Goal: Task Accomplishment & Management: Manage account settings

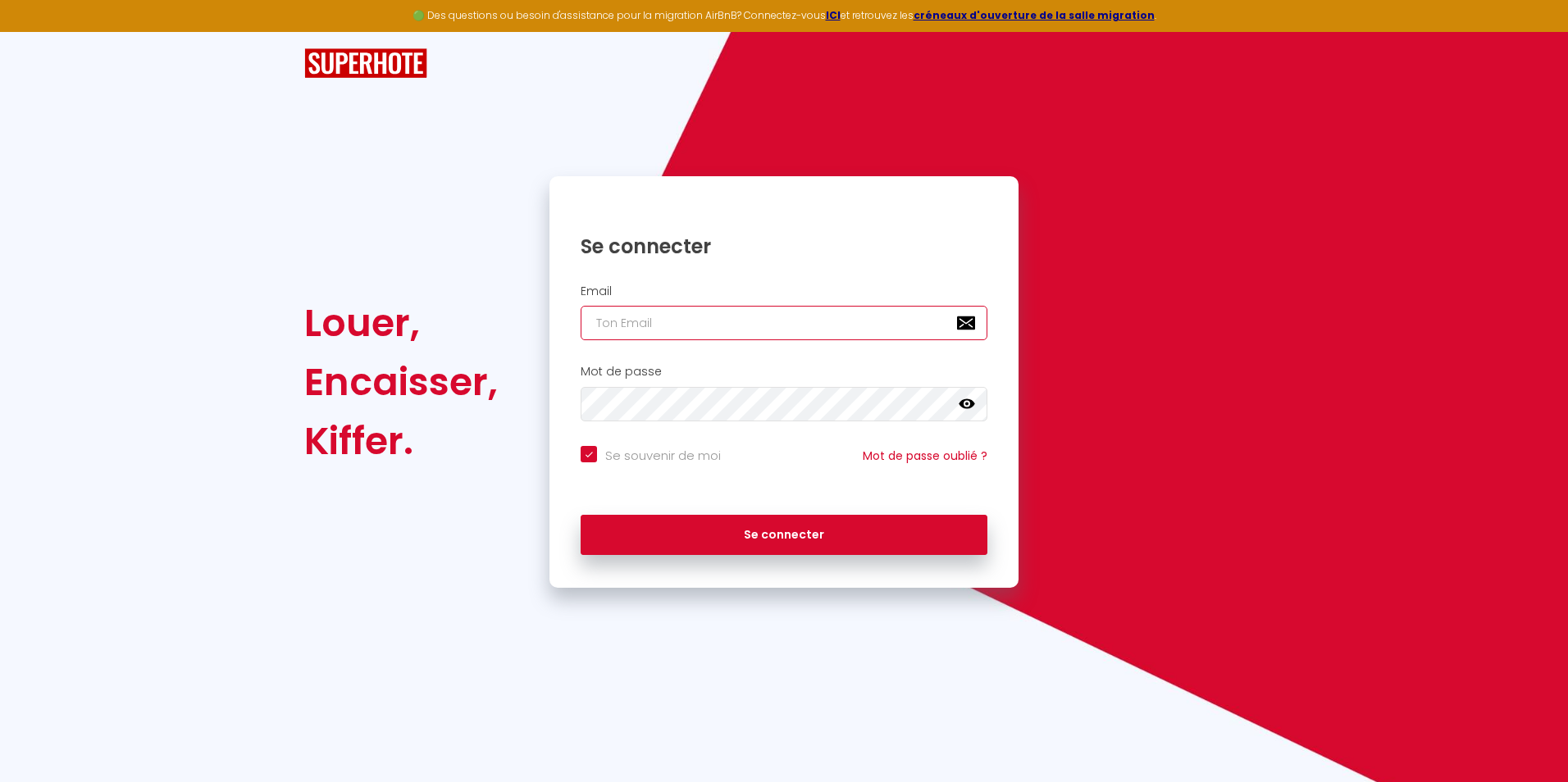
click at [694, 329] on input "email" at bounding box center [784, 323] width 406 height 34
click at [720, 329] on input "email" at bounding box center [784, 323] width 406 height 34
paste input "[EMAIL_ADDRESS][DOMAIN_NAME]"
type input "[EMAIL_ADDRESS][DOMAIN_NAME]"
checkbox input "true"
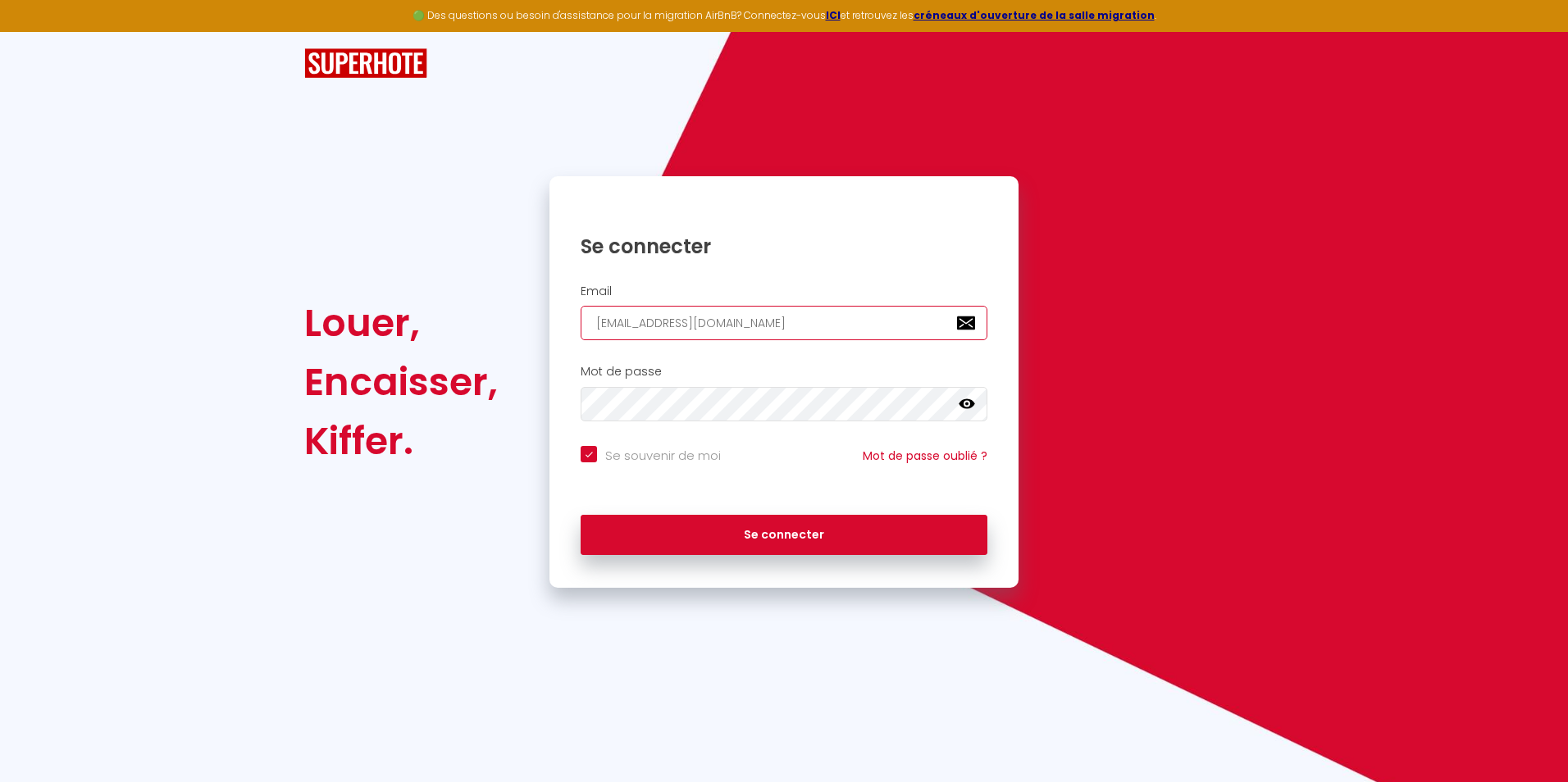
type input "[EMAIL_ADDRESS][DOMAIN_NAME]"
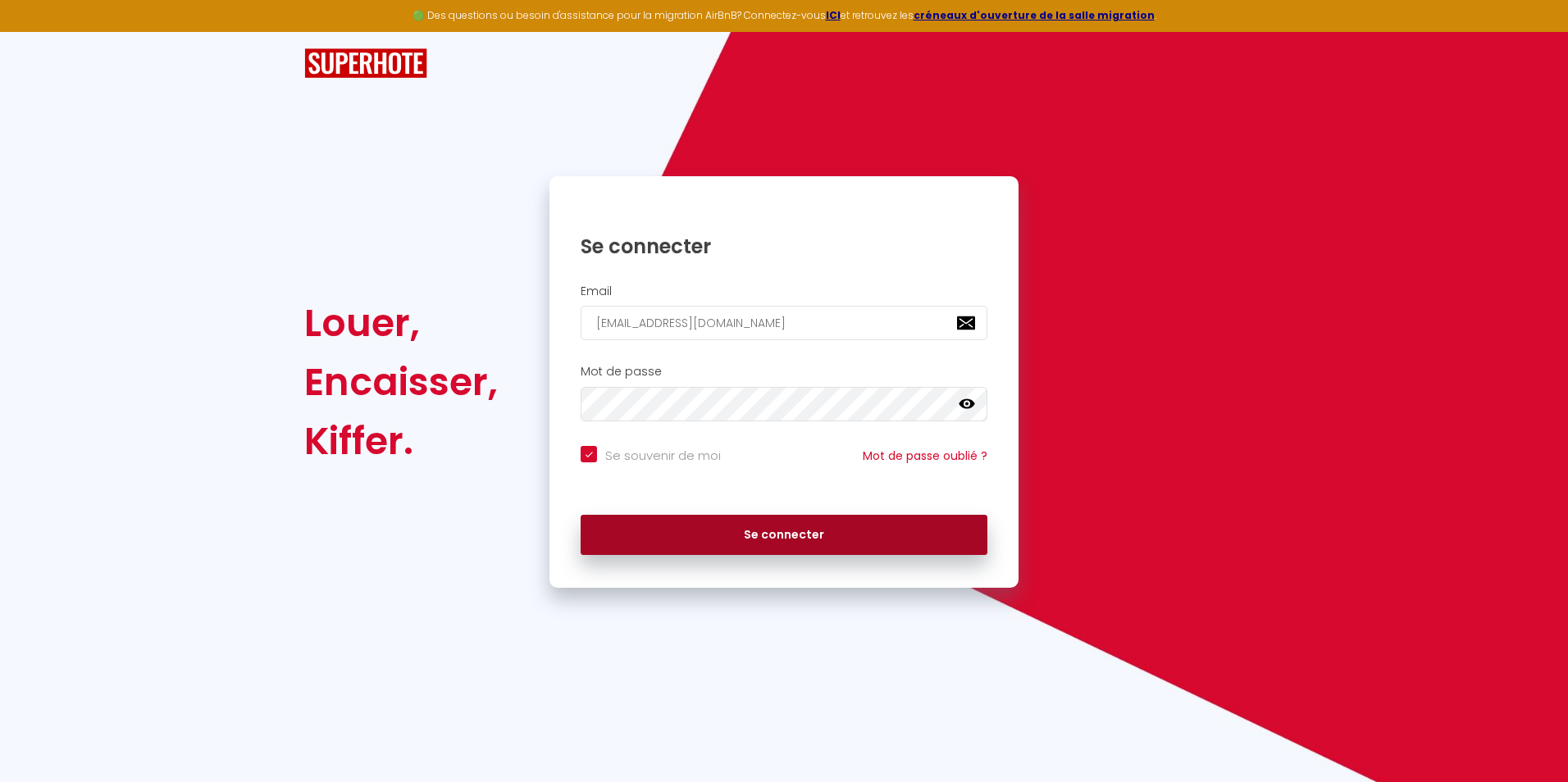
click at [804, 530] on button "Se connecter" at bounding box center [784, 535] width 406 height 41
checkbox input "true"
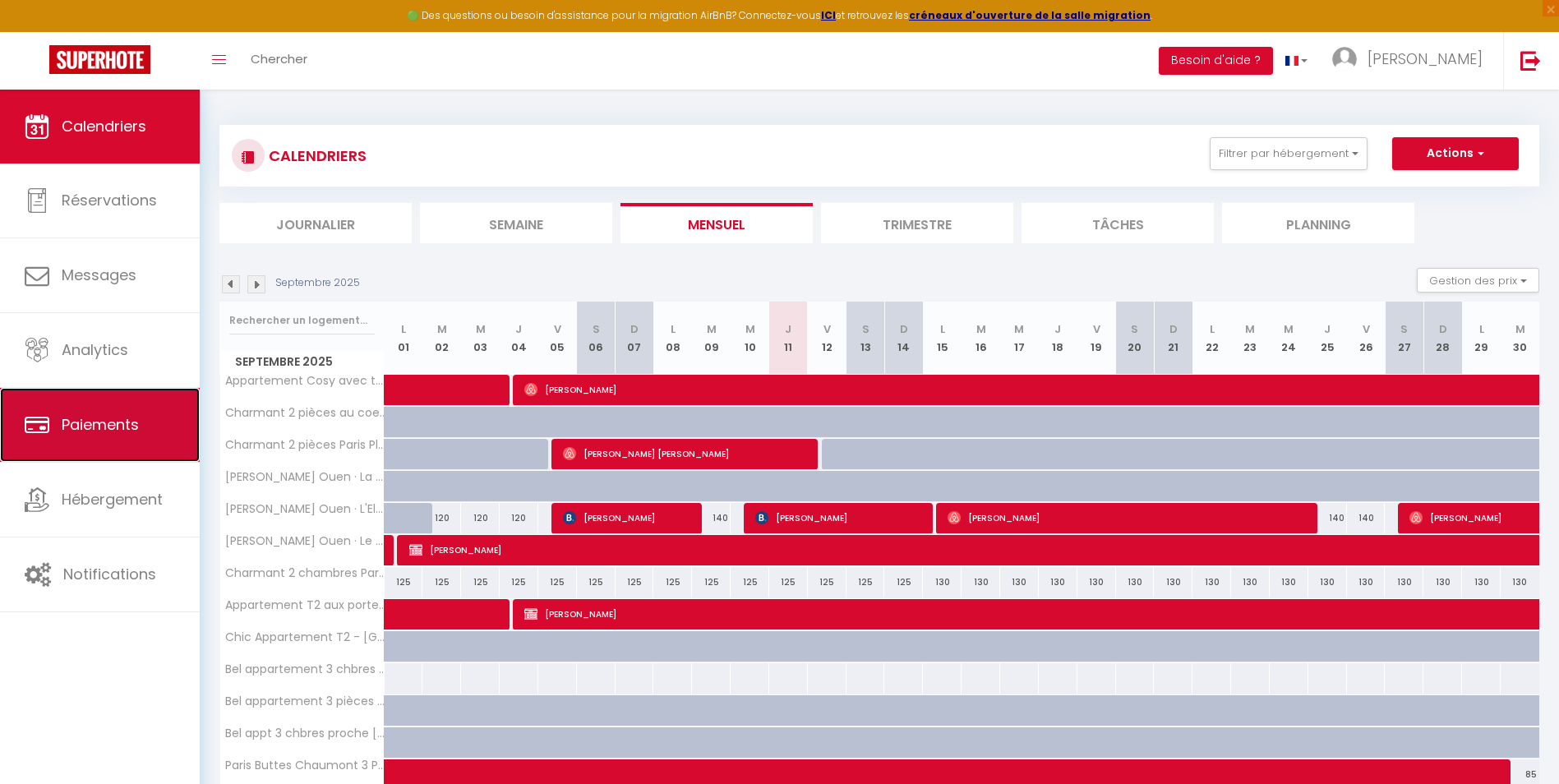
click at [110, 442] on link "Paiements" at bounding box center [100, 425] width 200 height 74
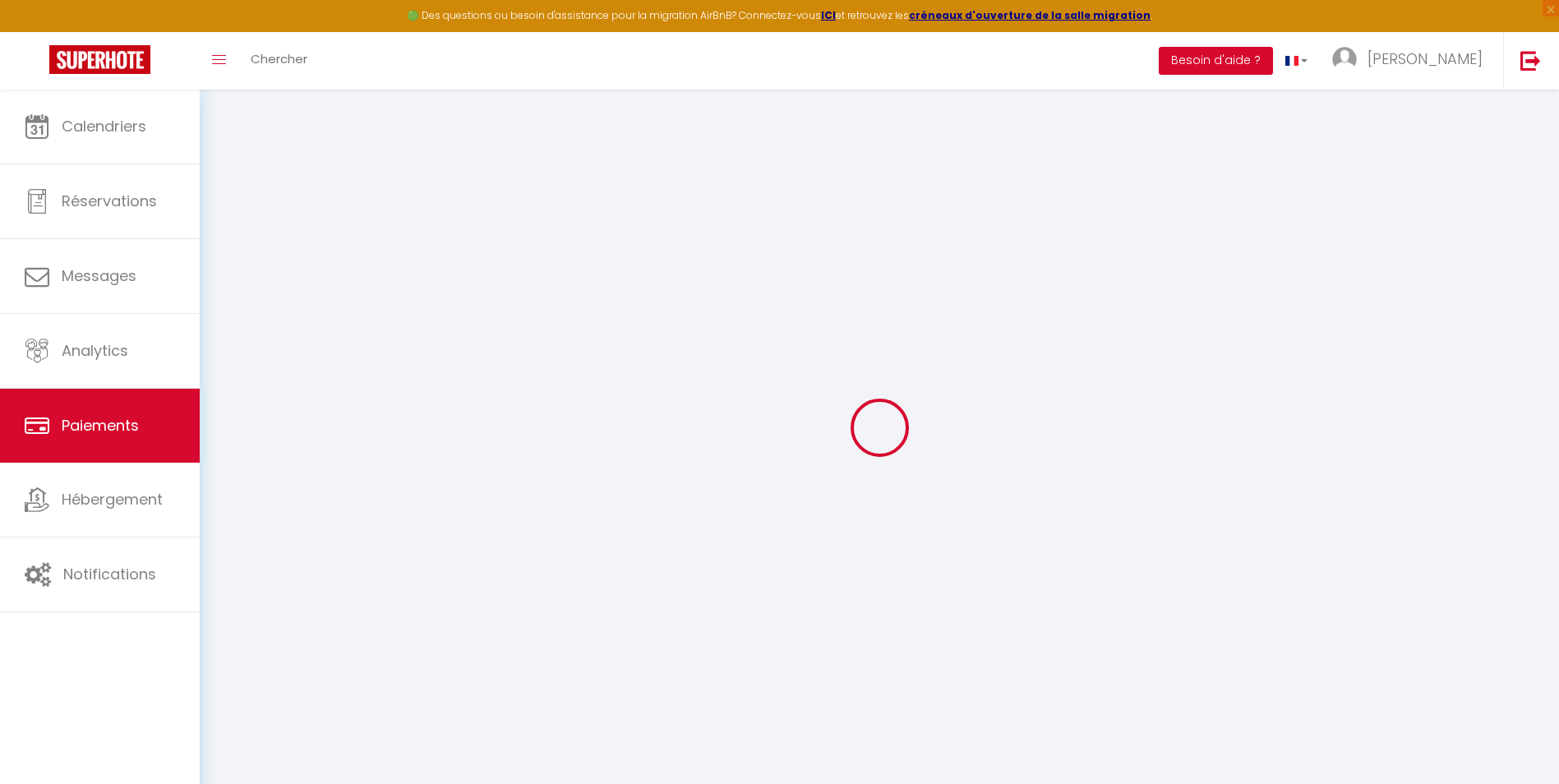
select select "2"
select select "0"
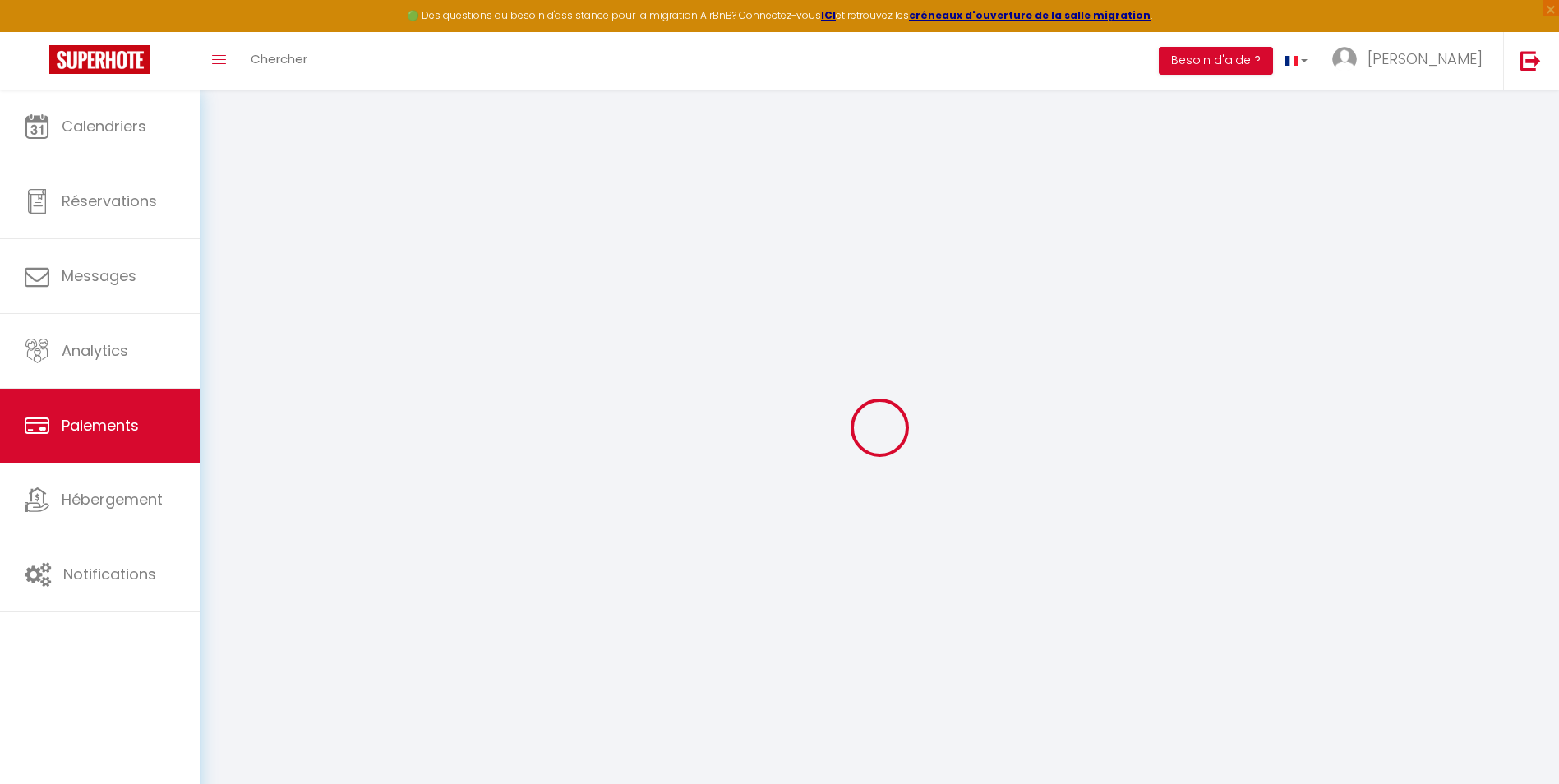
select select "0"
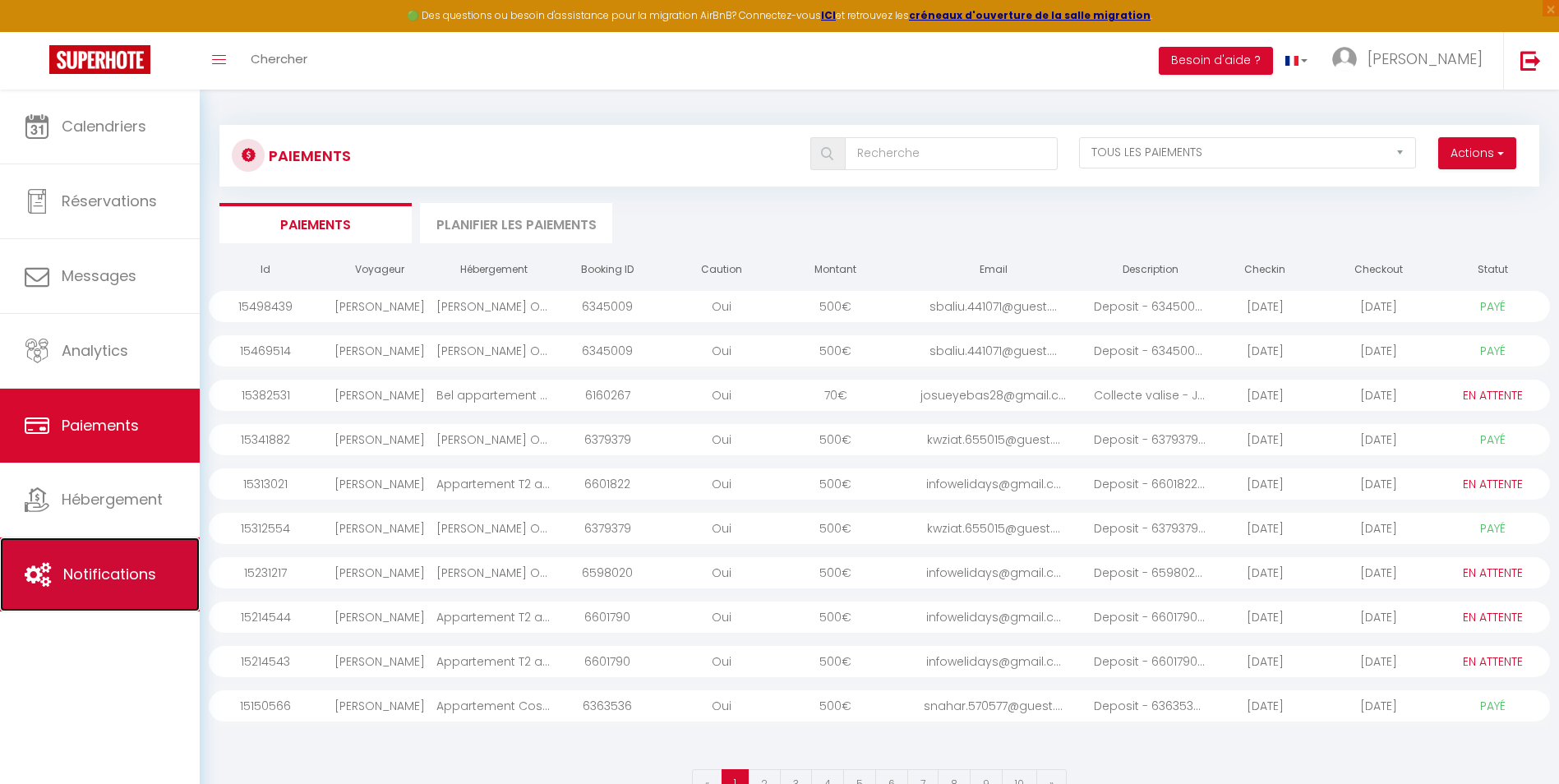
click at [23, 562] on link "Notifications" at bounding box center [100, 575] width 200 height 74
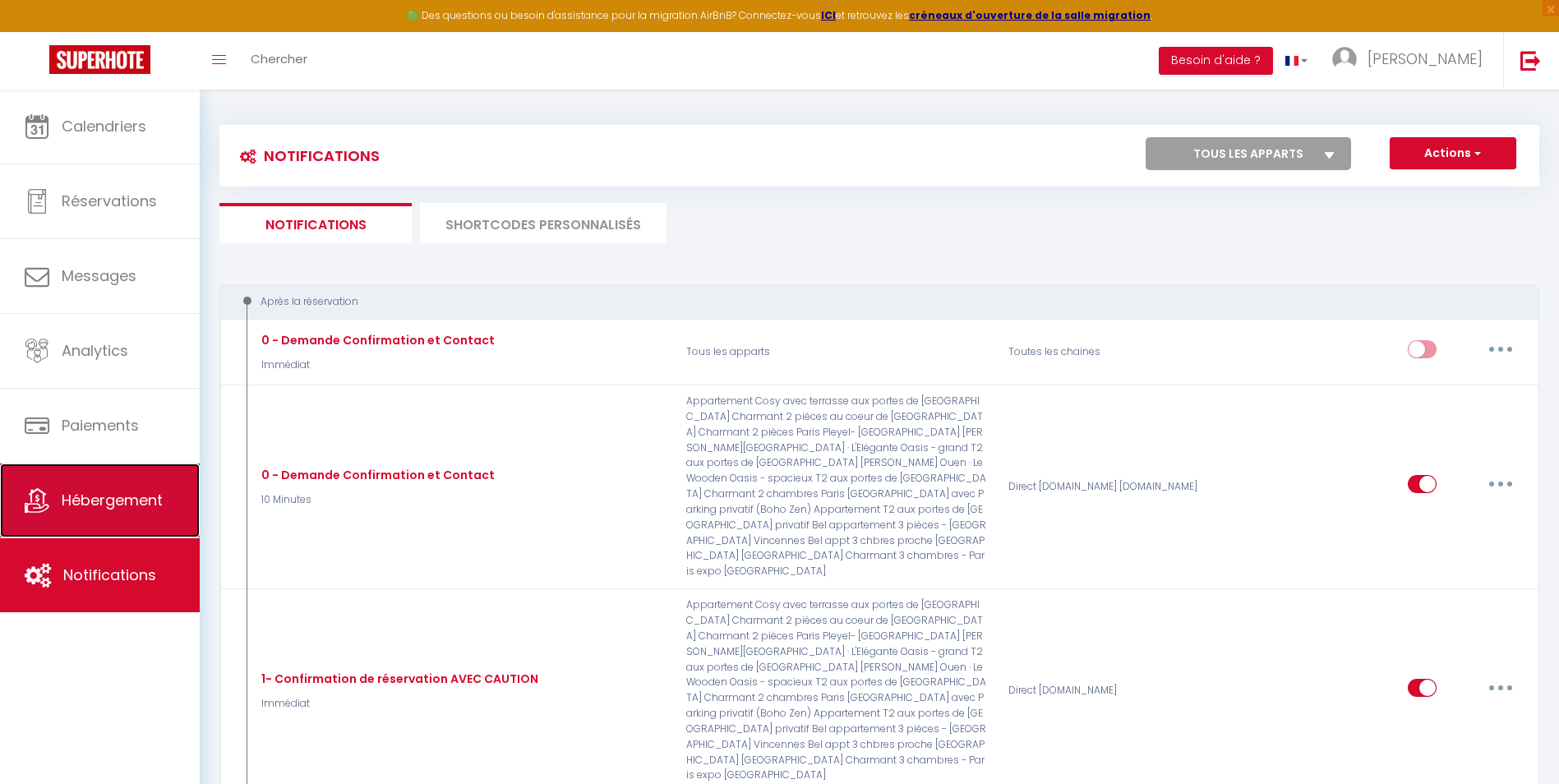
click at [43, 512] on link "Hébergement" at bounding box center [100, 501] width 200 height 74
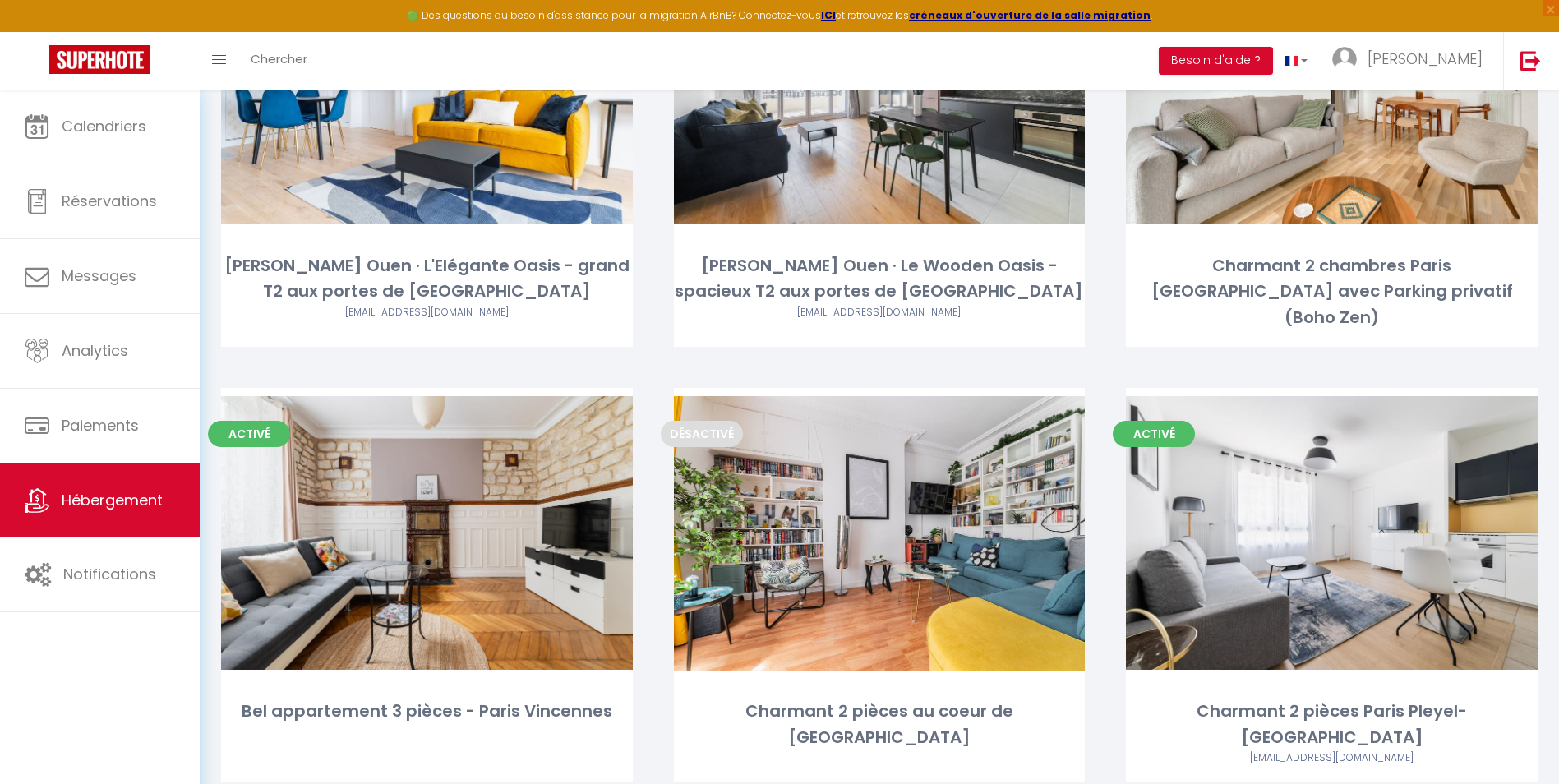
scroll to position [1582, 0]
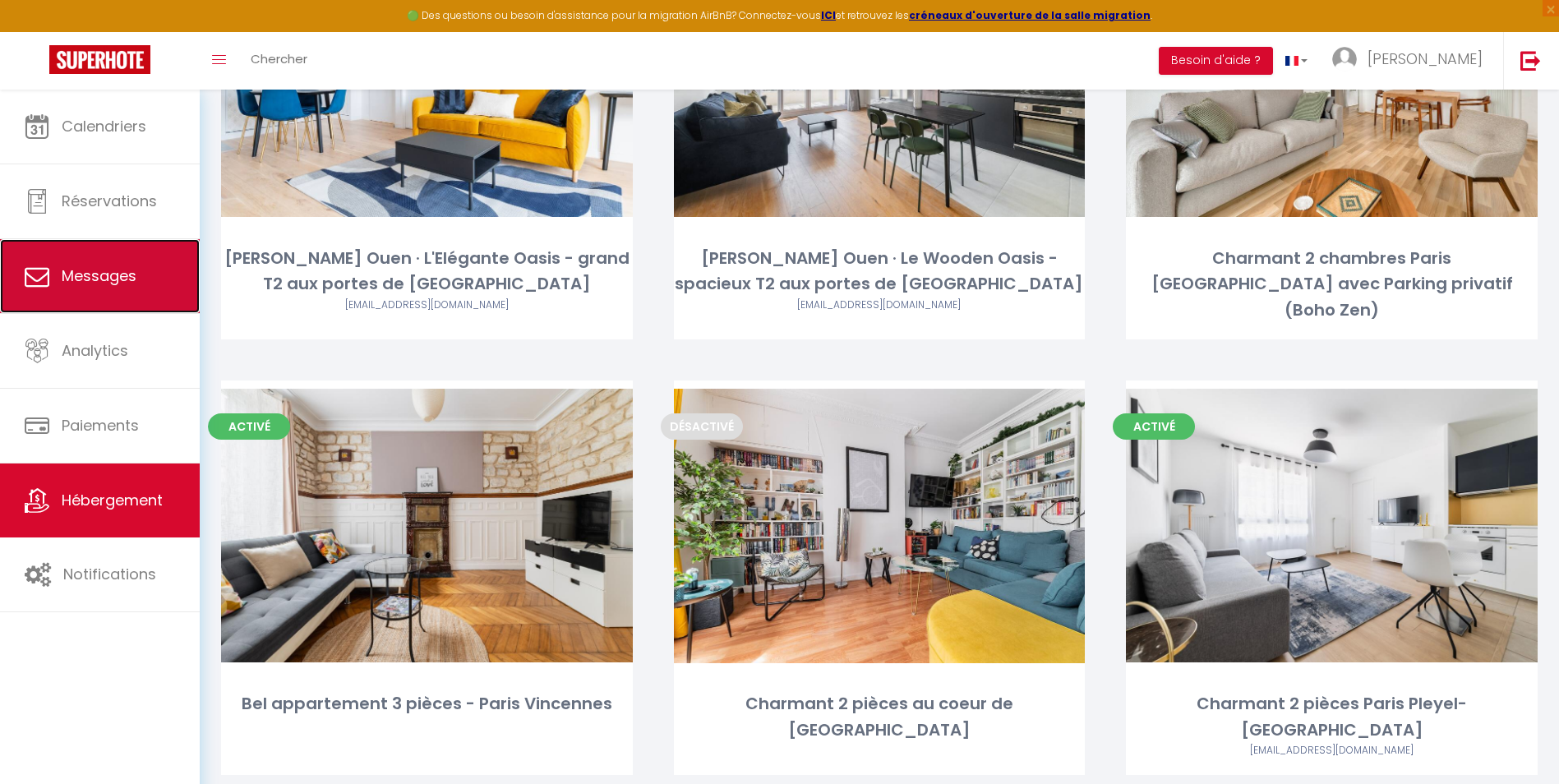
click at [113, 288] on link "Messages" at bounding box center [100, 276] width 200 height 74
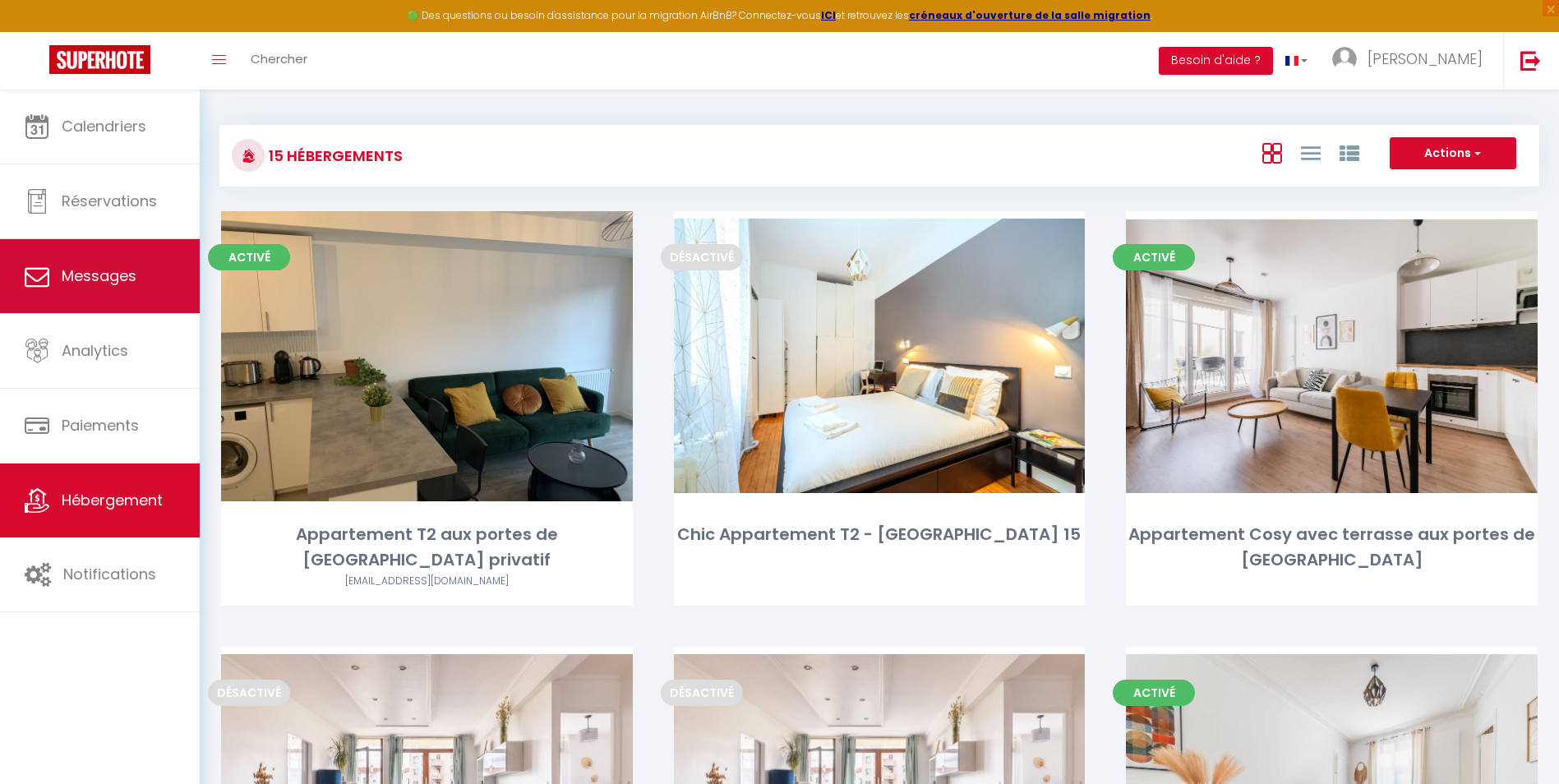
select select "message"
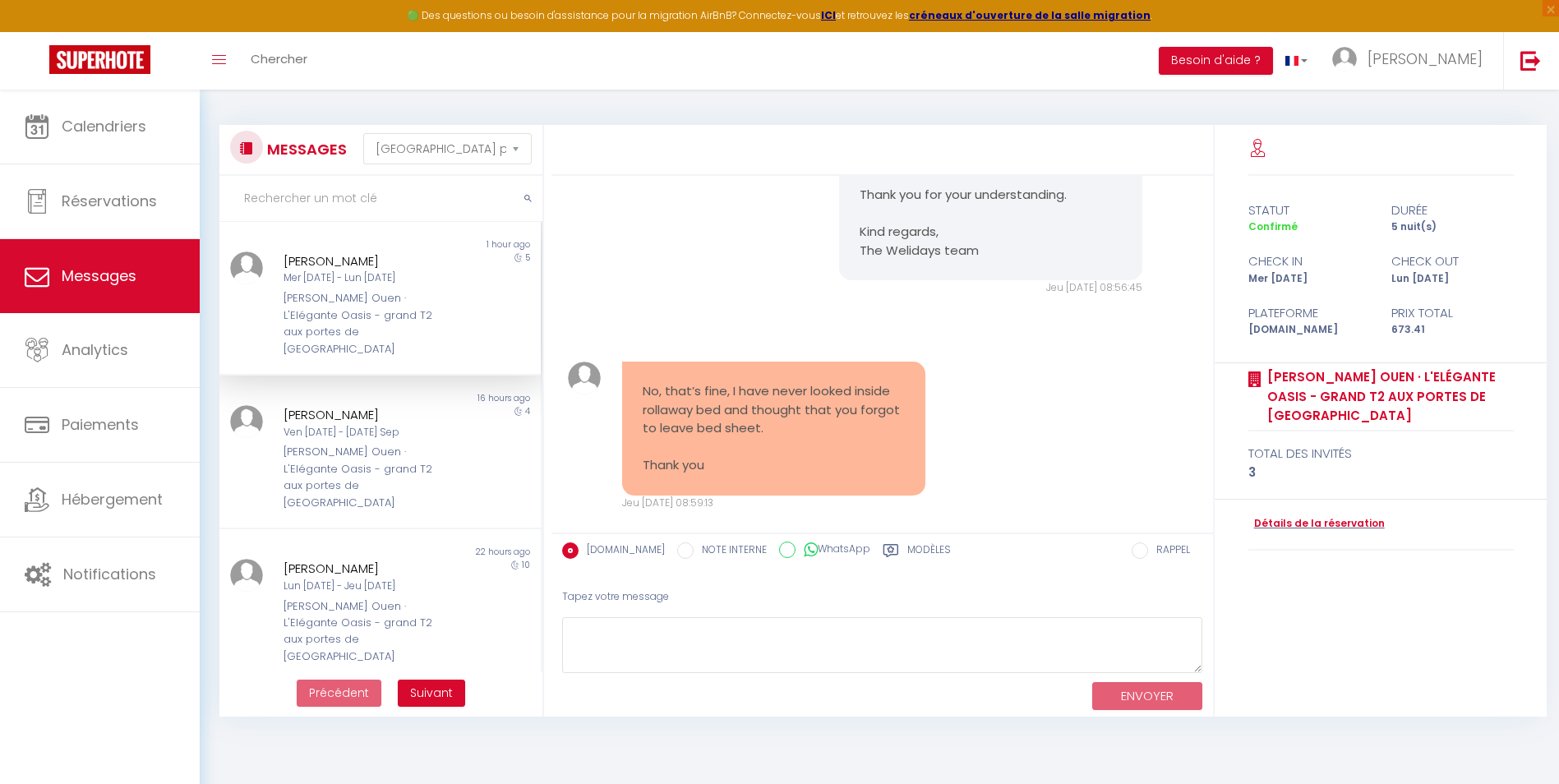
scroll to position [8140, 0]
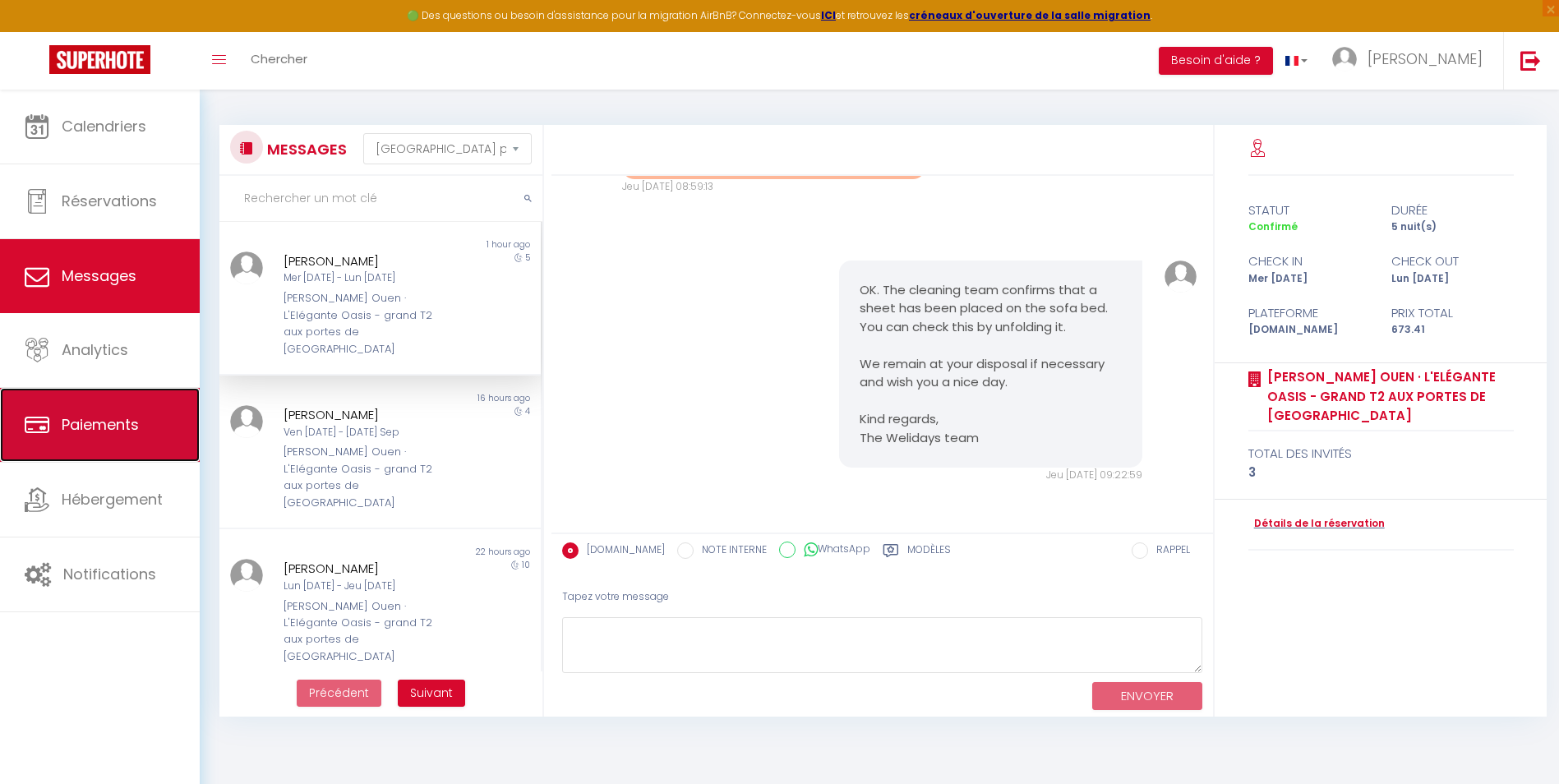
click at [95, 416] on span "Paiements" at bounding box center [100, 425] width 77 height 21
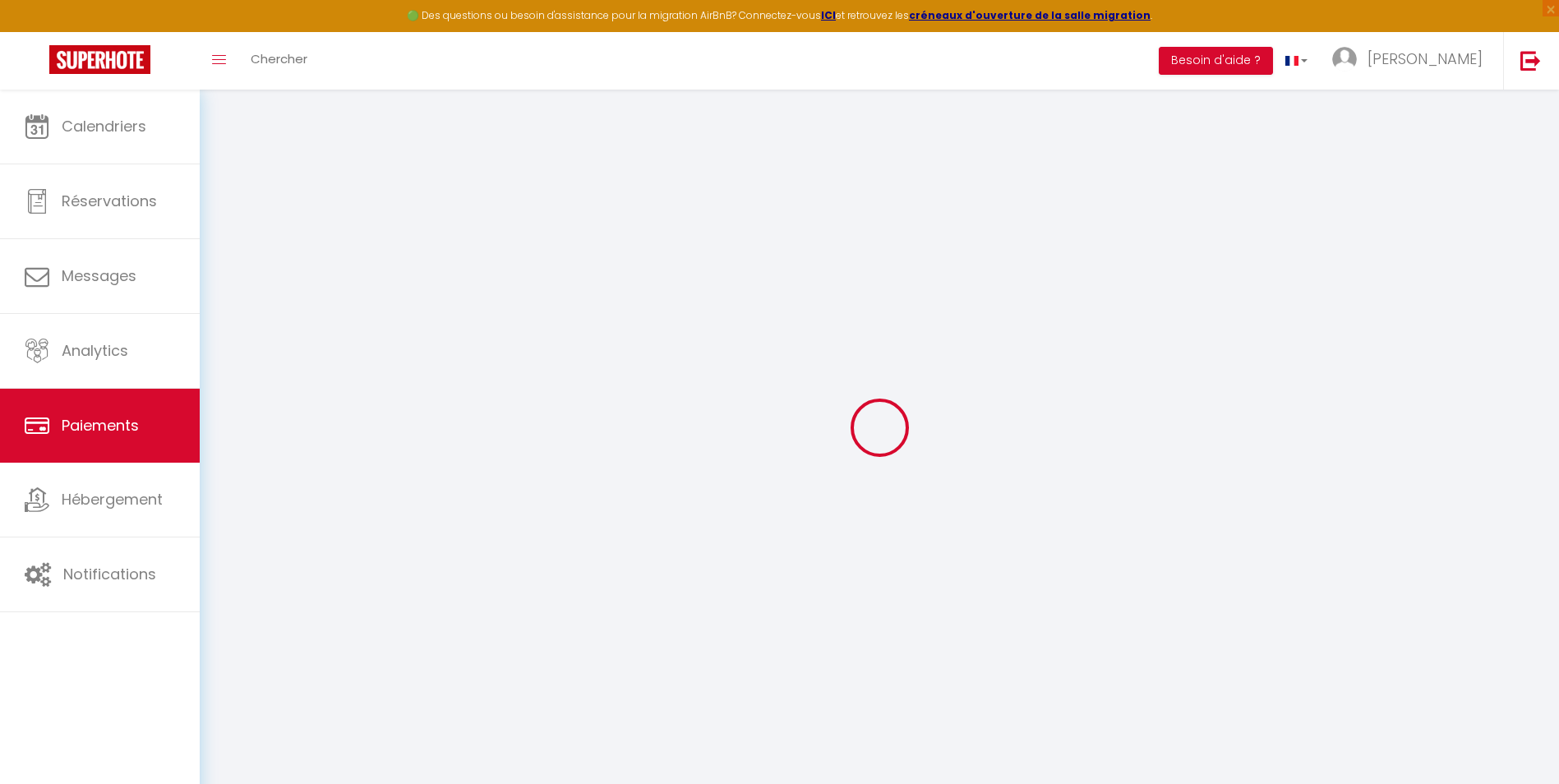
select select "2"
select select "0"
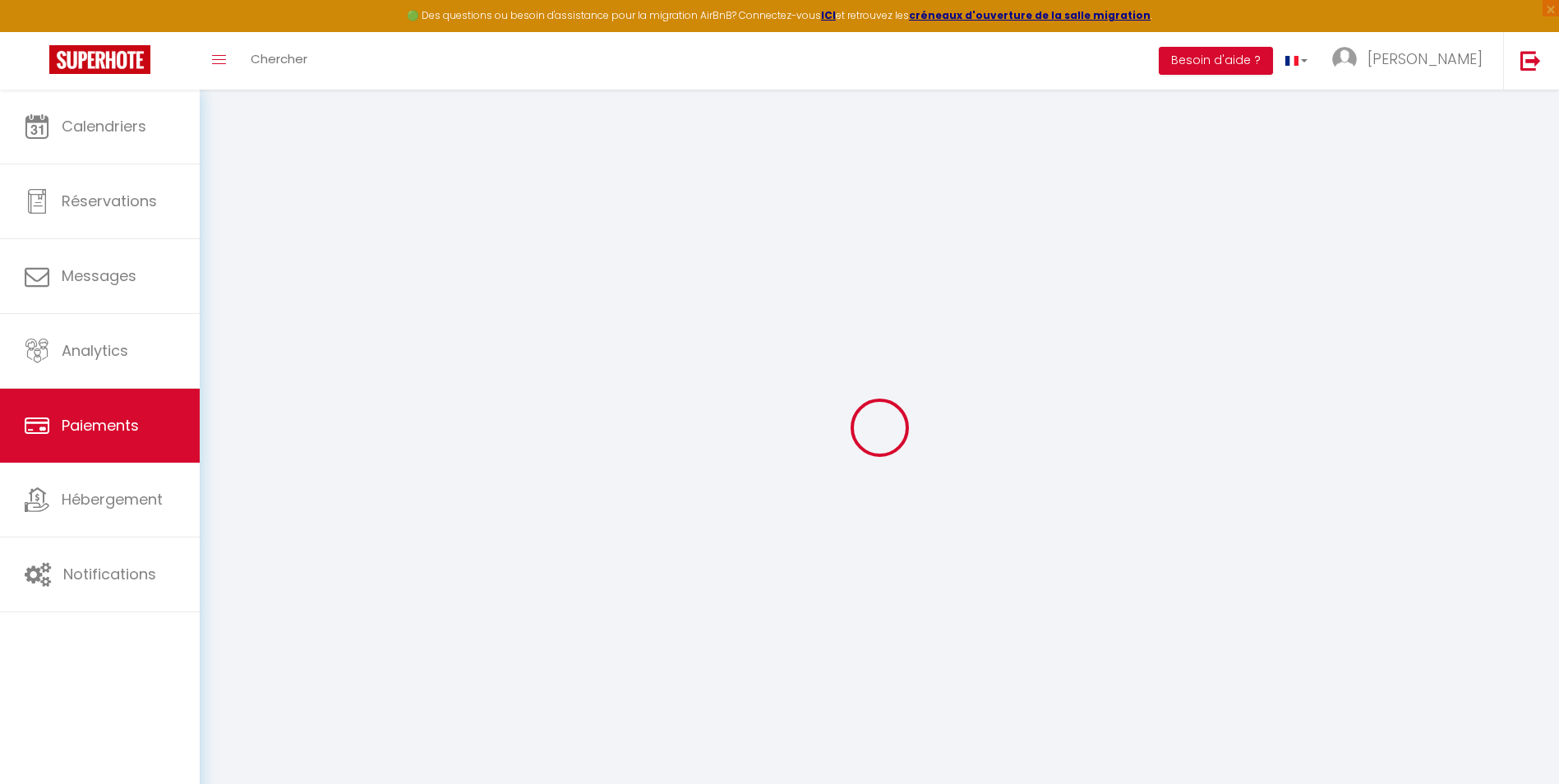
select select "0"
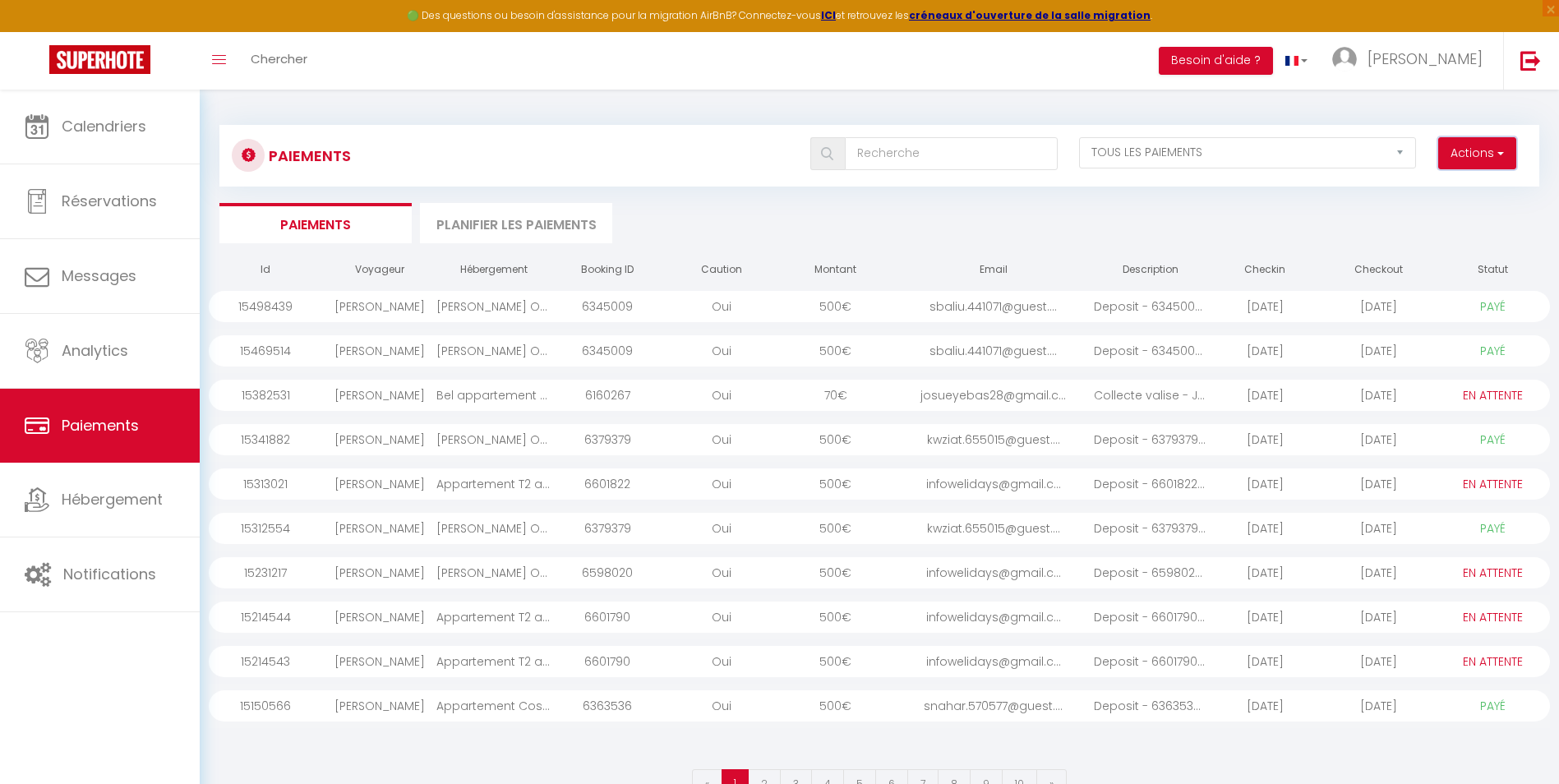
click at [1475, 152] on button "Actions" at bounding box center [1478, 154] width 78 height 33
click at [1436, 65] on link "[PERSON_NAME]" at bounding box center [1411, 61] width 183 height 58
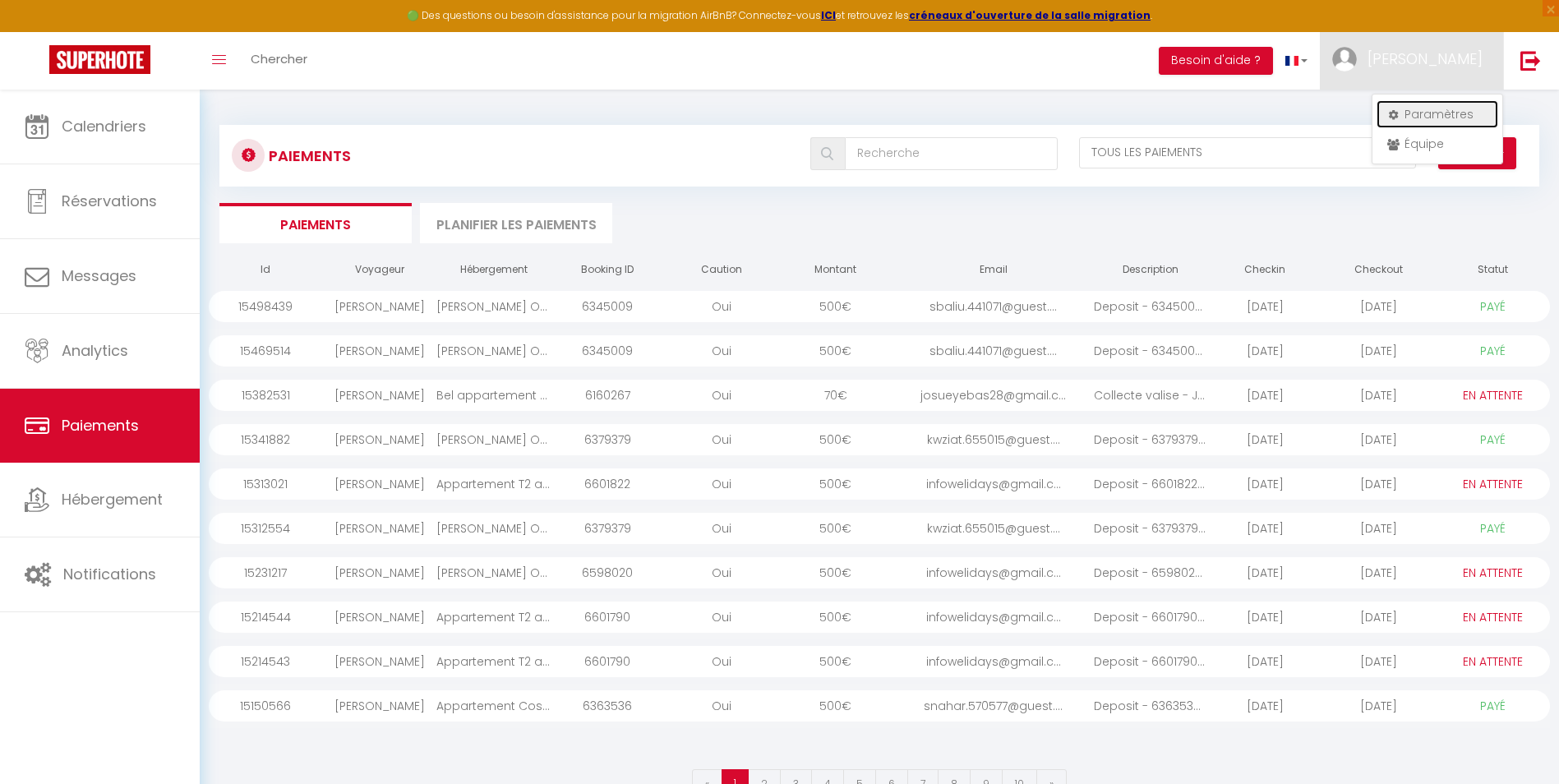
click at [1428, 111] on link "Paramètres" at bounding box center [1438, 114] width 121 height 28
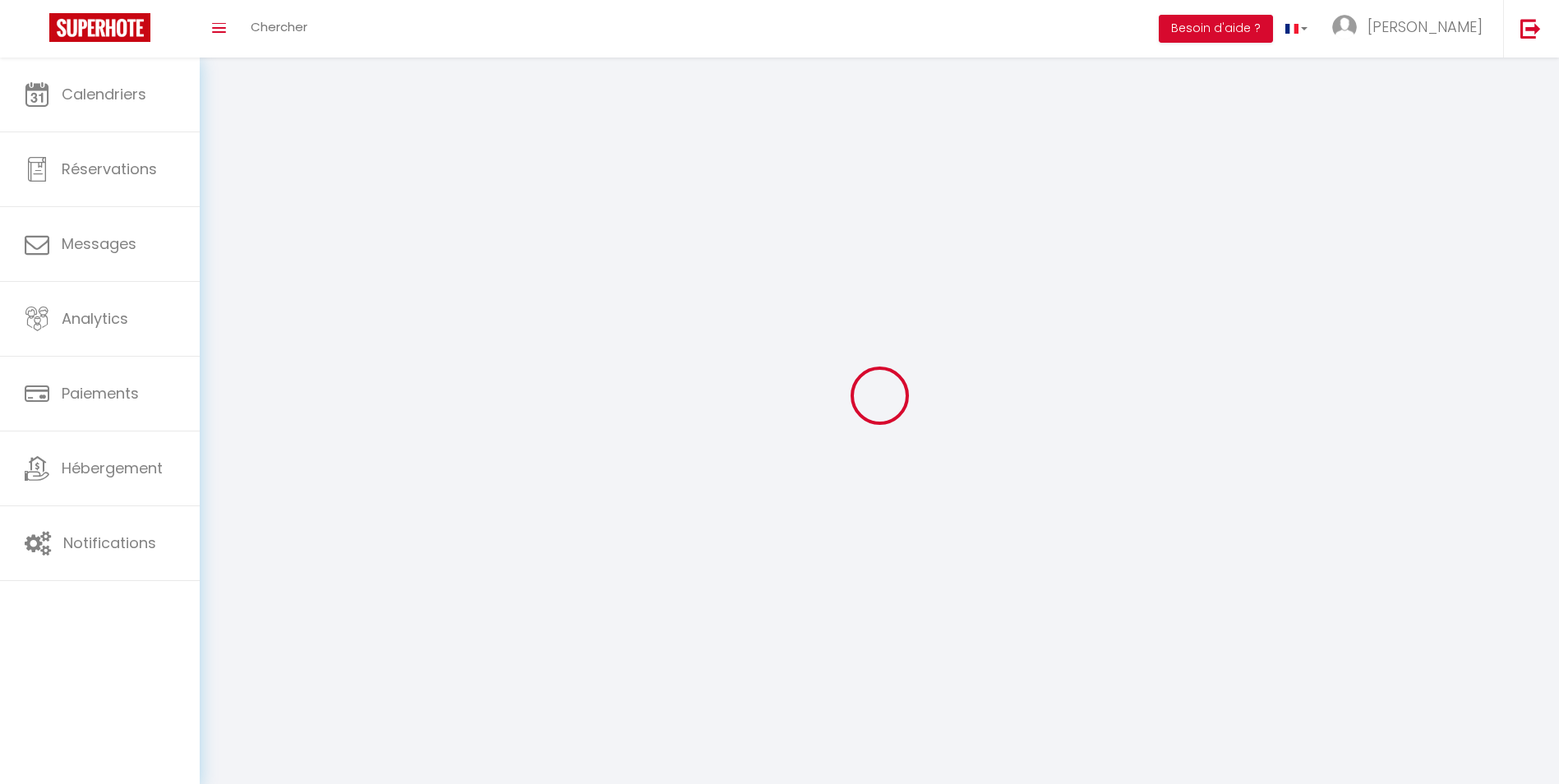
type input "[PERSON_NAME]"
type input "bado"
type input "0761842897"
type input "[STREET_ADDRESS]"
type input "75008"
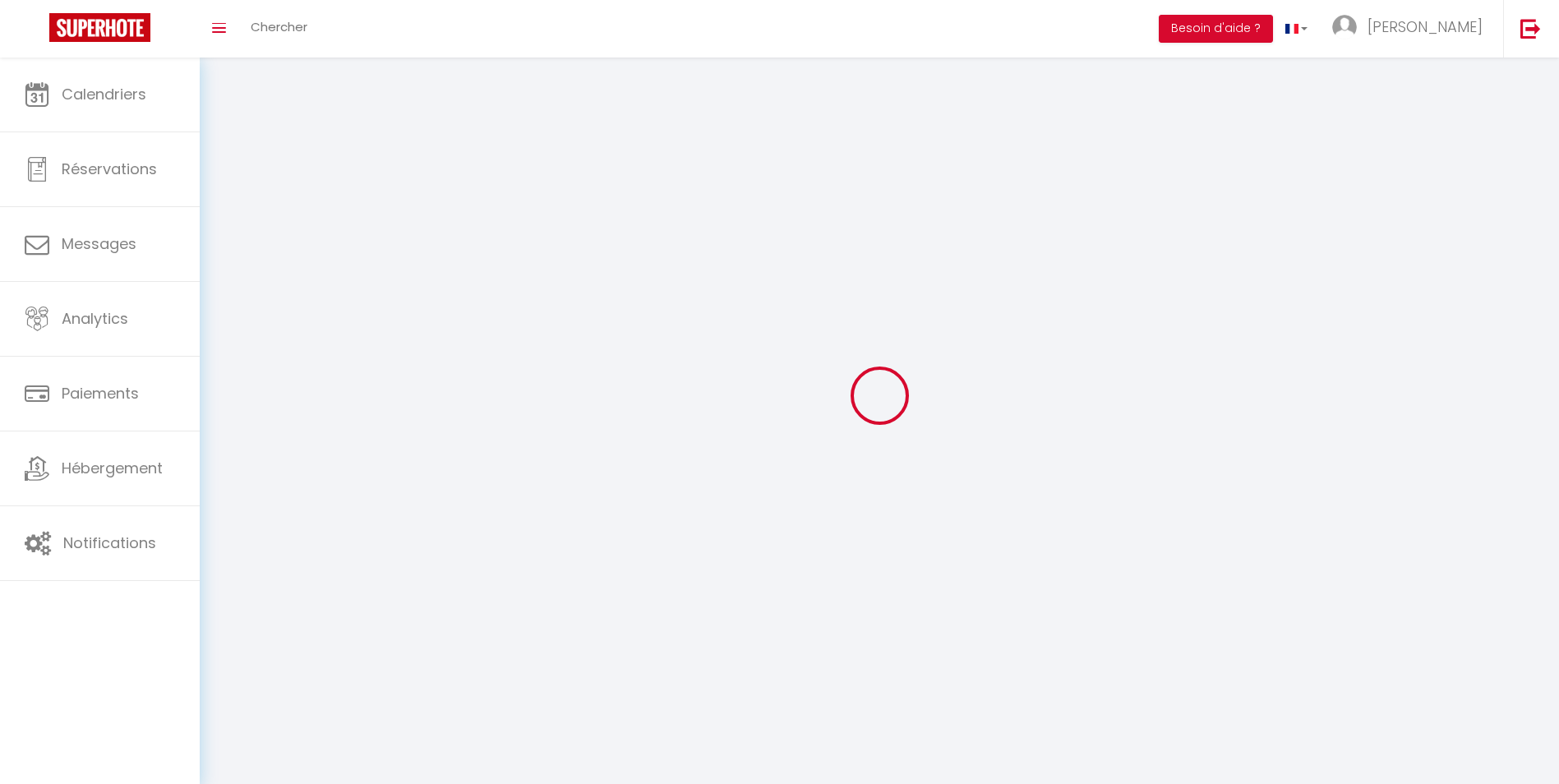
type input "[GEOGRAPHIC_DATA]"
type input "bXZAAZZPUbKR4lQk1OOXuXrp5"
type input "qfFzWUe1Dx3scwFemIPAS8ZzN"
type input "[URL][DOMAIN_NAME]"
select select "28"
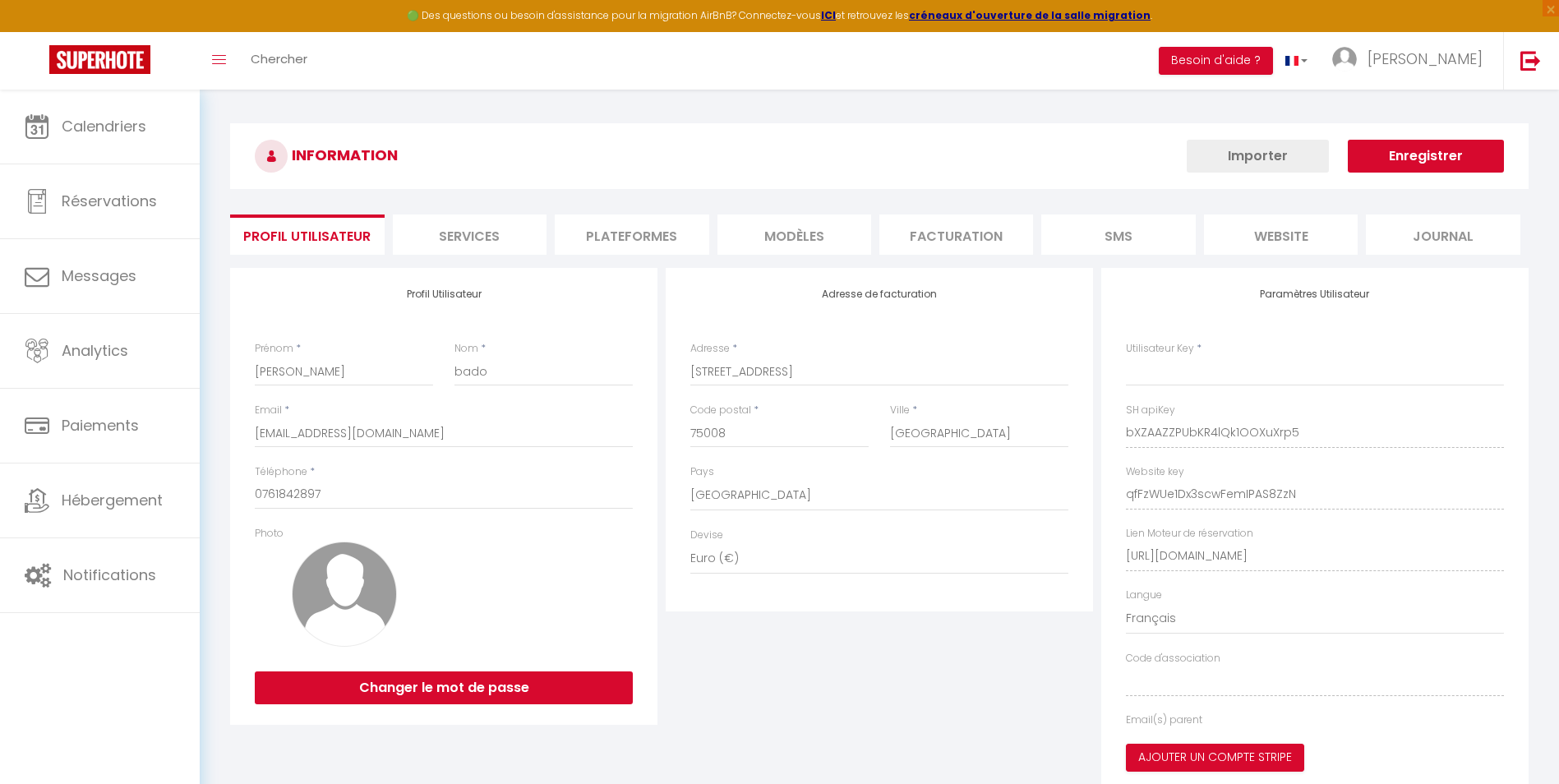
type input "bXZAAZZPUbKR4lQk1OOXuXrp5"
type input "qfFzWUe1Dx3scwFemIPAS8ZzN"
type input "[URL][DOMAIN_NAME]"
select select "fr"
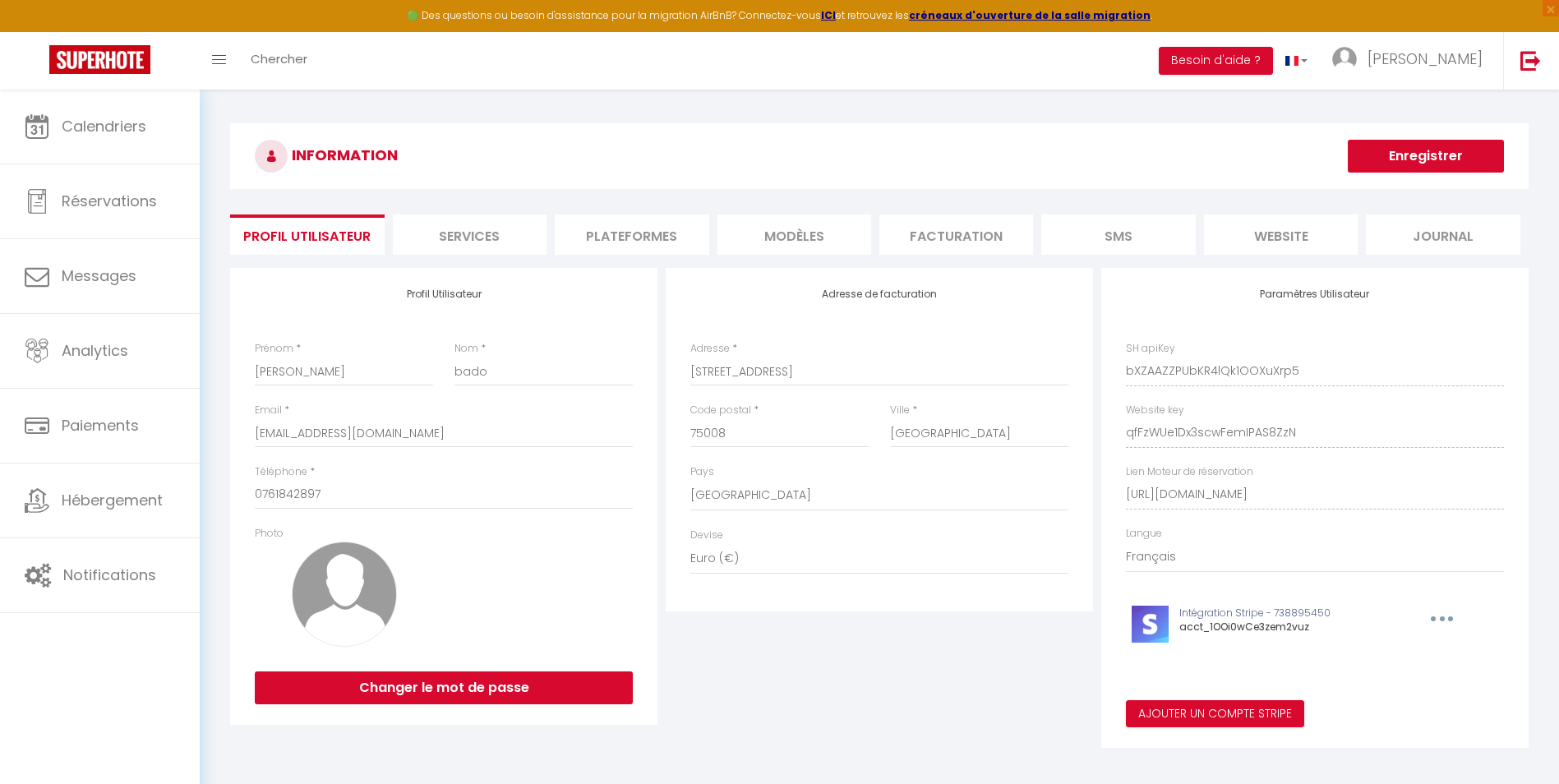
click at [905, 244] on li "Facturation" at bounding box center [956, 234] width 154 height 40
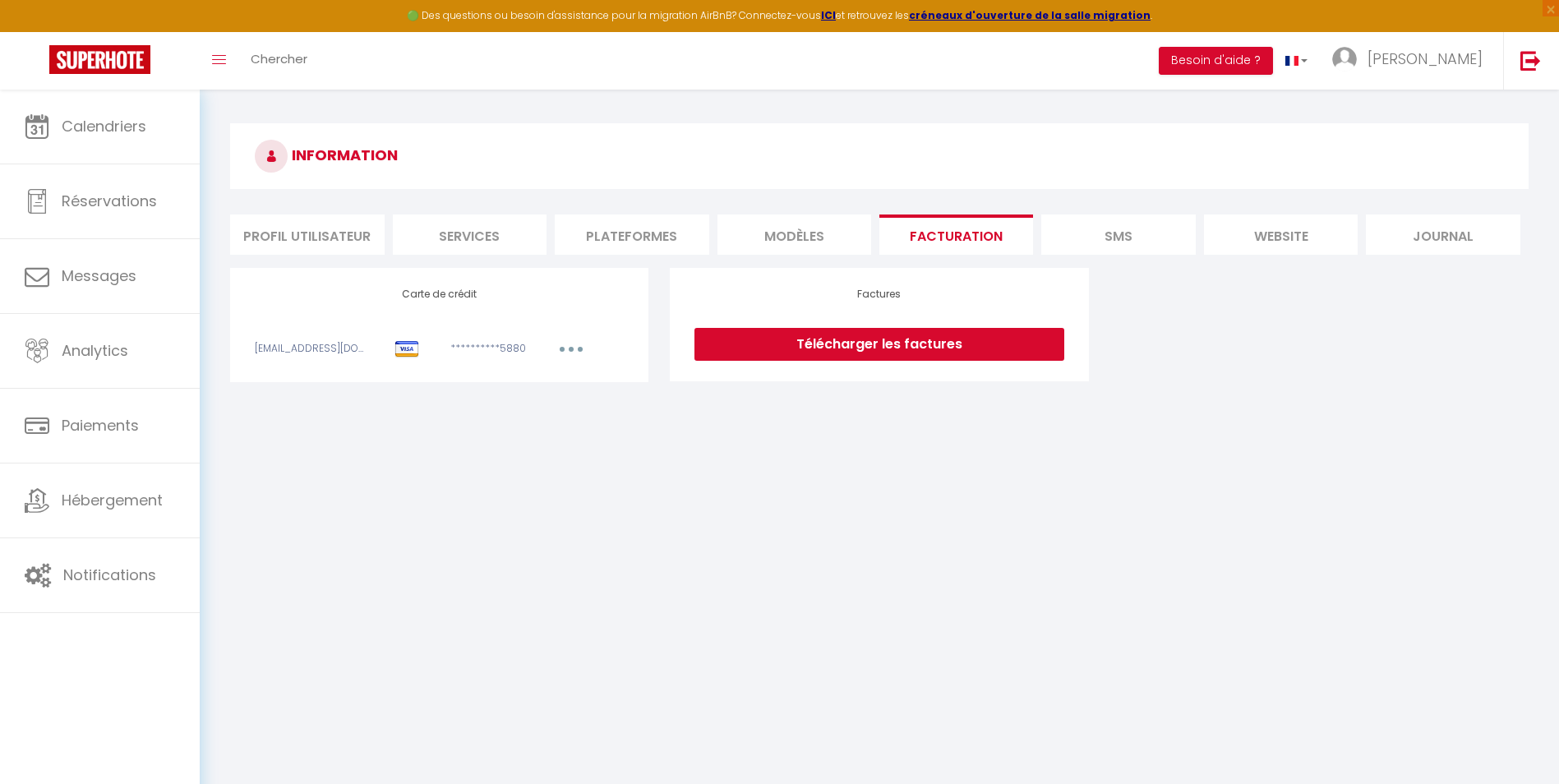
click at [827, 346] on link "Télécharger les factures" at bounding box center [879, 344] width 369 height 33
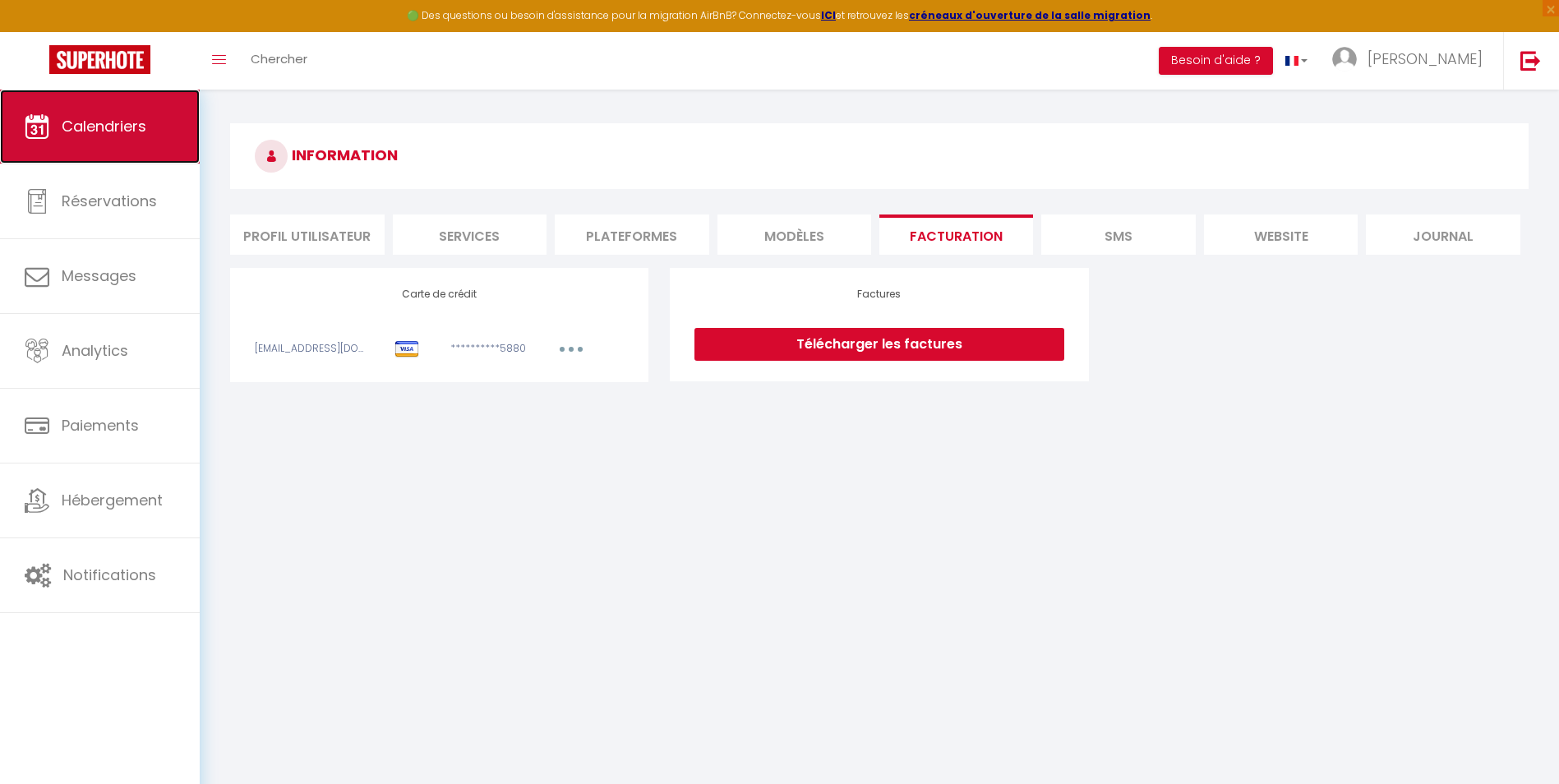
click at [150, 157] on link "Calendriers" at bounding box center [100, 127] width 200 height 74
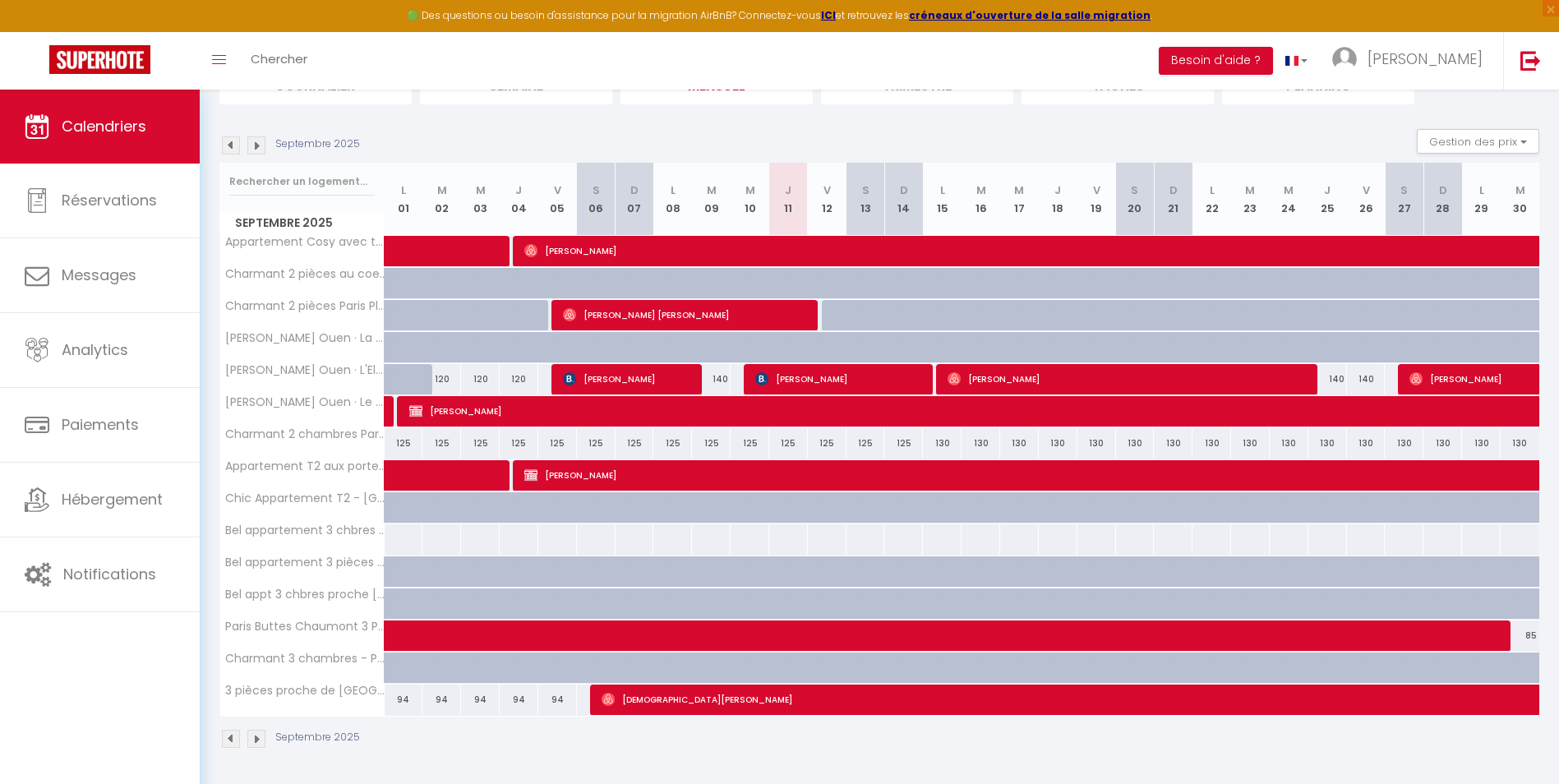
scroll to position [139, 0]
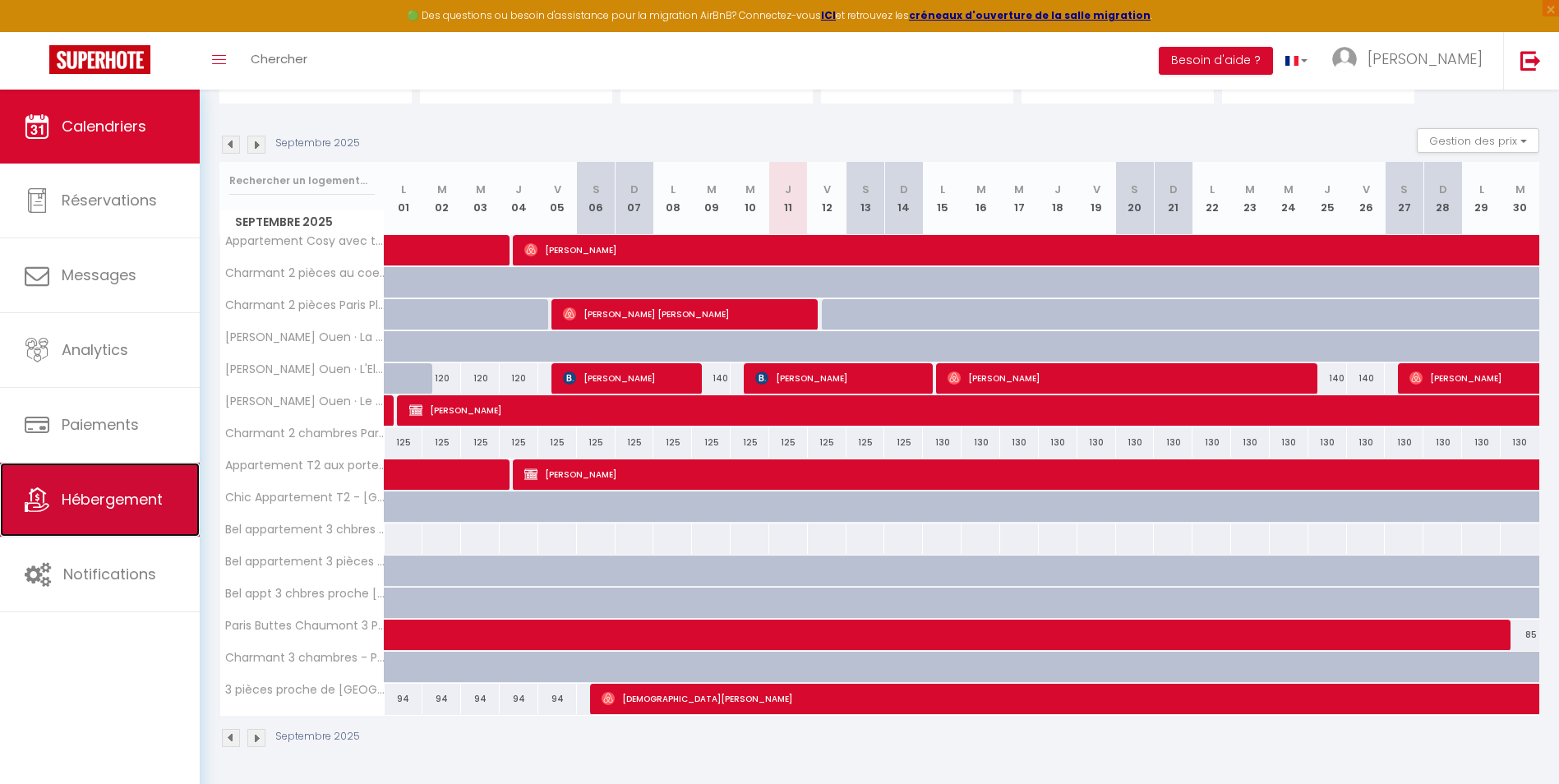
click at [119, 475] on link "Hébergement" at bounding box center [100, 500] width 200 height 74
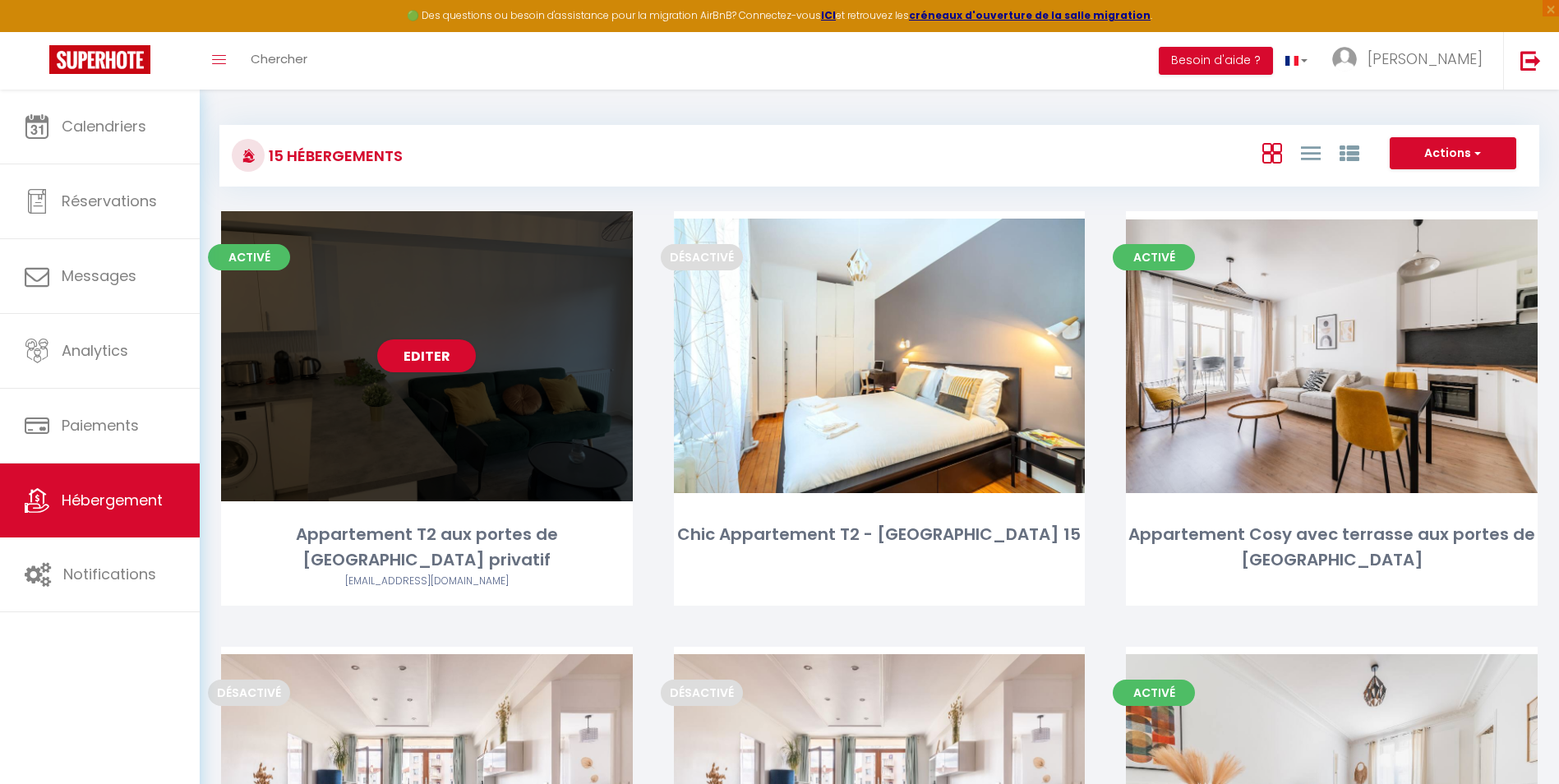
click at [341, 574] on div "[EMAIL_ADDRESS][DOMAIN_NAME]" at bounding box center [426, 581] width 412 height 15
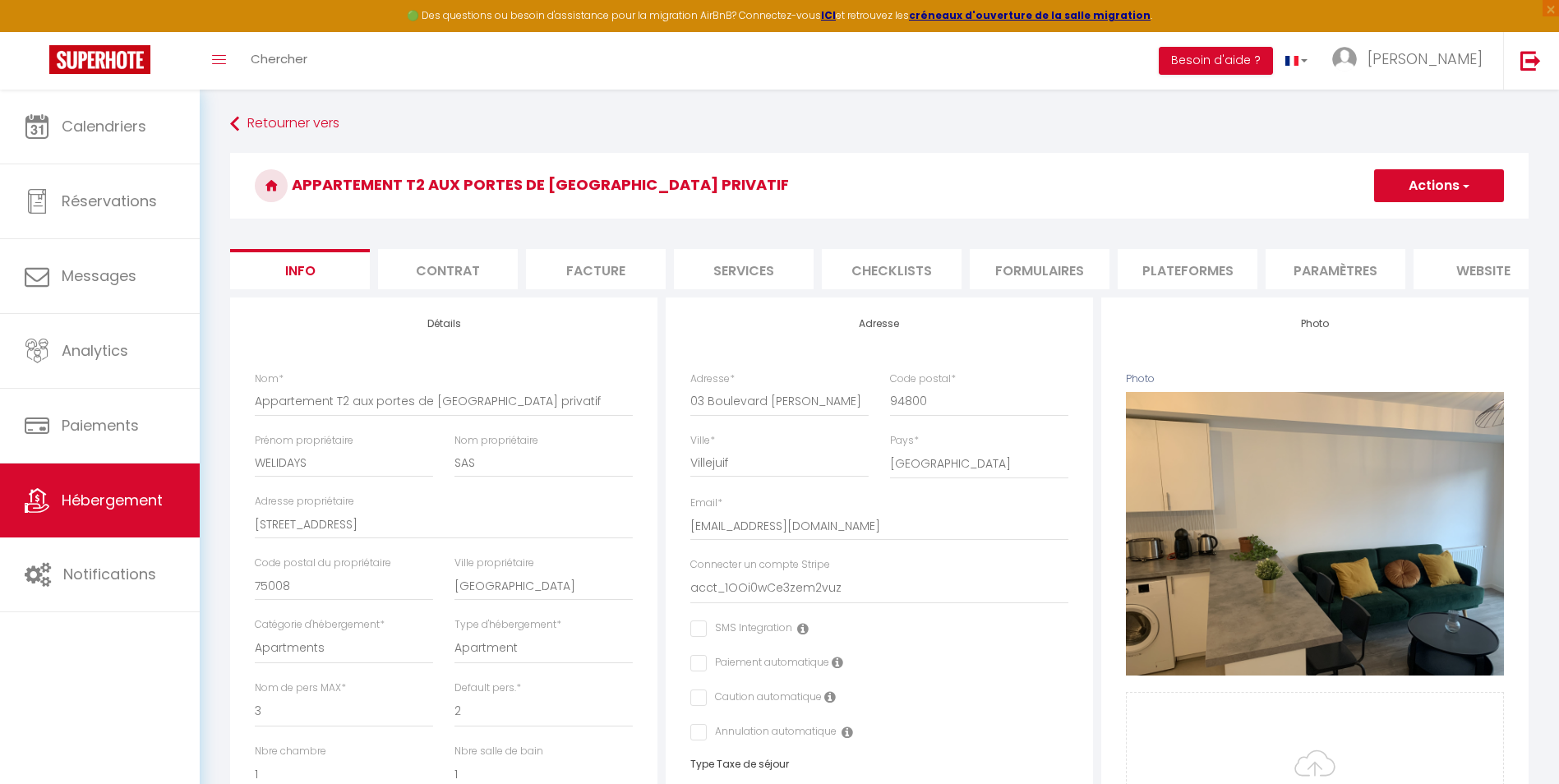
checkbox input "false"
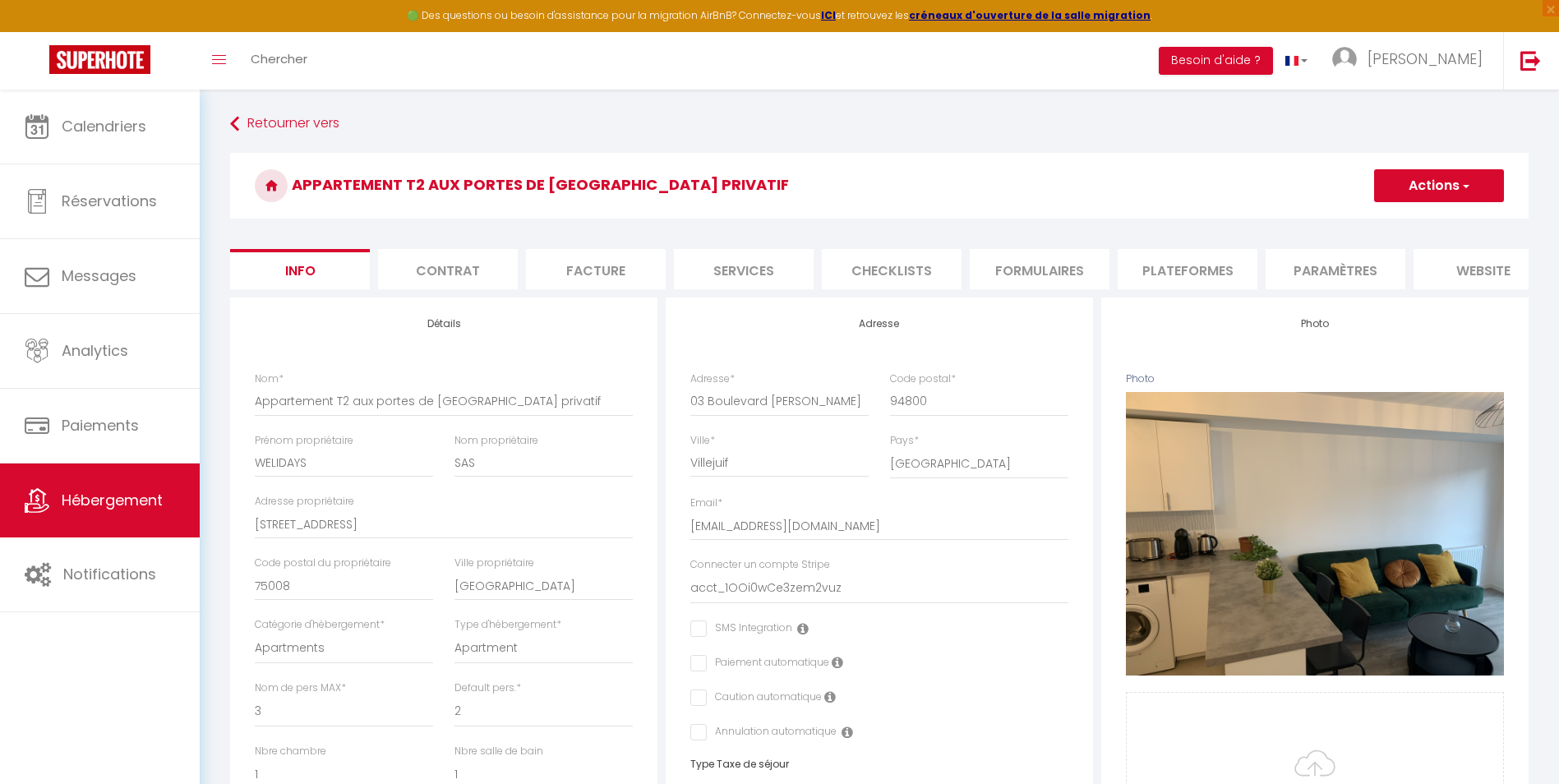
checkbox input "false"
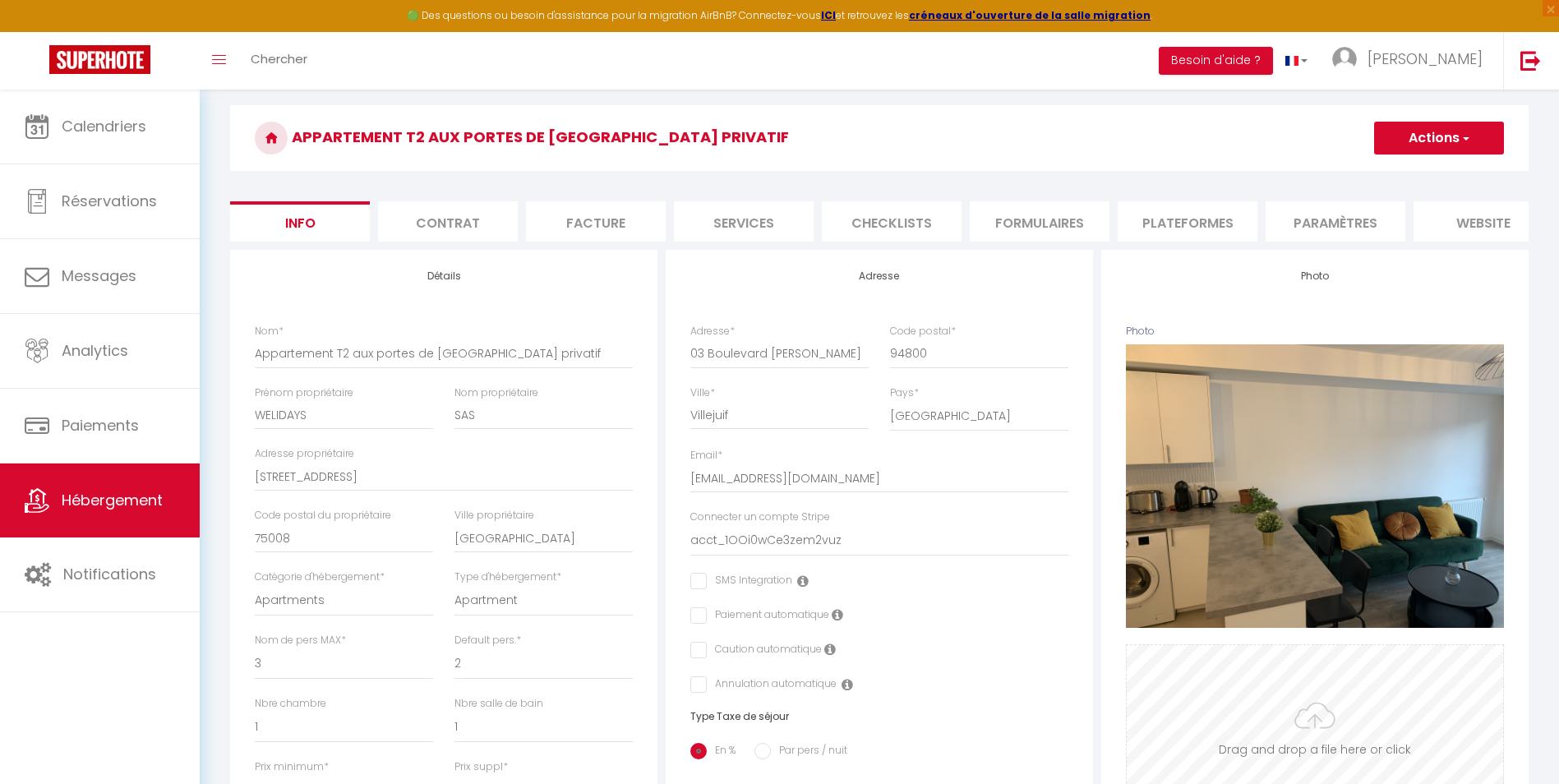
scroll to position [246, 0]
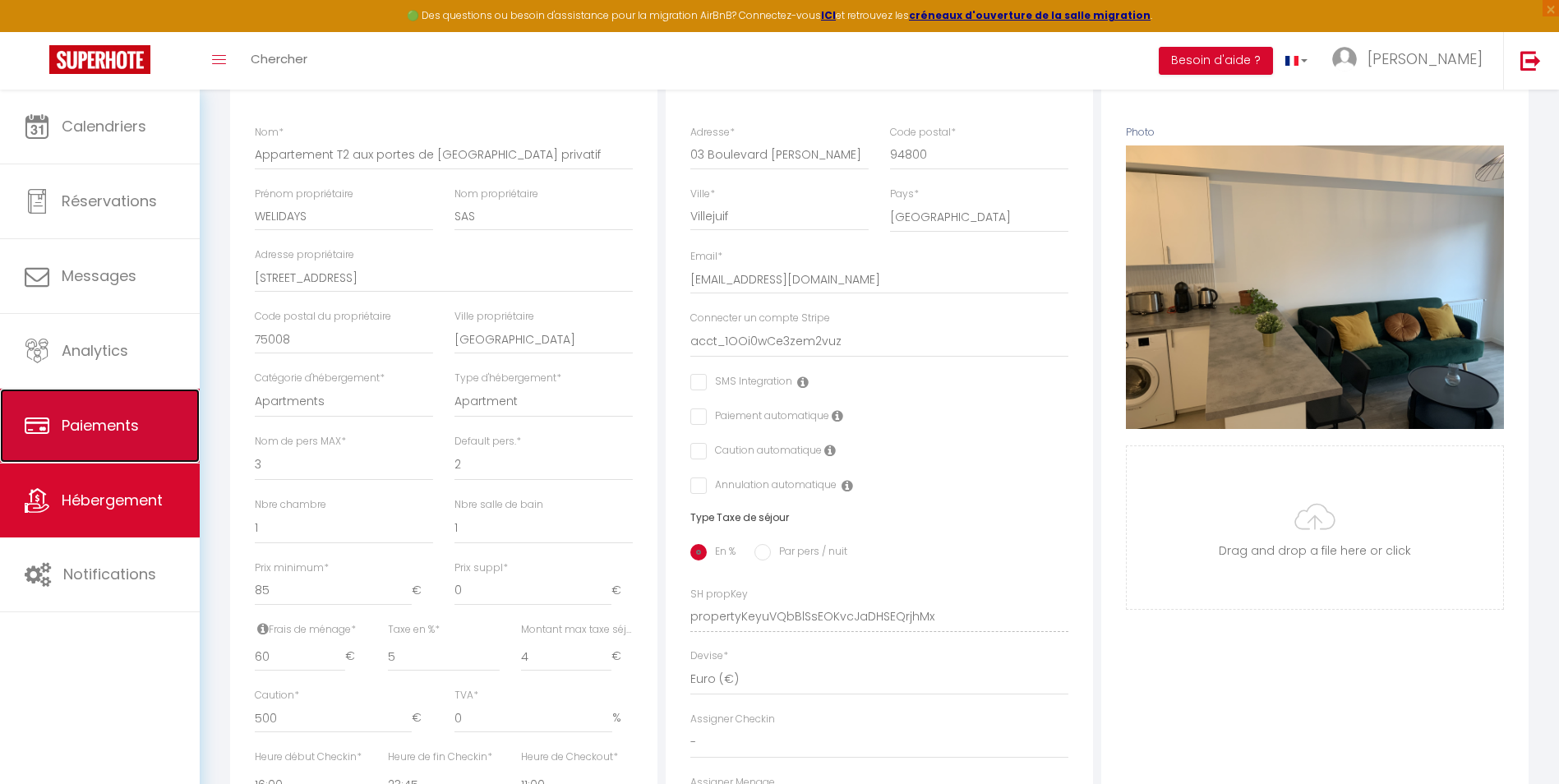
click at [128, 452] on link "Paiements" at bounding box center [100, 425] width 200 height 74
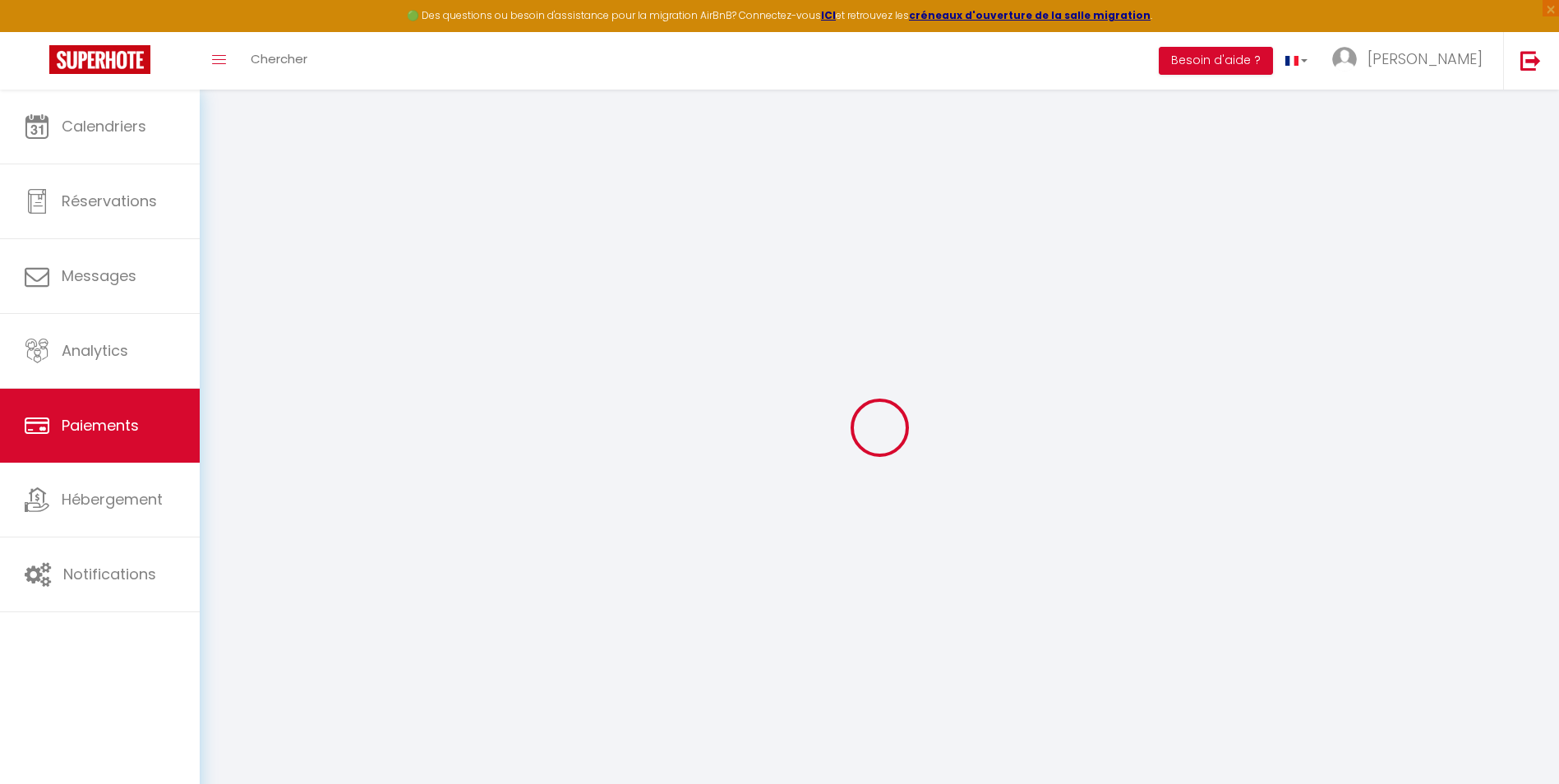
select select "2"
select select "0"
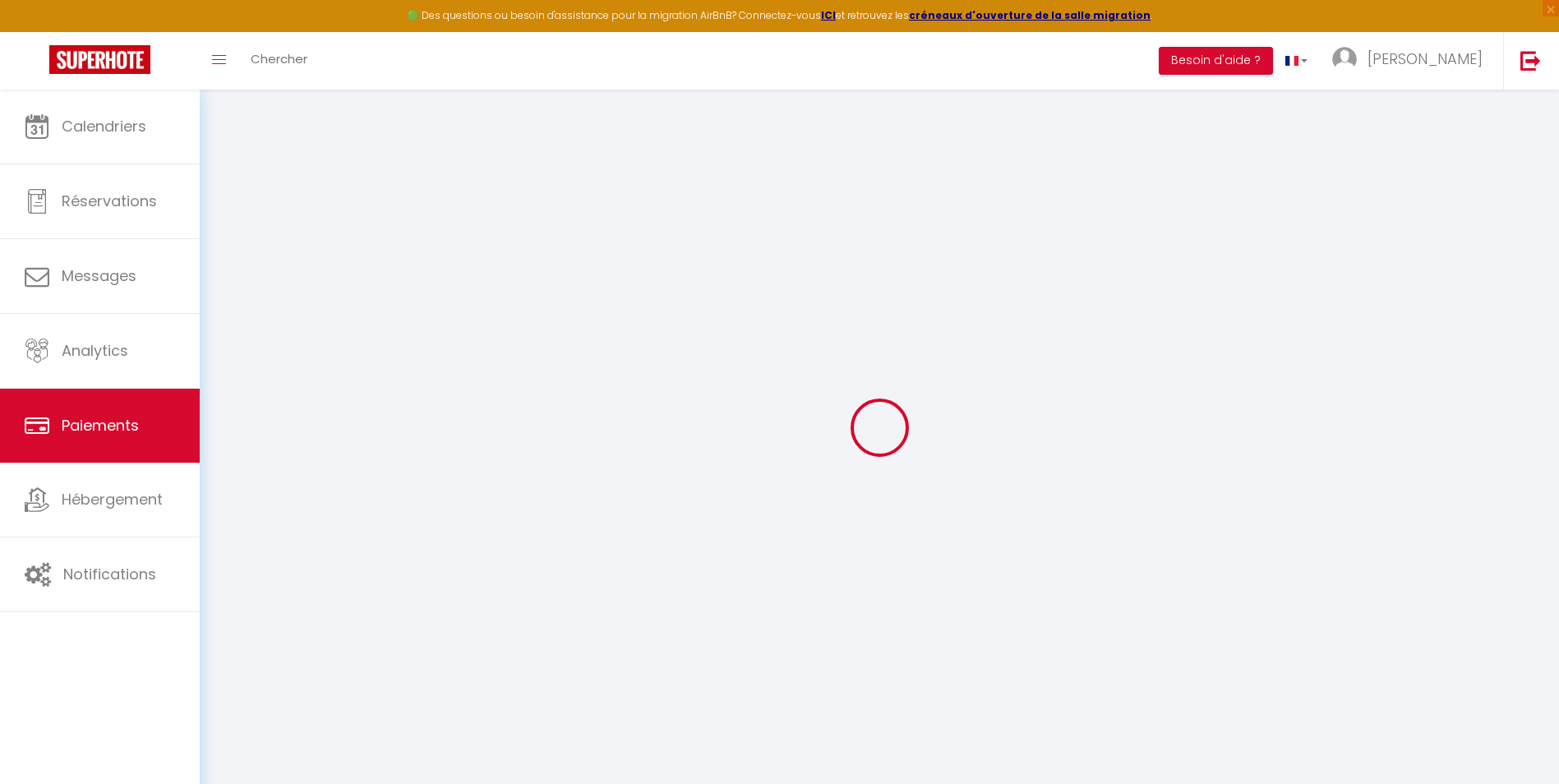
select select "0"
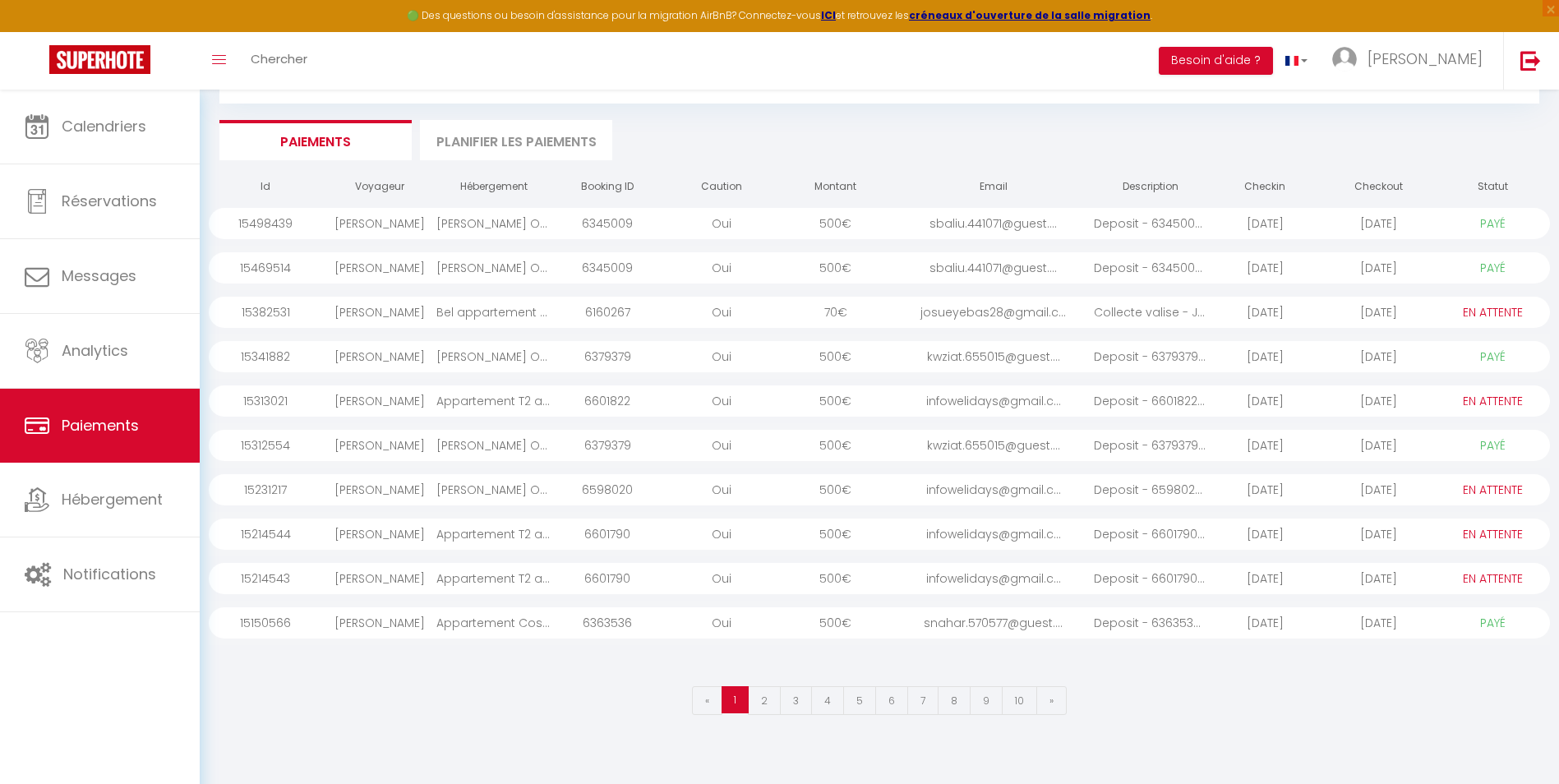
scroll to position [90, 0]
click at [775, 690] on link "2" at bounding box center [764, 694] width 33 height 29
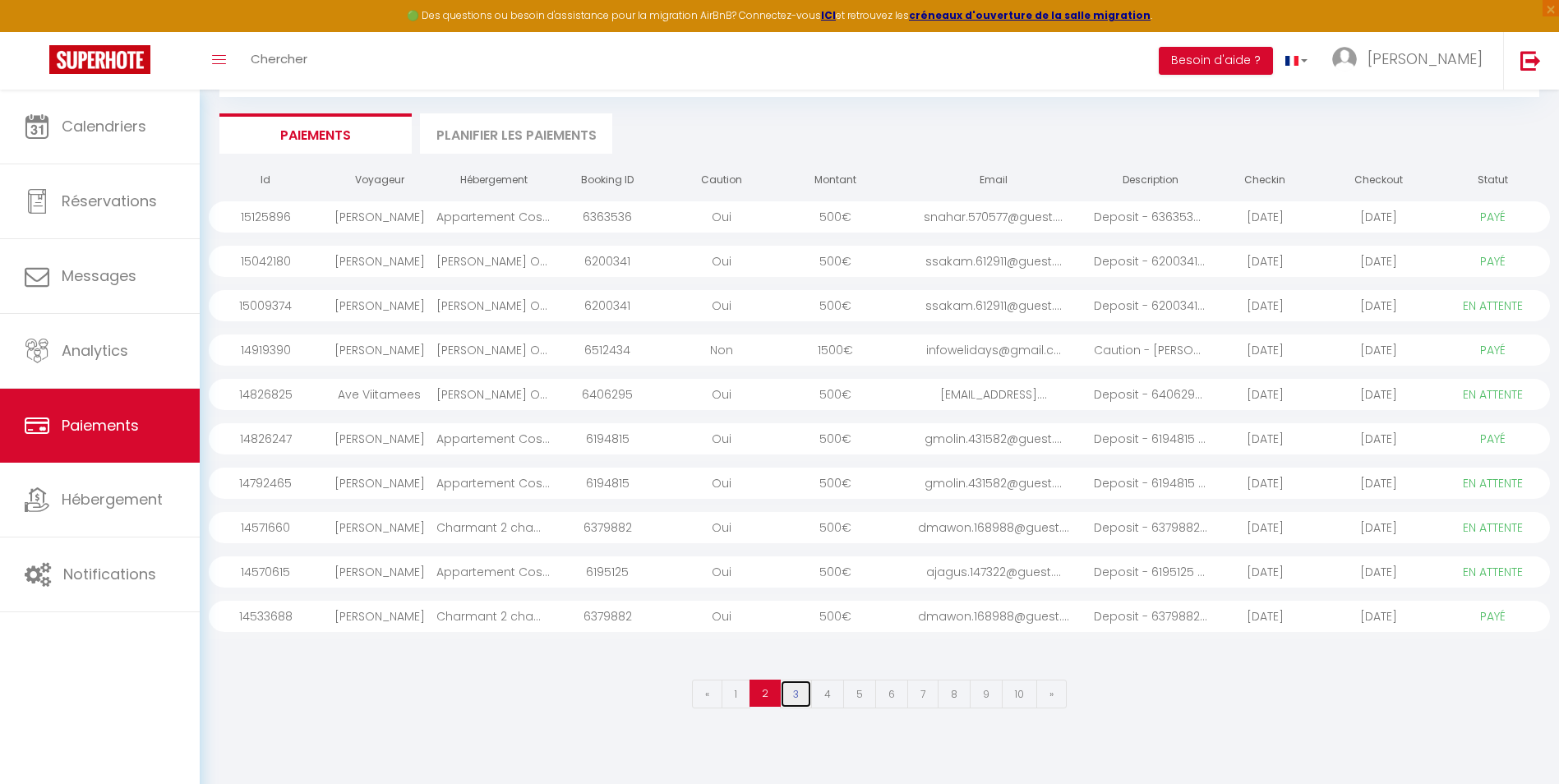
click at [797, 685] on link "3" at bounding box center [795, 694] width 32 height 29
click at [821, 686] on link "4" at bounding box center [827, 694] width 33 height 29
click at [851, 690] on link "5" at bounding box center [859, 694] width 33 height 29
select select "0"
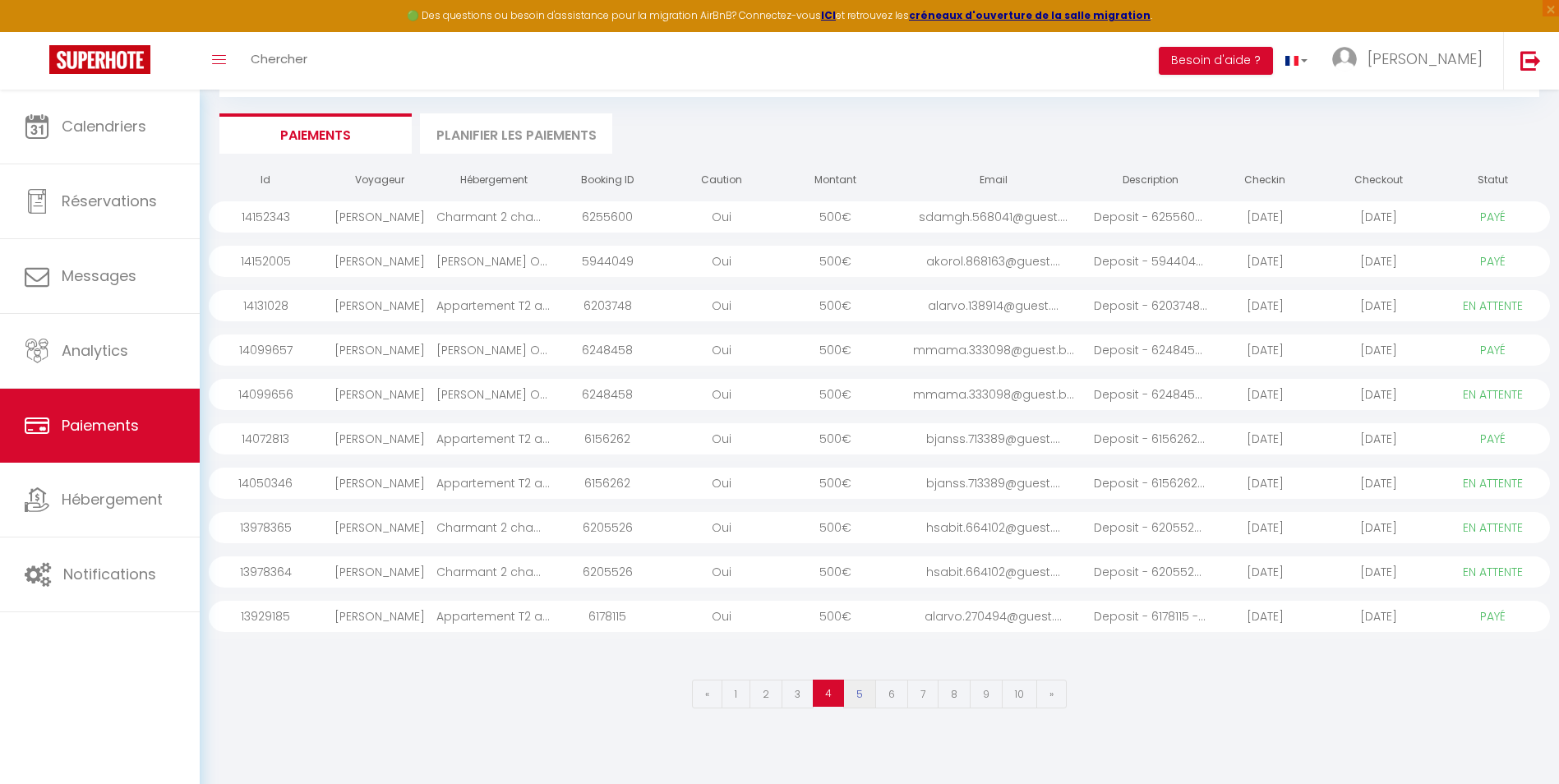
select select "0"
click at [886, 690] on link "6" at bounding box center [892, 694] width 33 height 29
select select "1"
click at [925, 684] on link "7" at bounding box center [923, 694] width 31 height 29
select select "0"
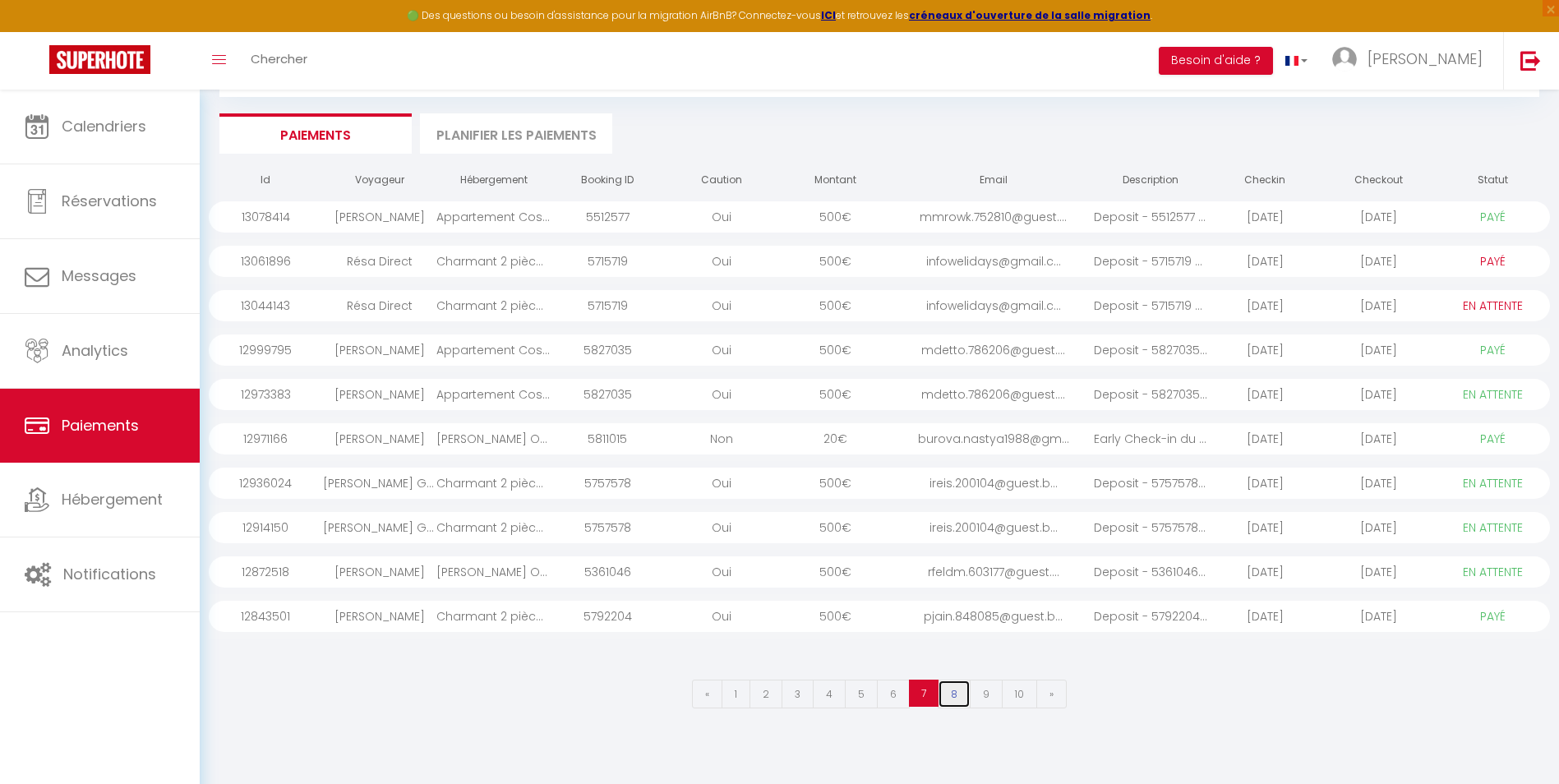
click at [961, 689] on link "8" at bounding box center [954, 694] width 33 height 29
select select "1"
select select "0"
click at [993, 694] on link "9" at bounding box center [986, 694] width 33 height 29
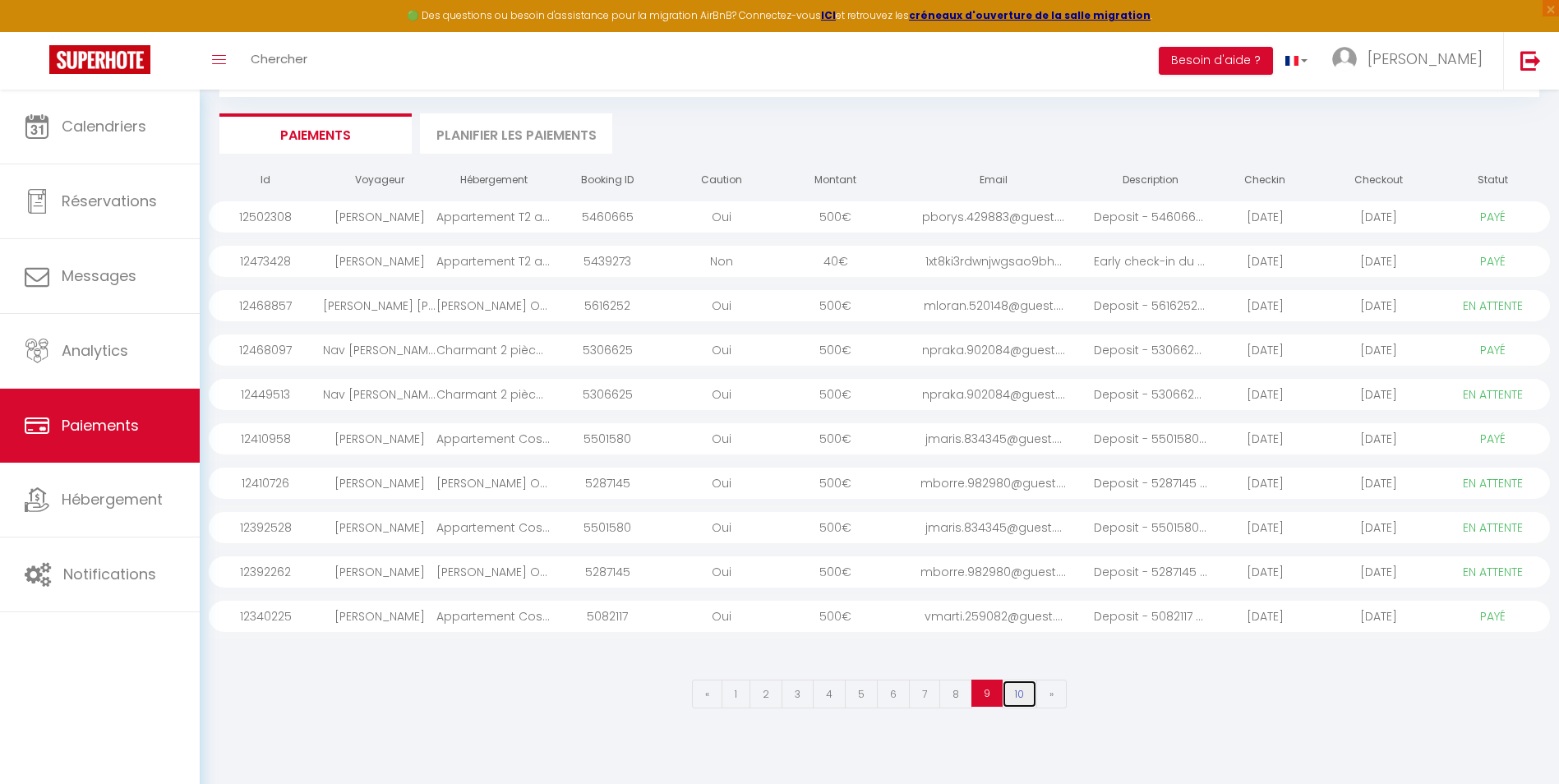
click at [1011, 694] on link "10" at bounding box center [1019, 694] width 35 height 29
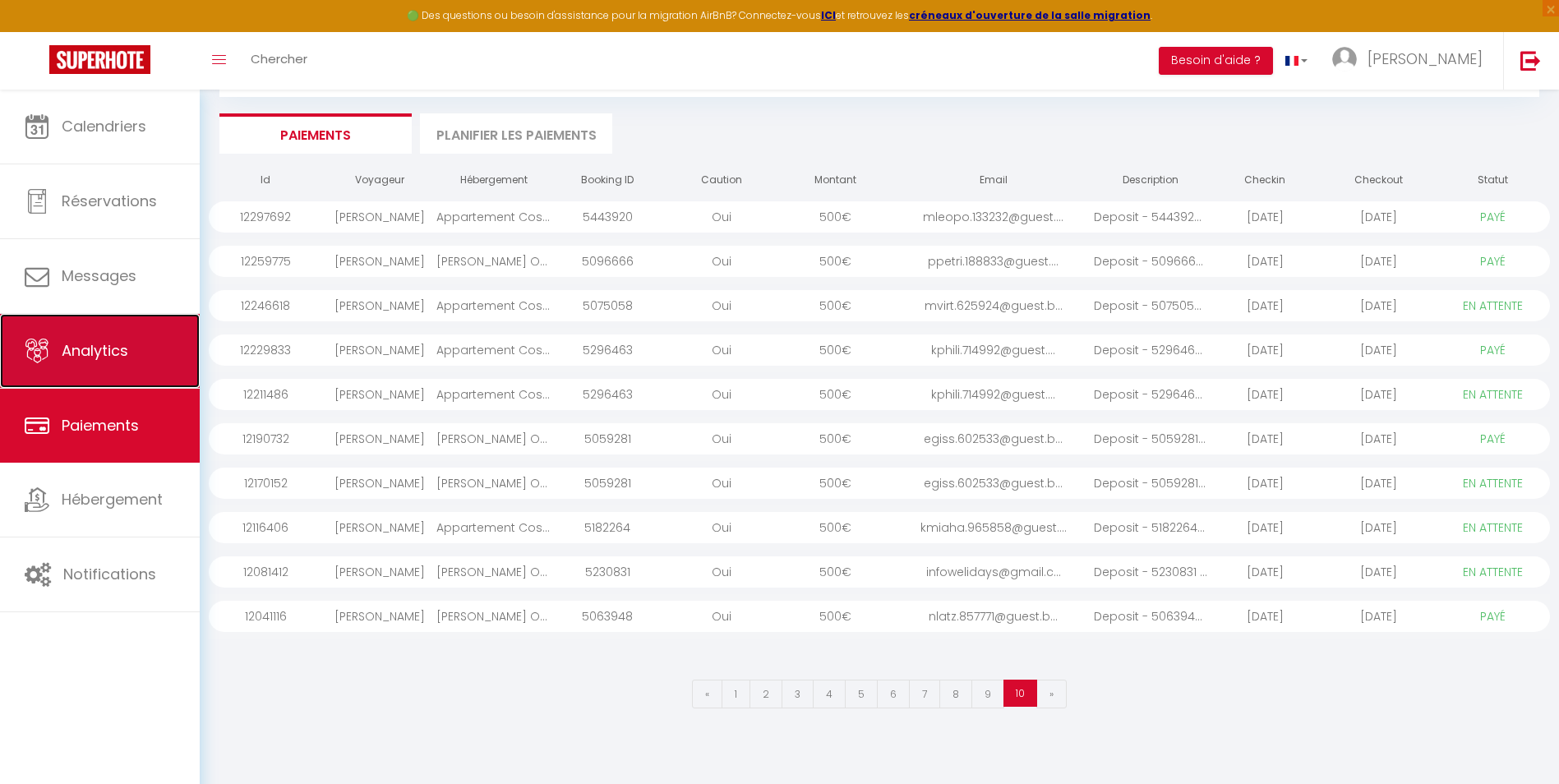
click at [113, 343] on span "Analytics" at bounding box center [95, 350] width 67 height 21
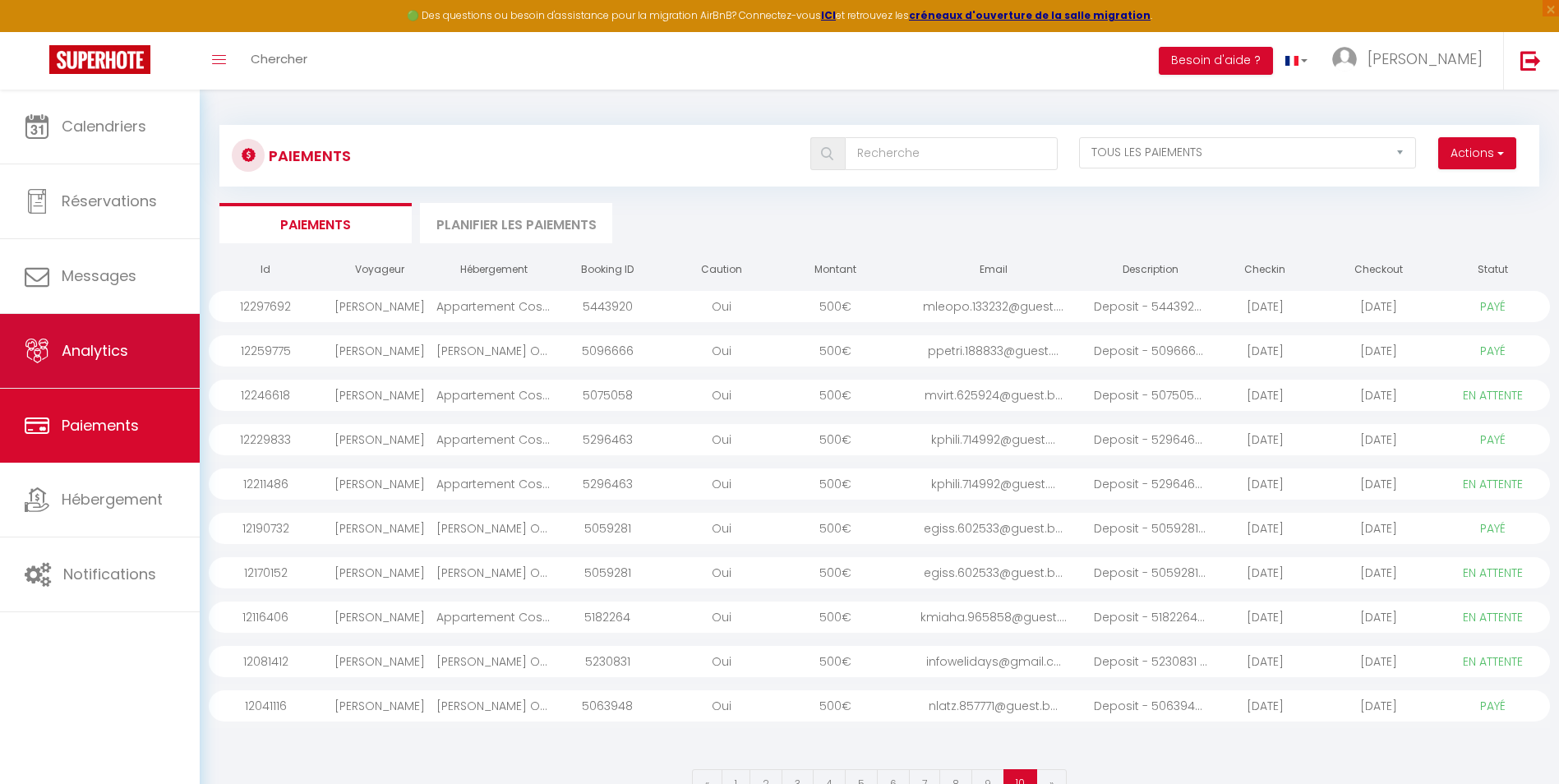
select select "2025"
select select "9"
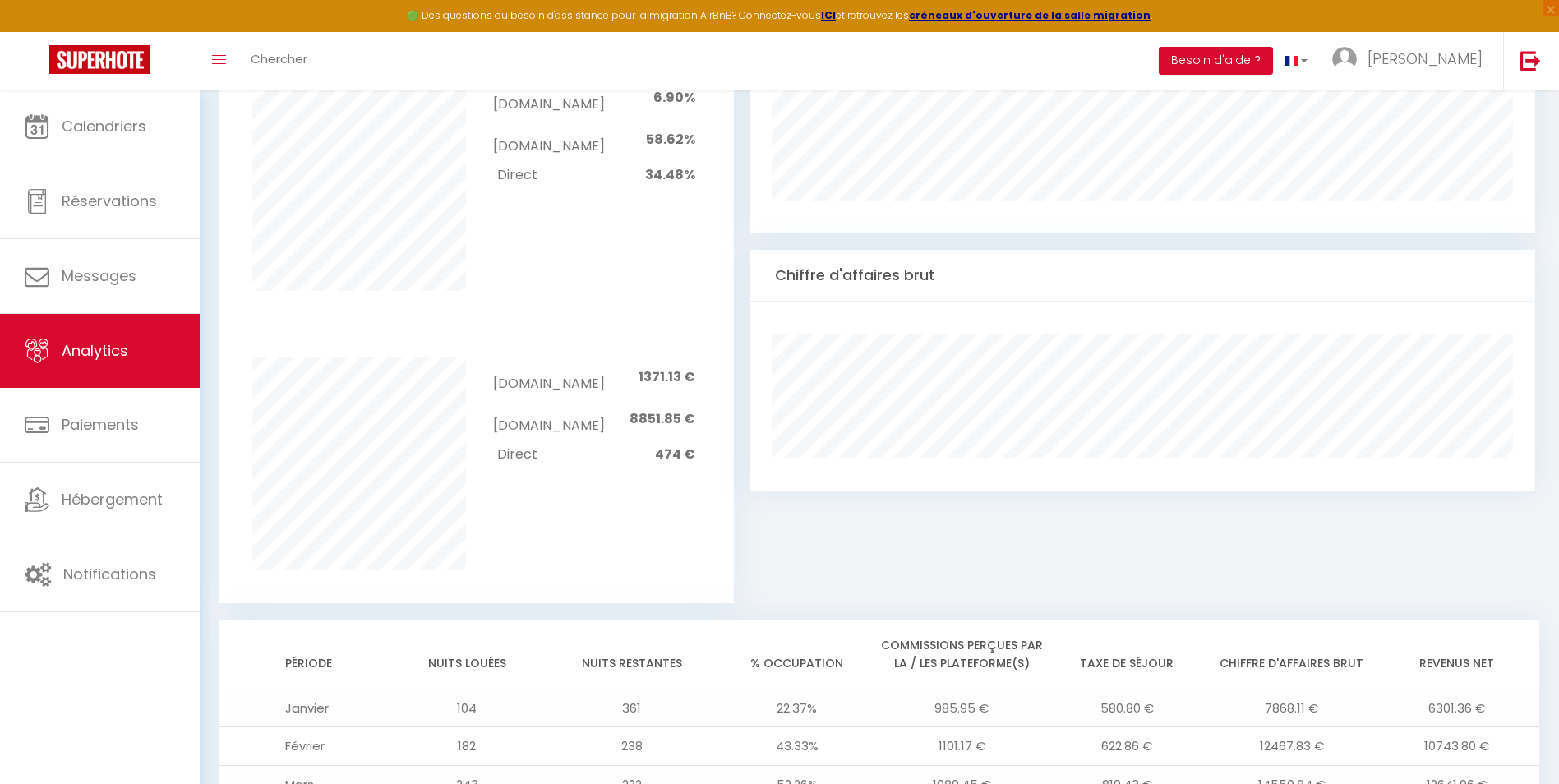
scroll to position [707, 0]
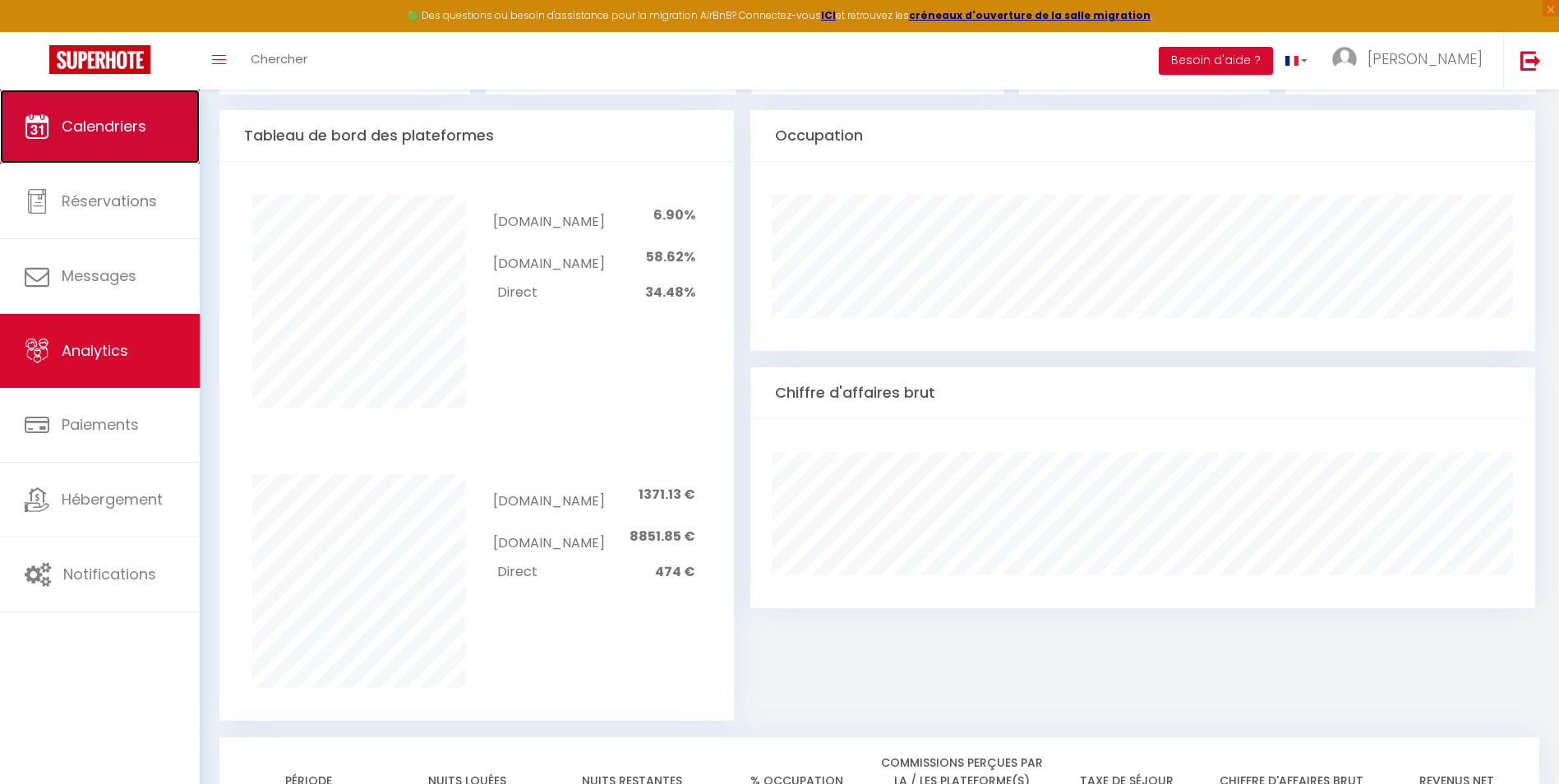
click at [97, 143] on link "Calendriers" at bounding box center [100, 127] width 200 height 74
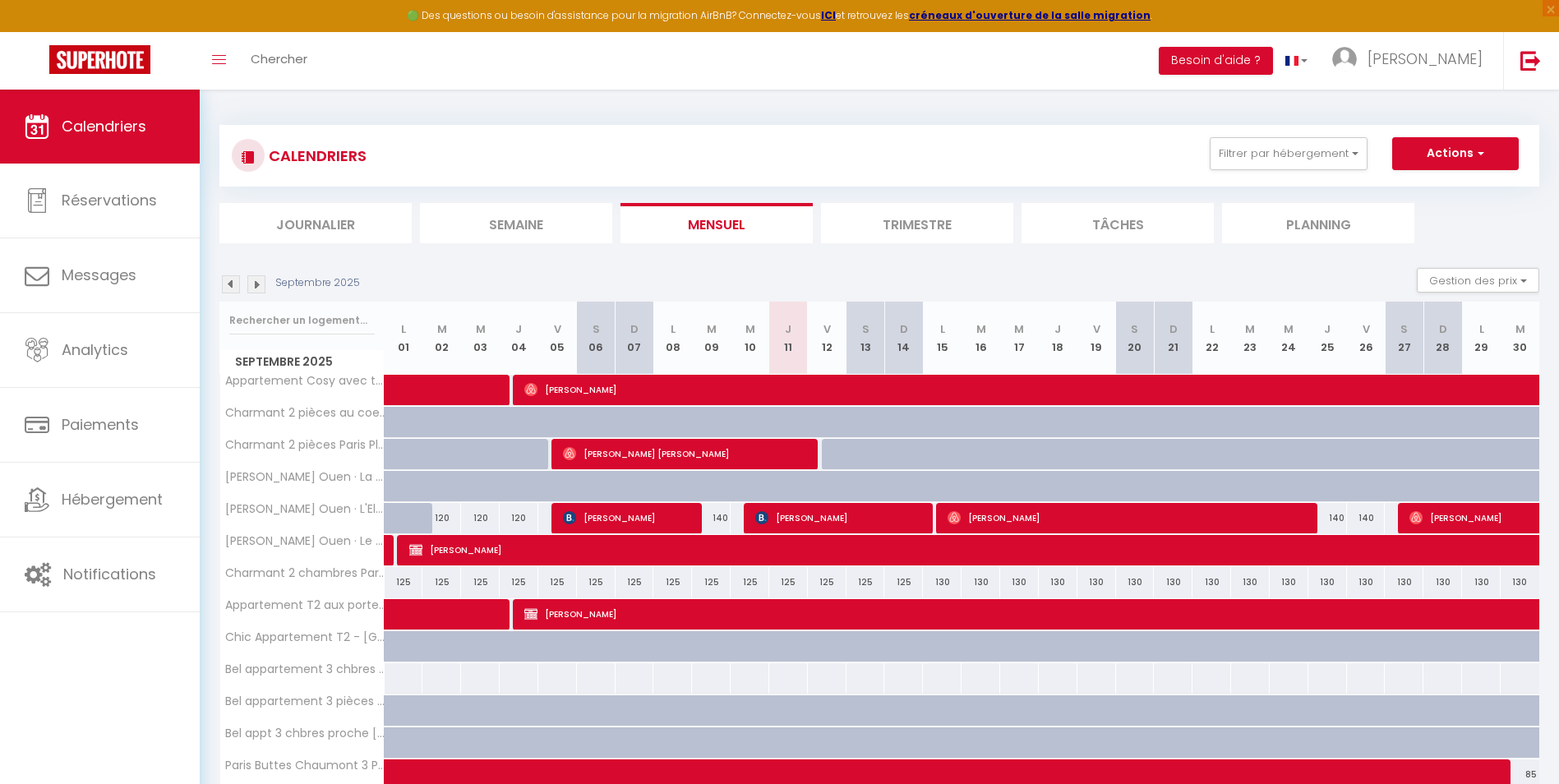
click at [913, 215] on li "Trimestre" at bounding box center [917, 223] width 192 height 40
click at [225, 64] on icon "Toggle menubar" at bounding box center [218, 60] width 14 height 10
click at [269, 62] on span "Chercher" at bounding box center [279, 58] width 57 height 17
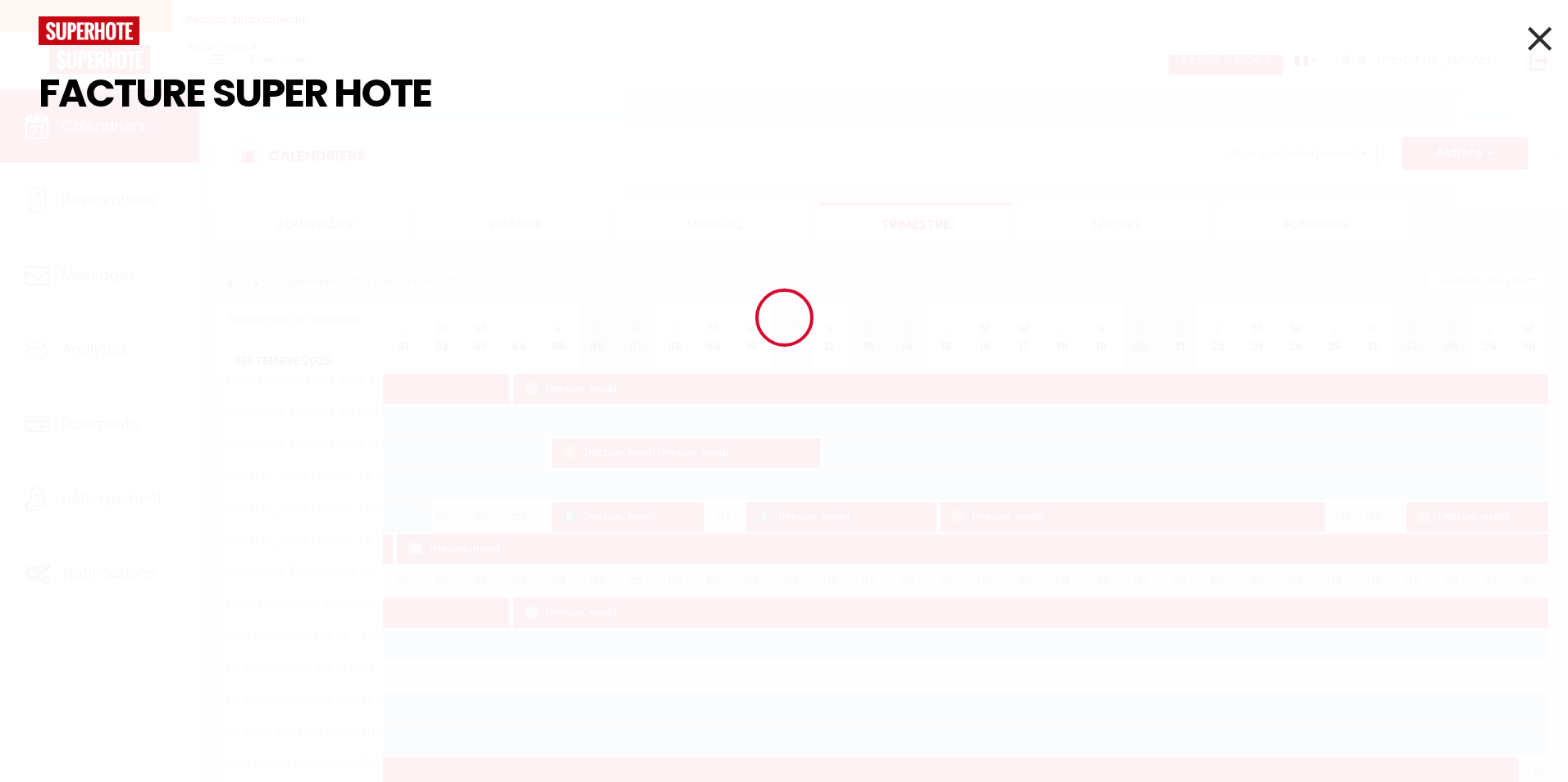
type input "FACTURE SUPER HOTE"
click at [1524, 35] on div at bounding box center [784, 31] width 1516 height 29
click at [1531, 42] on icon at bounding box center [1539, 38] width 23 height 41
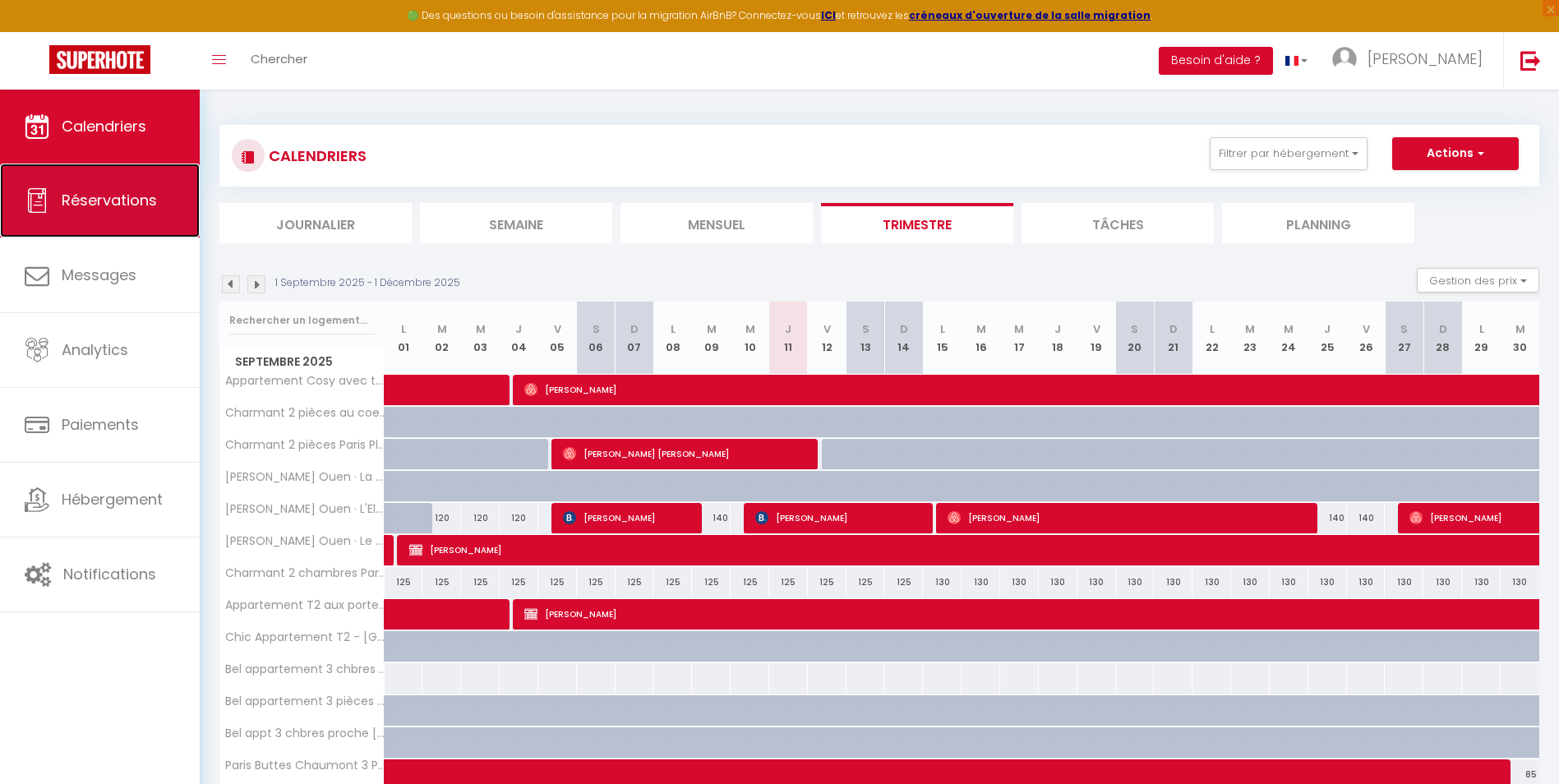
click at [120, 201] on span "Réservations" at bounding box center [109, 200] width 95 height 21
select select "not_cancelled"
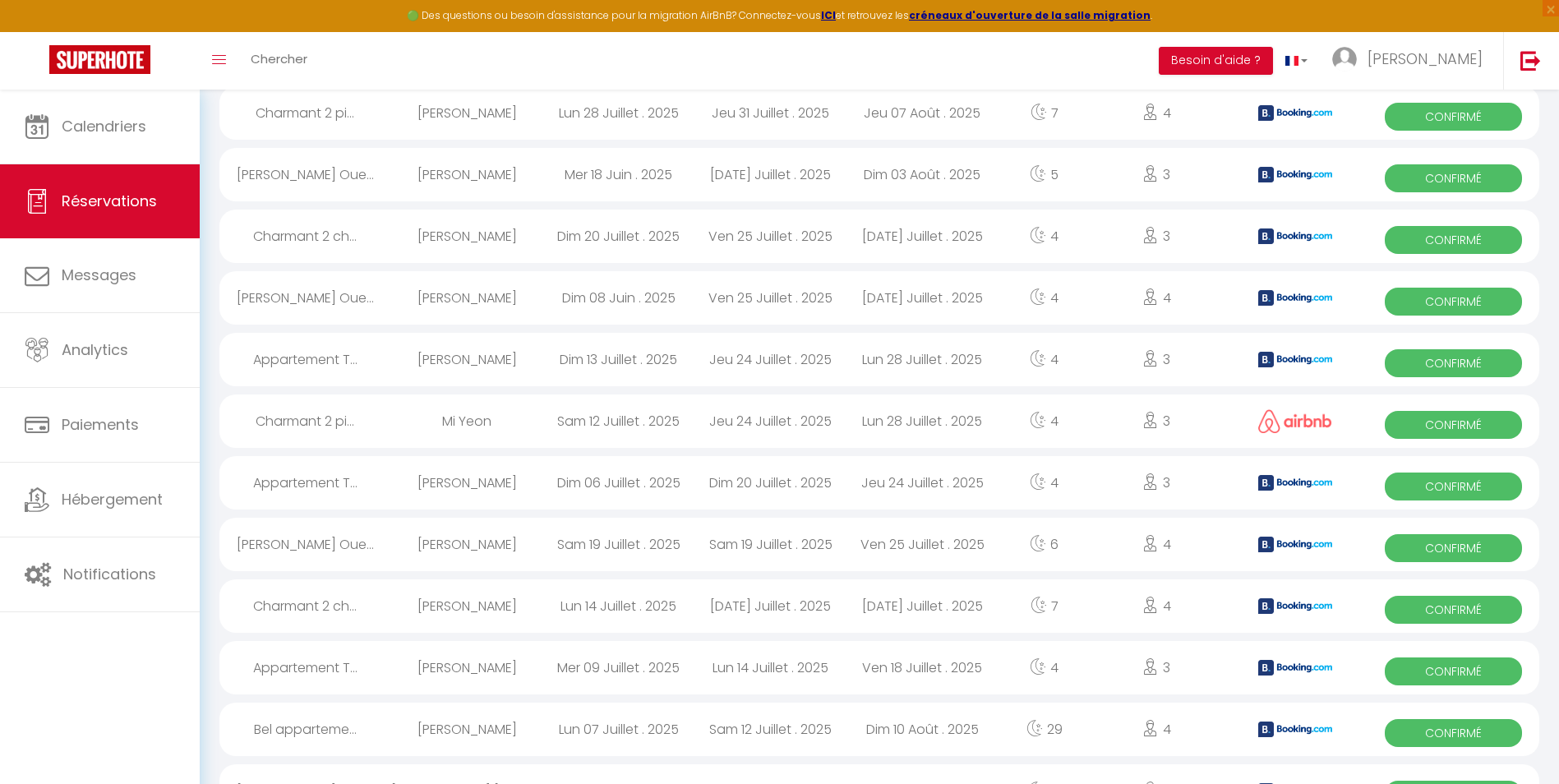
scroll to position [2614, 0]
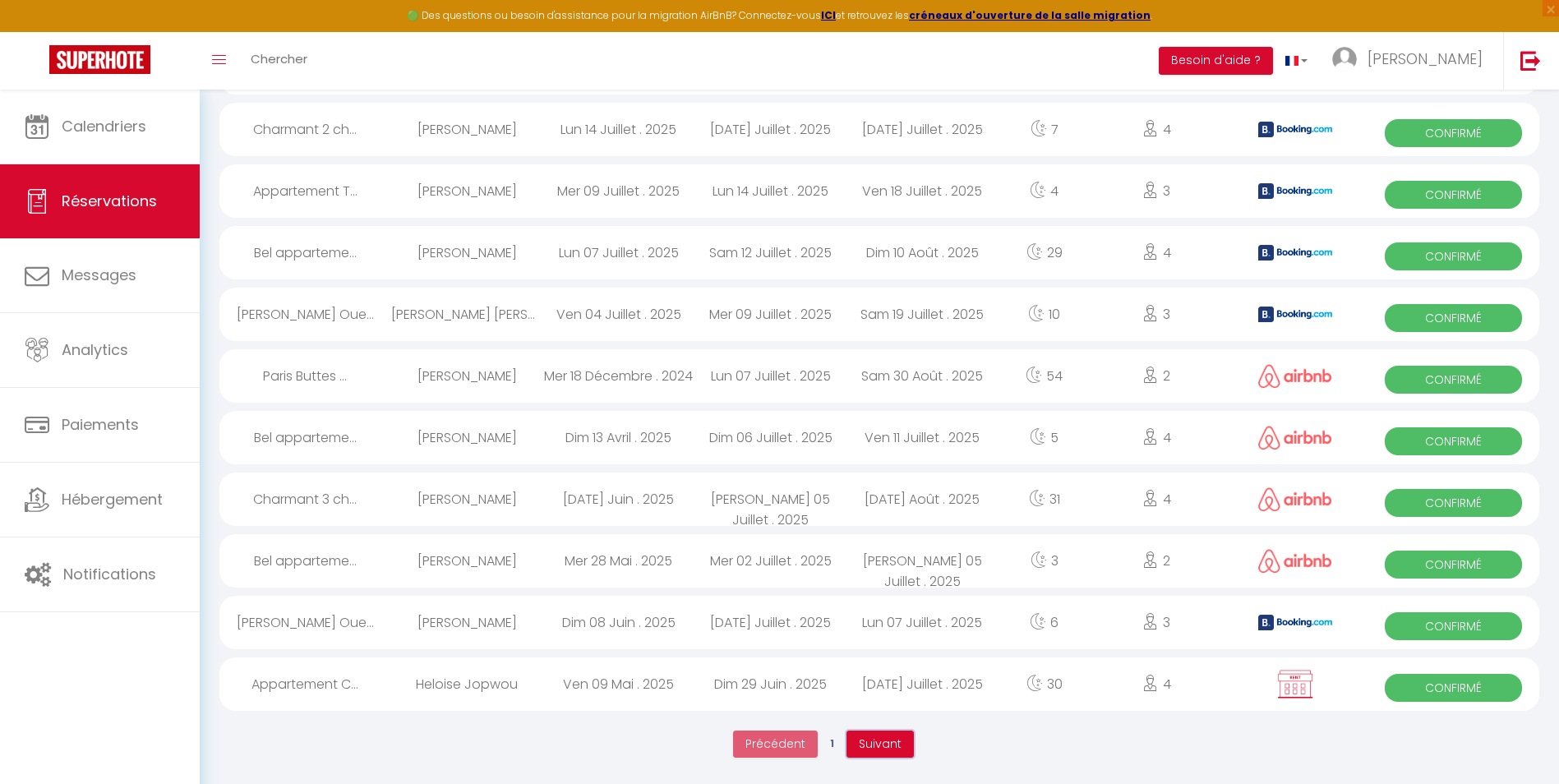
click at [910, 752] on button "Suivant" at bounding box center [880, 744] width 67 height 28
click at [904, 754] on button "Suivant" at bounding box center [881, 744] width 67 height 28
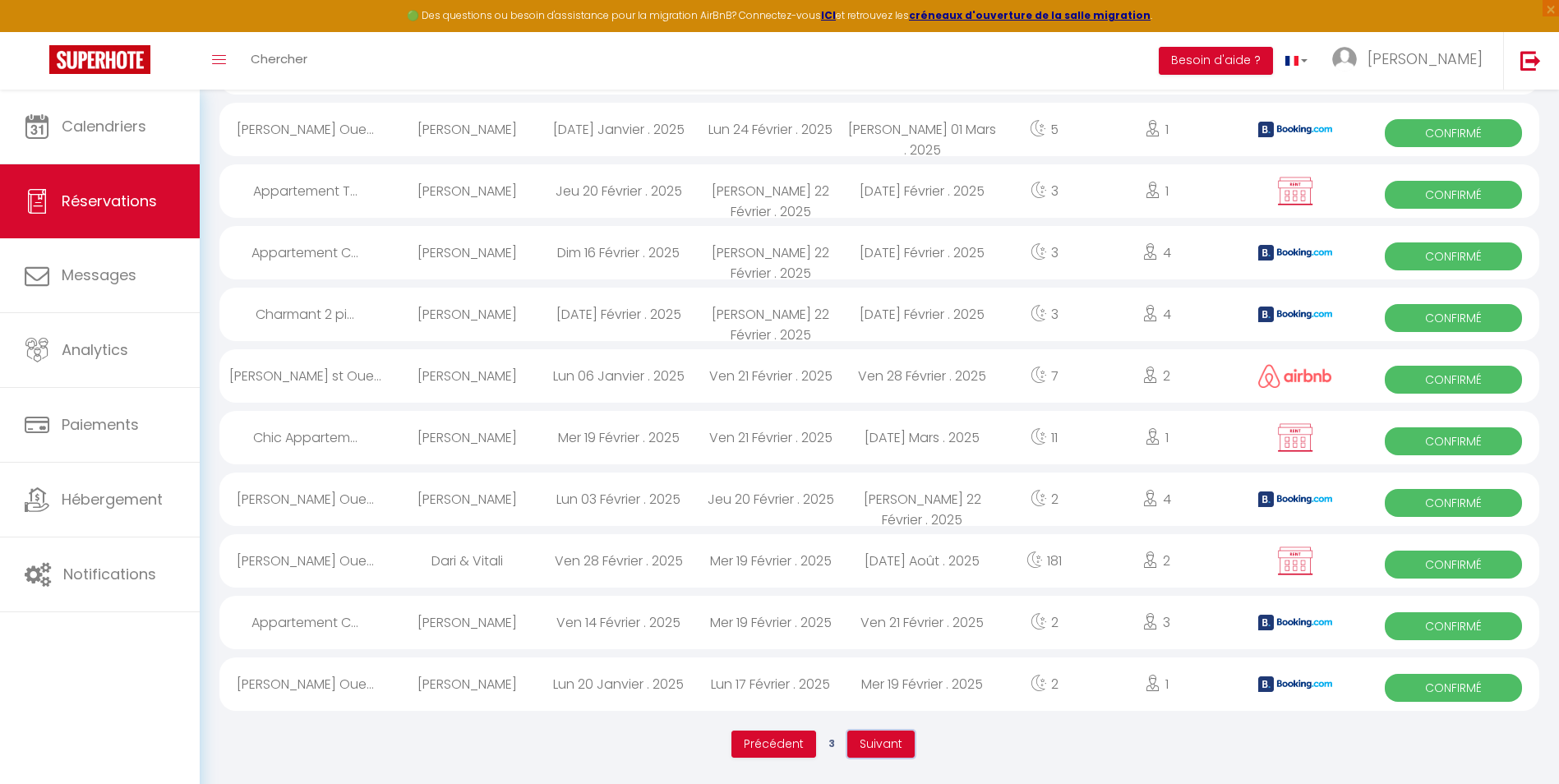
click at [904, 744] on button "Suivant" at bounding box center [881, 744] width 67 height 28
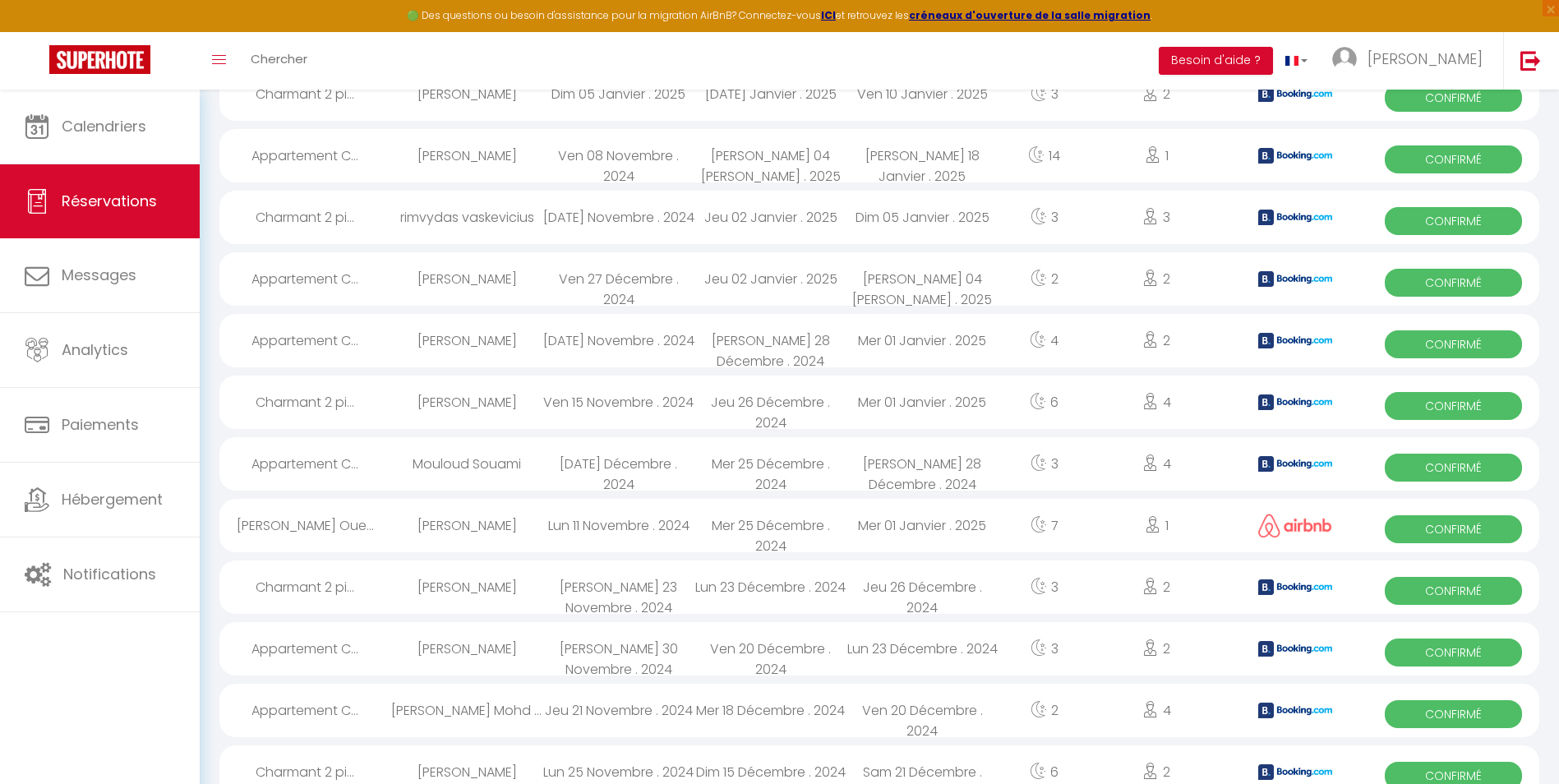
scroll to position [2226, 0]
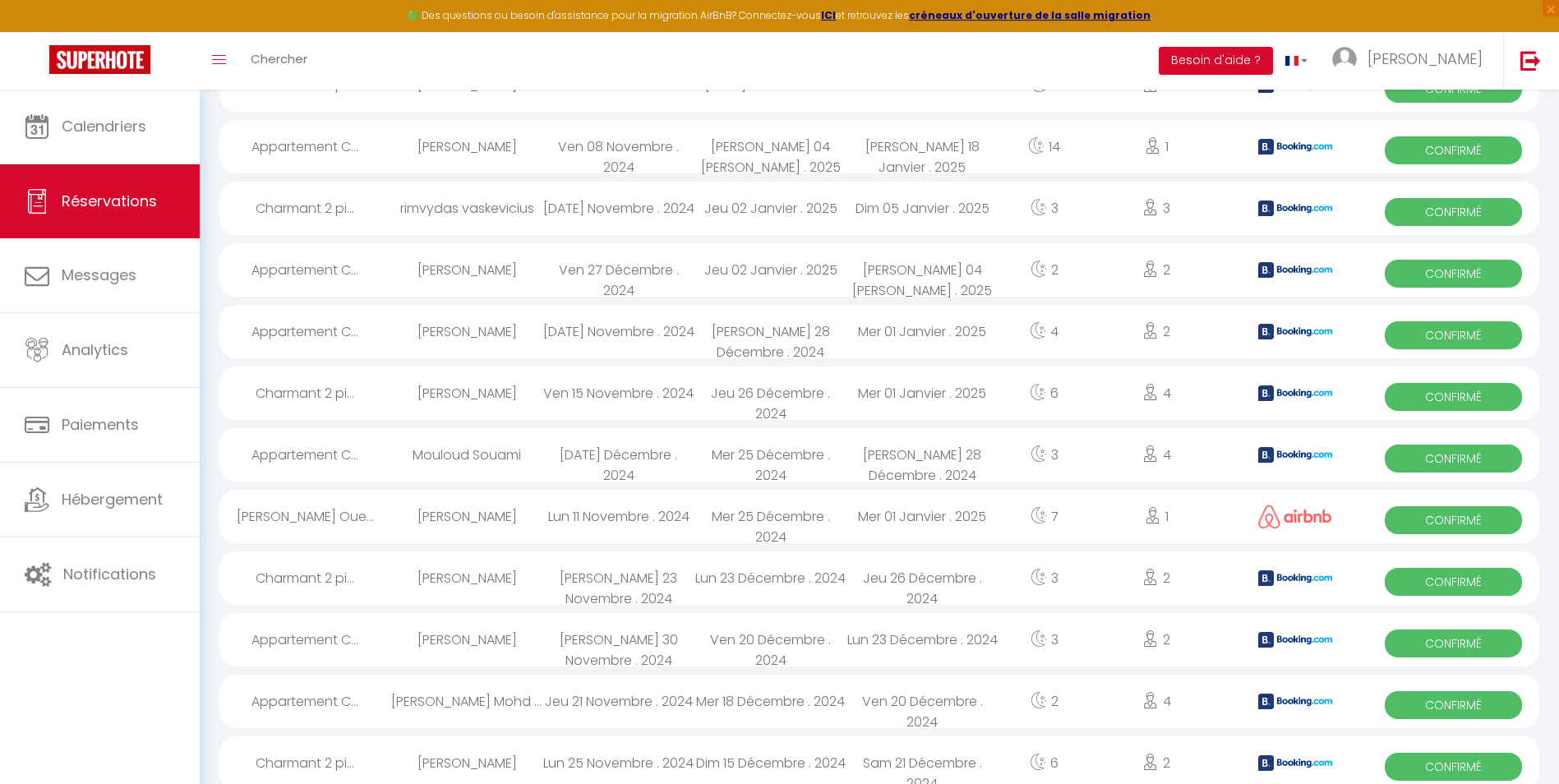
click at [382, 394] on div "Charmant 2 pi..." at bounding box center [305, 393] width 172 height 53
select select "OK"
select select "0"
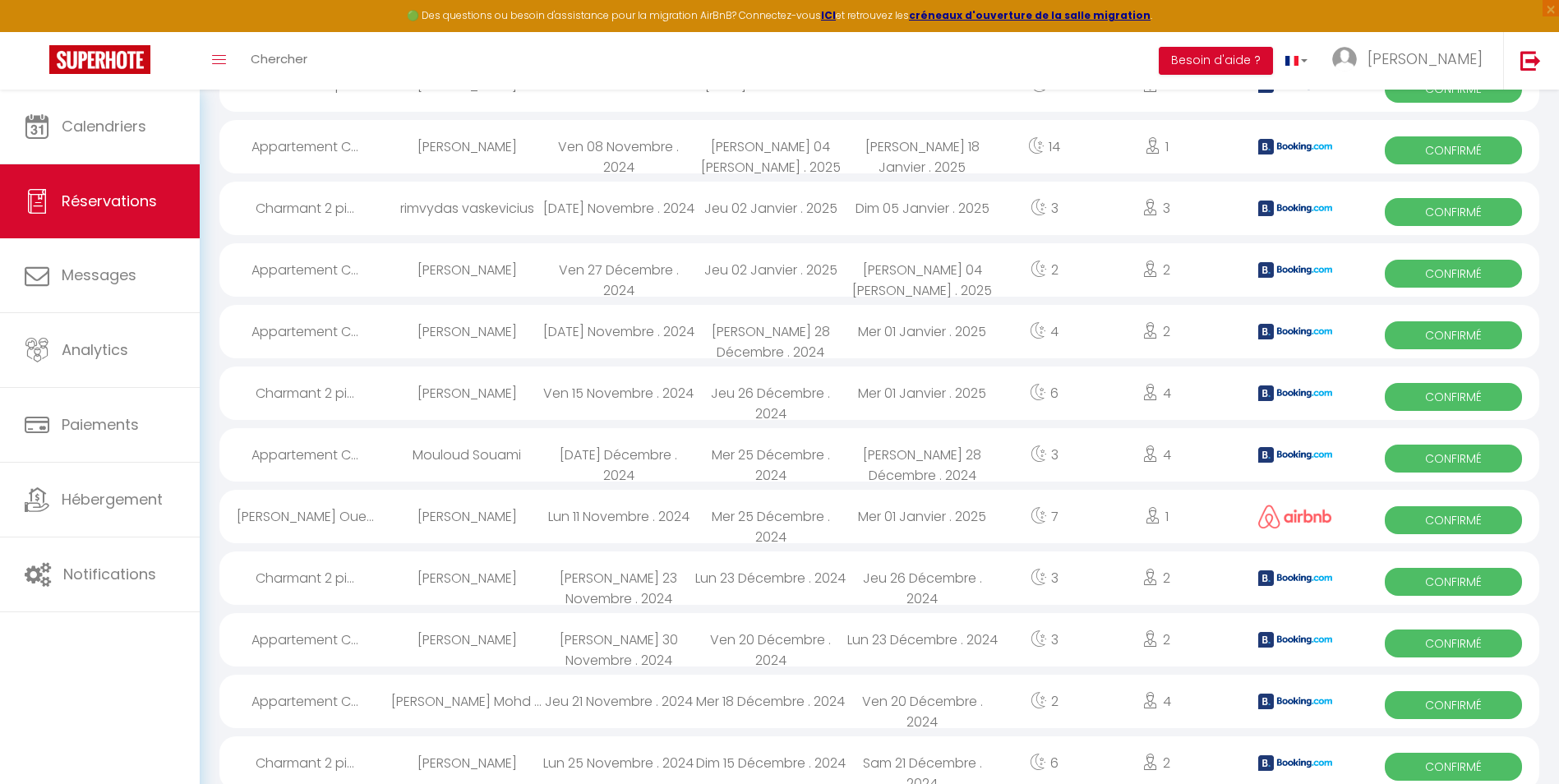
select select "1"
select select
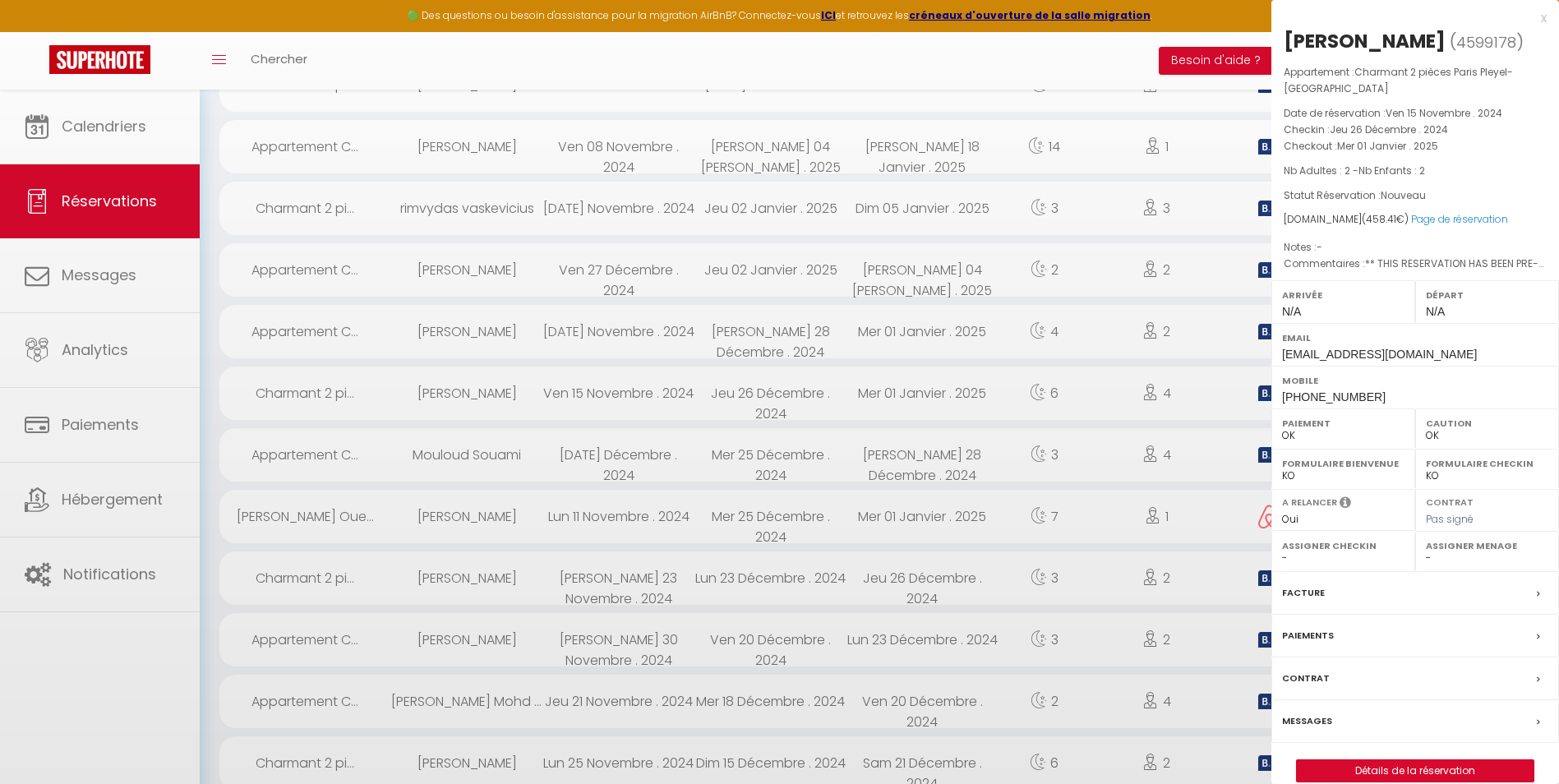
select select "4894"
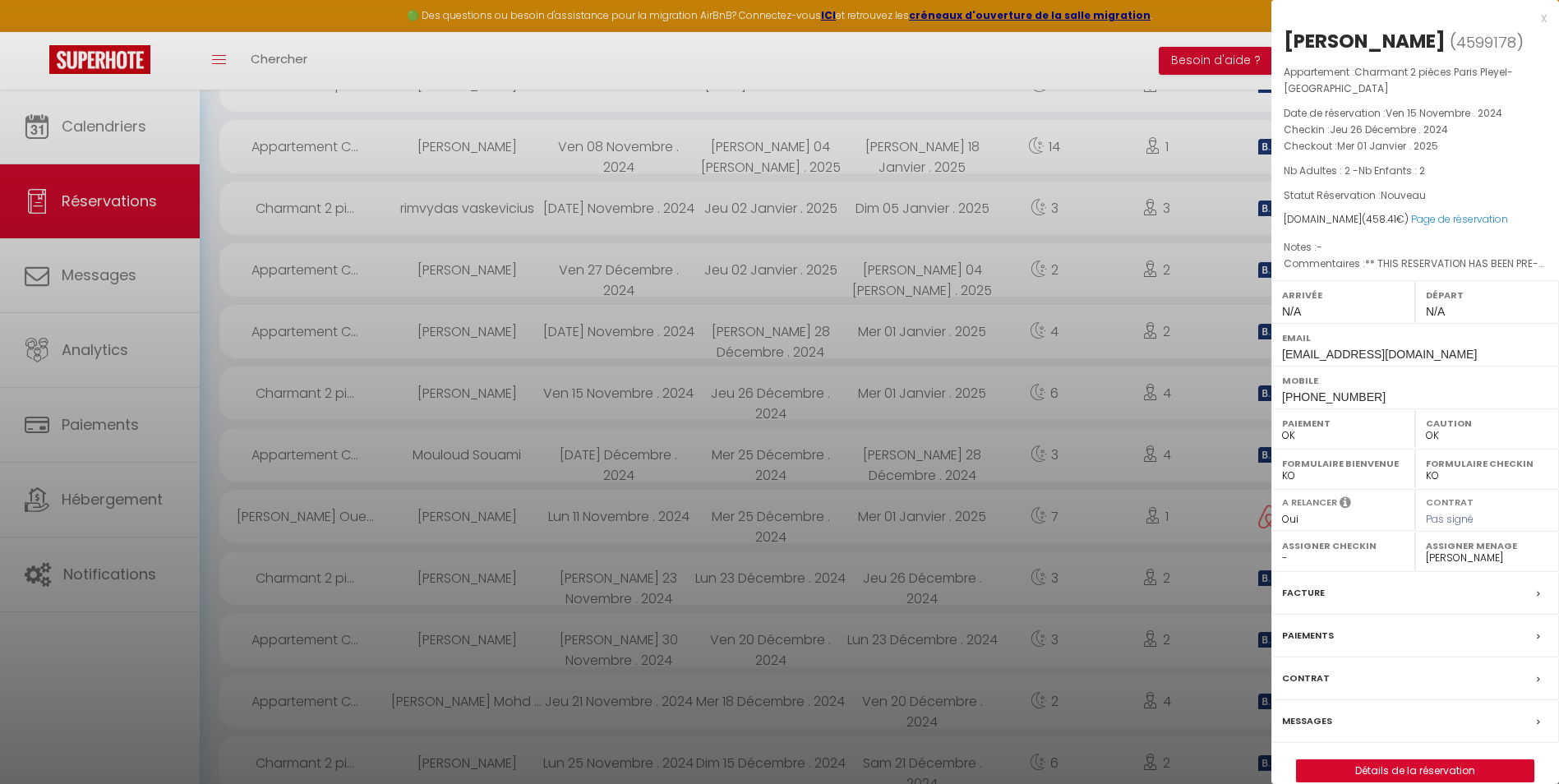
click at [1368, 601] on div "Facture" at bounding box center [1415, 593] width 288 height 43
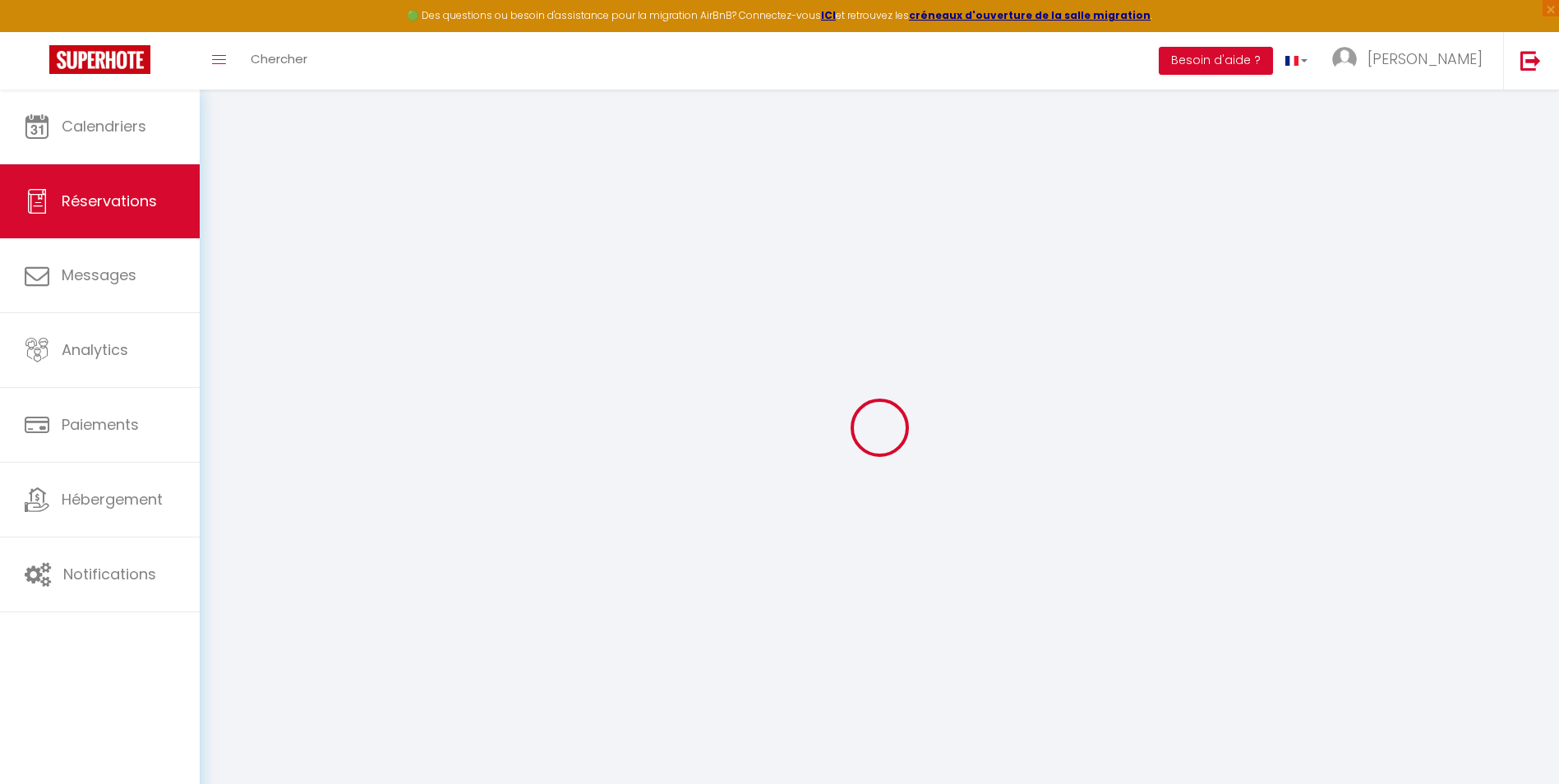
select select
checkbox input "false"
type textarea "** THIS RESERVATION HAS BEEN PRE-PAID ** BOOKING NOTE : Payment charge is EUR 6…"
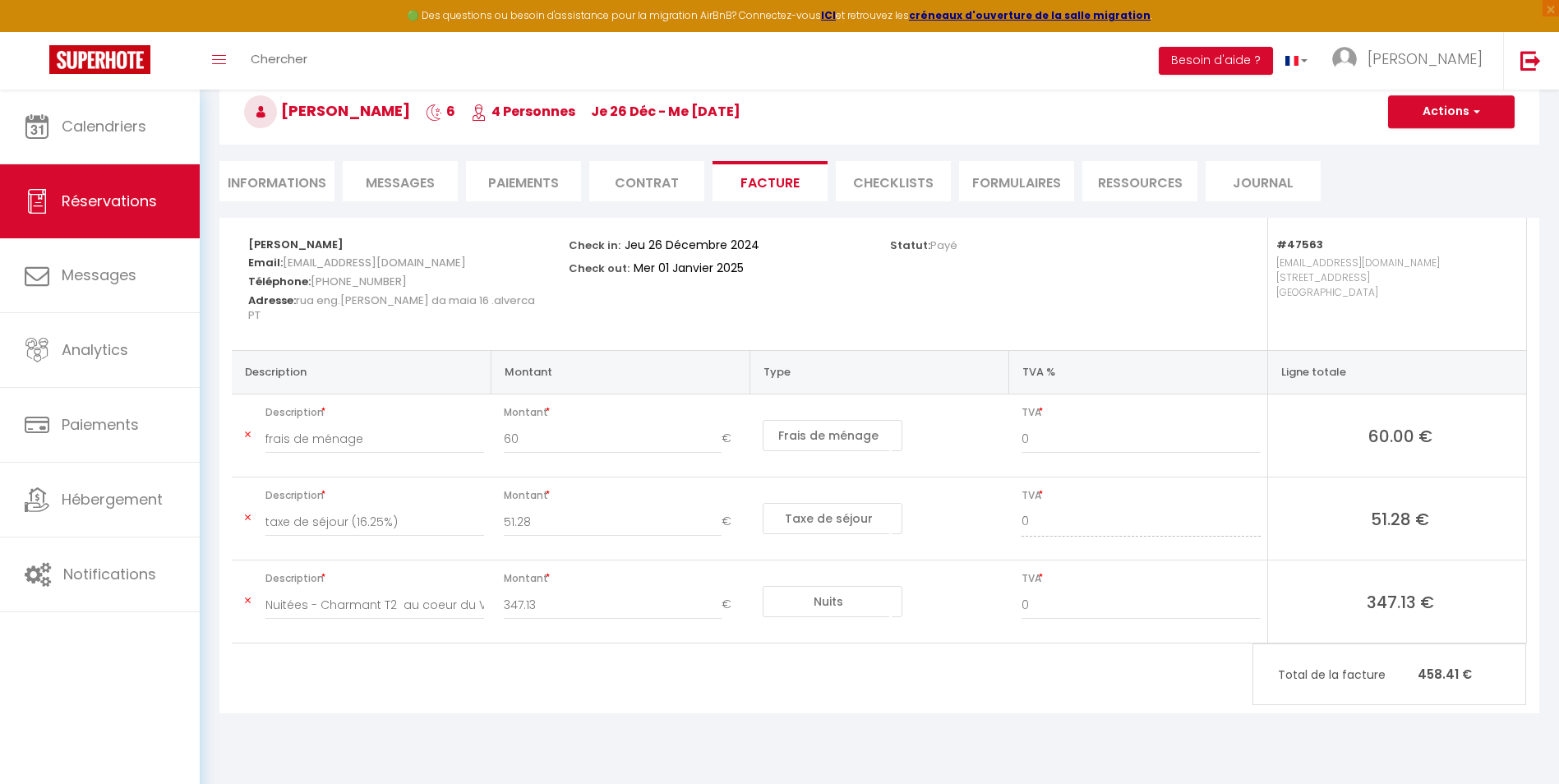
scroll to position [90, 0]
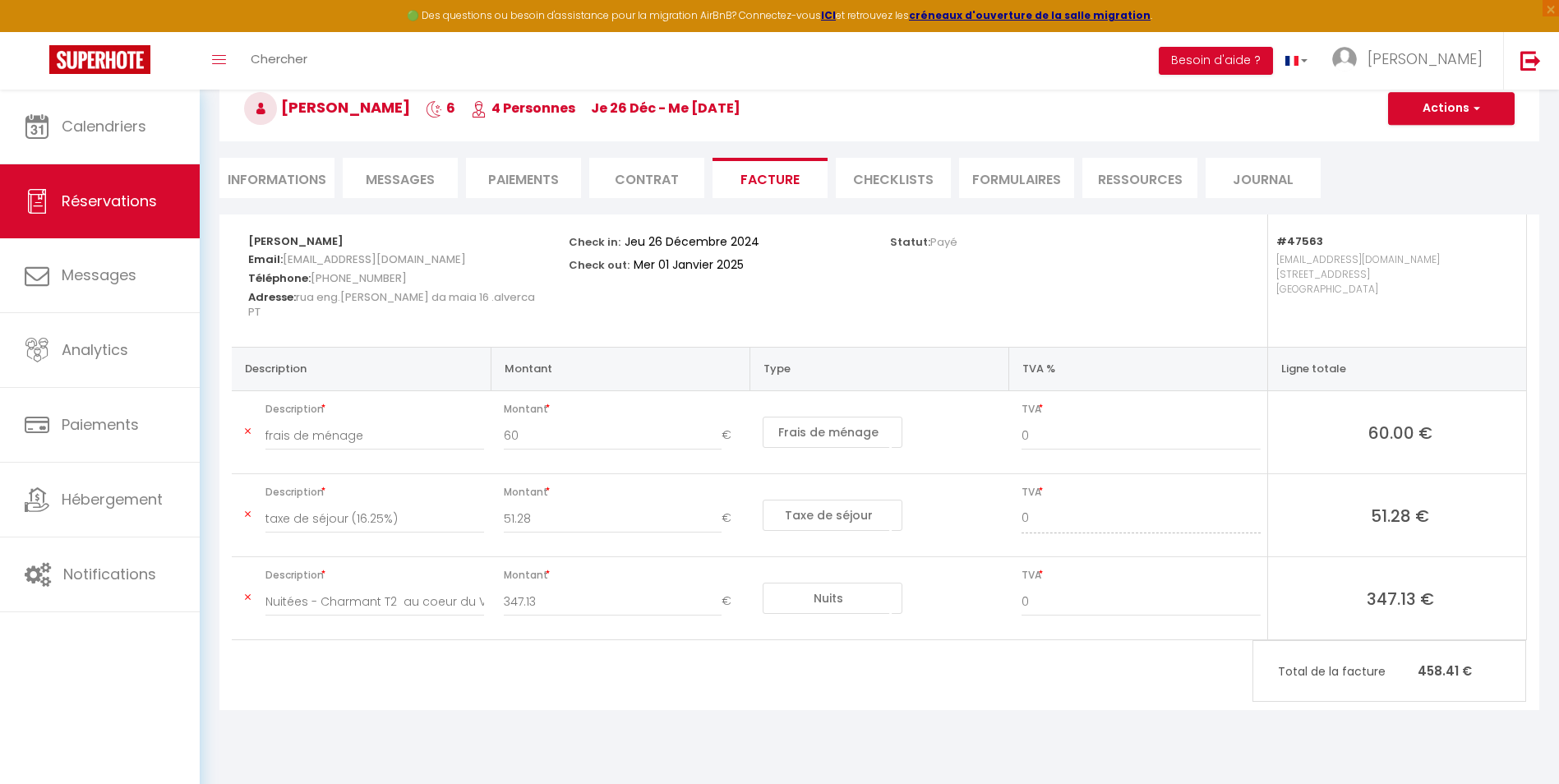
click at [541, 182] on li "Paiements" at bounding box center [523, 177] width 115 height 40
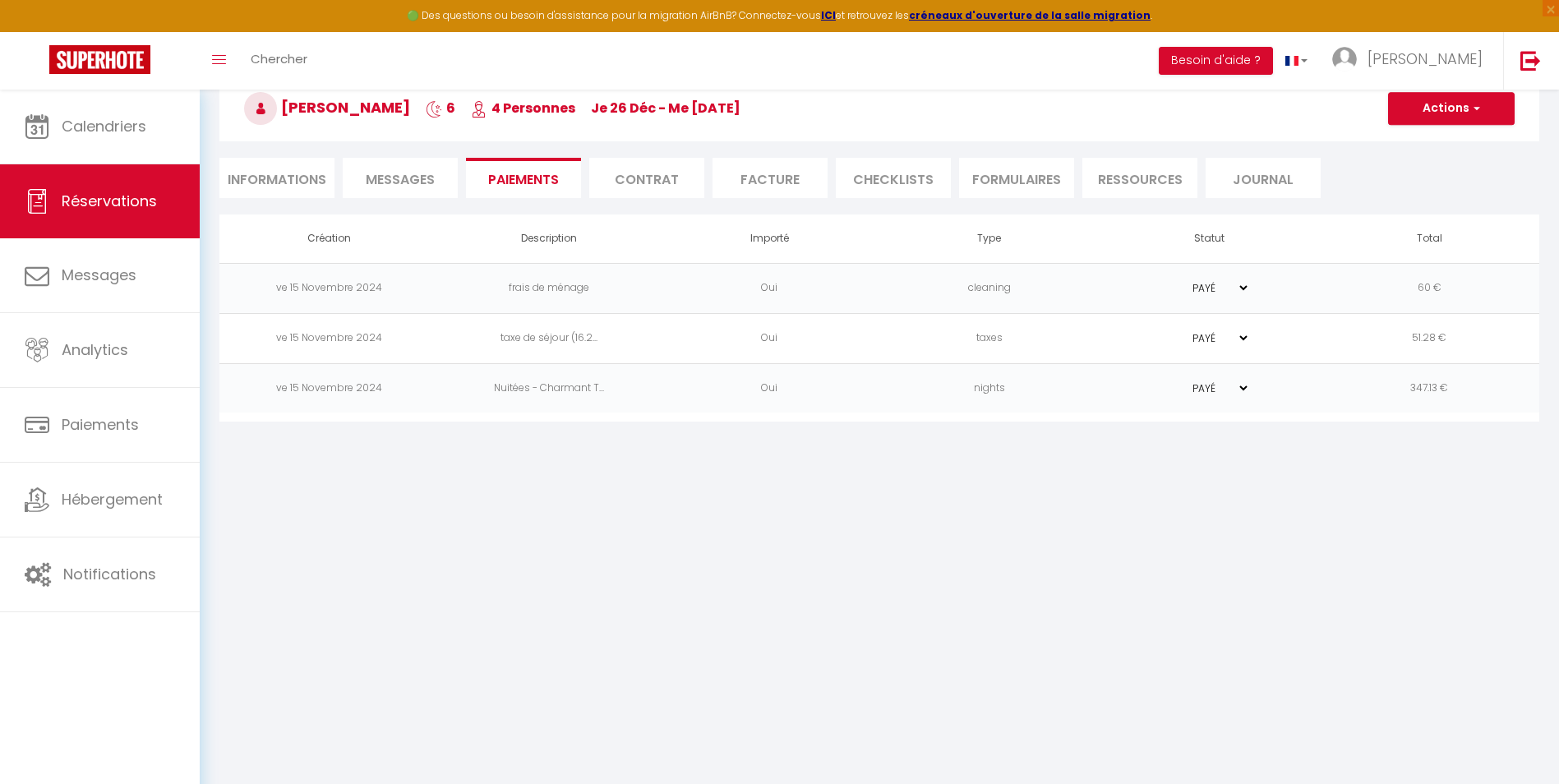
click at [789, 187] on li "Facture" at bounding box center [770, 177] width 115 height 40
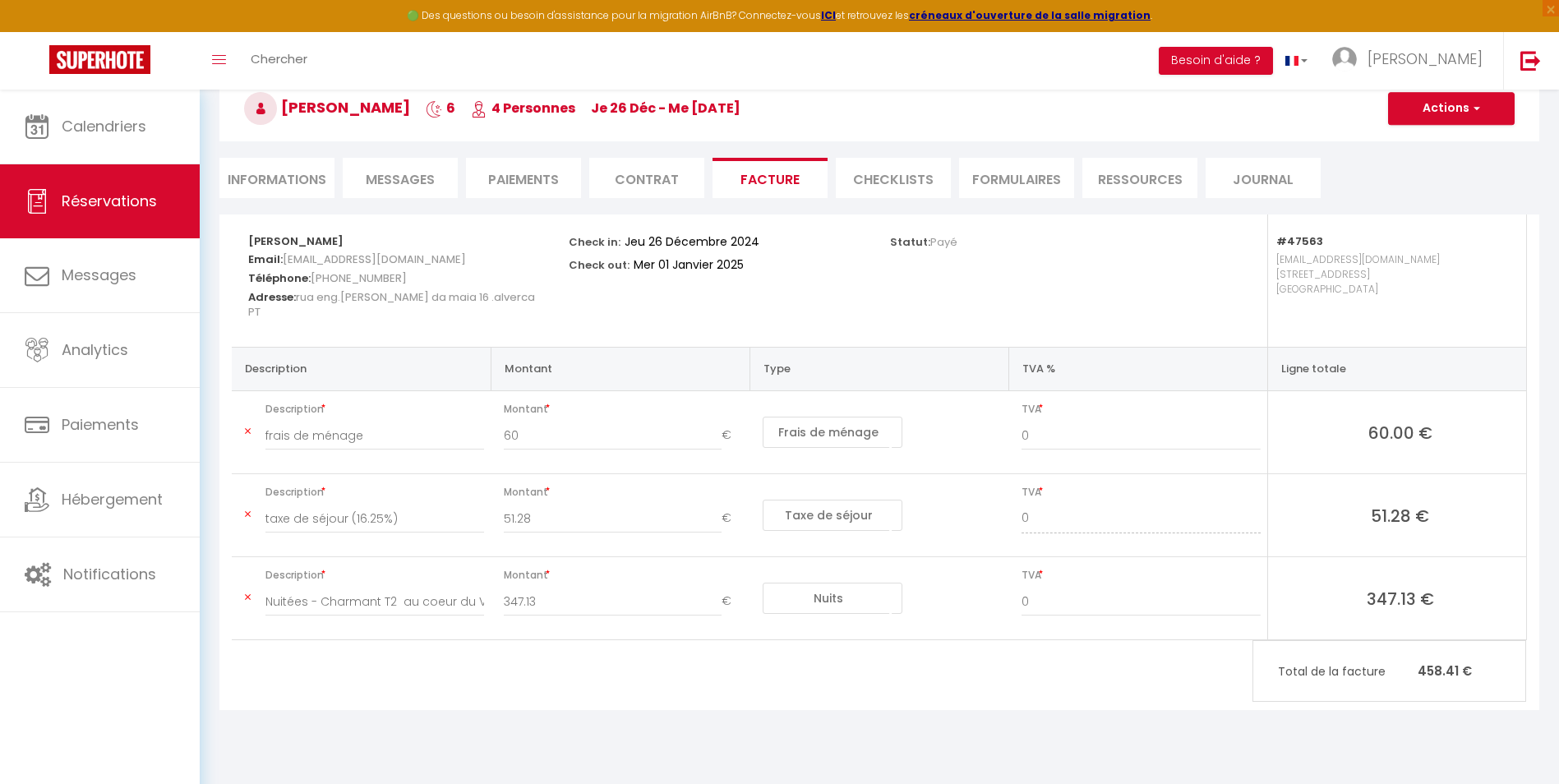
click at [684, 194] on li "Contrat" at bounding box center [646, 177] width 115 height 40
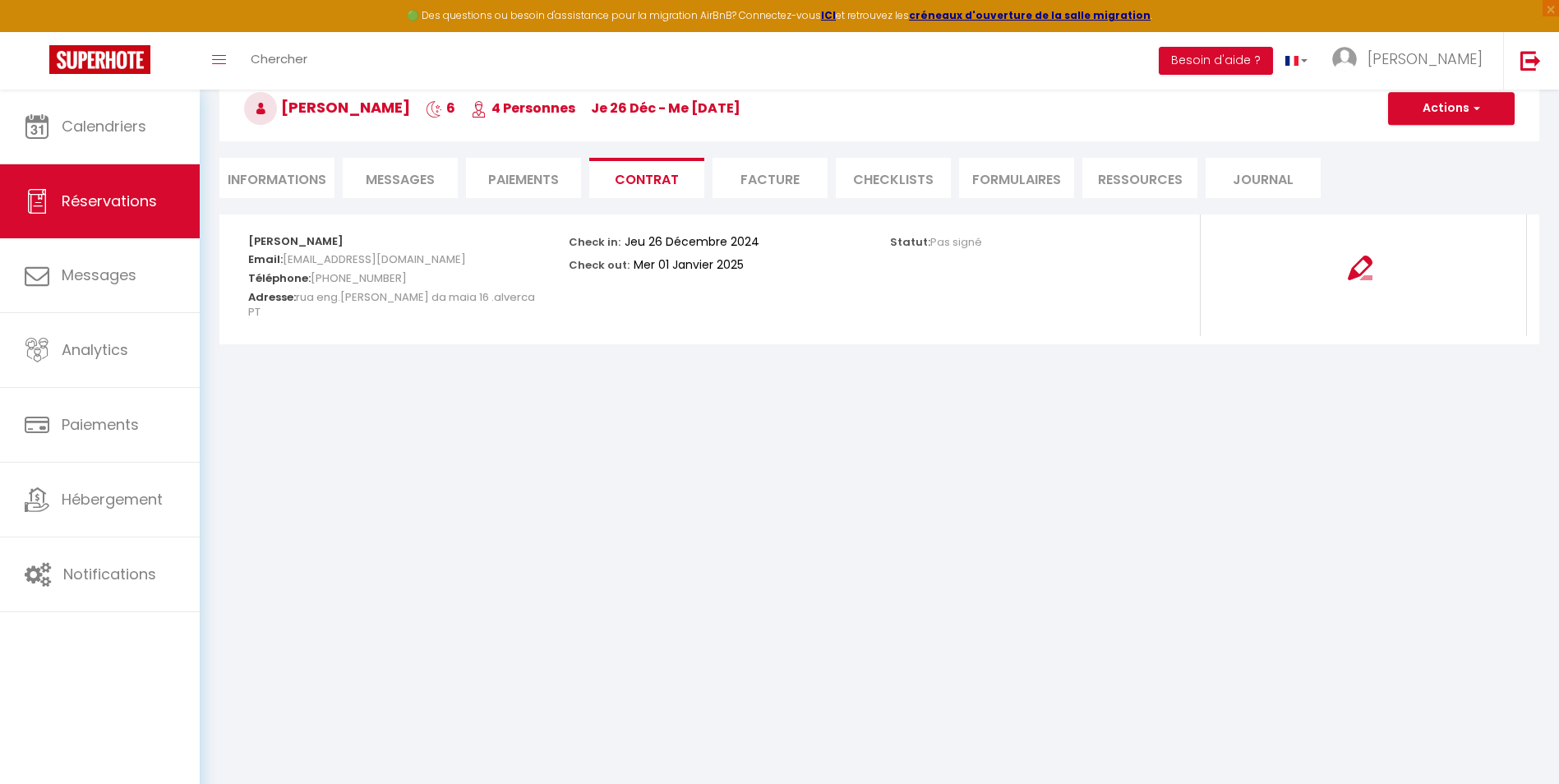
click at [761, 183] on li "Facture" at bounding box center [770, 177] width 115 height 40
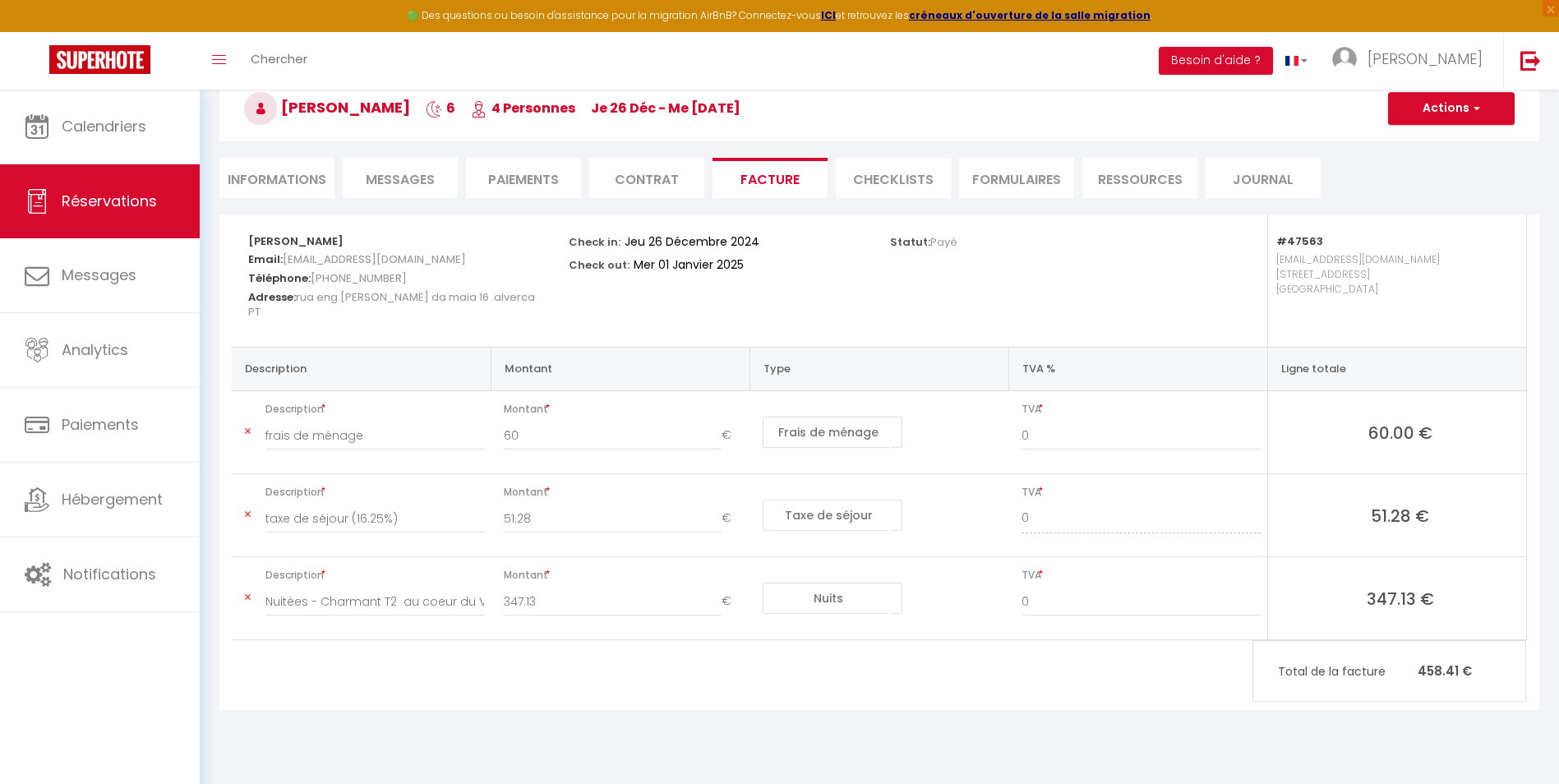
click at [847, 174] on li "CHECKLISTS" at bounding box center [893, 177] width 115 height 40
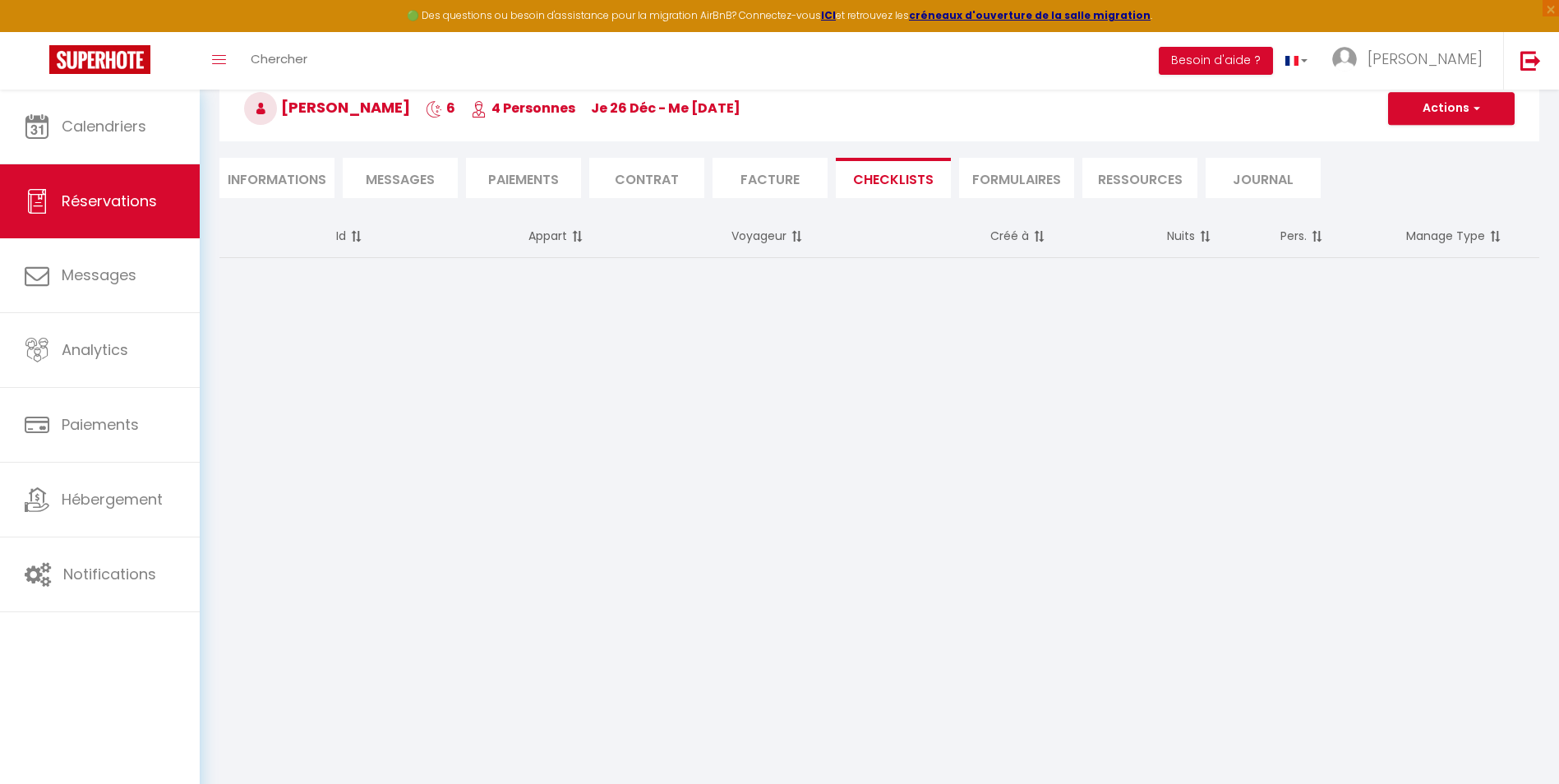
click at [996, 179] on li "FORMULAIRES" at bounding box center [1016, 177] width 115 height 40
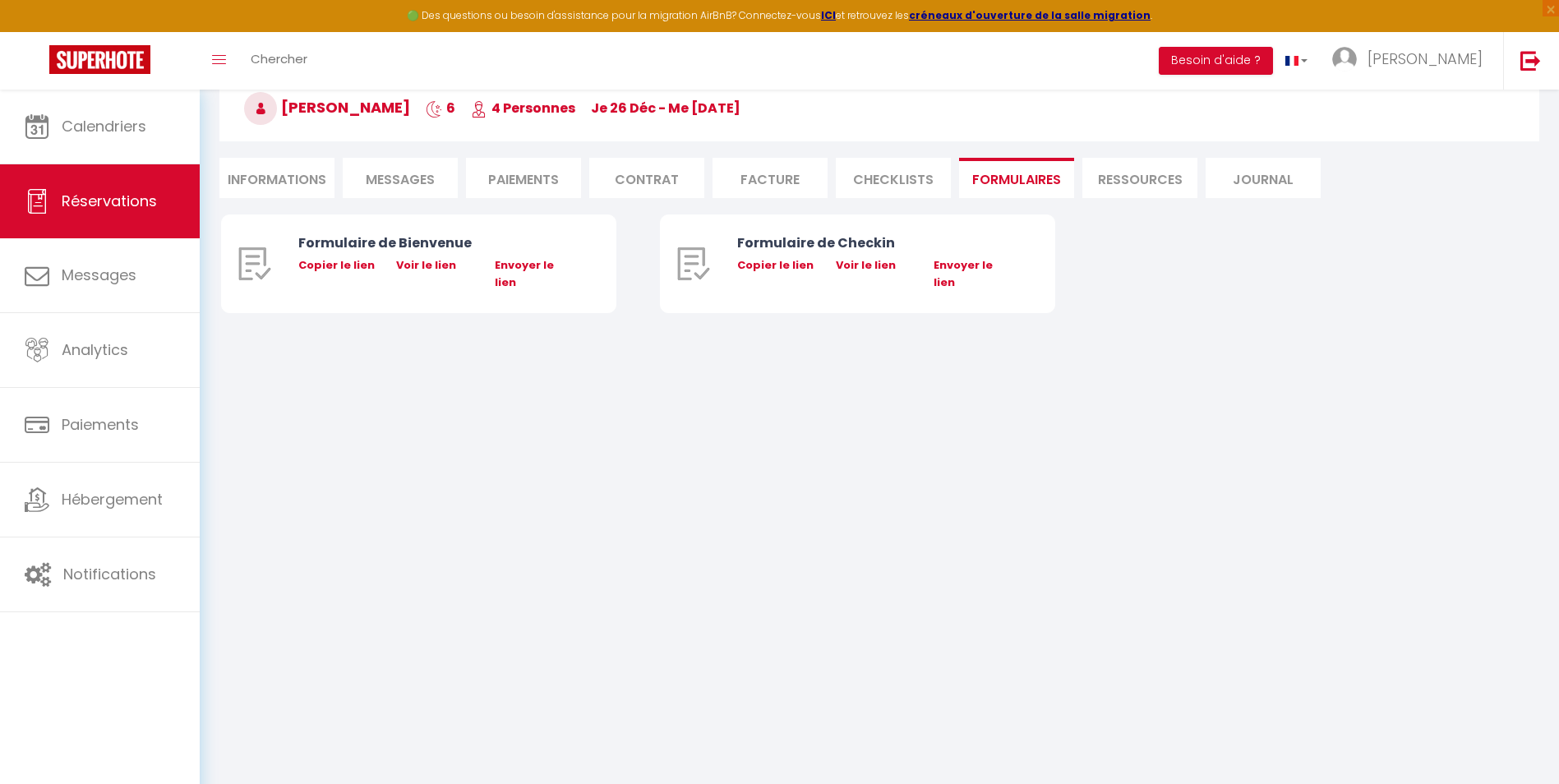
click at [1102, 179] on li "Ressources" at bounding box center [1140, 177] width 115 height 40
select select
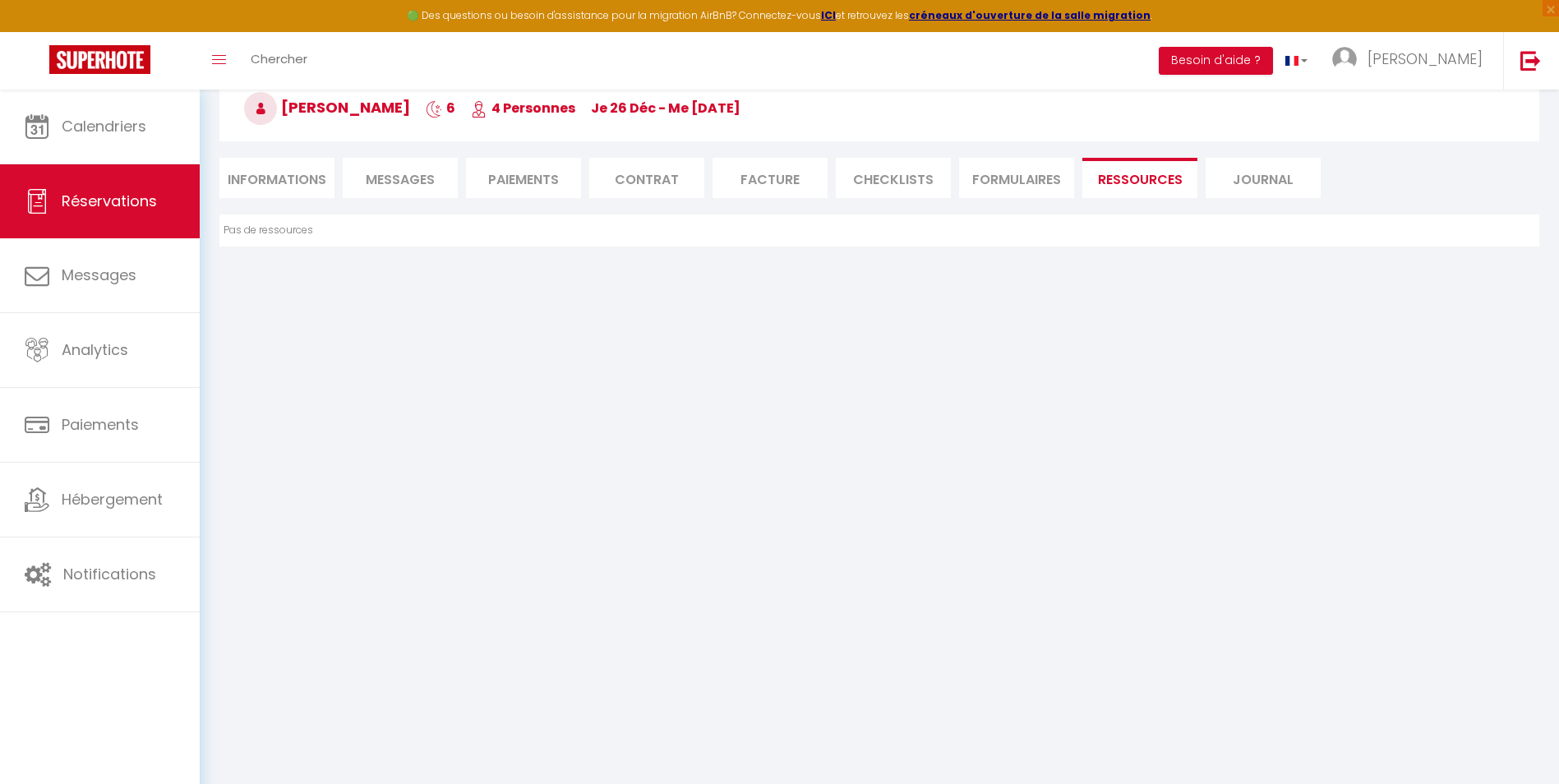
click at [316, 182] on li "Informations" at bounding box center [276, 177] width 115 height 40
select select
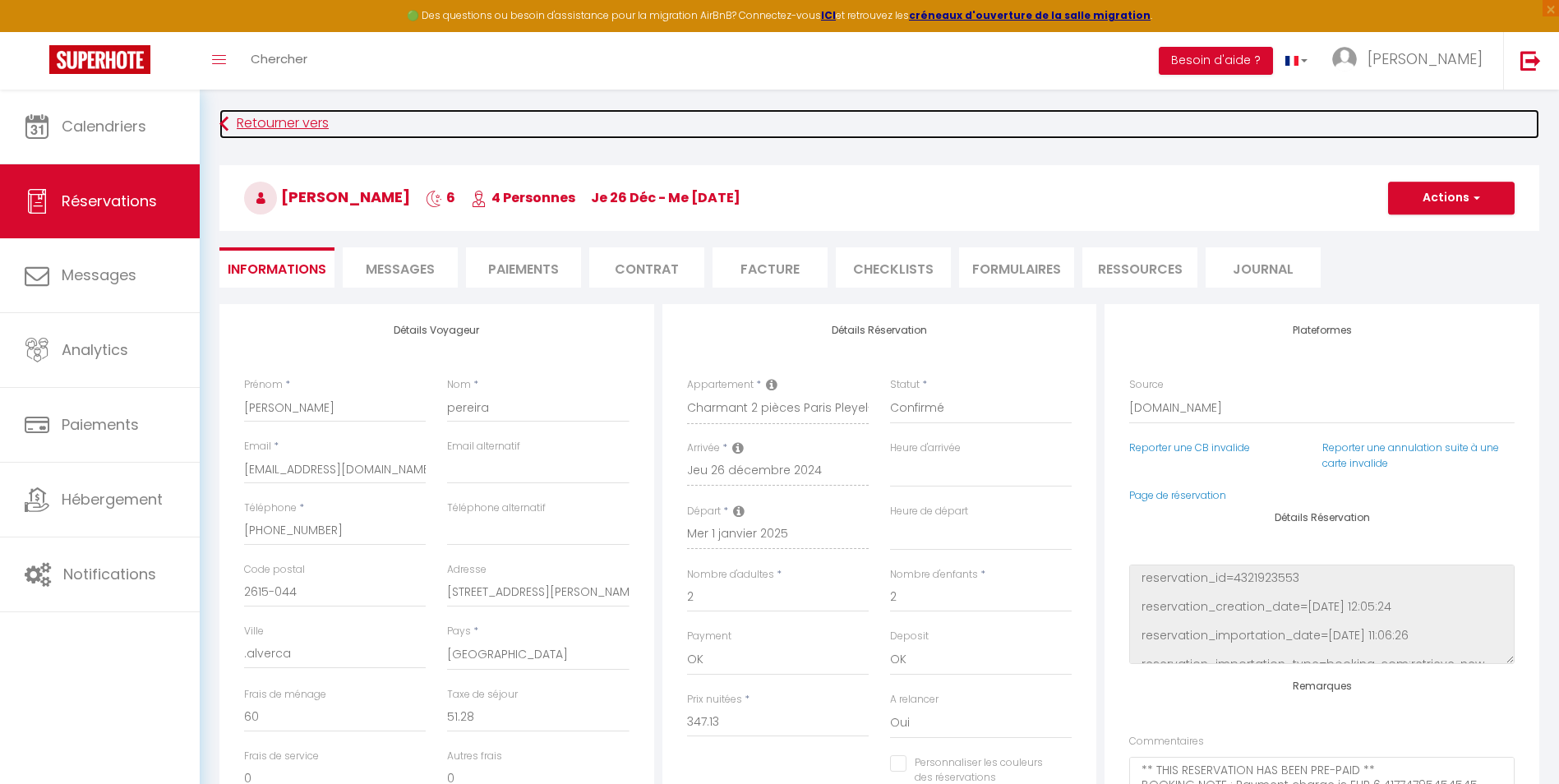
click at [297, 130] on link "Retourner vers" at bounding box center [879, 124] width 1320 height 30
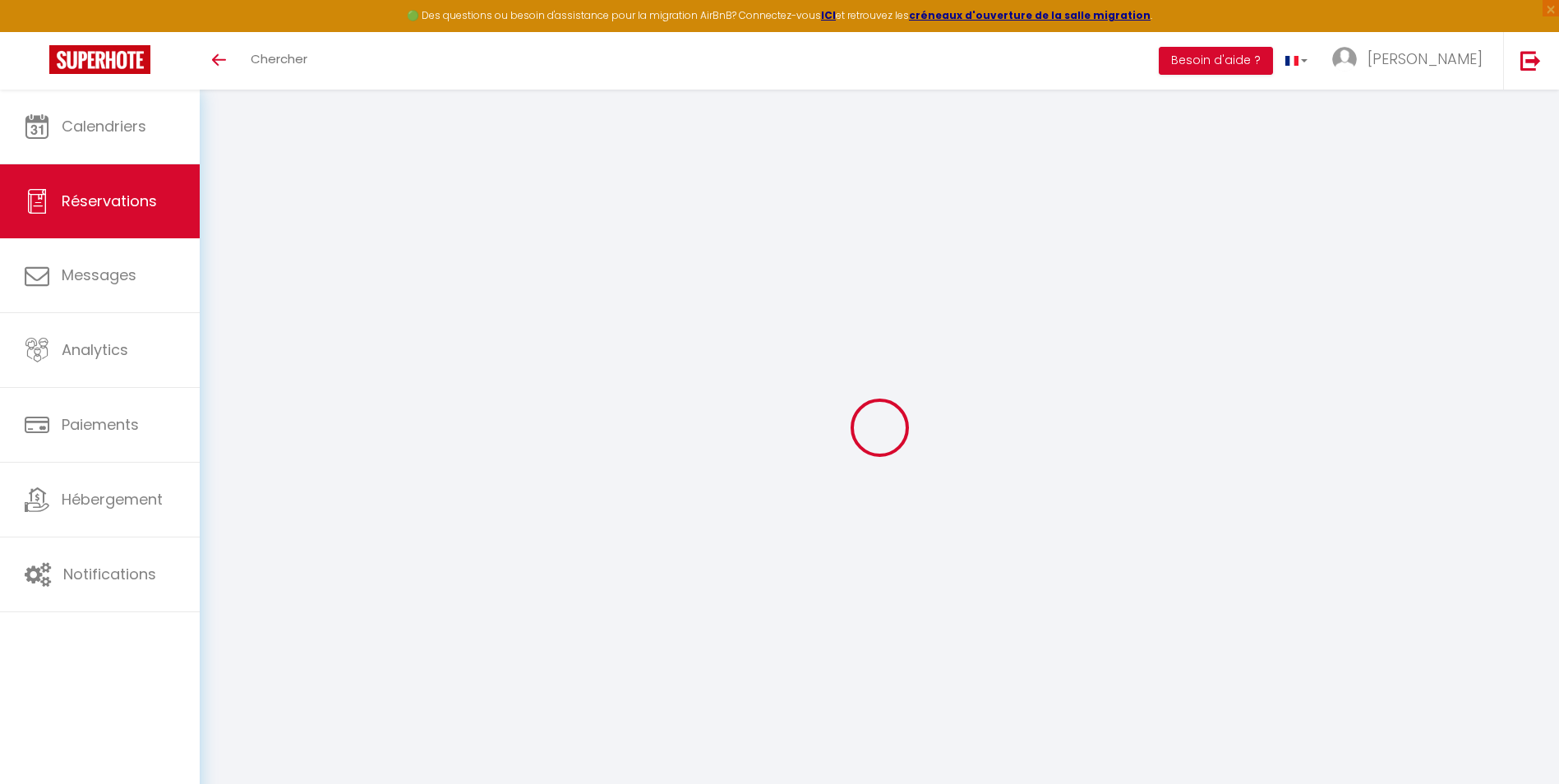
select select
checkbox input "false"
select select
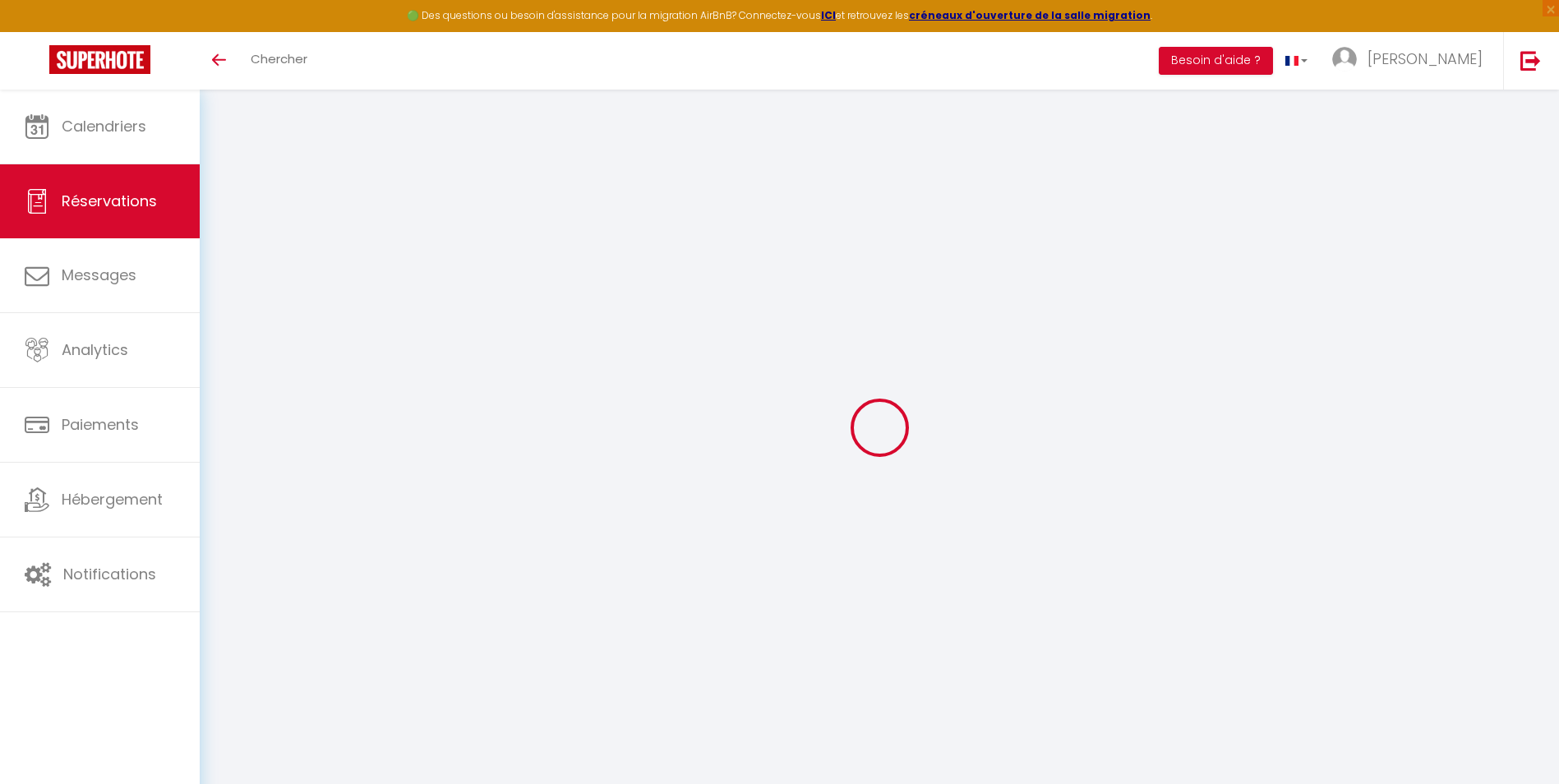
checkbox input "false"
type textarea "** THIS RESERVATION HAS BEEN PRE-PAID ** BOOKING NOTE : Payment charge is EUR 6…"
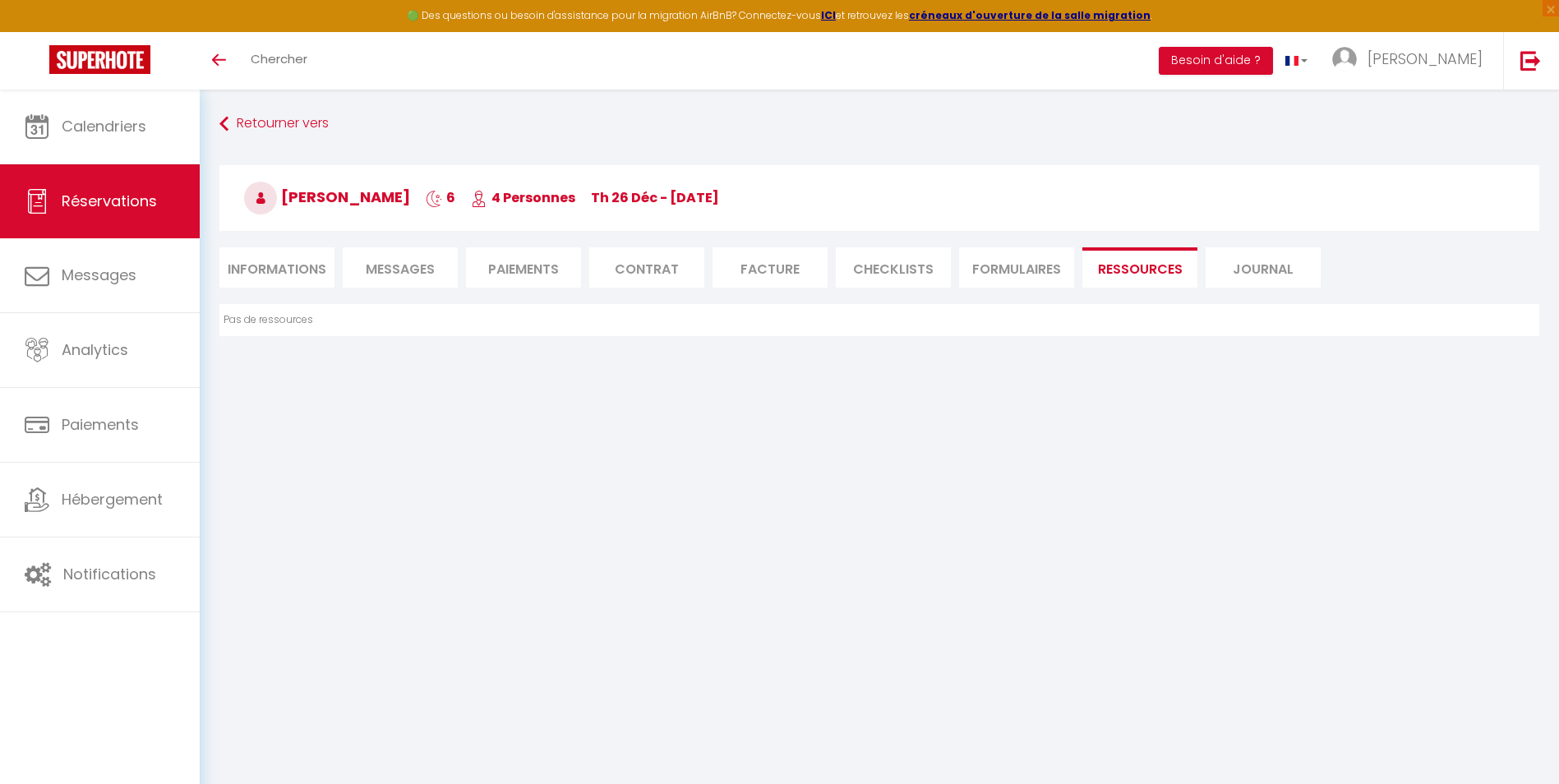
click at [124, 215] on link "Réservations" at bounding box center [100, 202] width 200 height 74
select select "not_cancelled"
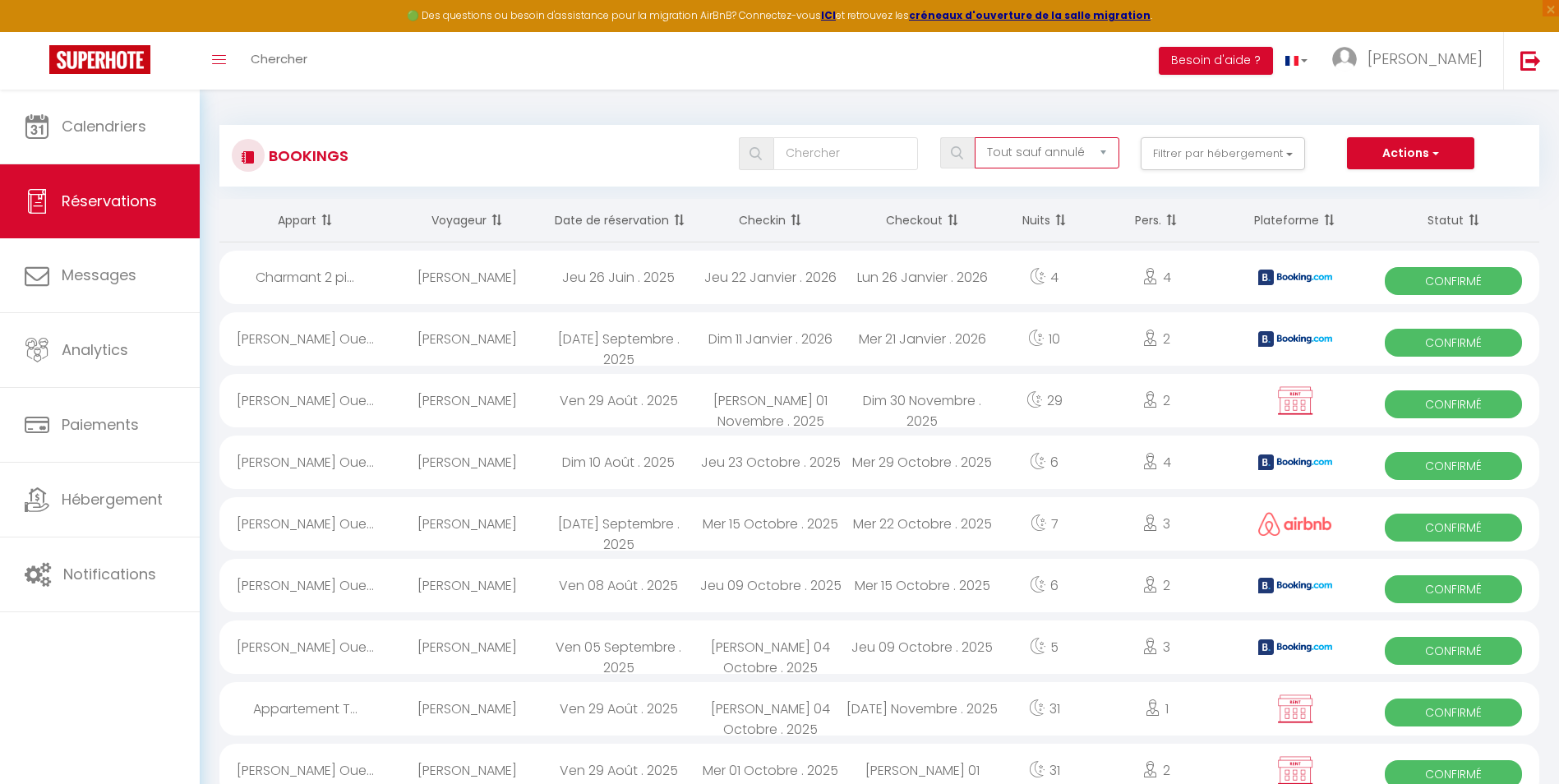
click at [1018, 157] on select "Tous les statuts Annulé Confirmé Non Confirmé Tout sauf annulé No Show Request" at bounding box center [1047, 153] width 146 height 31
click at [1201, 139] on button "Filtrer par hébergement" at bounding box center [1223, 154] width 165 height 33
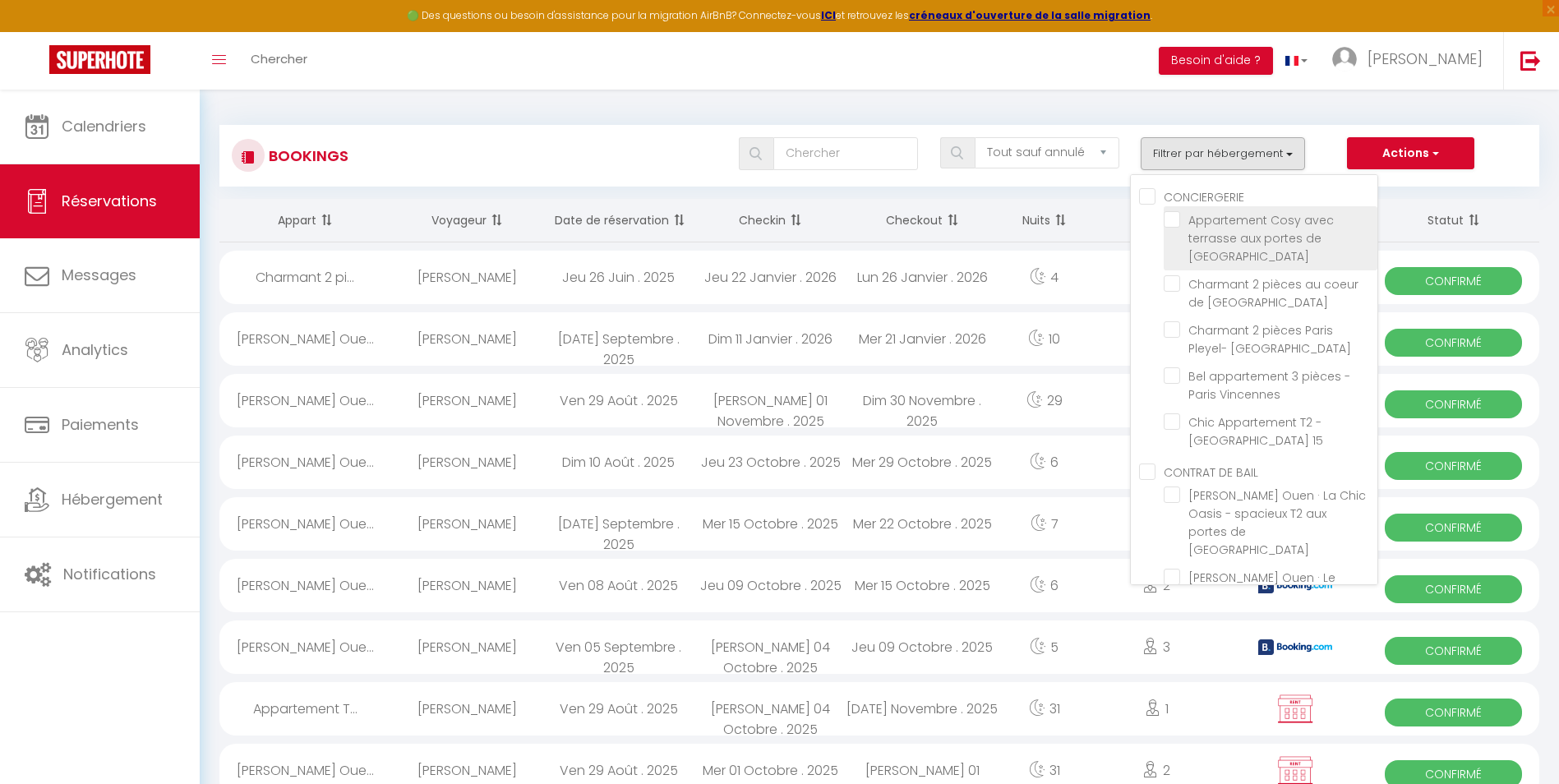
click at [1182, 223] on input "Appartement Cosy avec terrasse aux portes de [GEOGRAPHIC_DATA]" at bounding box center [1270, 219] width 214 height 16
checkbox input "true"
checkbox input "false"
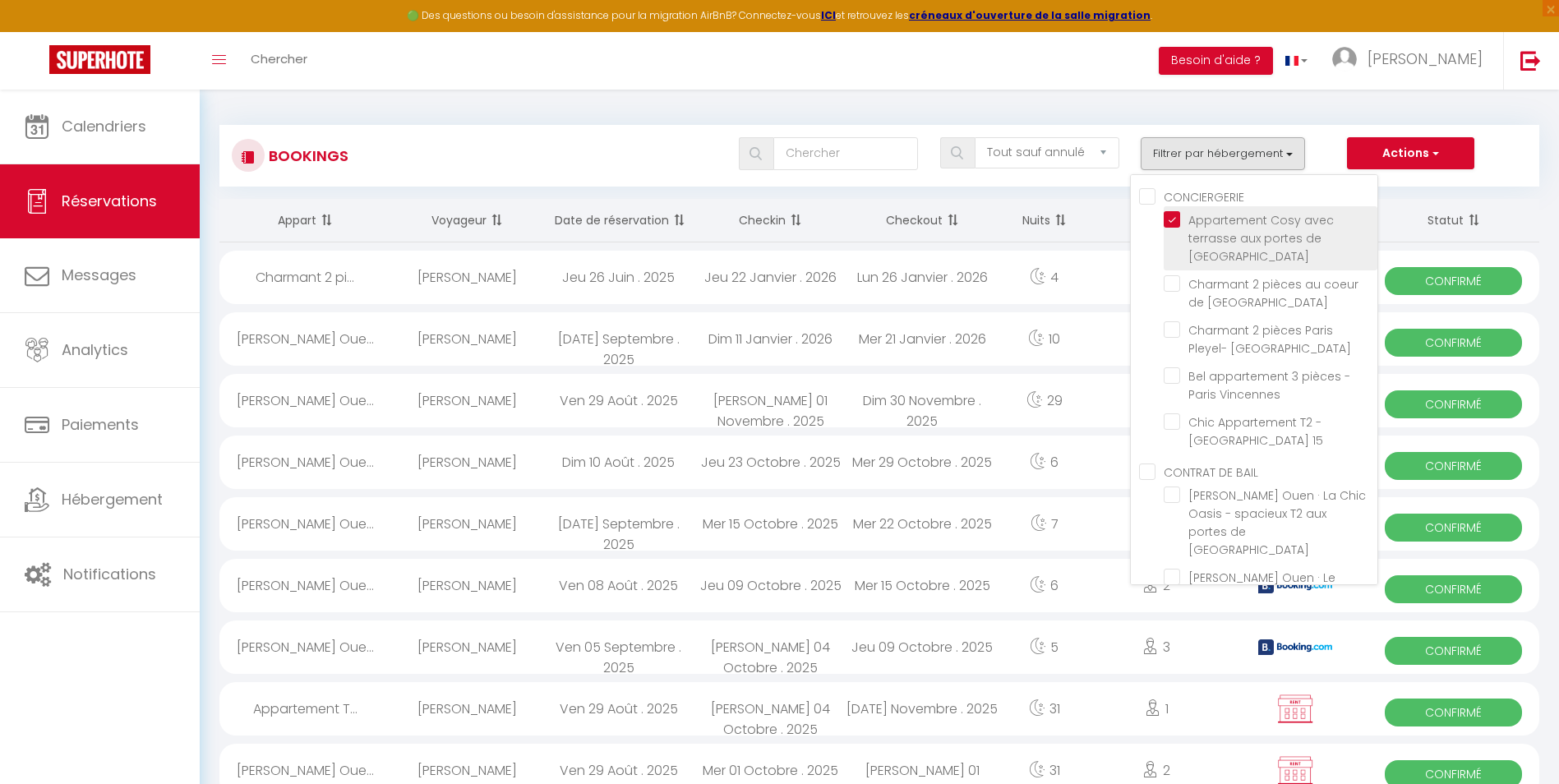
checkbox input "false"
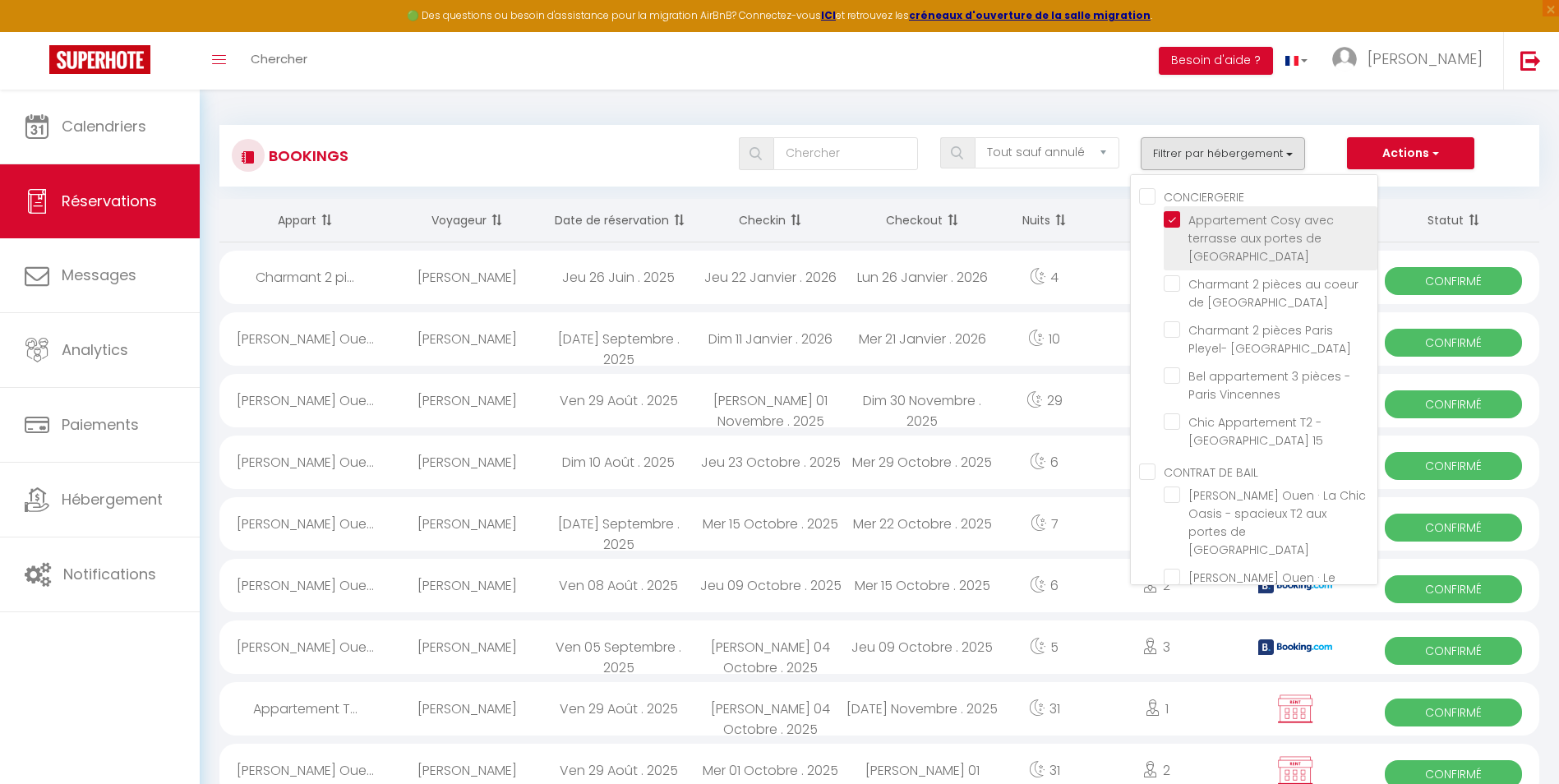
checkbox input "false"
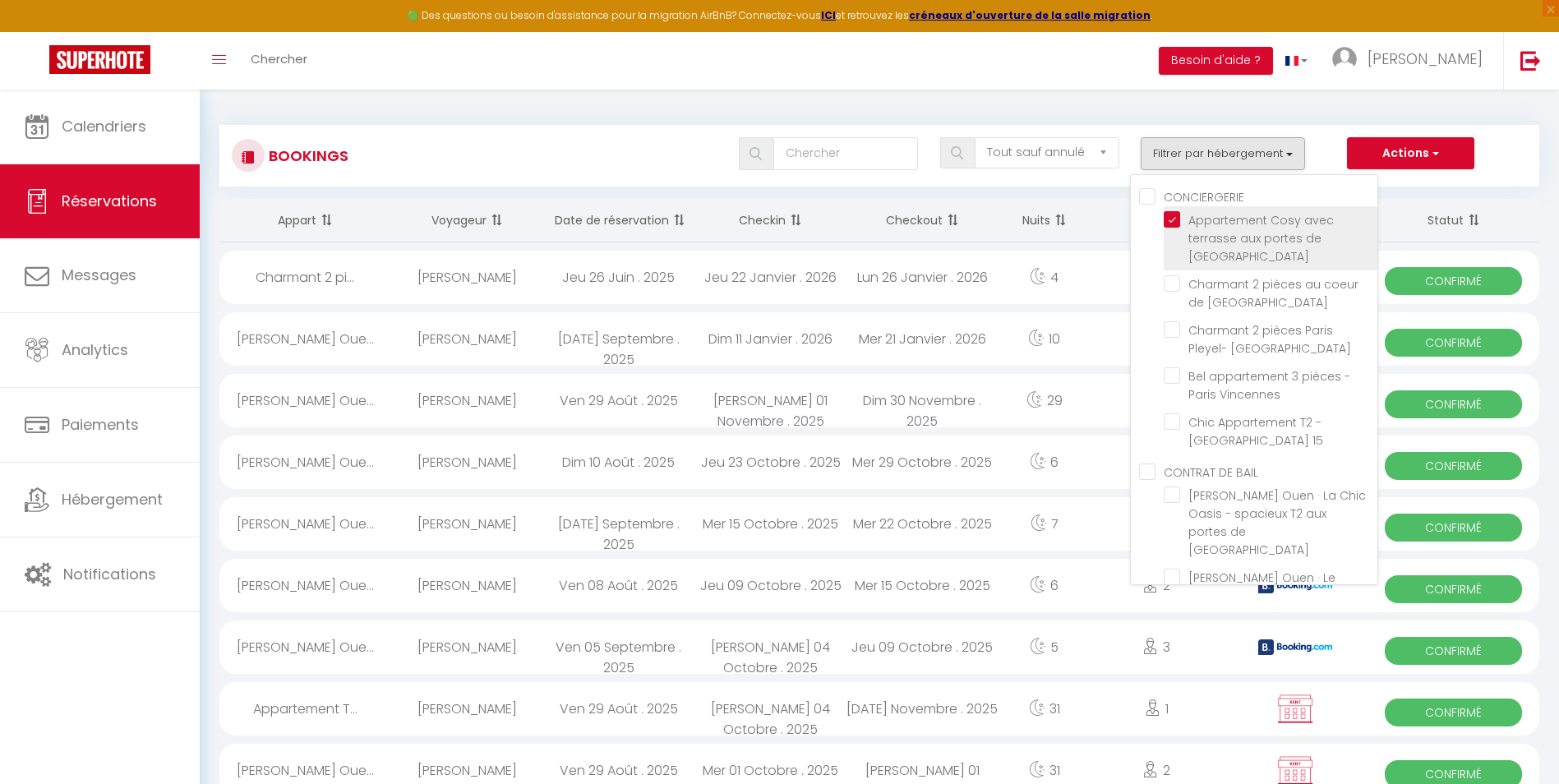
checkbox input "false"
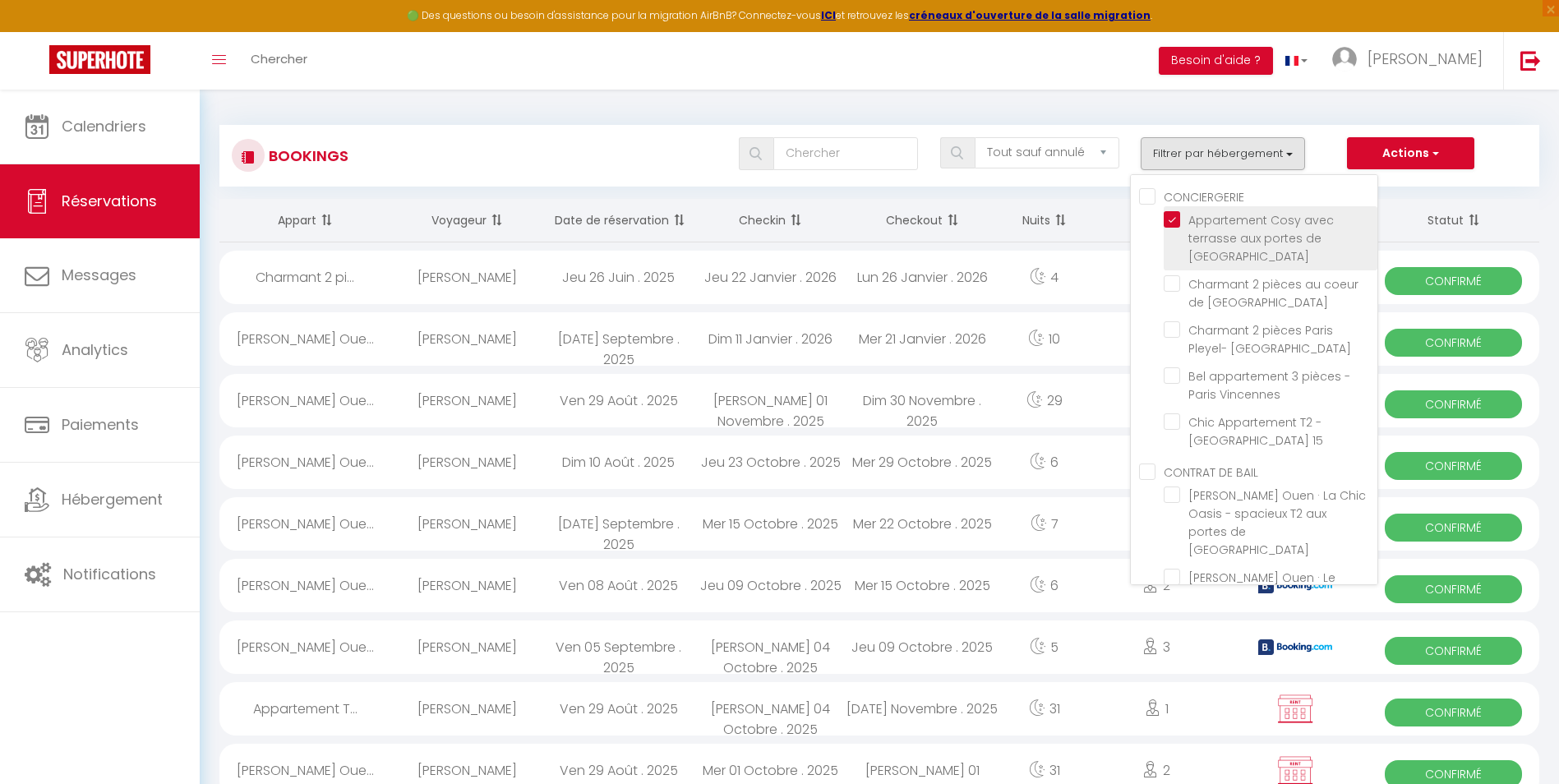
checkbox input "false"
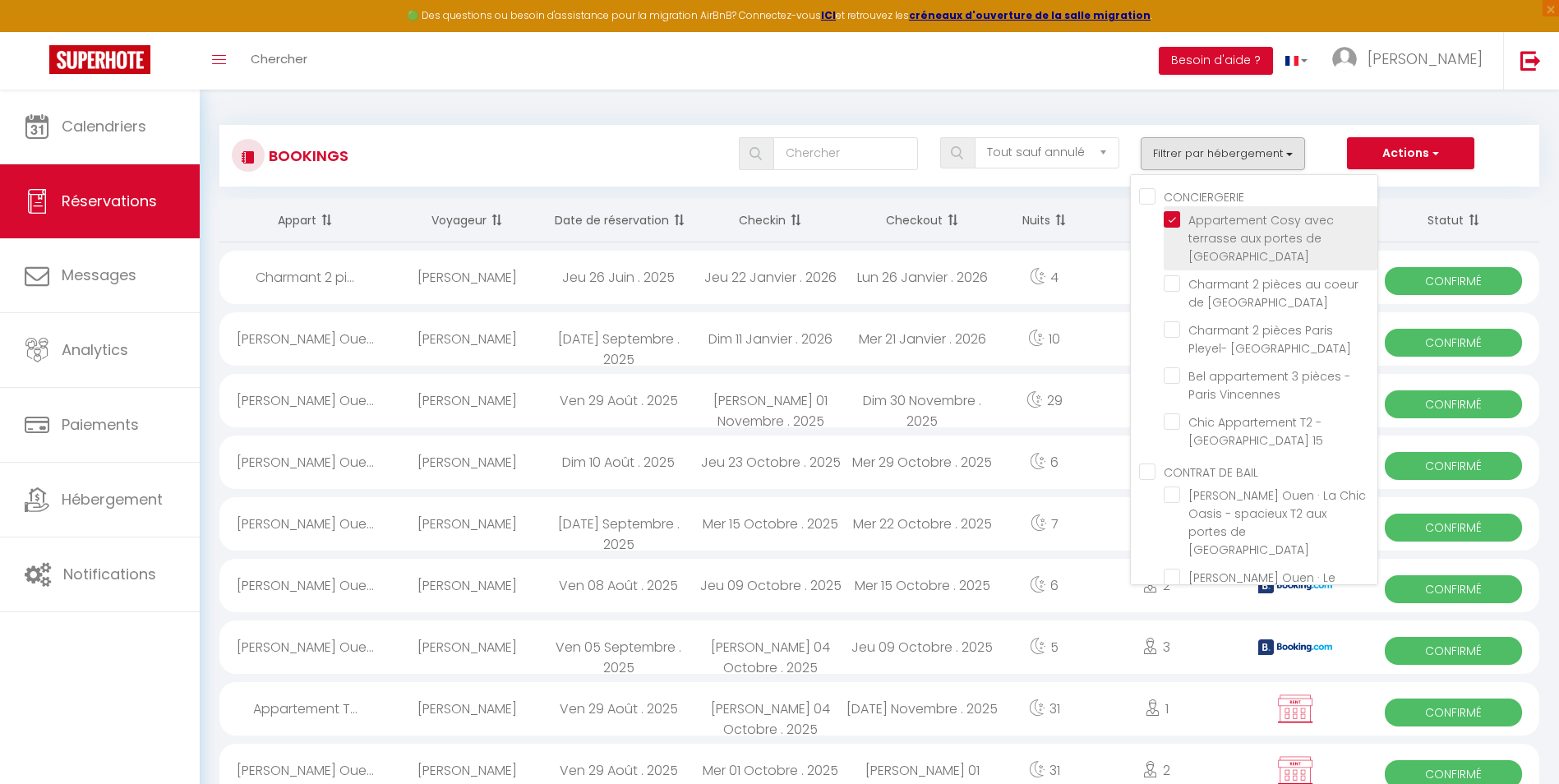
checkbox input "false"
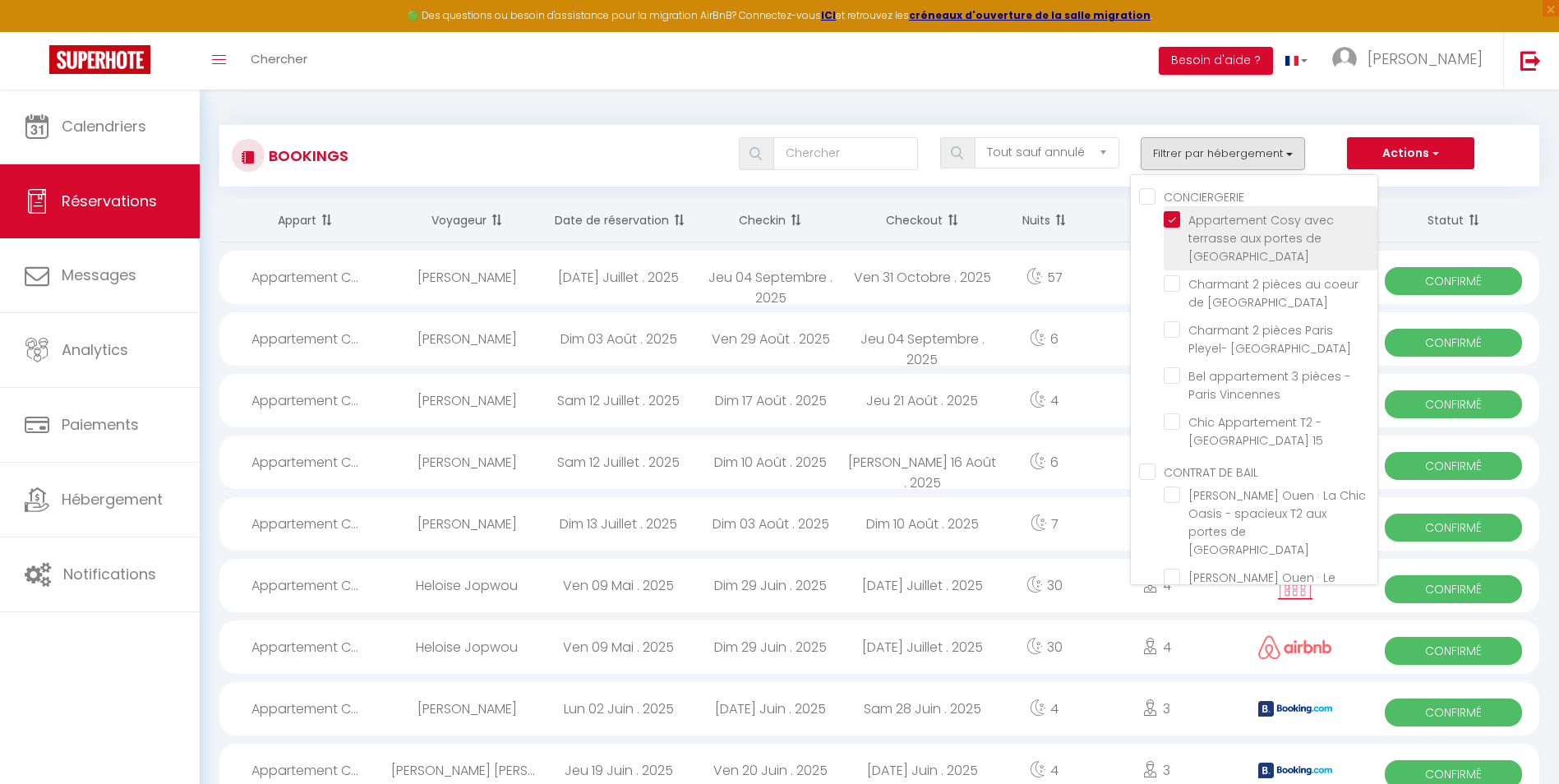
click at [1182, 223] on input "Appartement Cosy avec terrasse aux portes de [GEOGRAPHIC_DATA]" at bounding box center [1270, 219] width 214 height 16
checkbox input "false"
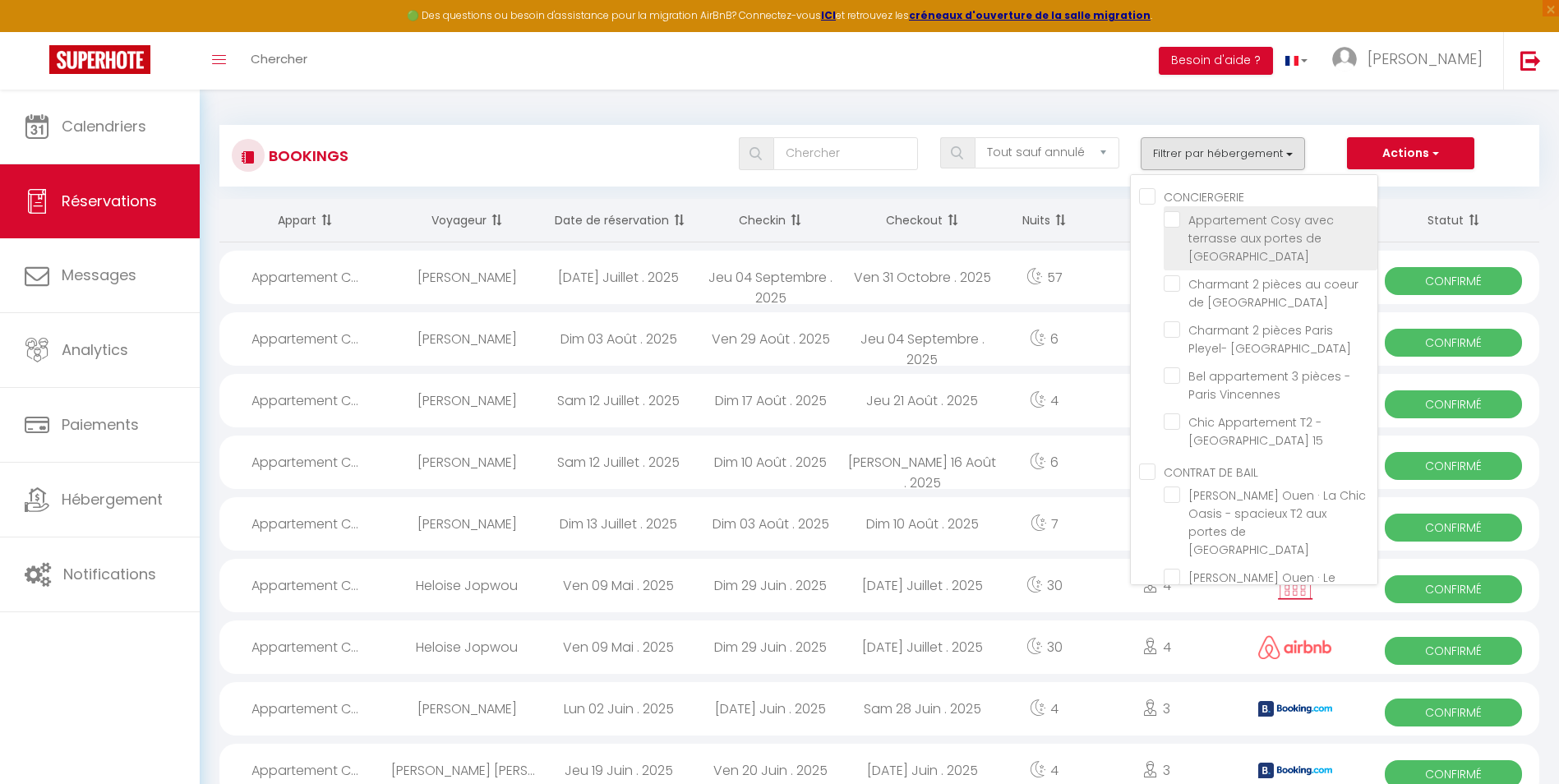
checkbox input "false"
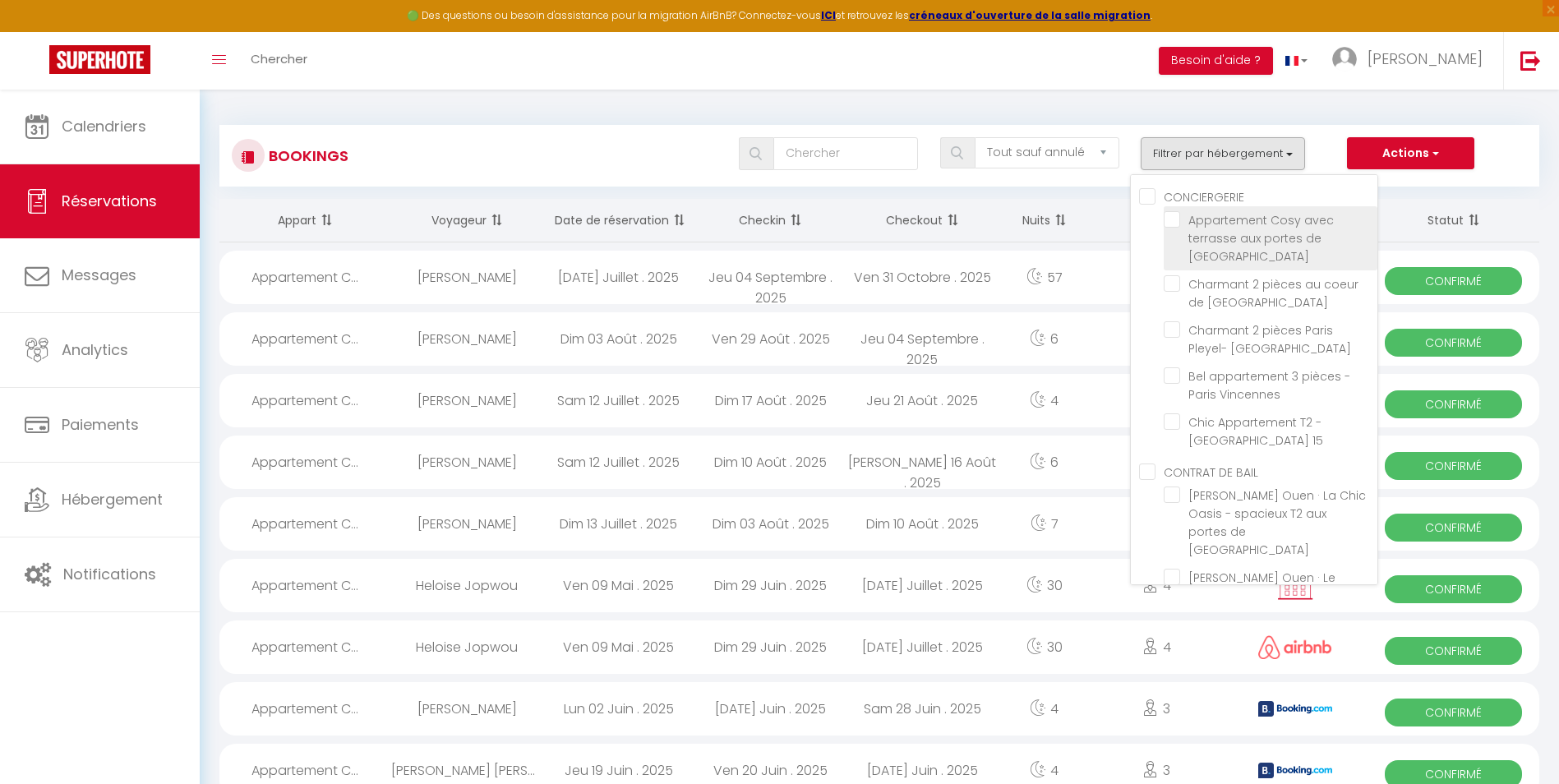
checkbox input "false"
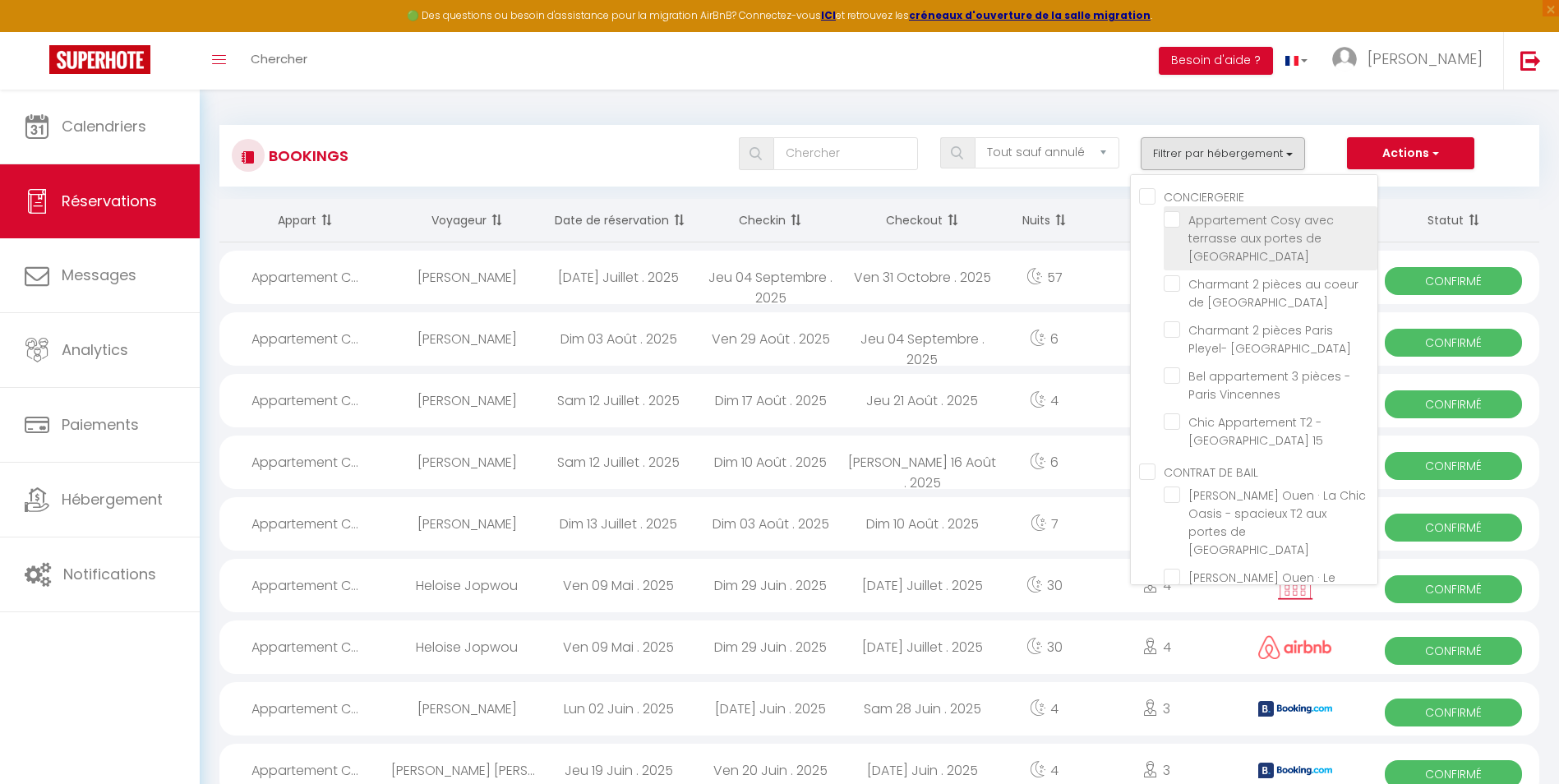
checkbox input "false"
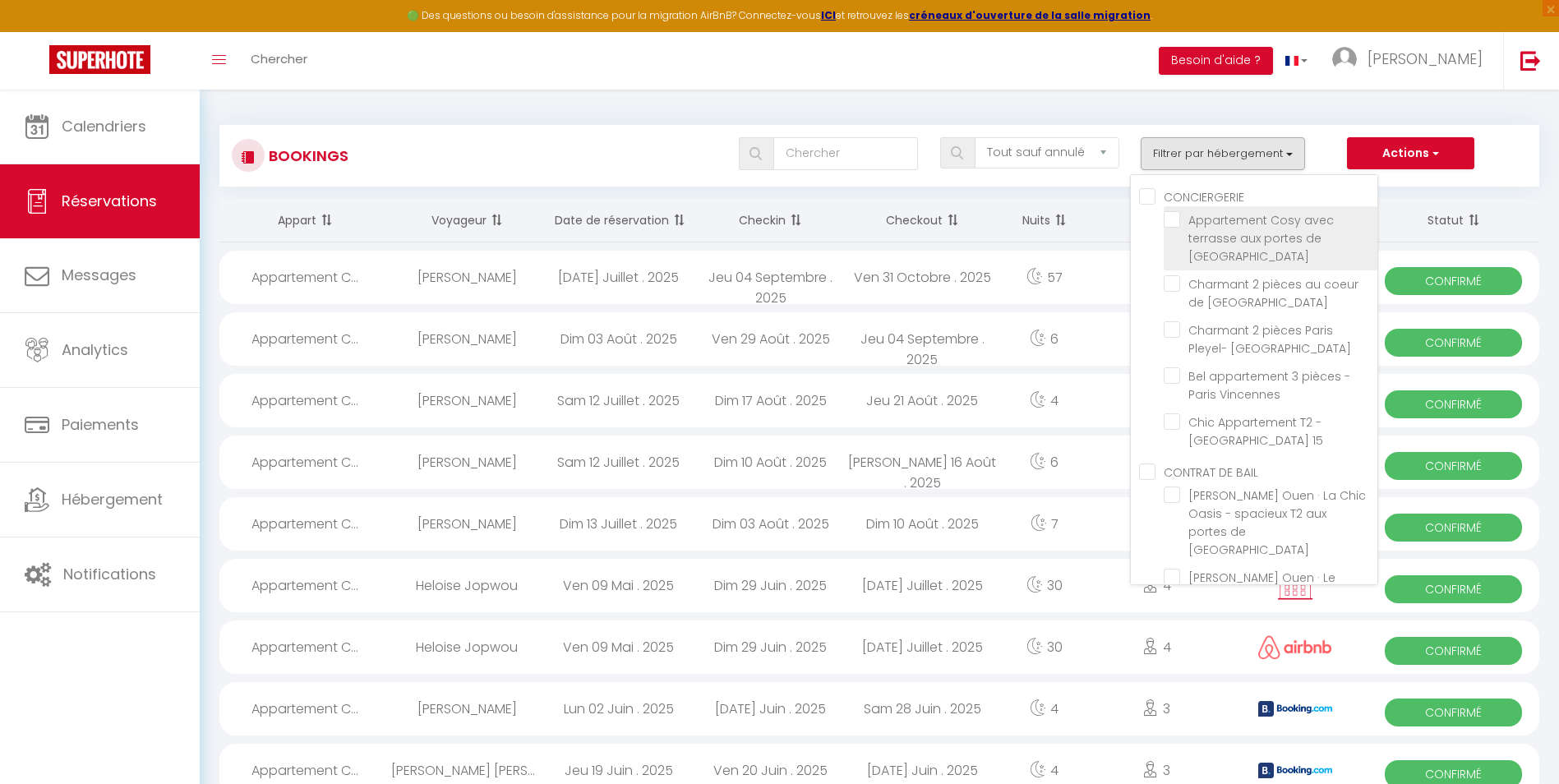
checkbox input "false"
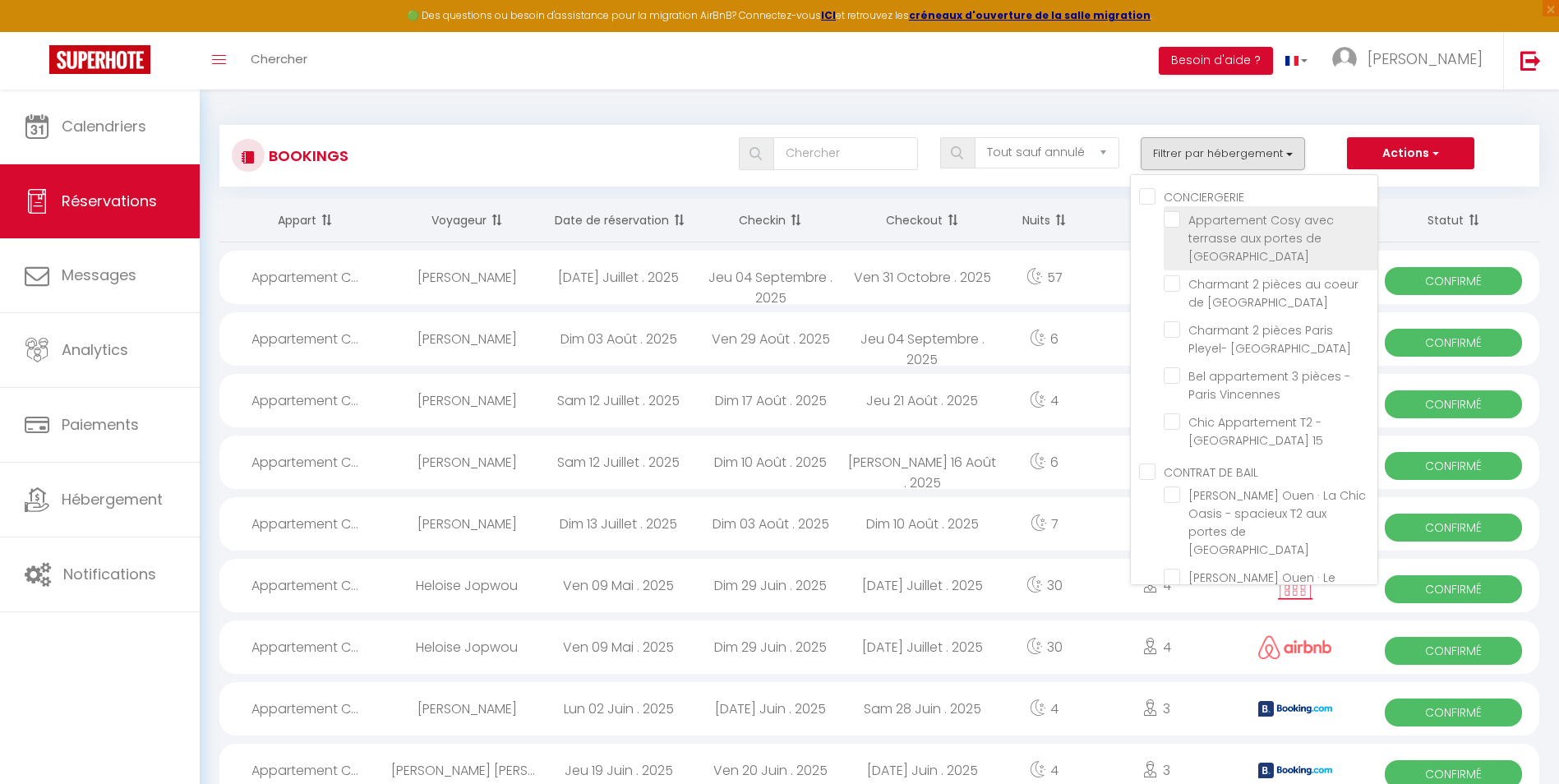
checkbox input "false"
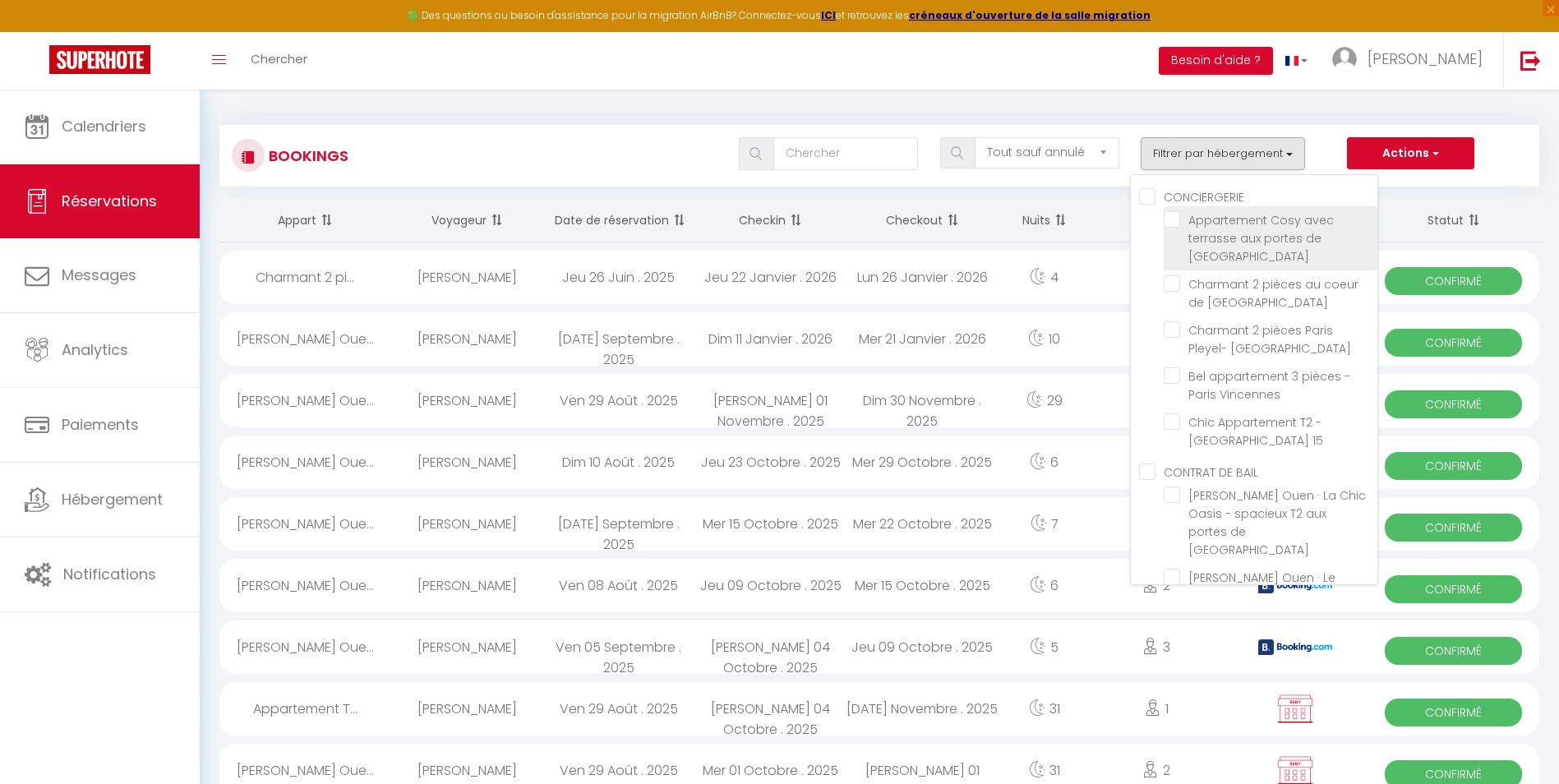
click at [1182, 223] on input "Appartement Cosy avec terrasse aux portes de [GEOGRAPHIC_DATA]" at bounding box center [1270, 219] width 214 height 16
checkbox input "true"
checkbox input "false"
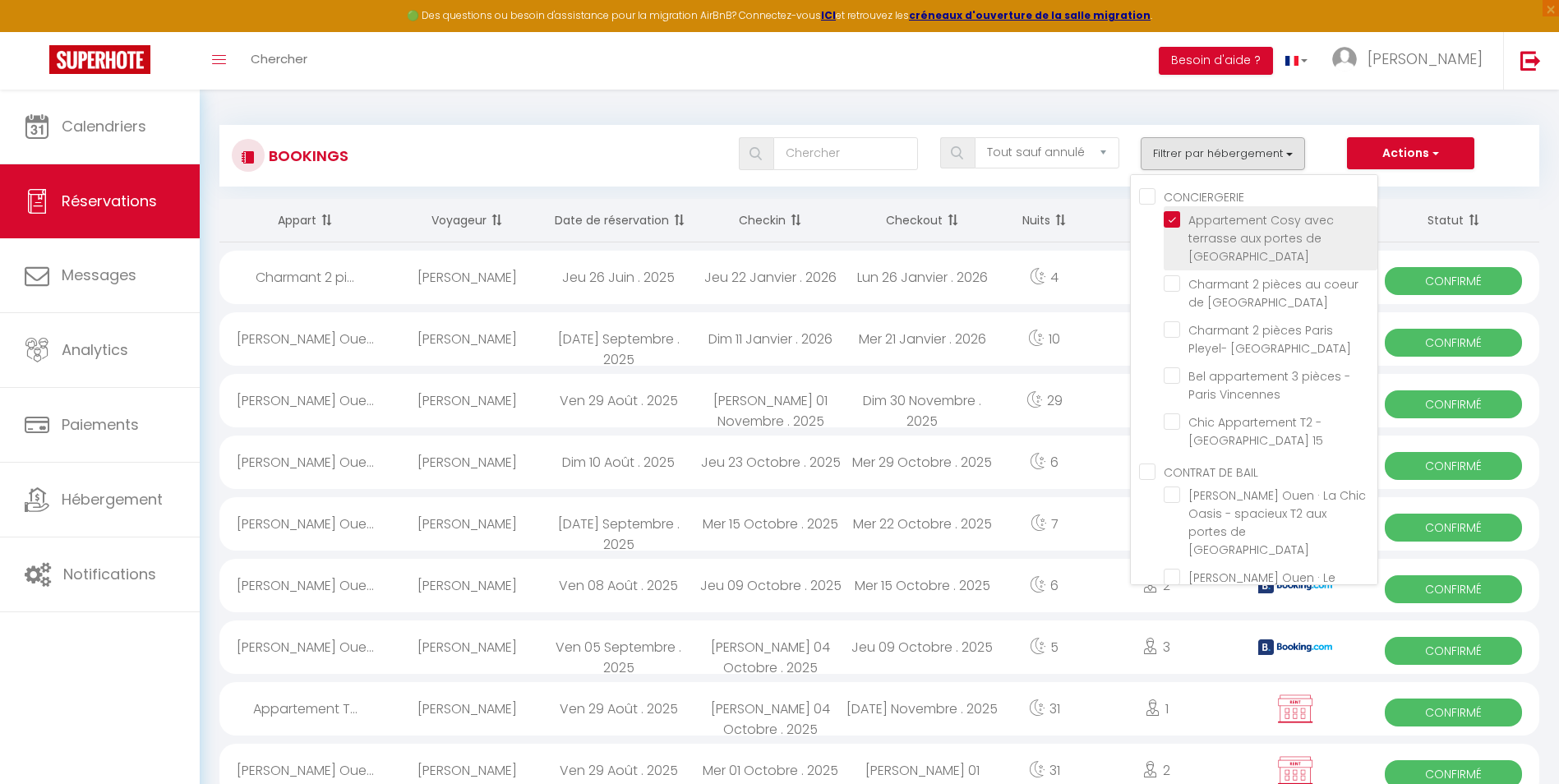
checkbox input "false"
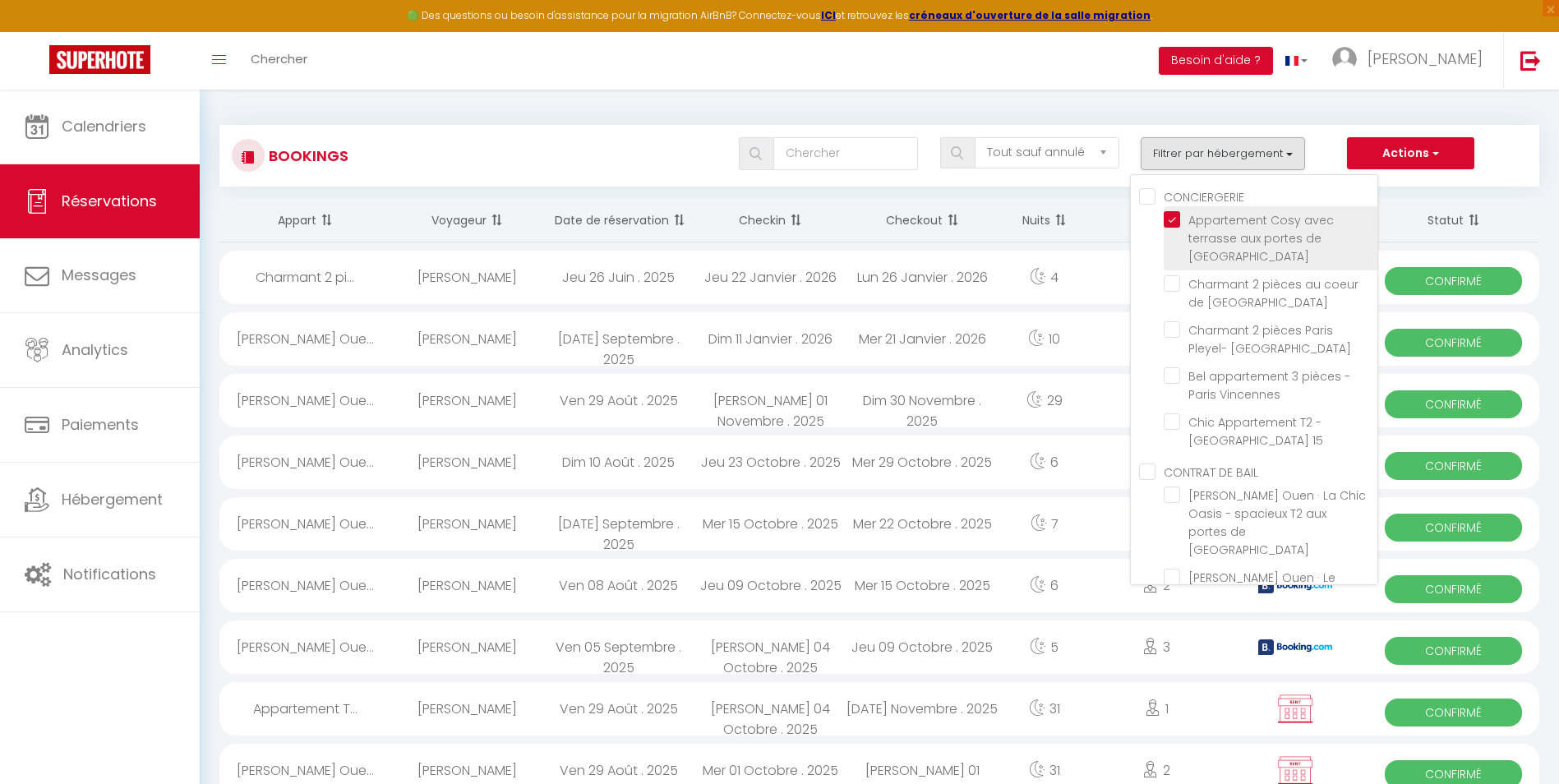
checkbox input "false"
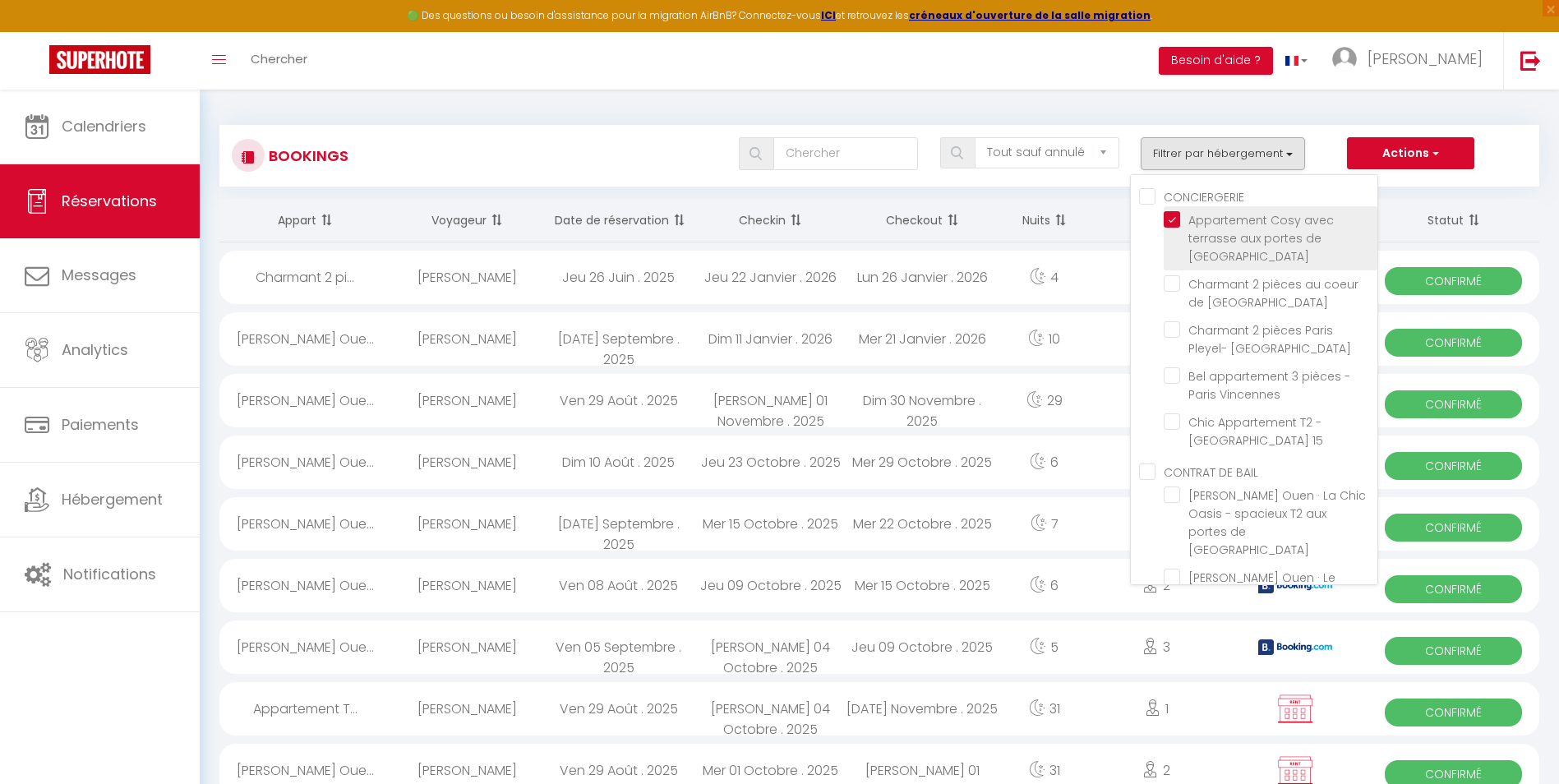
checkbox input "false"
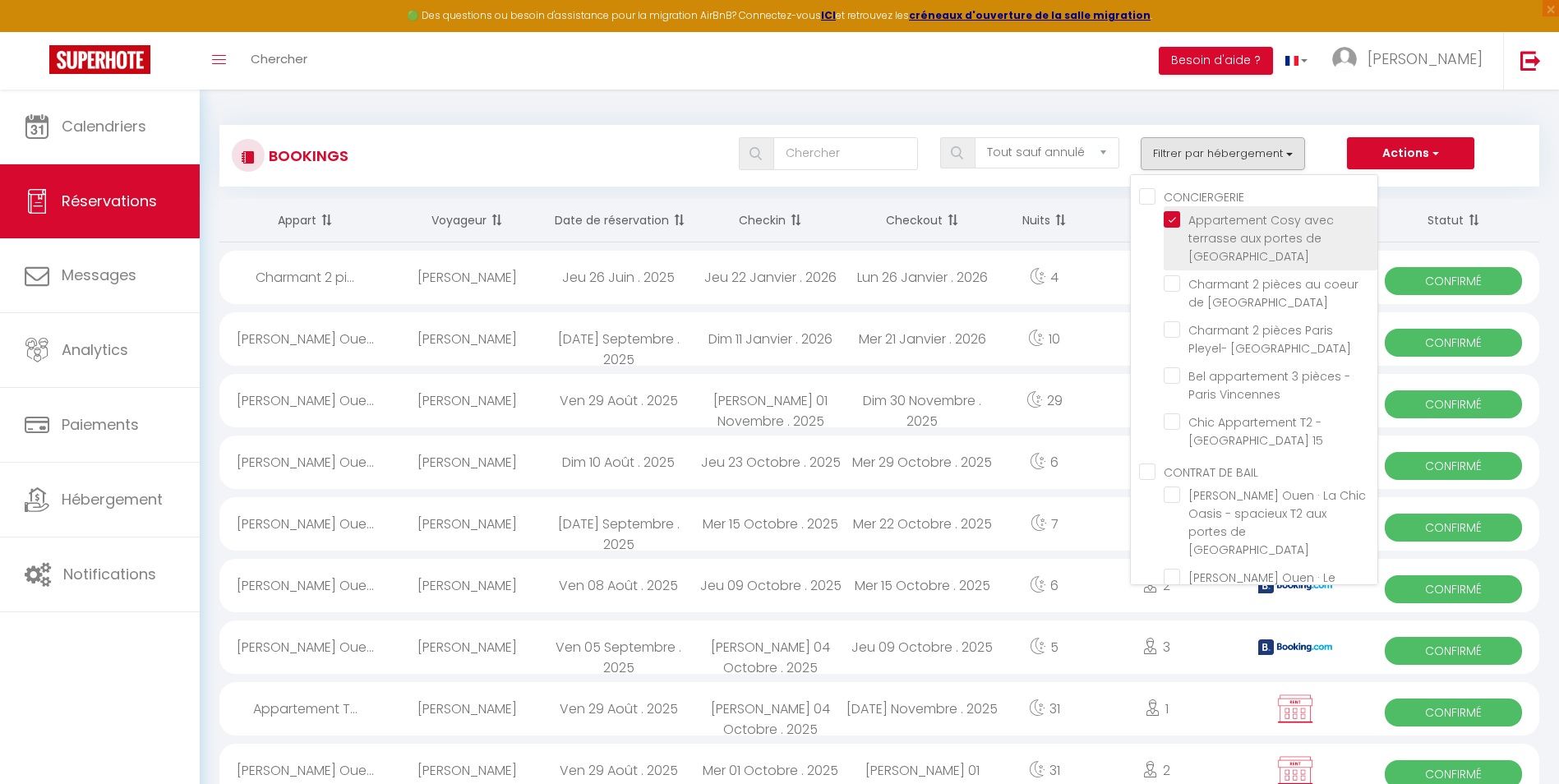
checkbox input "false"
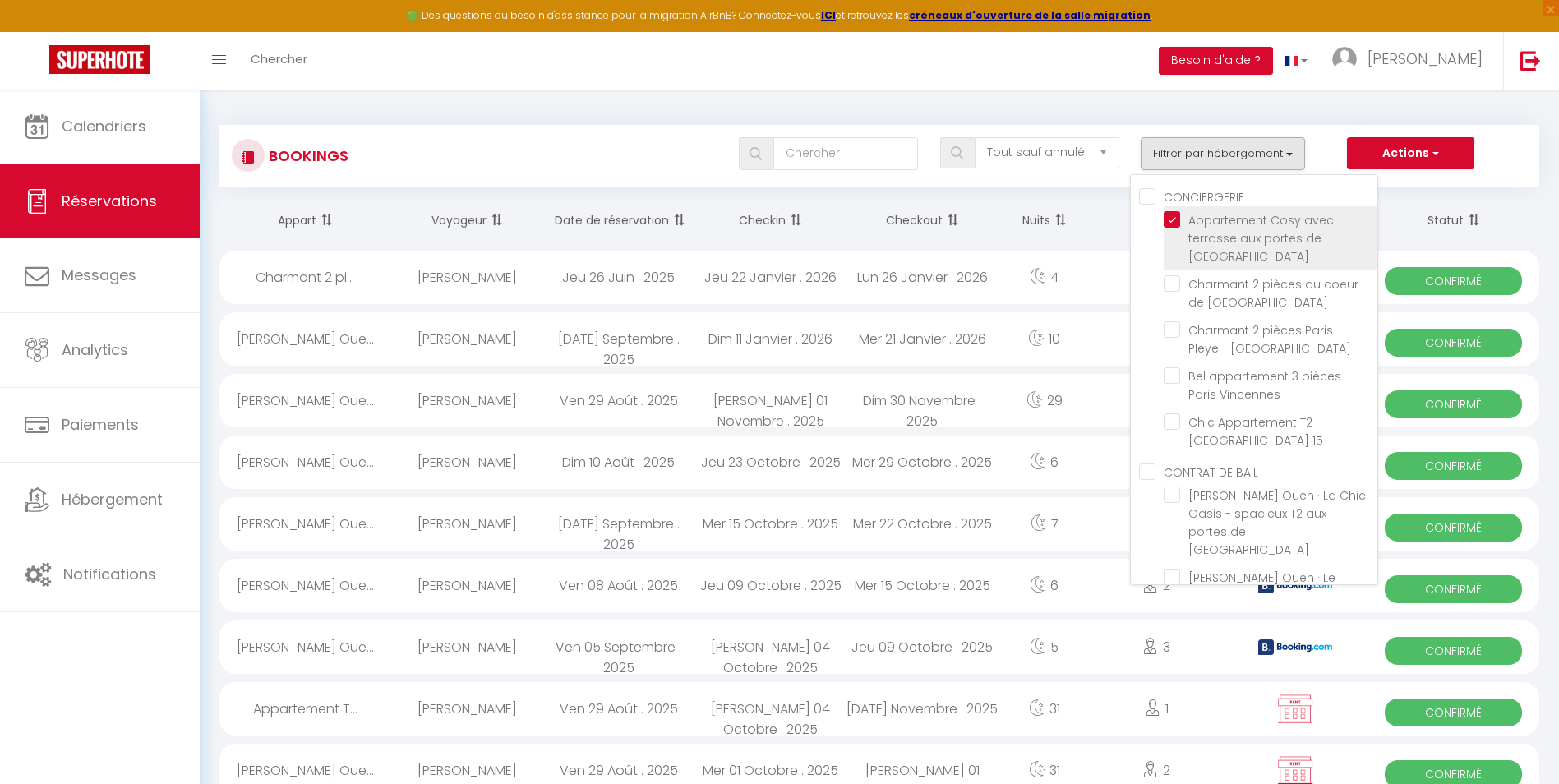
checkbox input "false"
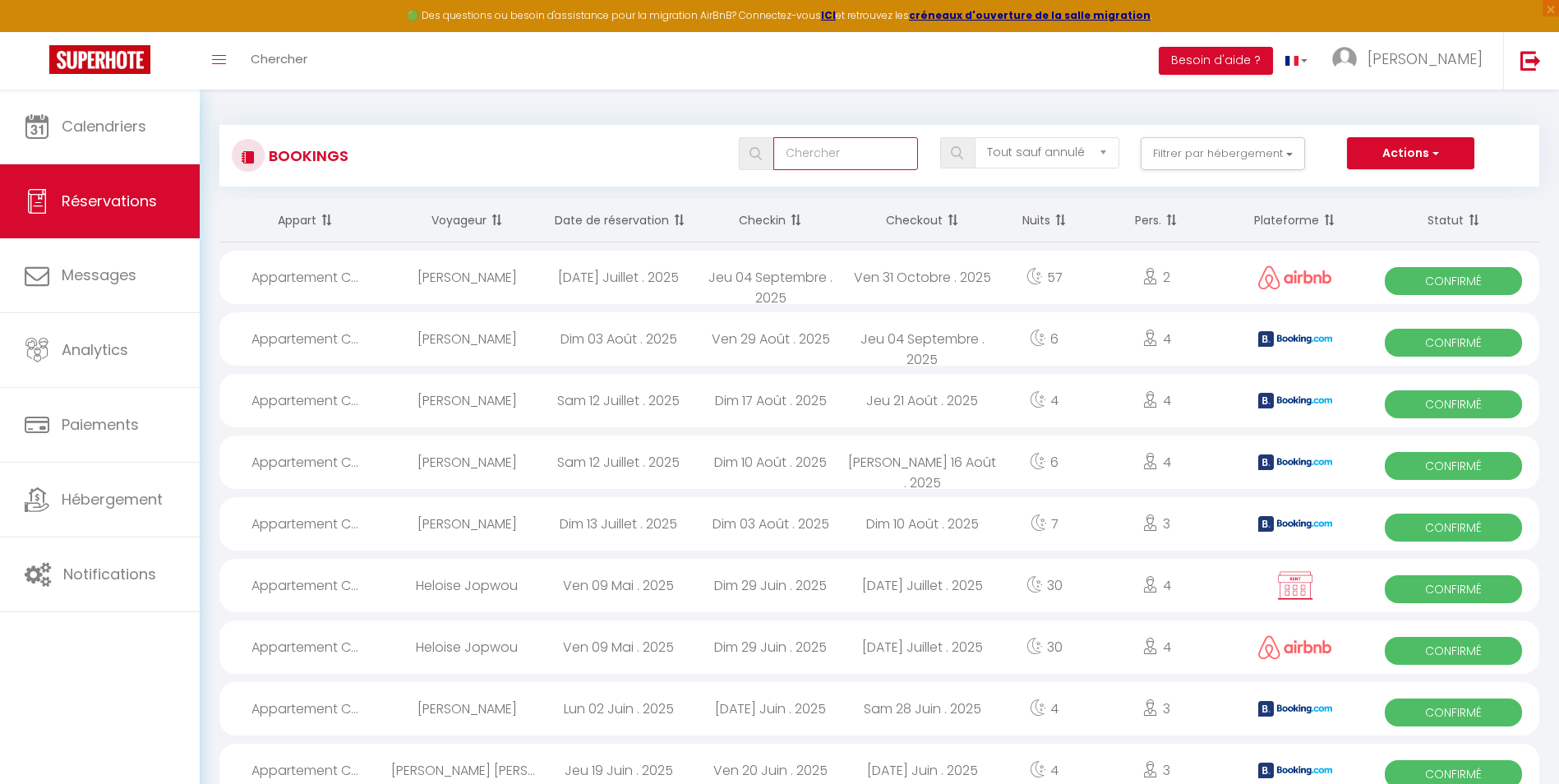
click at [802, 155] on input "text" at bounding box center [846, 154] width 146 height 33
click at [1051, 156] on select "Tous les statuts Annulé Confirmé Non Confirmé Tout sauf annulé No Show Request" at bounding box center [1047, 153] width 146 height 31
select select "confirmed"
click at [976, 138] on select "Tous les statuts Annulé Confirmé Non Confirmé Tout sauf annulé No Show Request" at bounding box center [1047, 153] width 146 height 31
checkbox input "false"
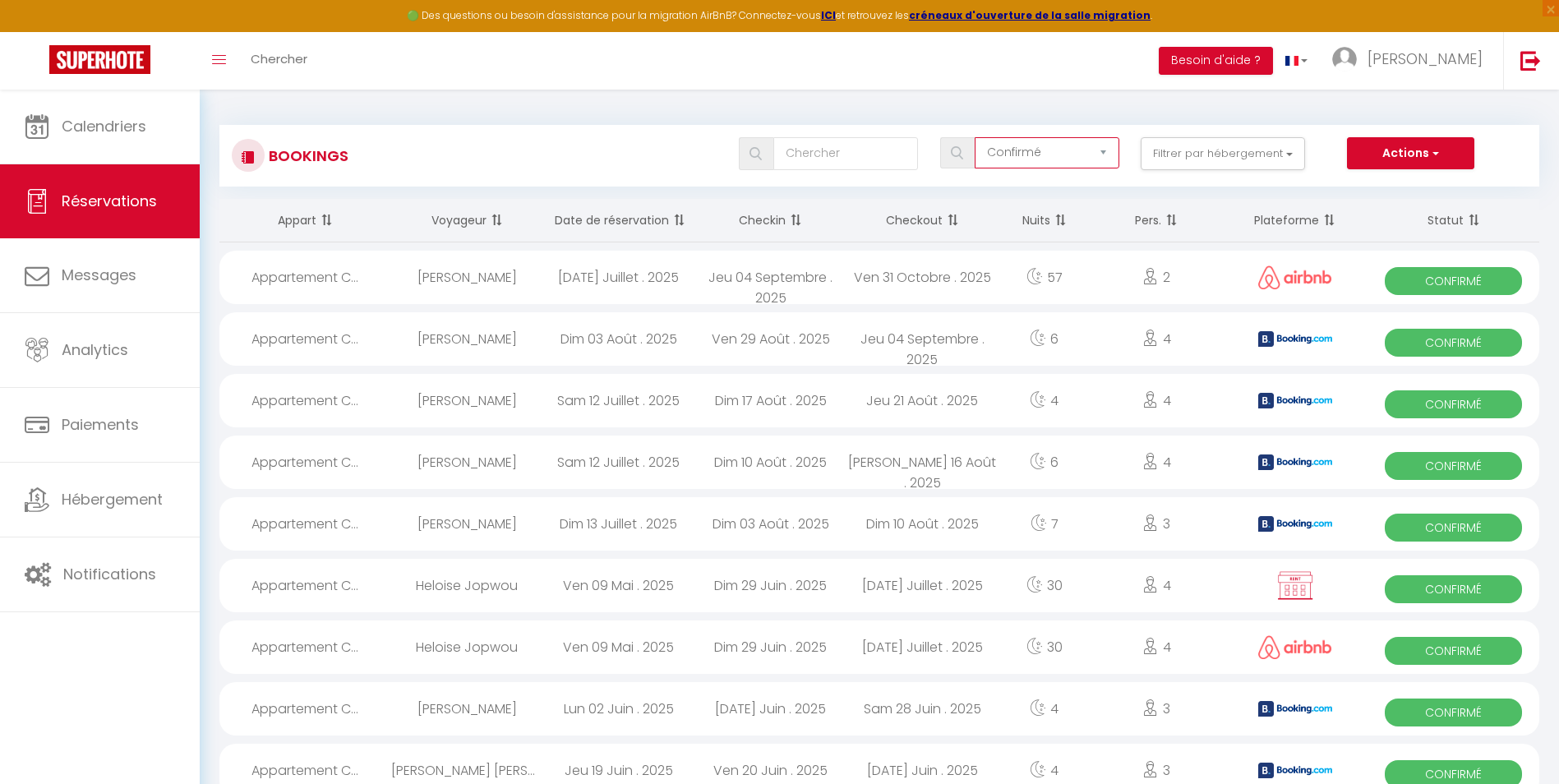
checkbox input "false"
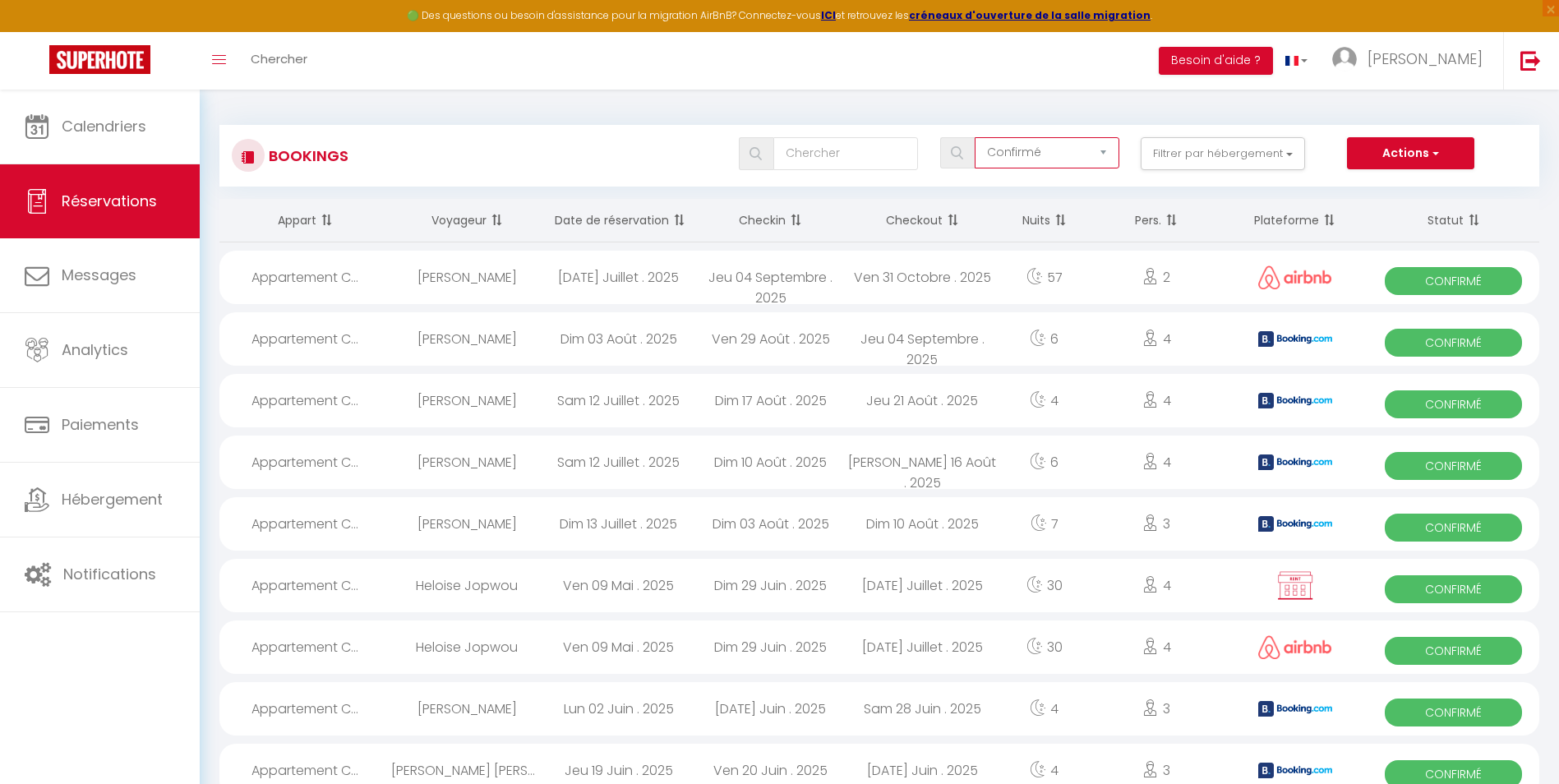
checkbox input "false"
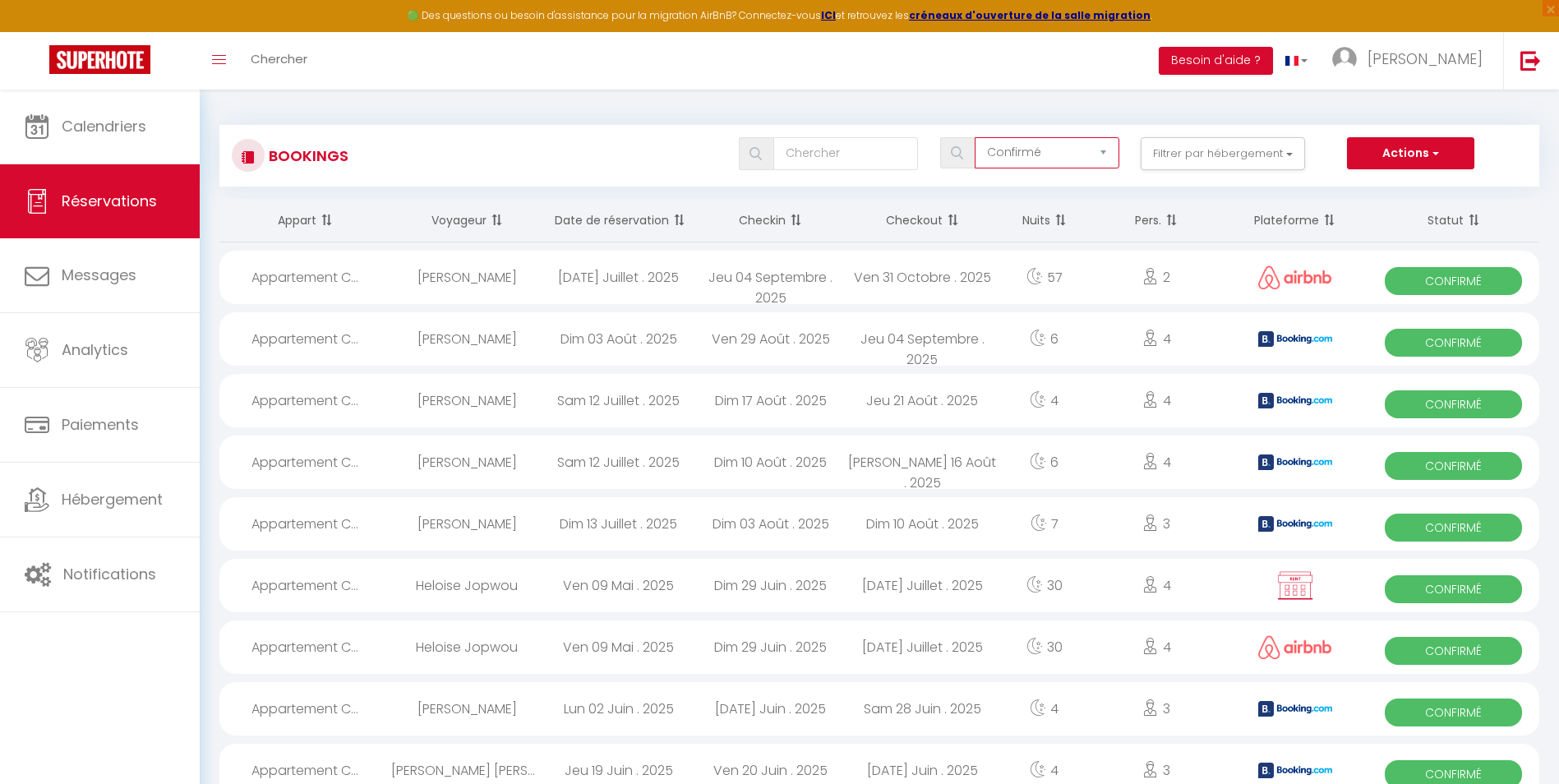
checkbox input "false"
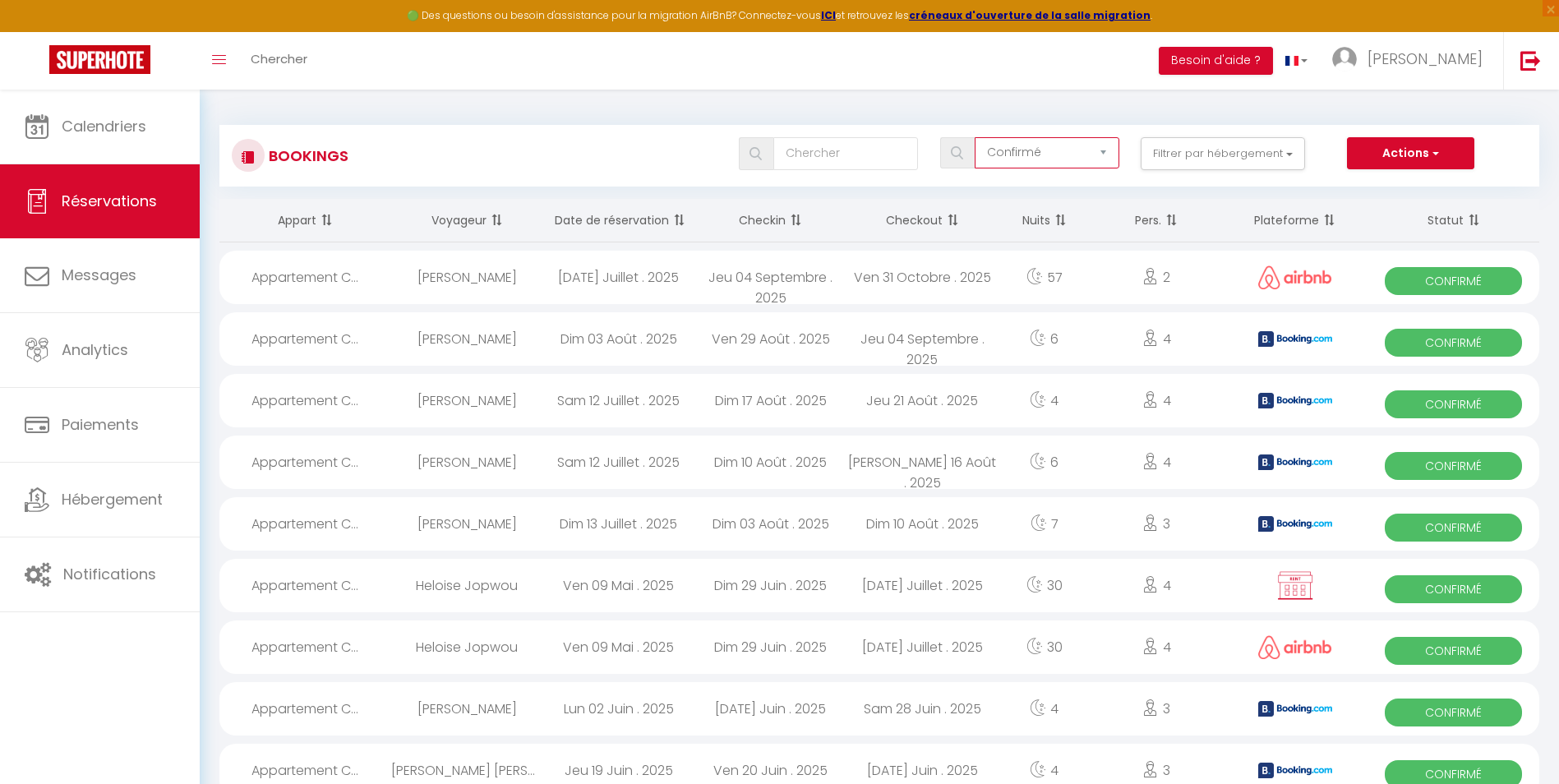
checkbox input "false"
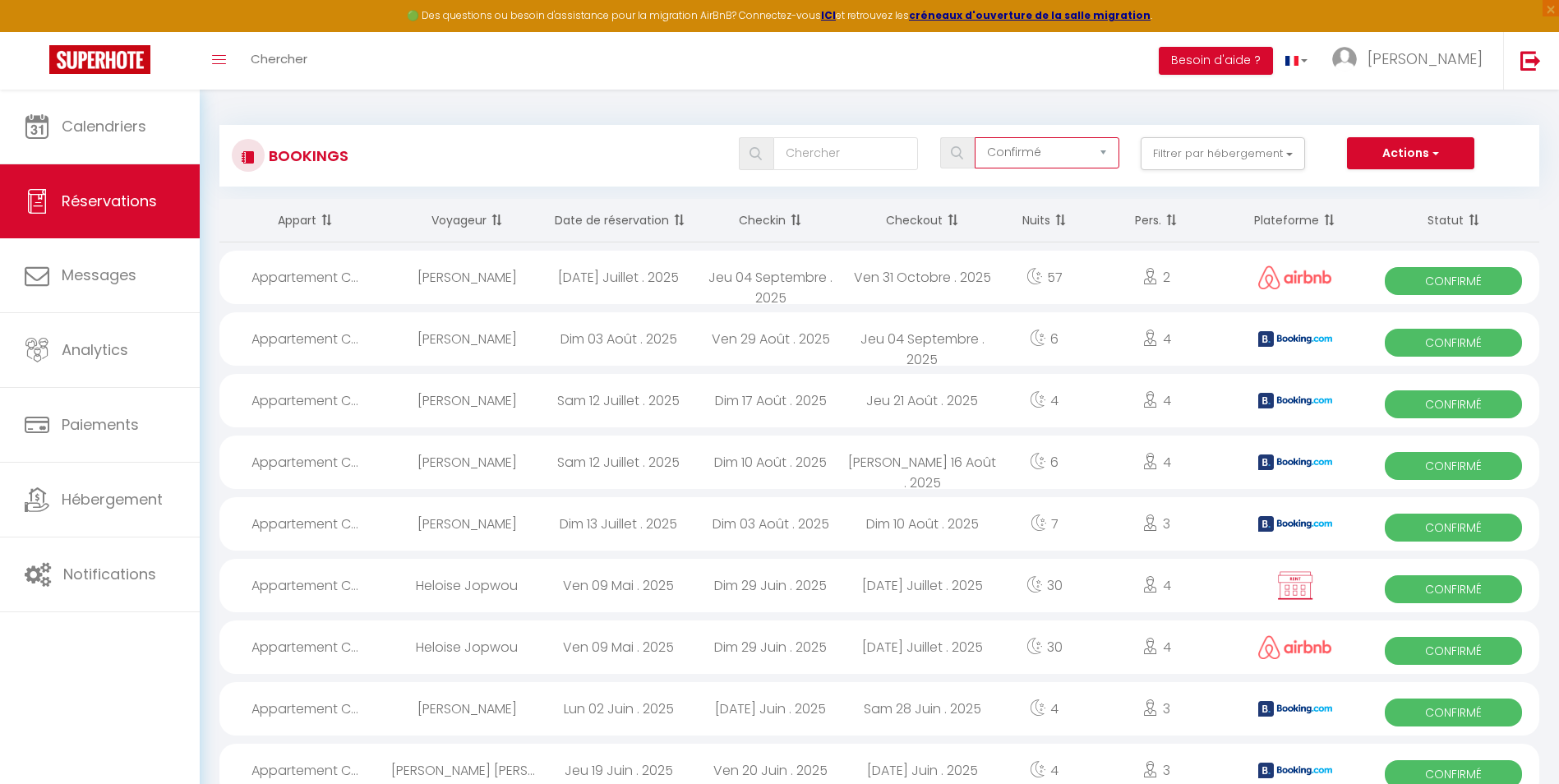
checkbox input "false"
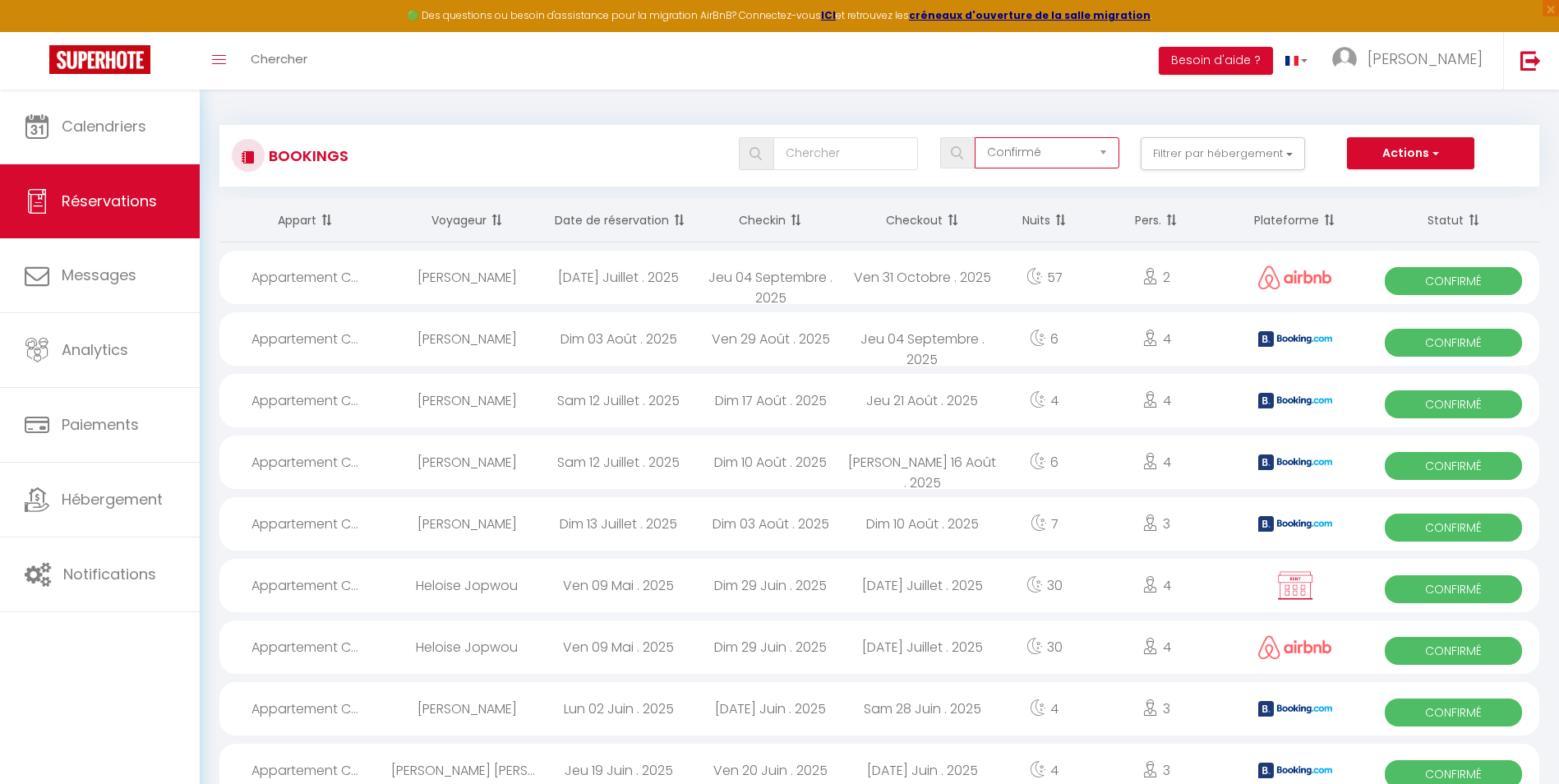
checkbox input "false"
click at [1214, 165] on button "Filtrer par hébergement" at bounding box center [1223, 154] width 165 height 33
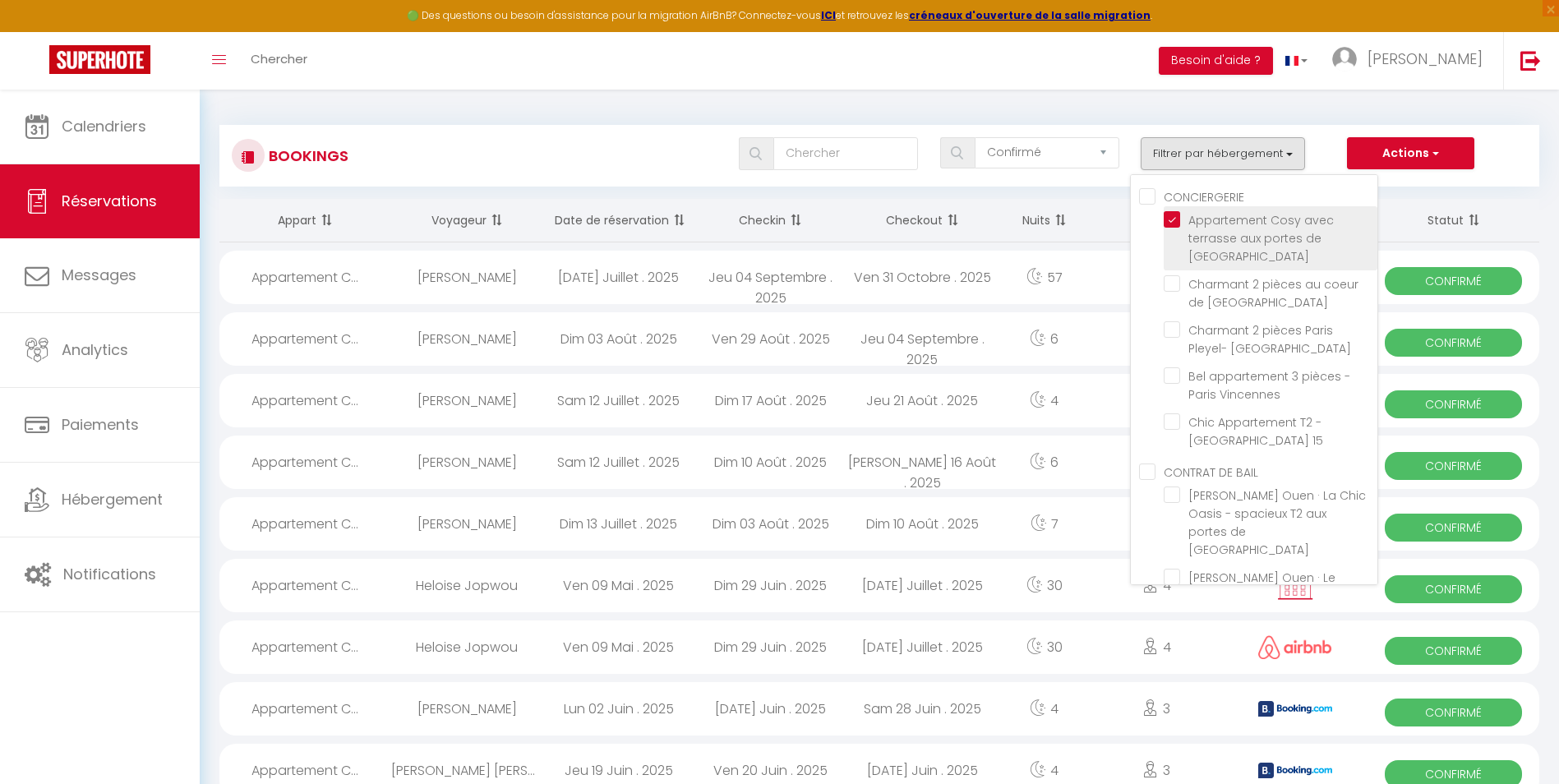
click at [1172, 217] on input "Appartement Cosy avec terrasse aux portes de [GEOGRAPHIC_DATA]" at bounding box center [1270, 219] width 214 height 16
checkbox input "false"
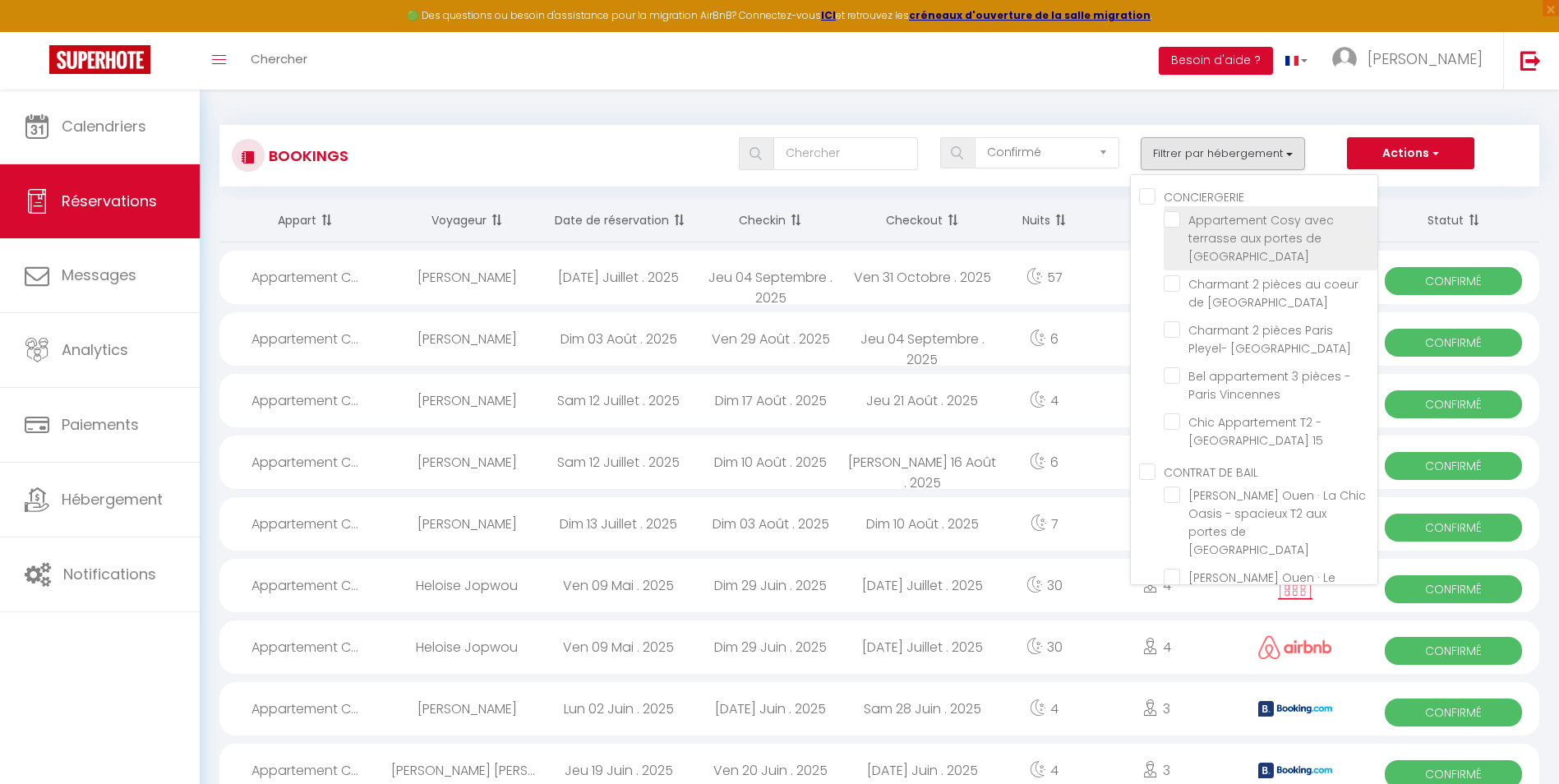
checkbox input "false"
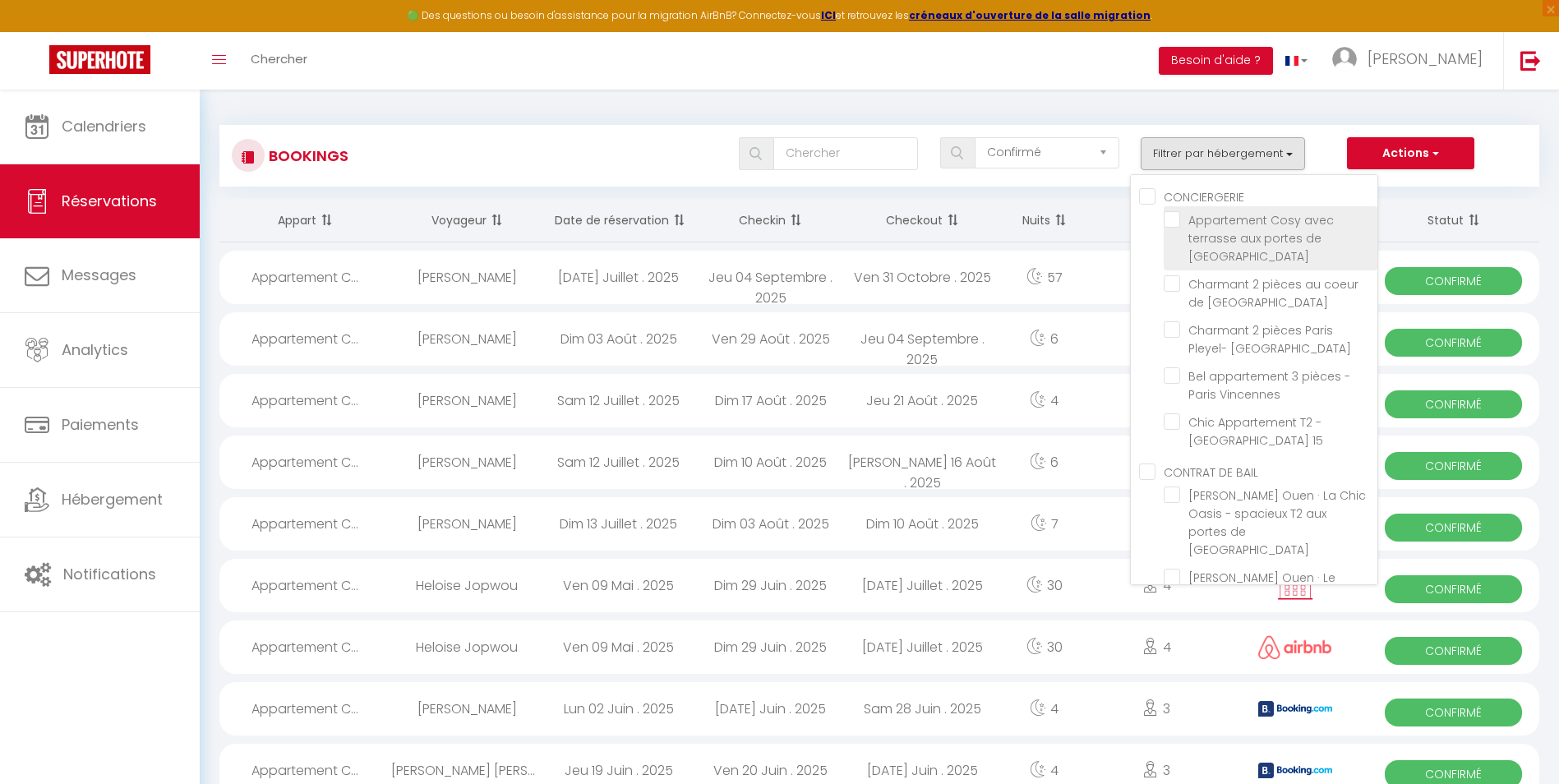
checkbox input "false"
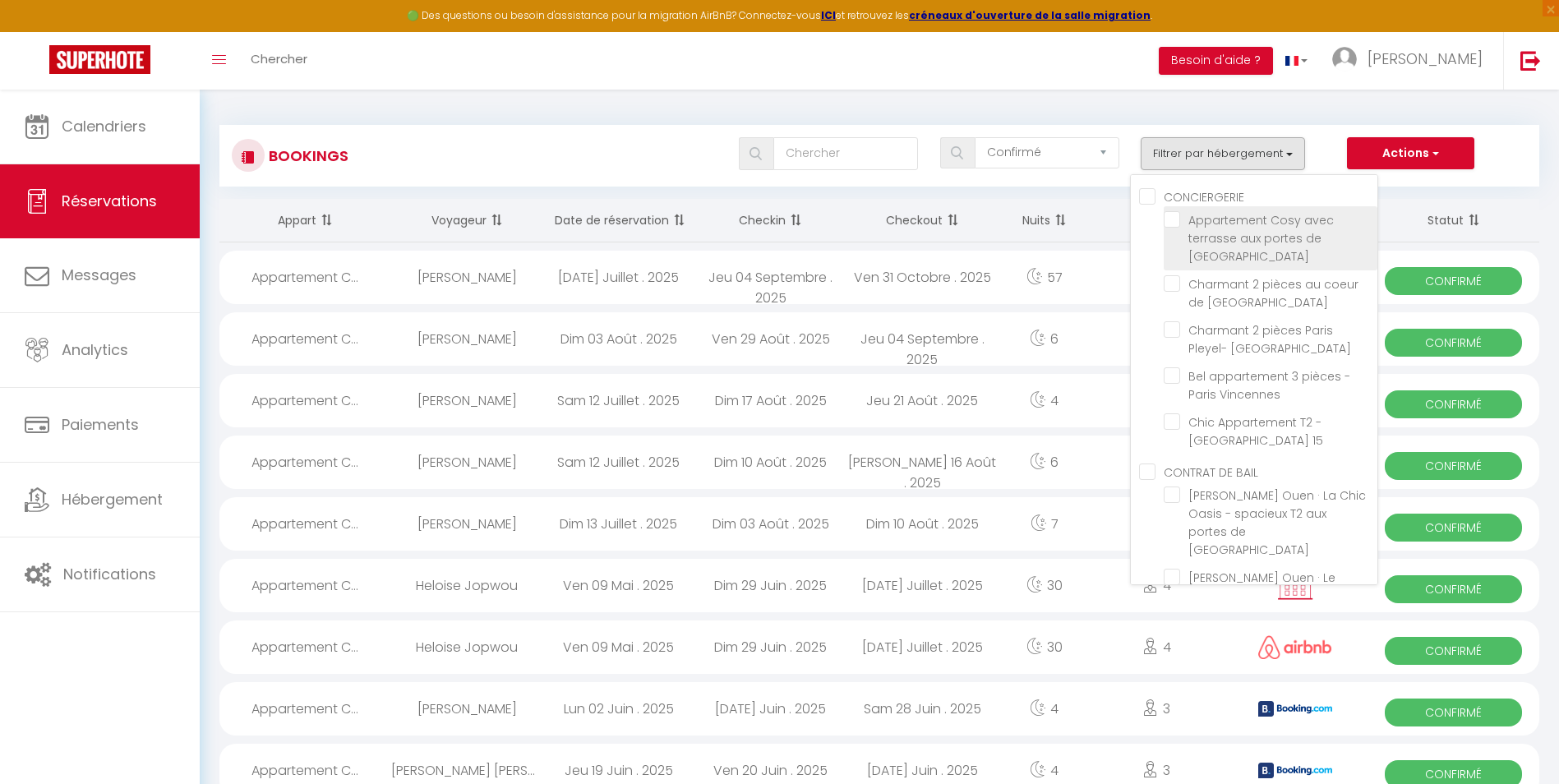
checkbox input "false"
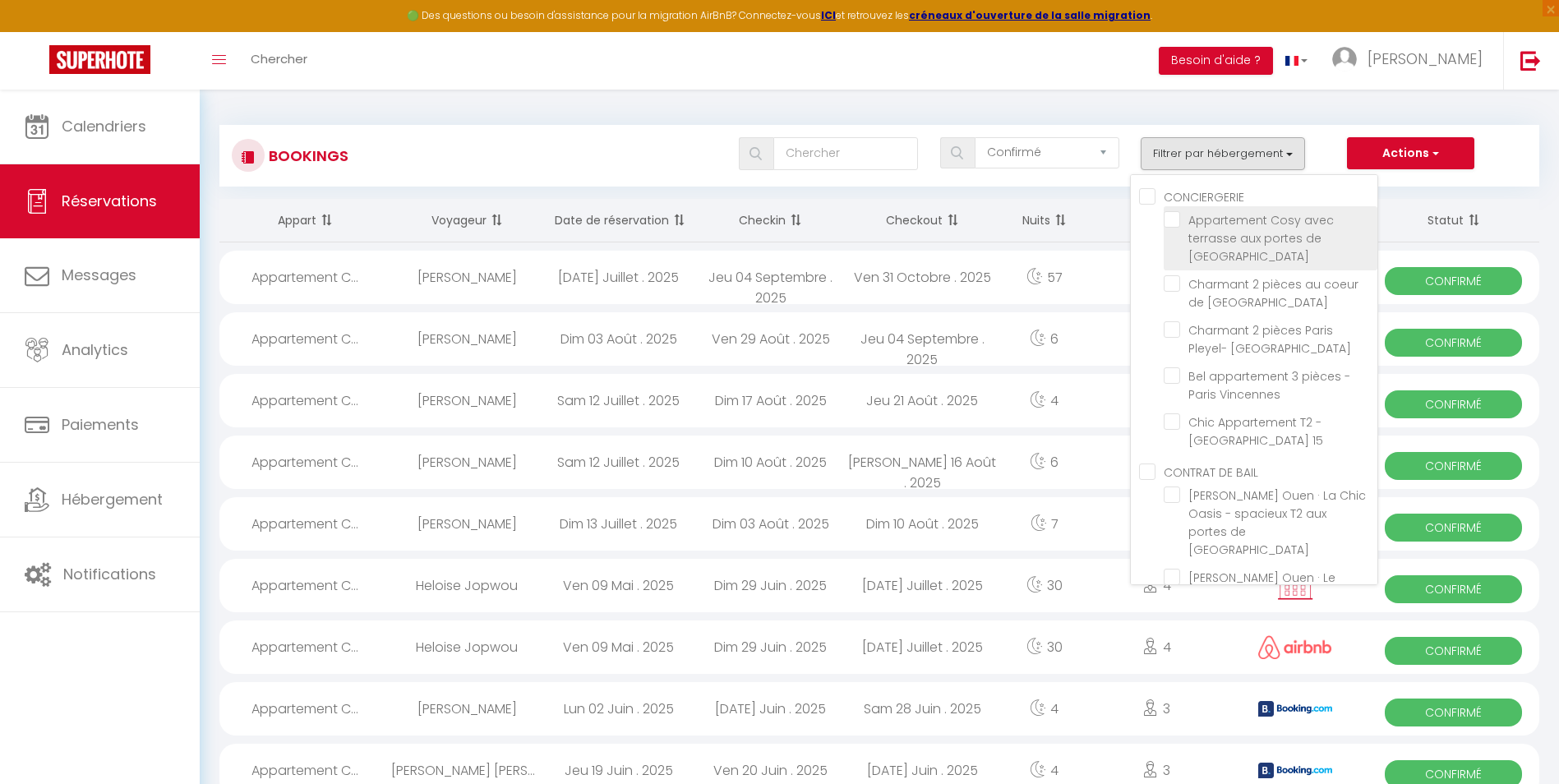
checkbox input "false"
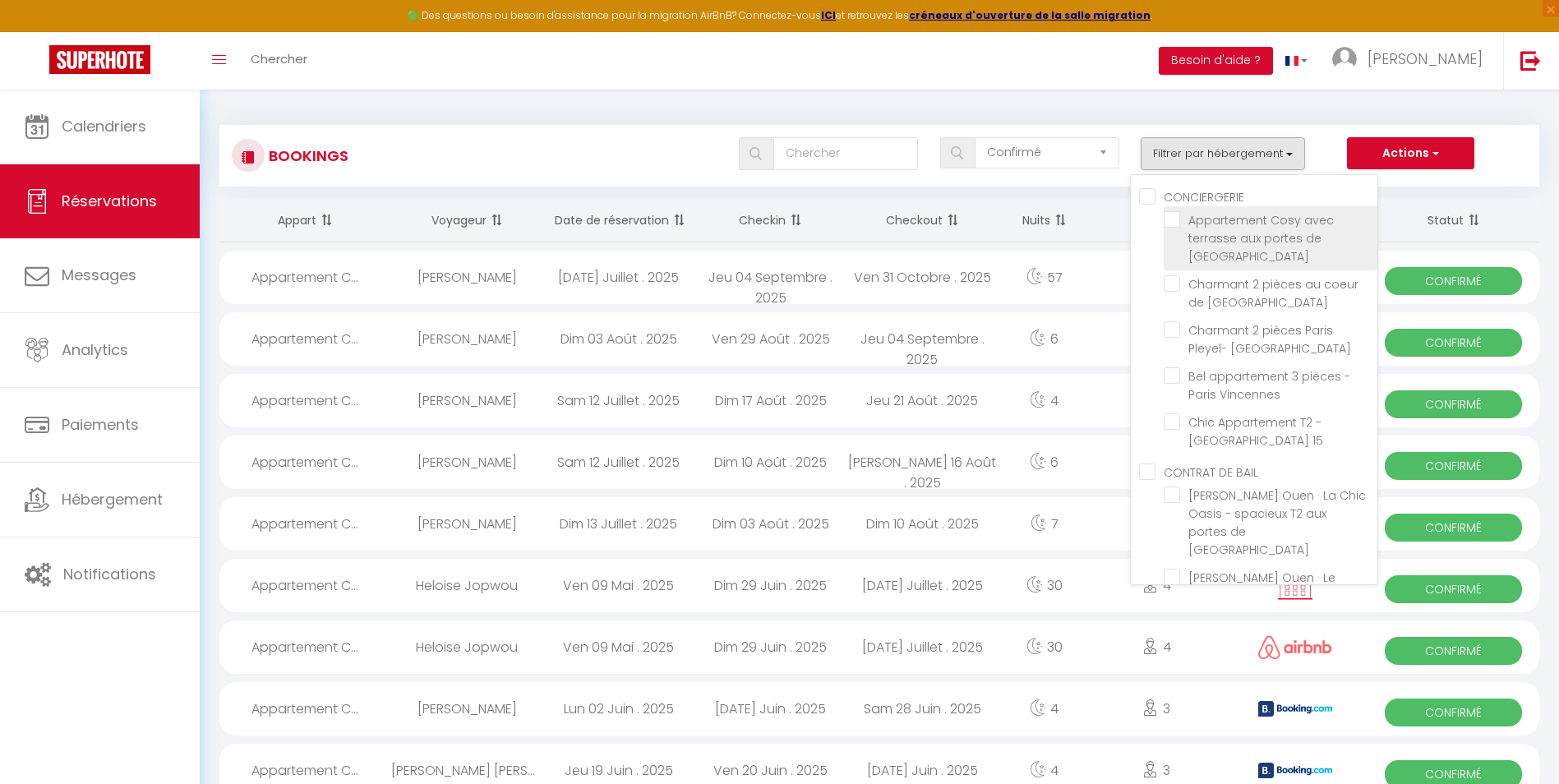
checkbox input "false"
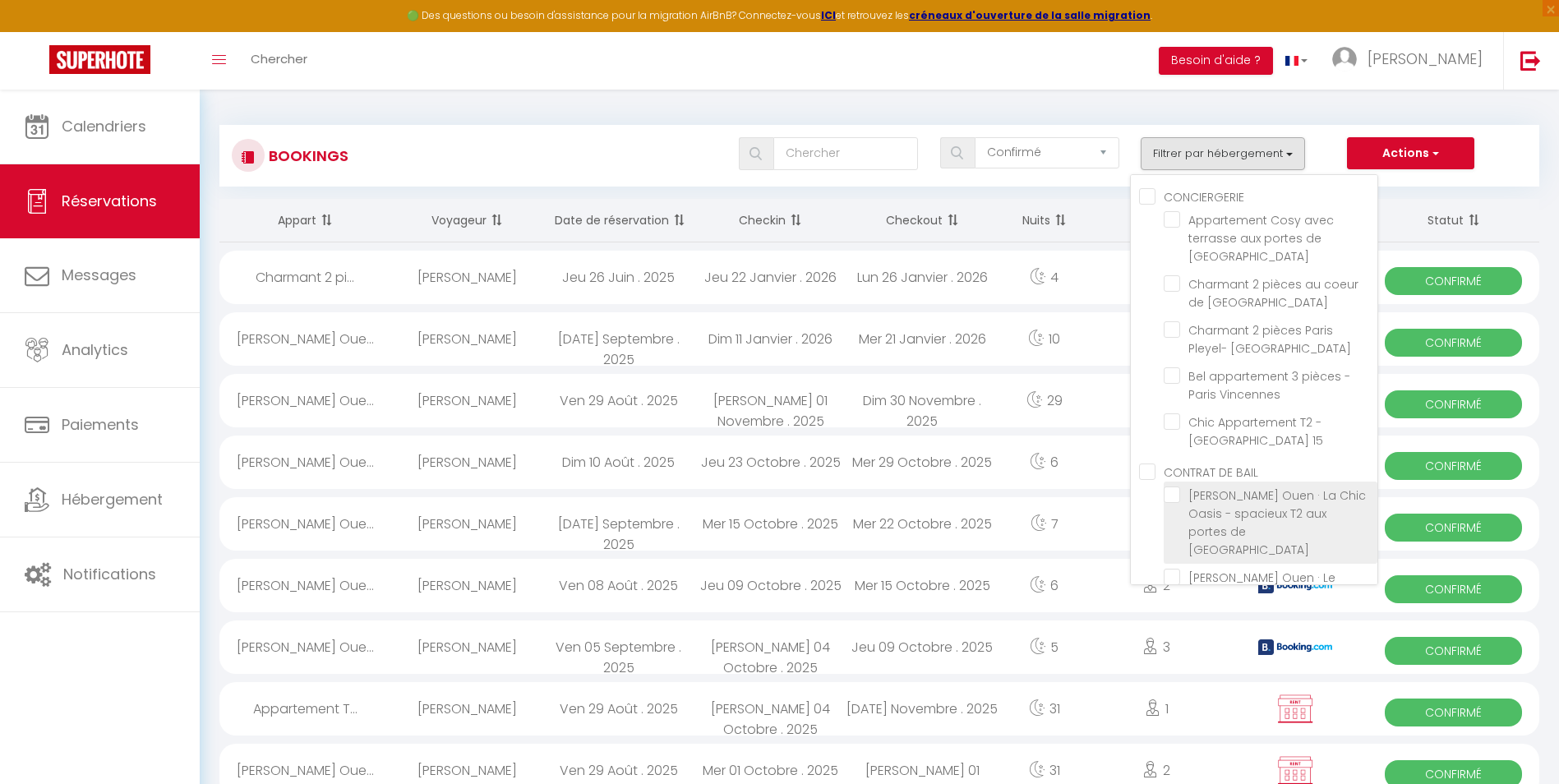
click at [1180, 486] on input "[PERSON_NAME] Ouen · La Chic Oasis - spacieux T2 aux portes de [GEOGRAPHIC_DATA]" at bounding box center [1270, 494] width 214 height 16
checkbox input "true"
checkbox input "false"
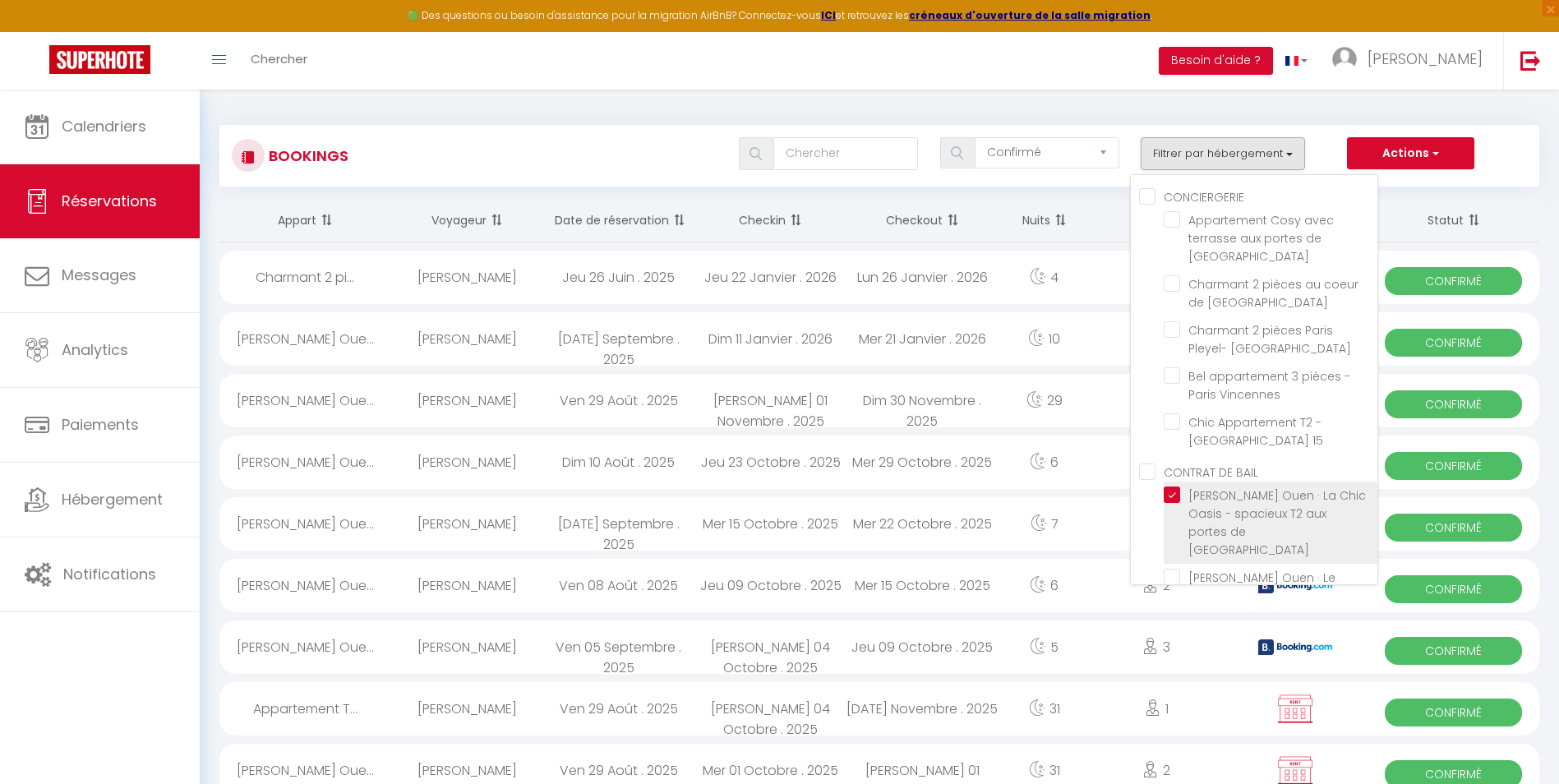
checkbox input "false"
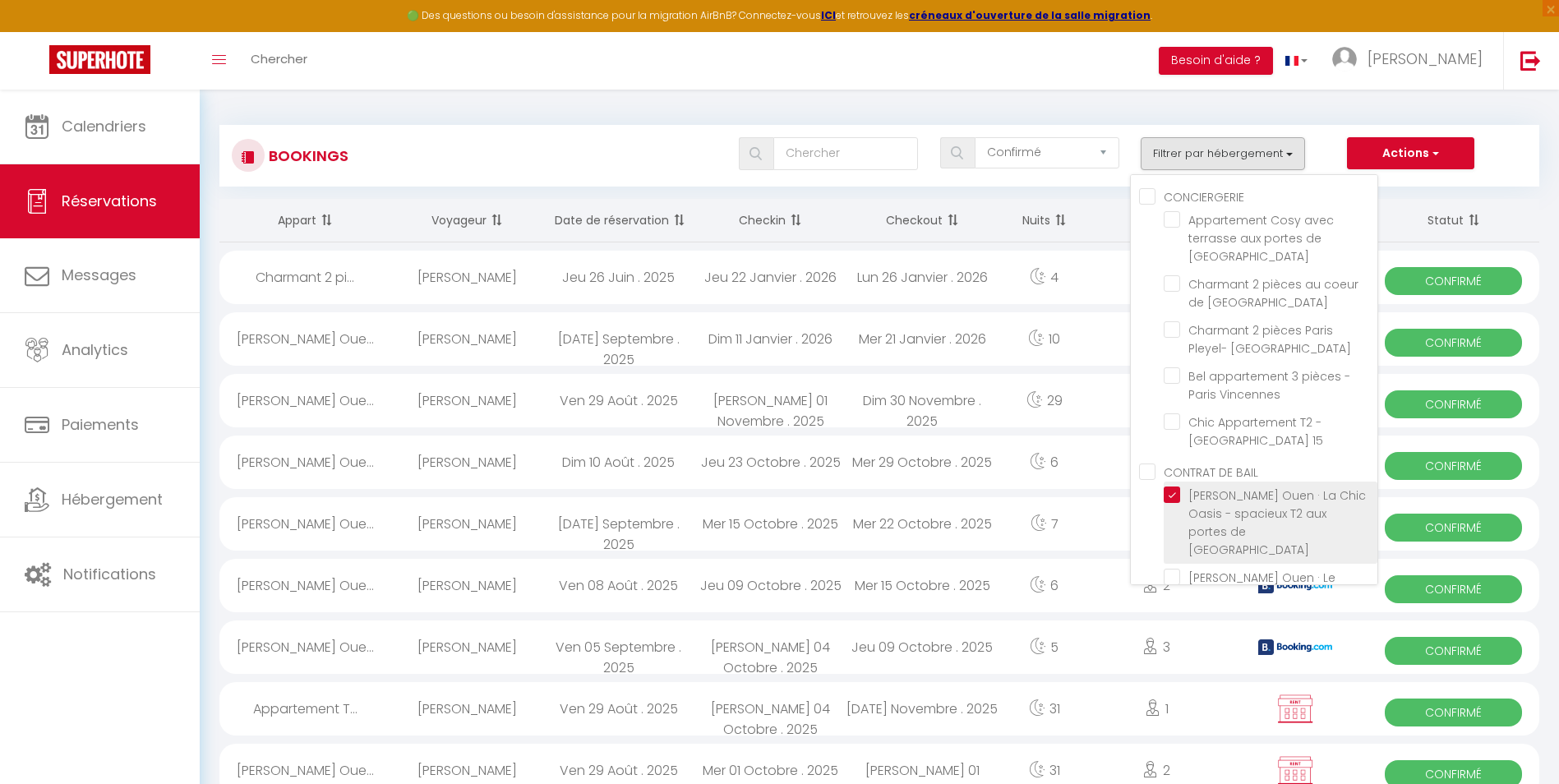
checkbox input "false"
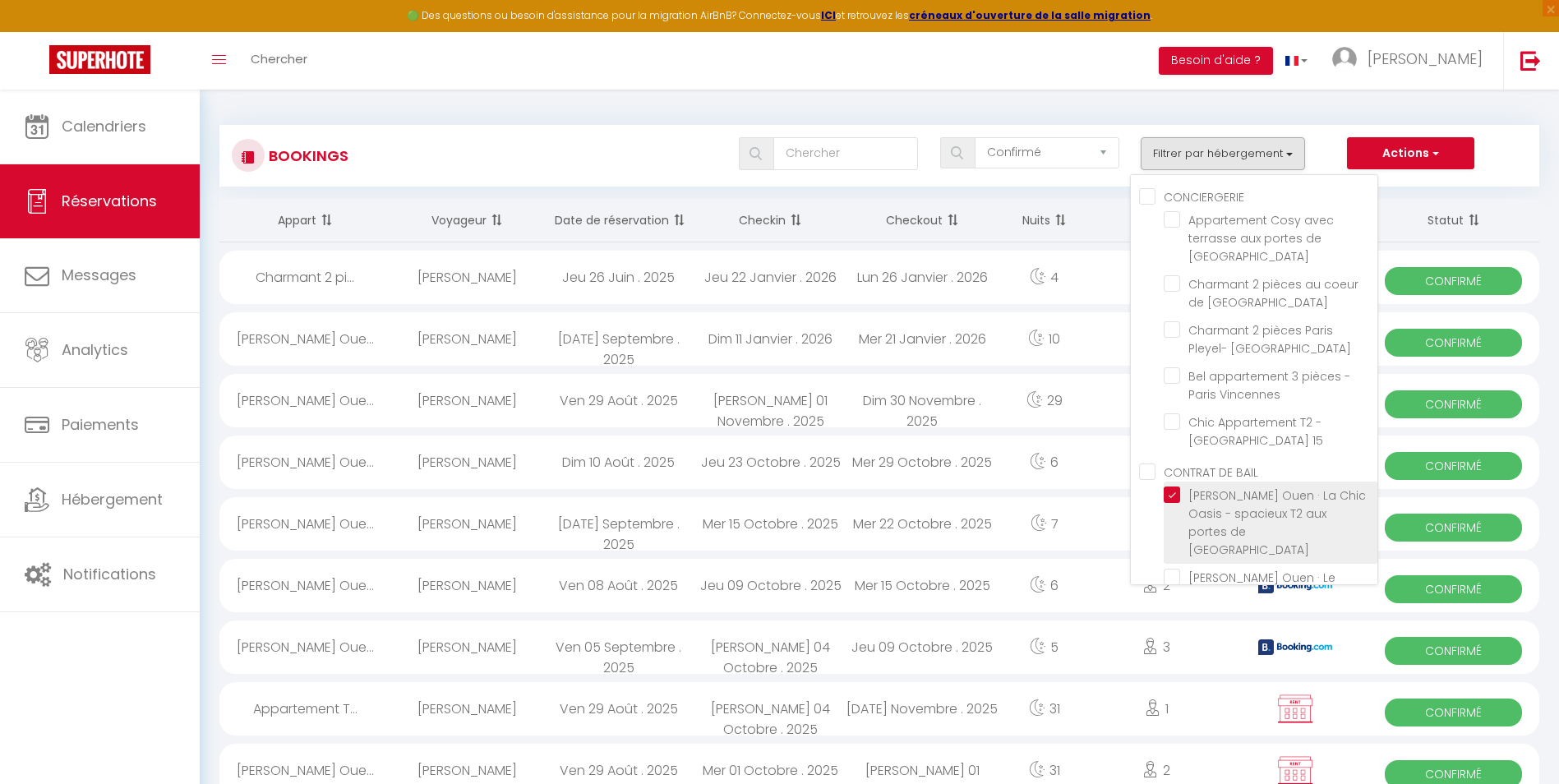
checkbox input "false"
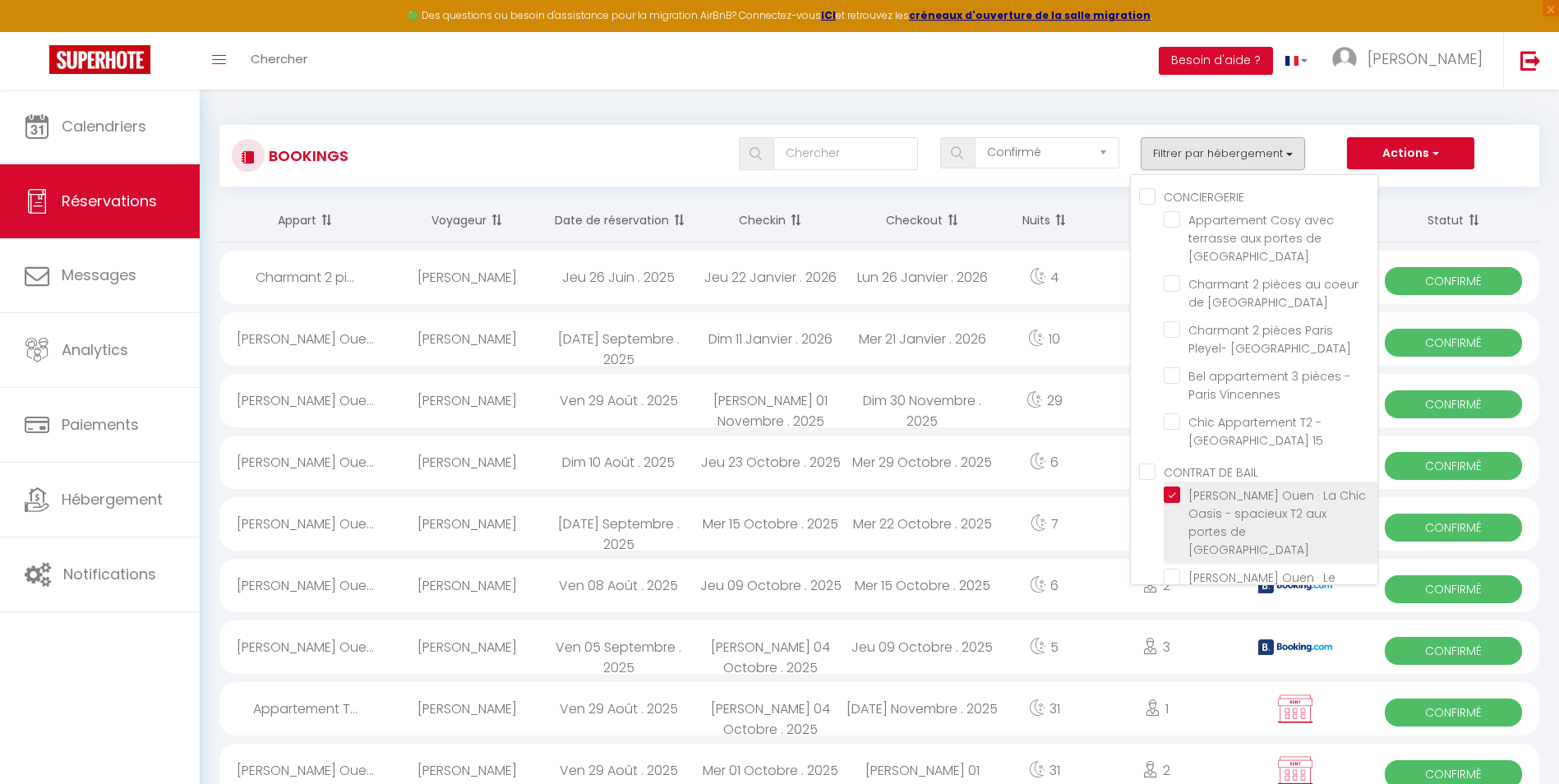
checkbox input "false"
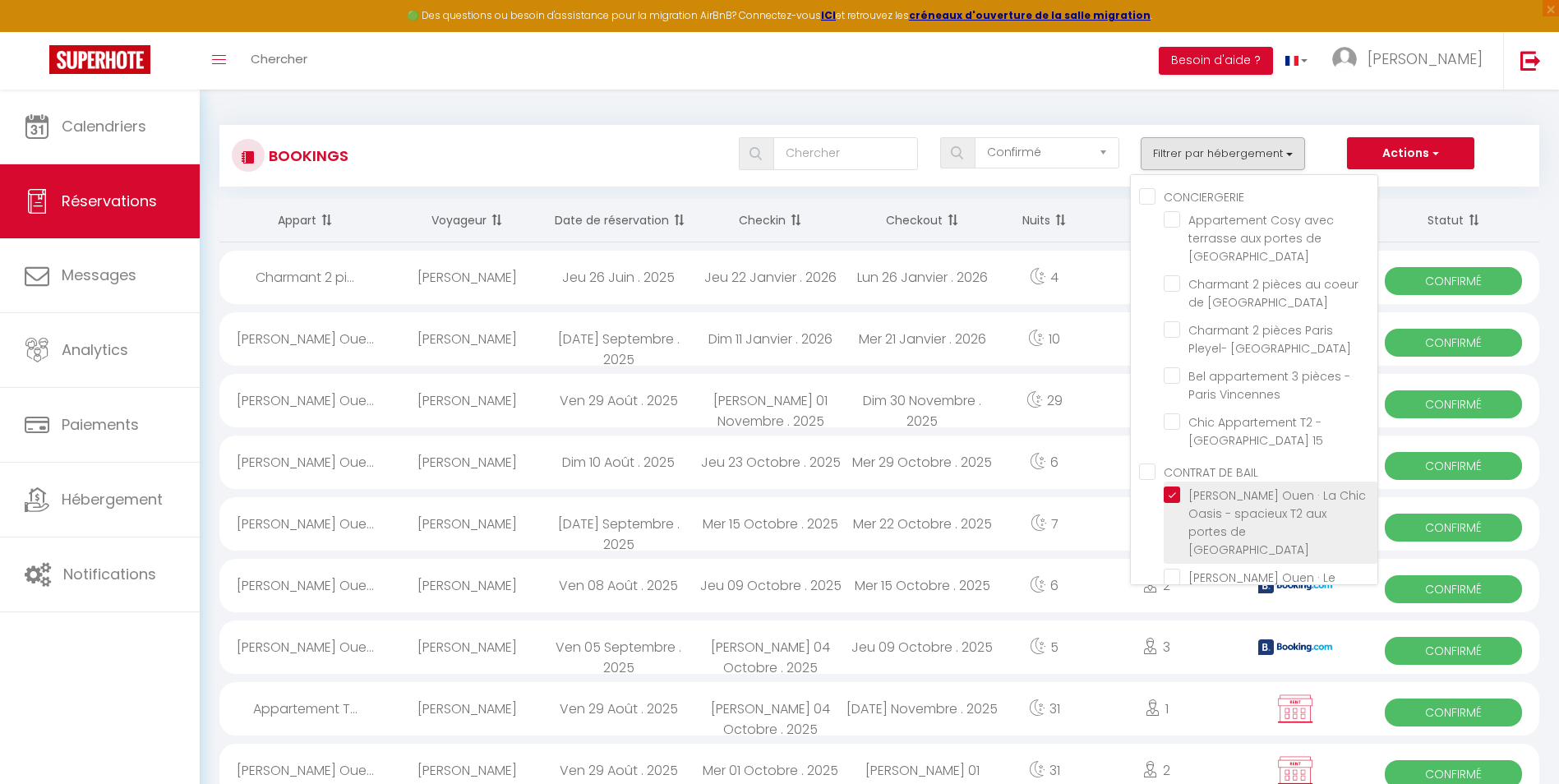
checkbox input "false"
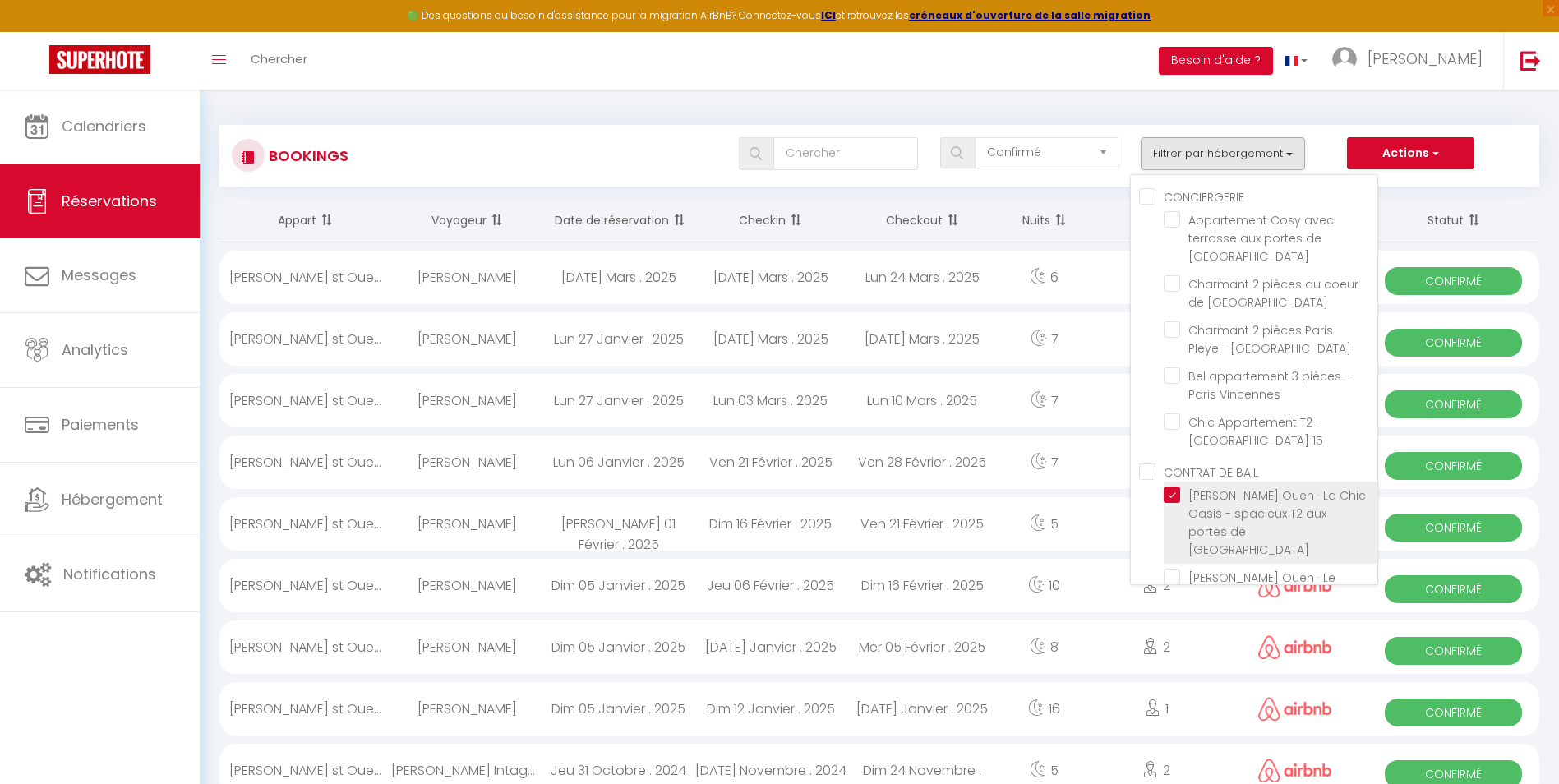
click at [1180, 486] on input "[PERSON_NAME] Ouen · La Chic Oasis - spacieux T2 aux portes de [GEOGRAPHIC_DATA]" at bounding box center [1270, 494] width 214 height 16
checkbox input "false"
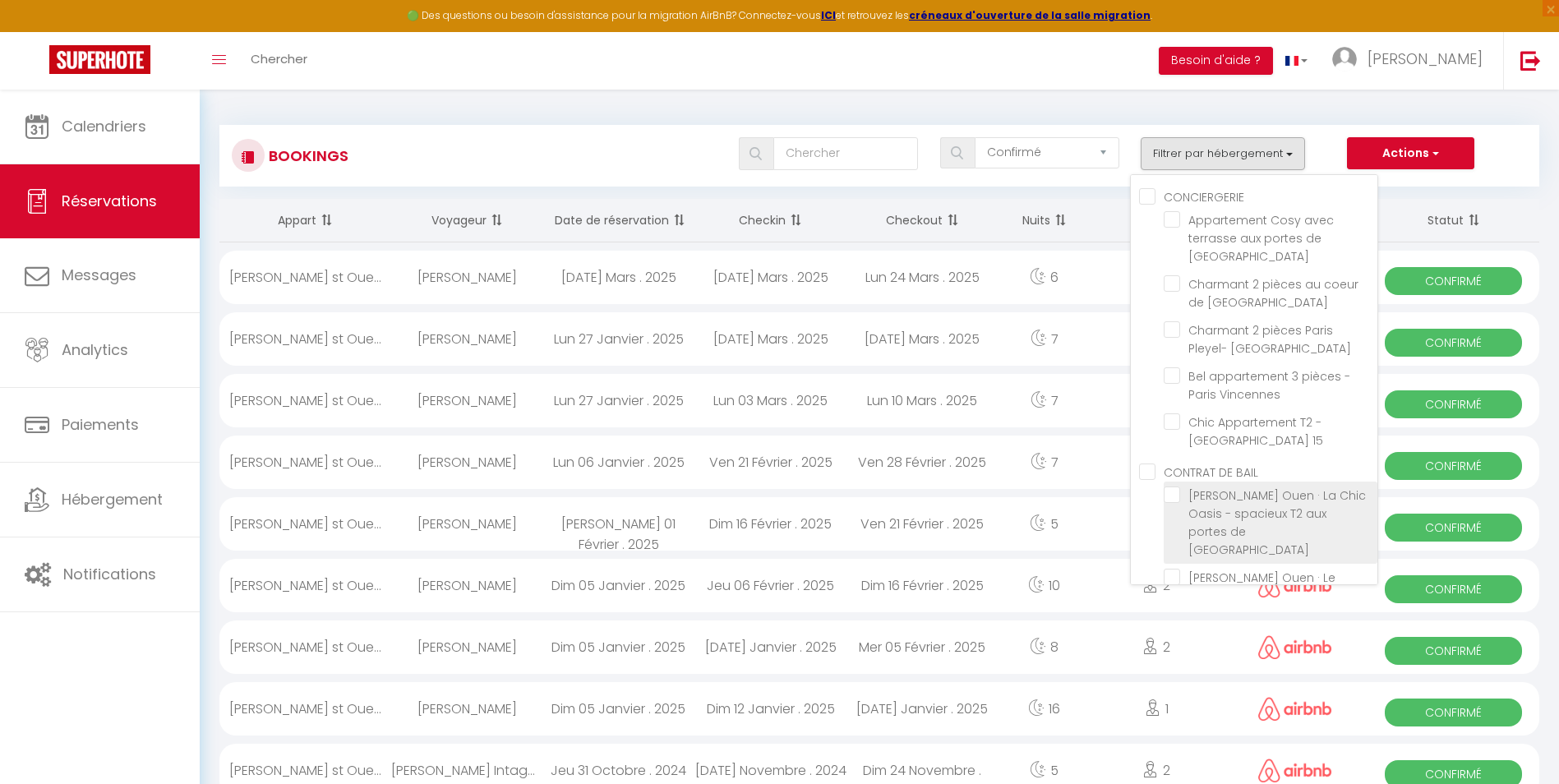
checkbox input "false"
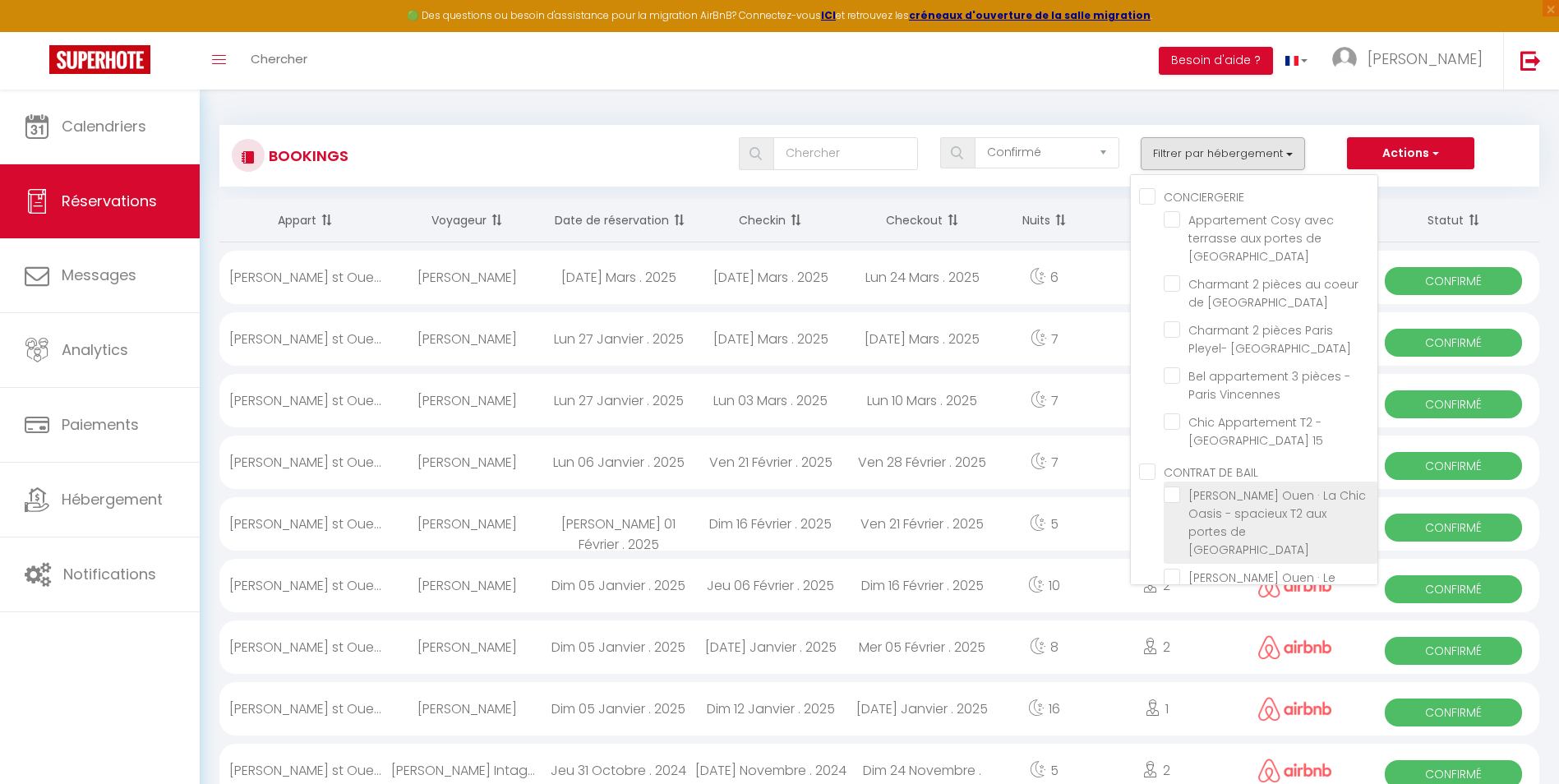
checkbox input "false"
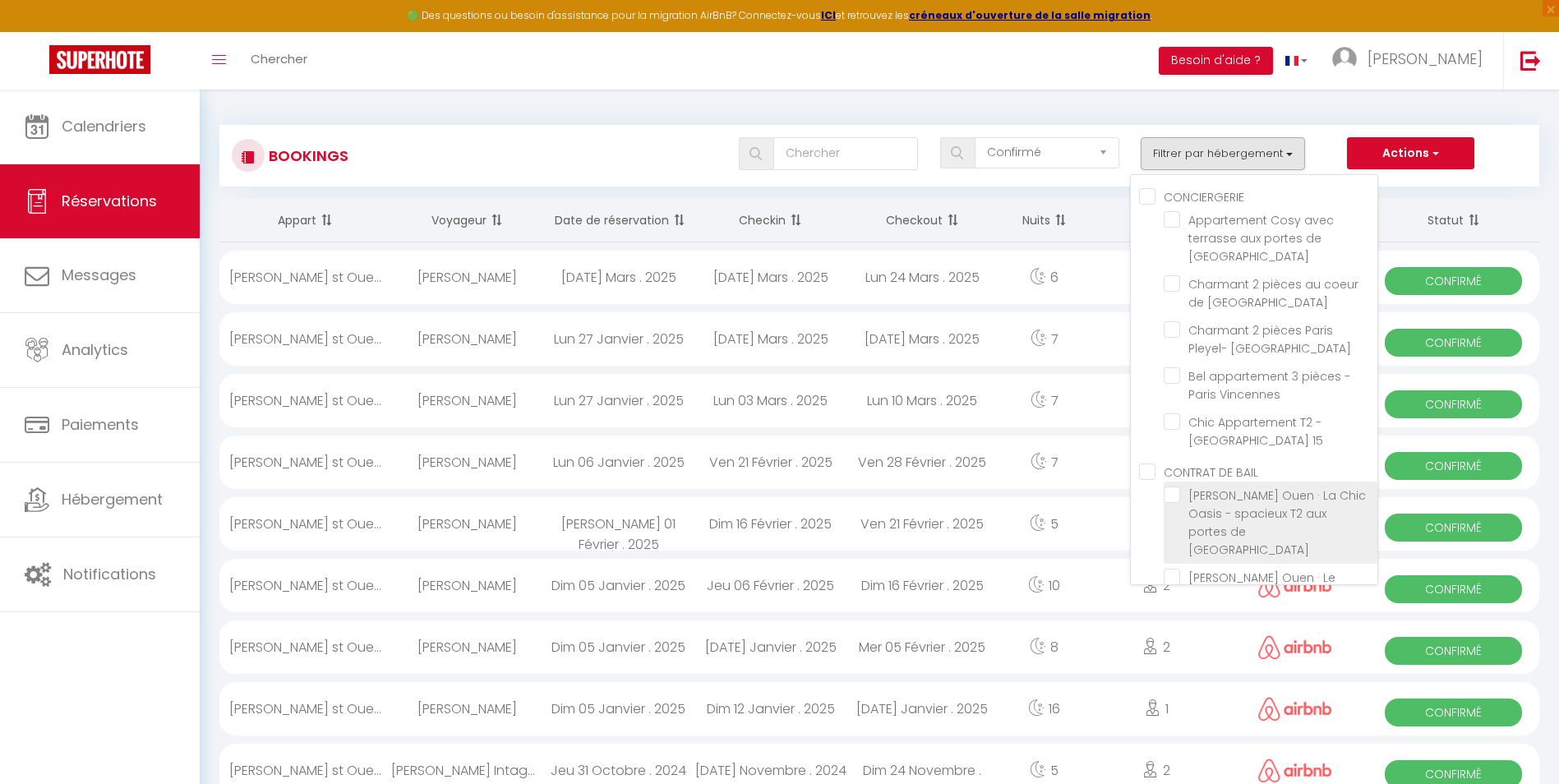
checkbox input "false"
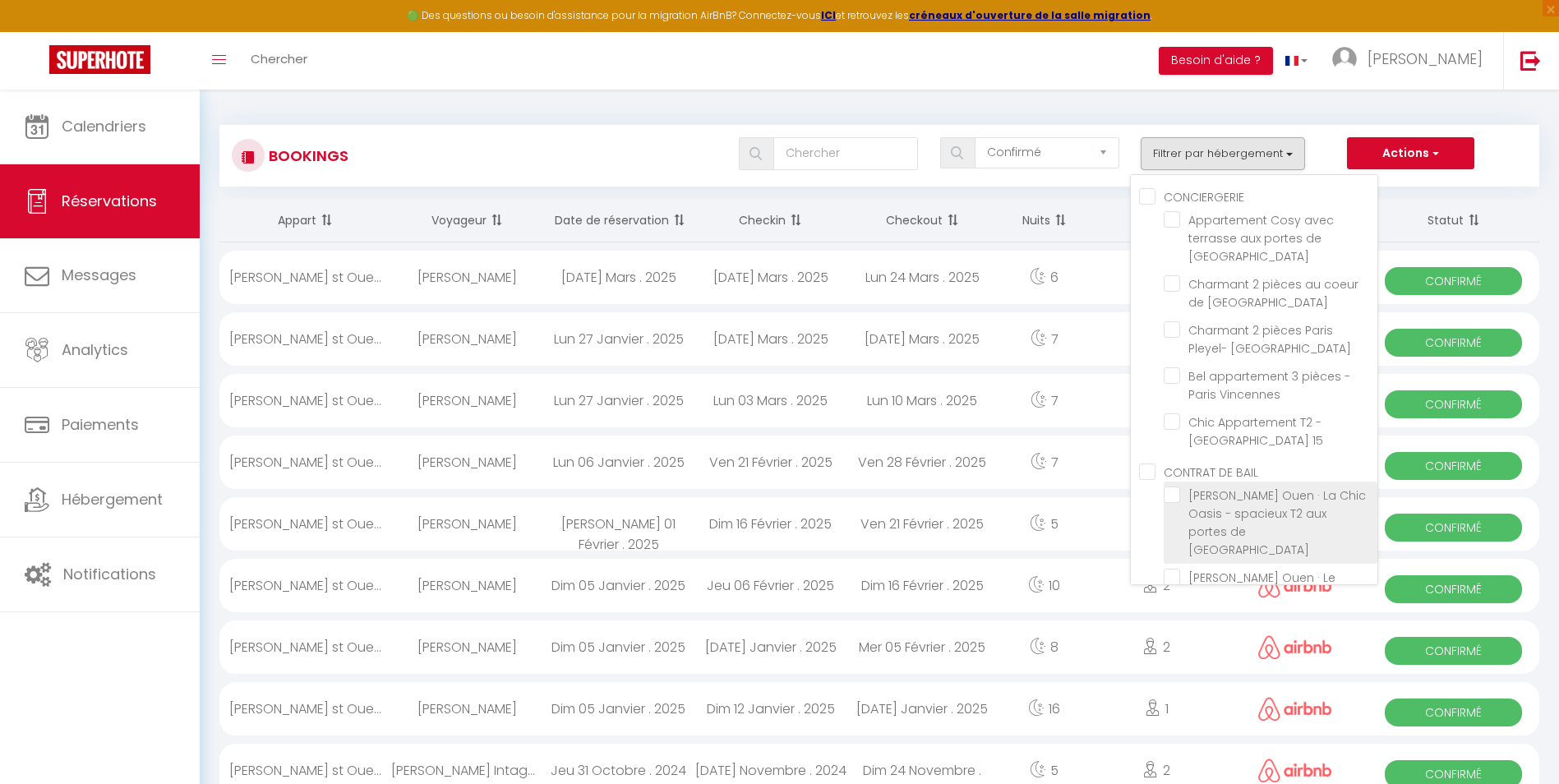
checkbox input "false"
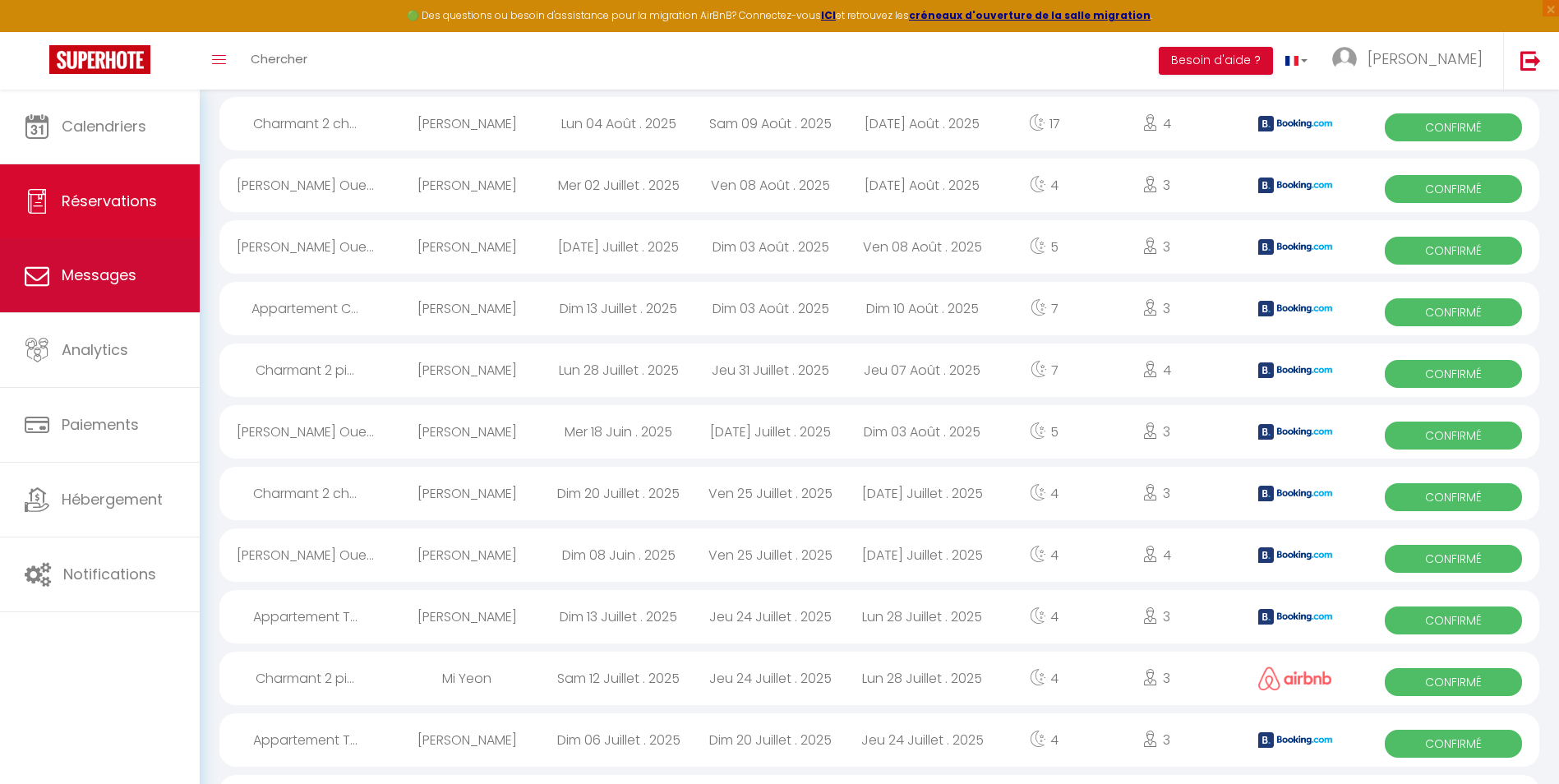
scroll to position [1808, 0]
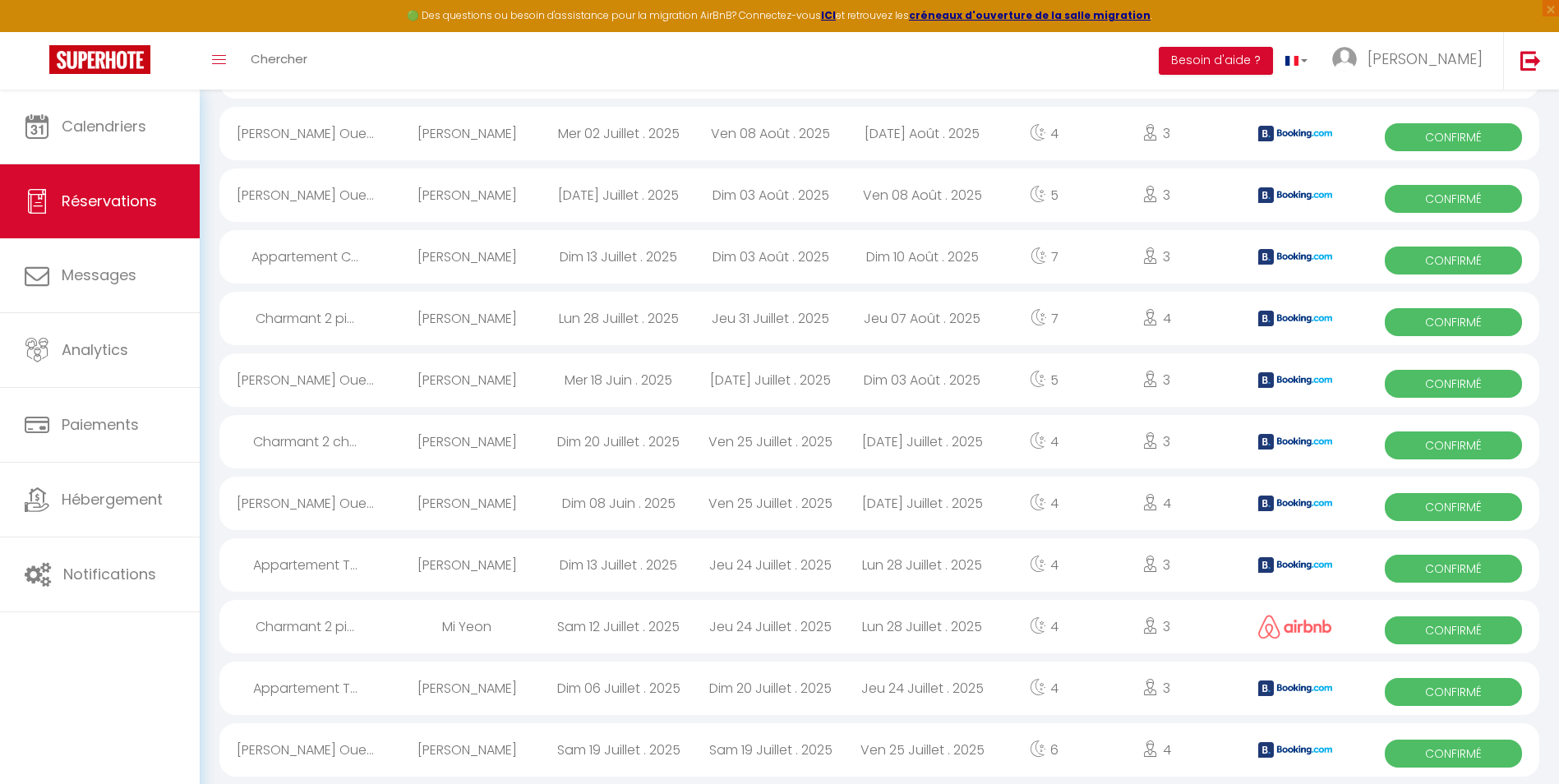
click at [139, 631] on div "Calendriers Réservations Messages Analytics Paiements Hébergement Notifications" at bounding box center [100, 454] width 200 height 730
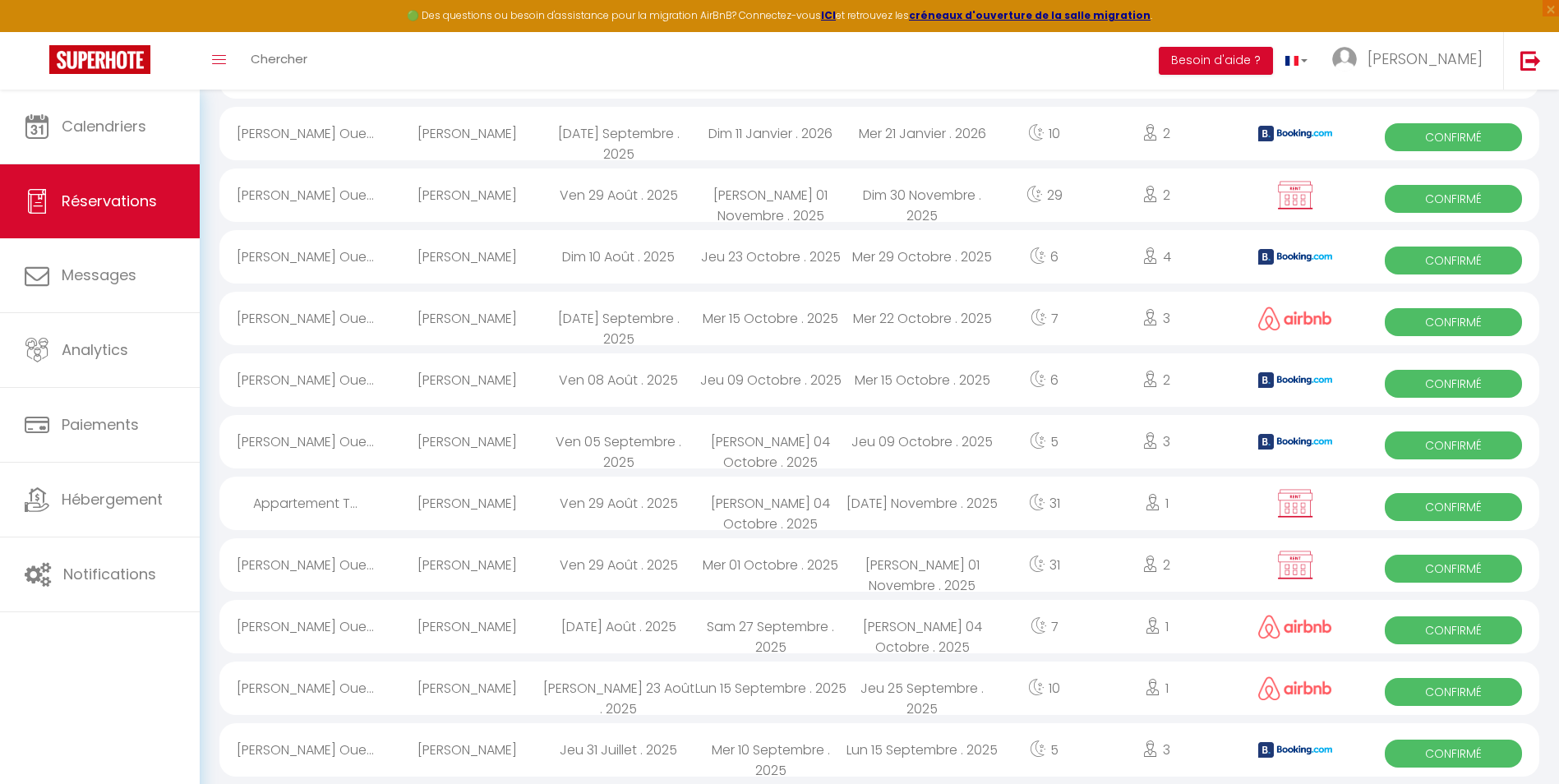
scroll to position [0, 0]
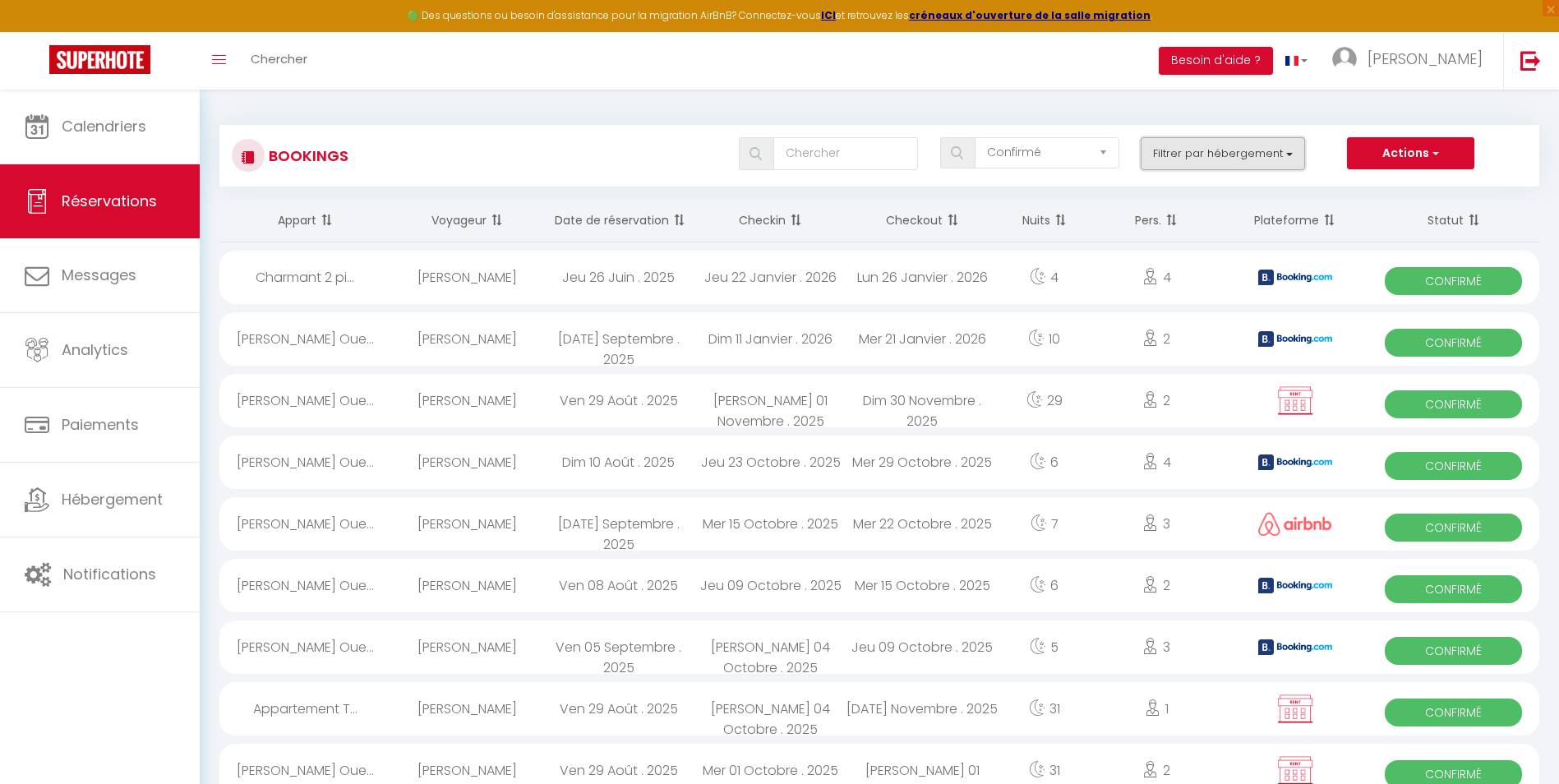
click at [1232, 144] on button "Filtrer par hébergement" at bounding box center [1223, 154] width 165 height 33
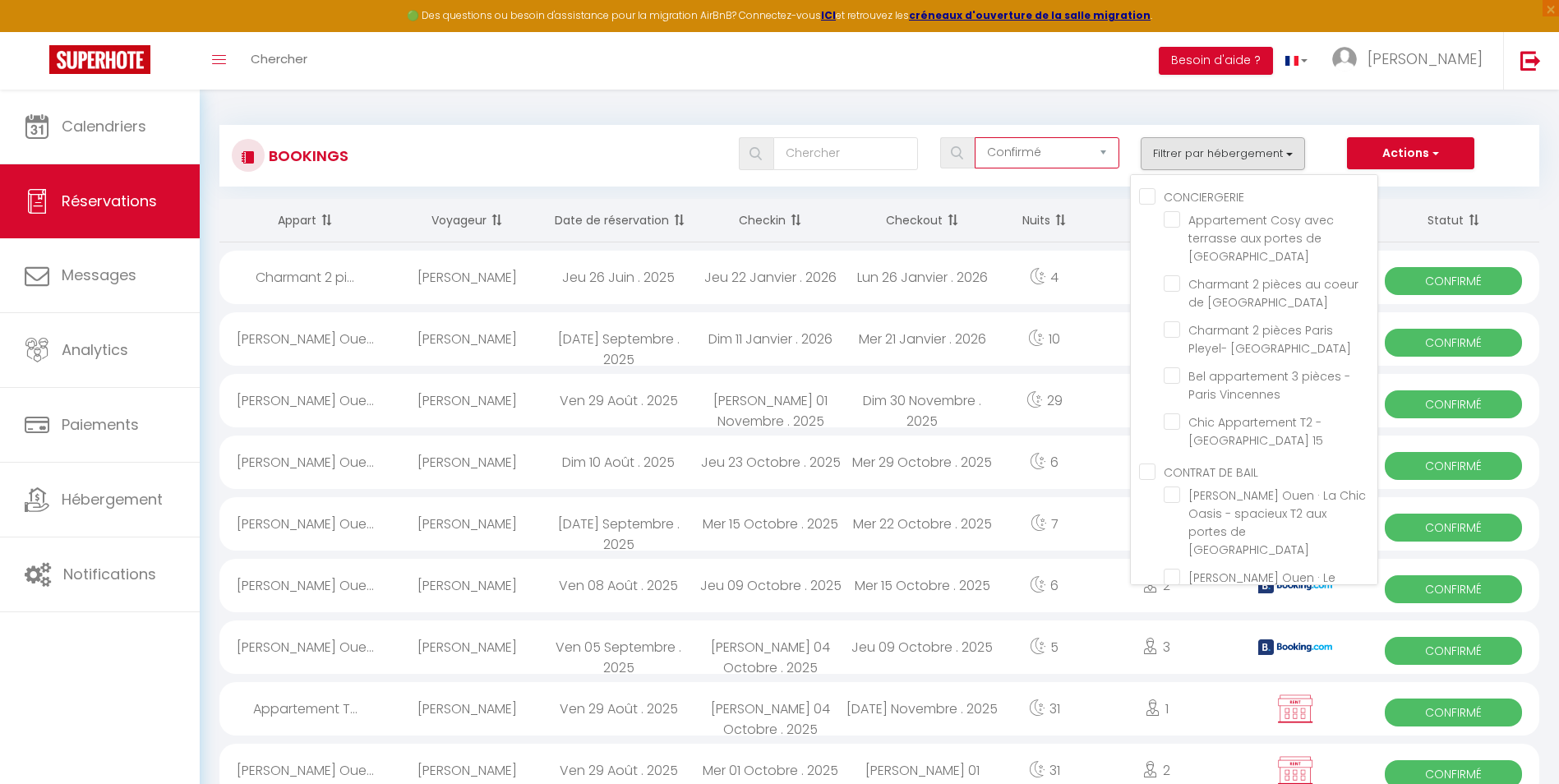
click at [1000, 153] on select "Tous les statuts Annulé Confirmé Non Confirmé Tout sauf annulé No Show Request" at bounding box center [1047, 153] width 146 height 31
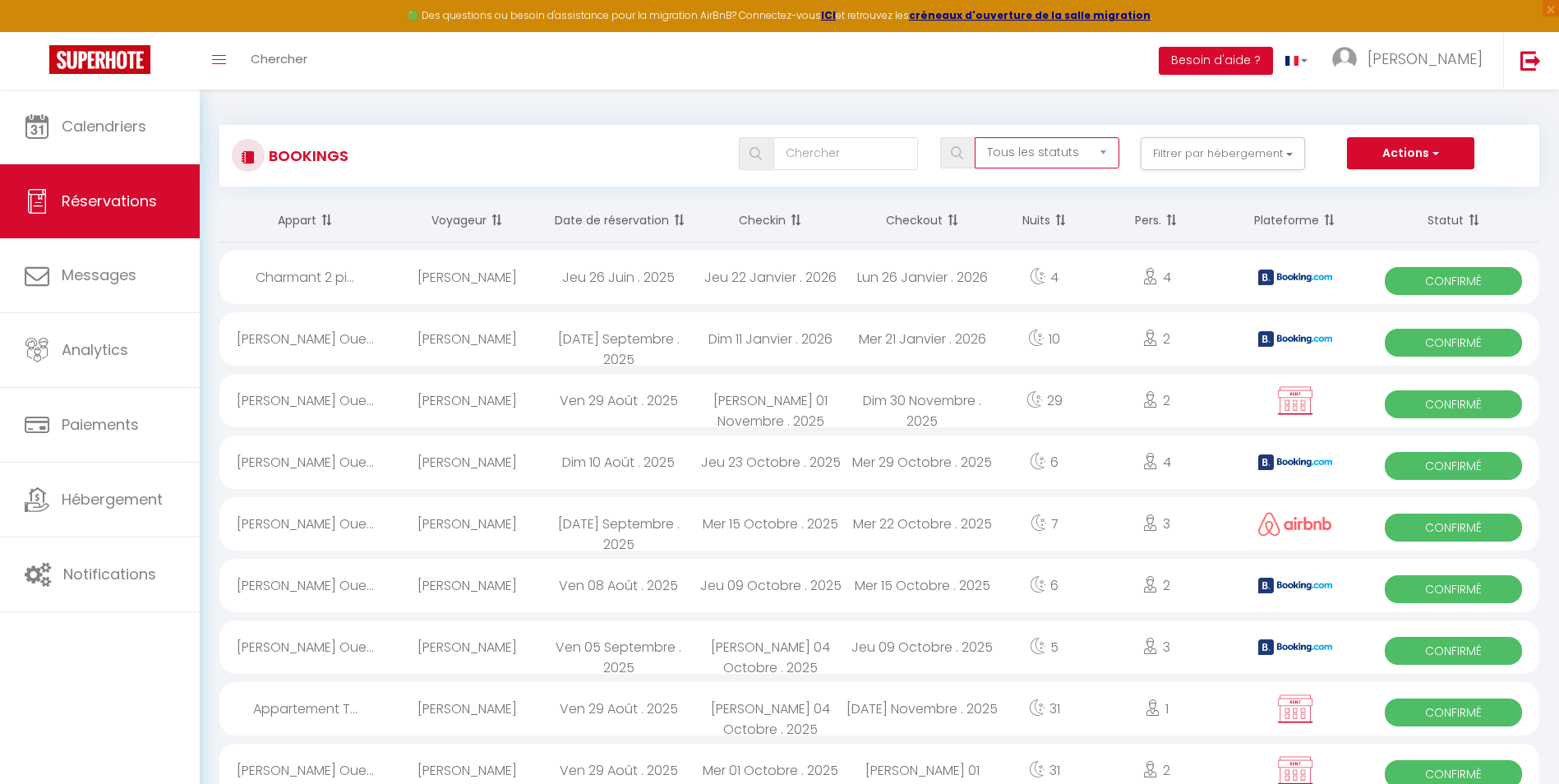
click at [976, 138] on select "Tous les statuts Annulé Confirmé Non Confirmé Tout sauf annulé No Show Request" at bounding box center [1047, 153] width 146 height 31
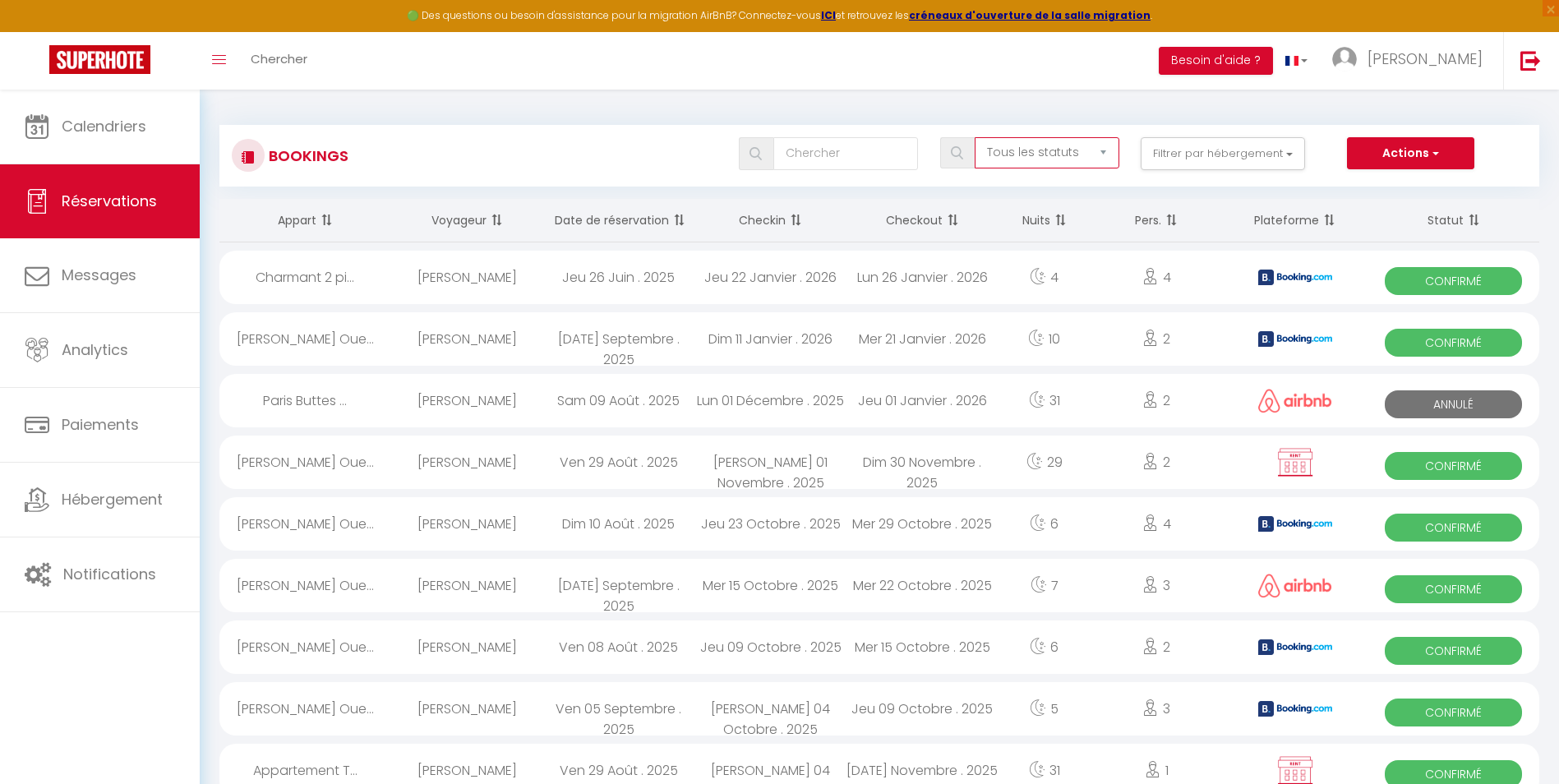
click at [1095, 150] on select "Tous les statuts Annulé Confirmé Non Confirmé Tout sauf annulé No Show Request" at bounding box center [1047, 153] width 146 height 31
click at [976, 138] on select "Tous les statuts Annulé Confirmé Non Confirmé Tout sauf annulé No Show Request" at bounding box center [1047, 153] width 146 height 31
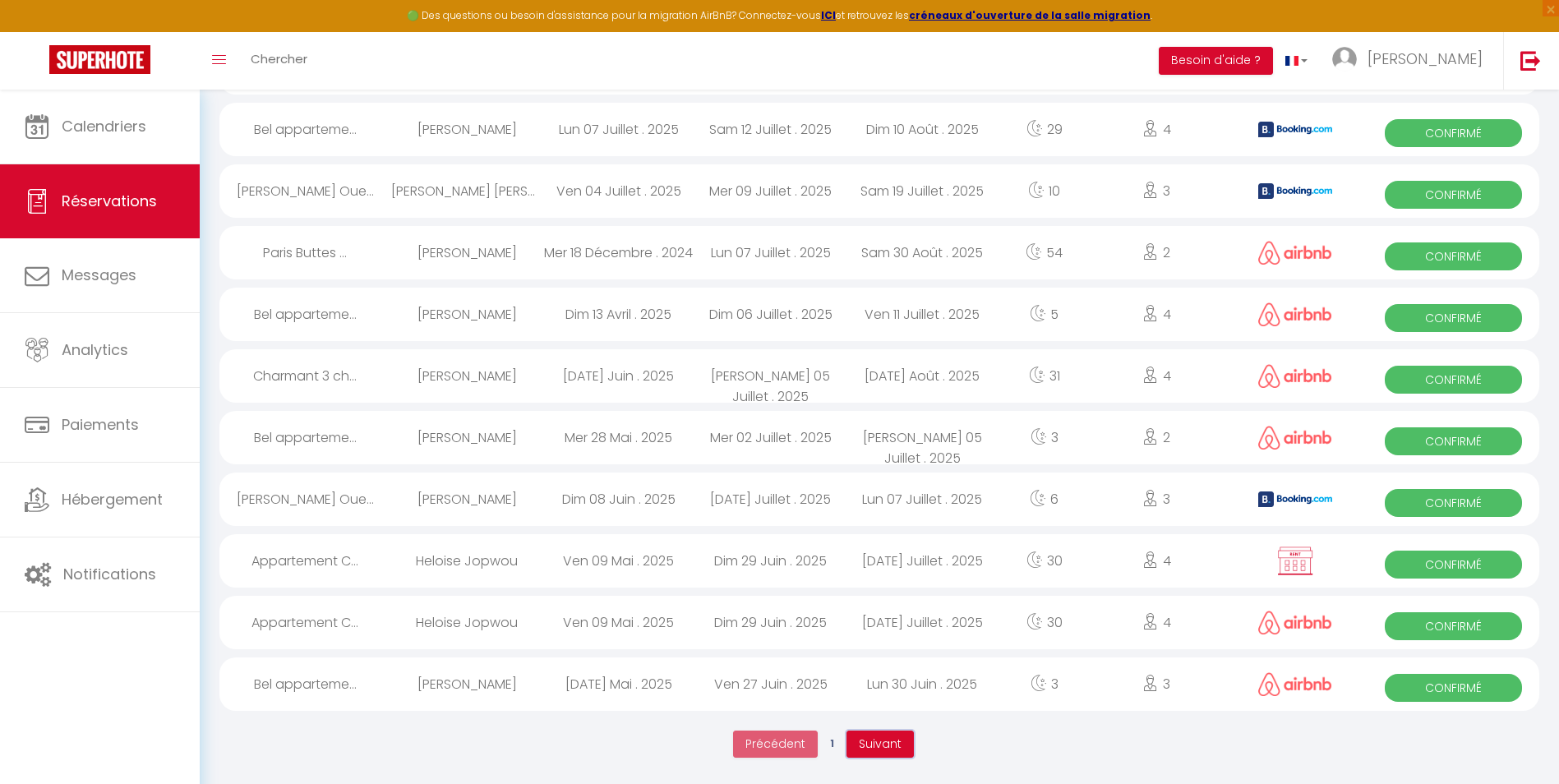
click at [890, 741] on span "Suivant" at bounding box center [880, 743] width 43 height 16
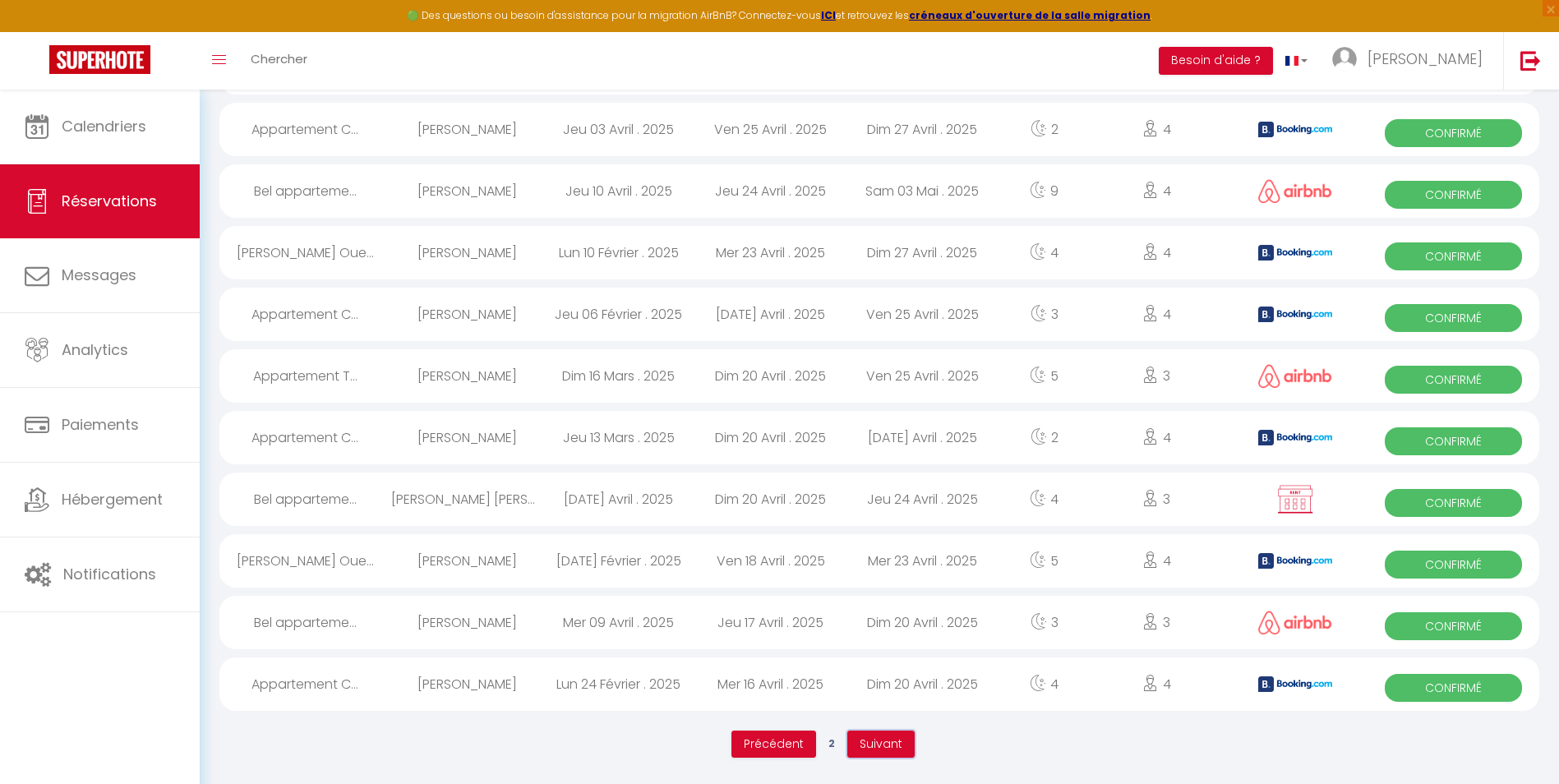
click at [877, 742] on span "Suivant" at bounding box center [881, 743] width 43 height 16
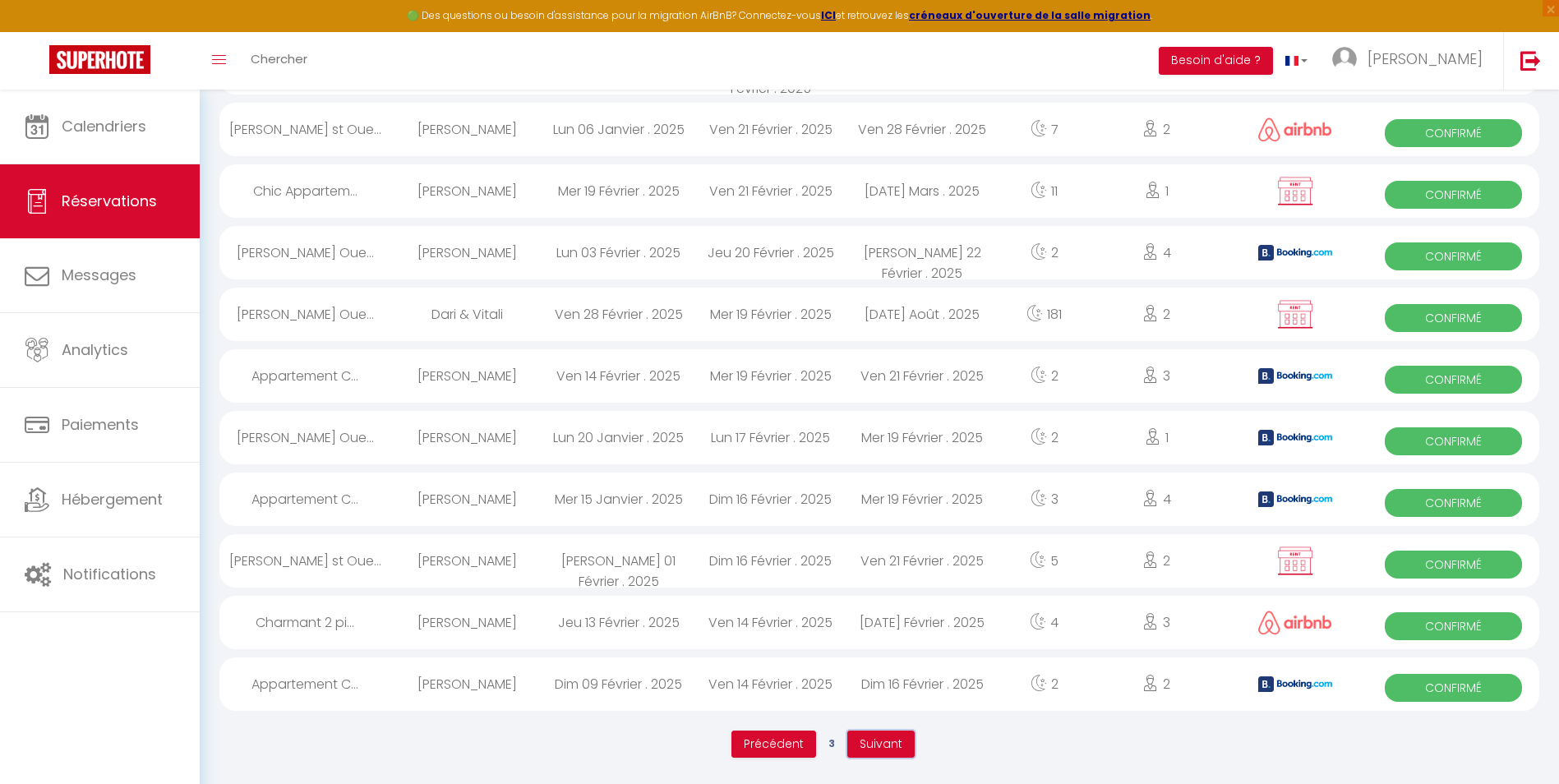
click at [873, 732] on button "Suivant" at bounding box center [881, 744] width 67 height 28
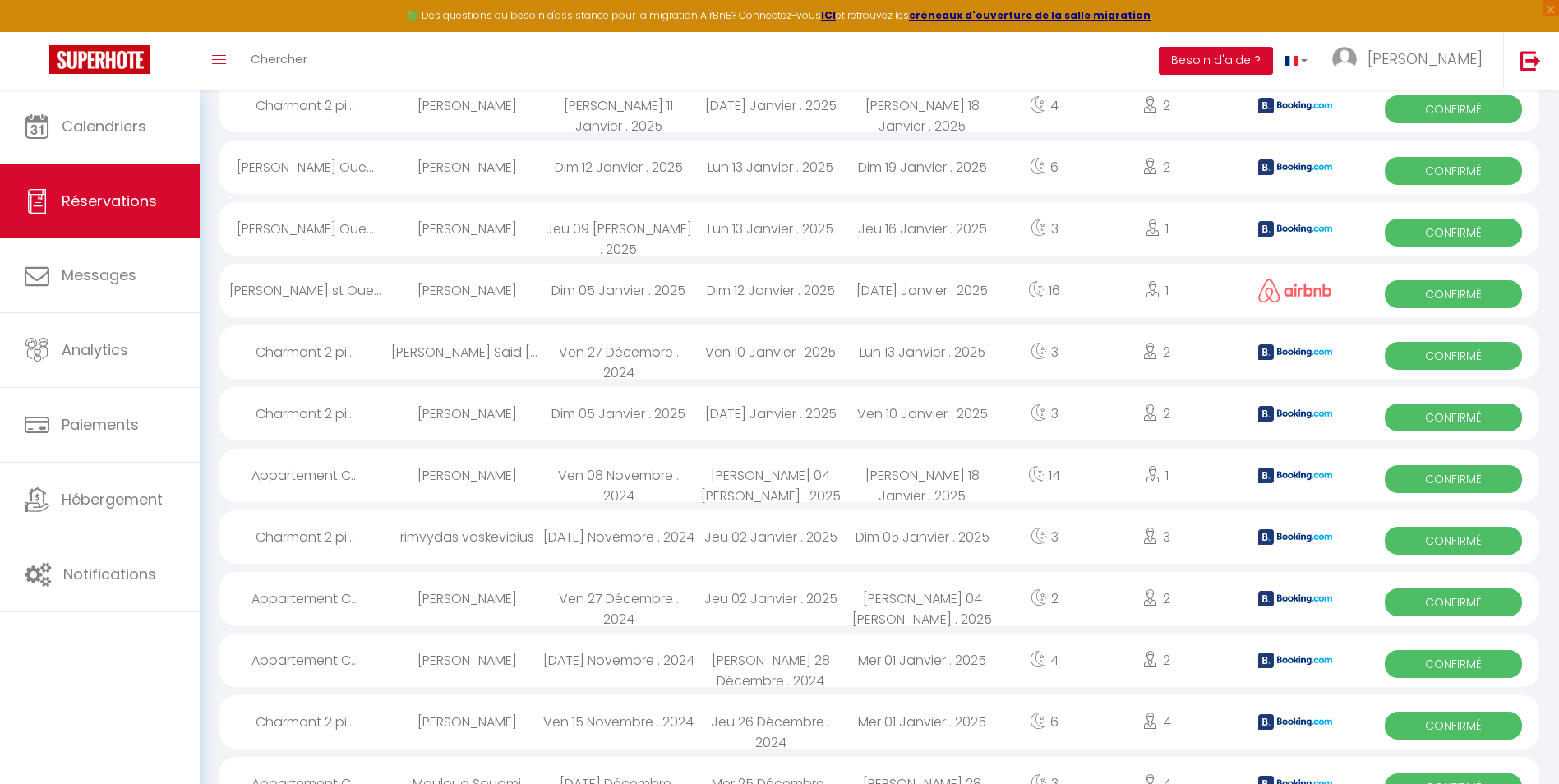
scroll to position [1734, 0]
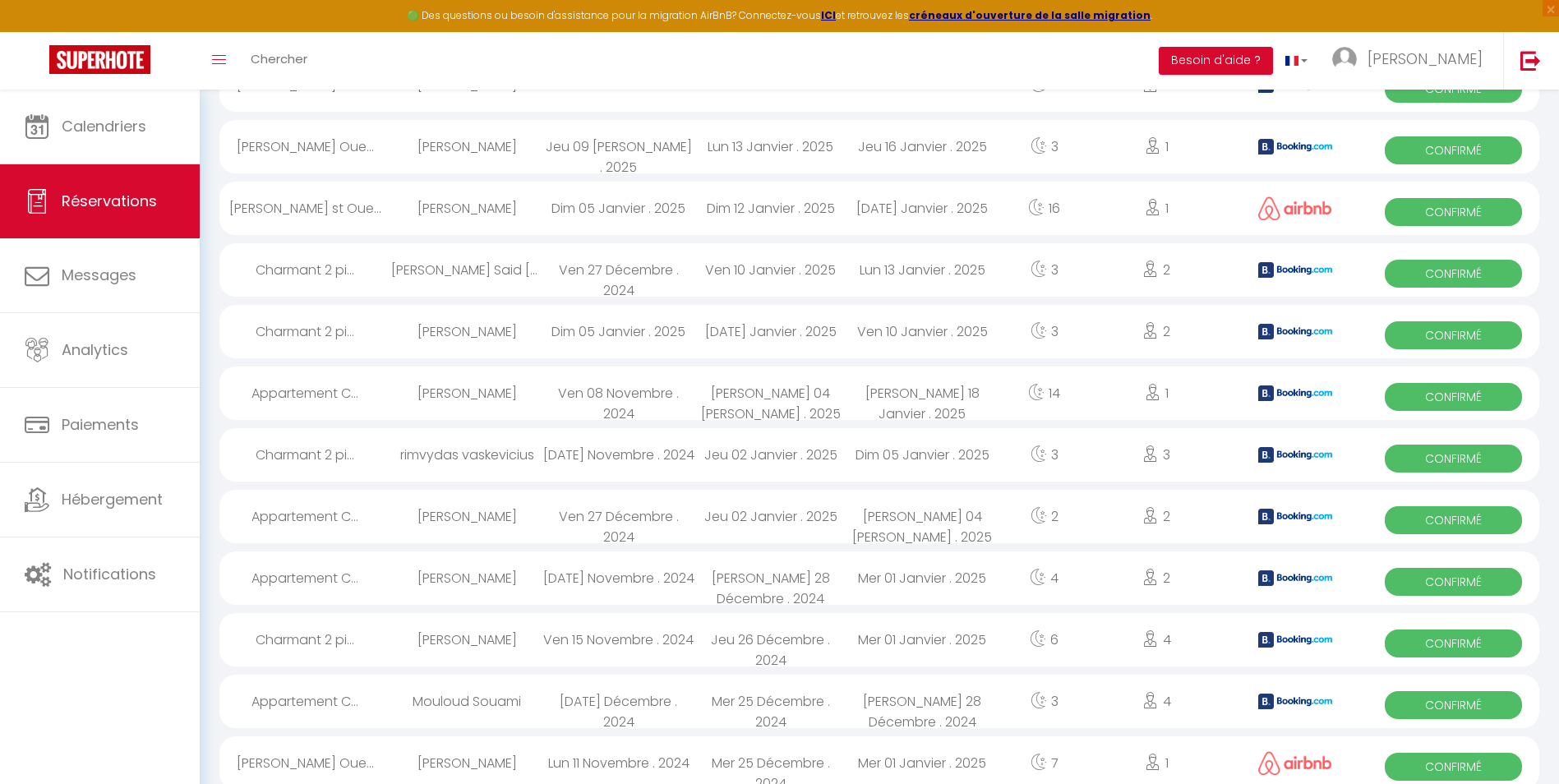
click at [877, 623] on div "Mer 01 Janvier . 2025" at bounding box center [923, 639] width 152 height 53
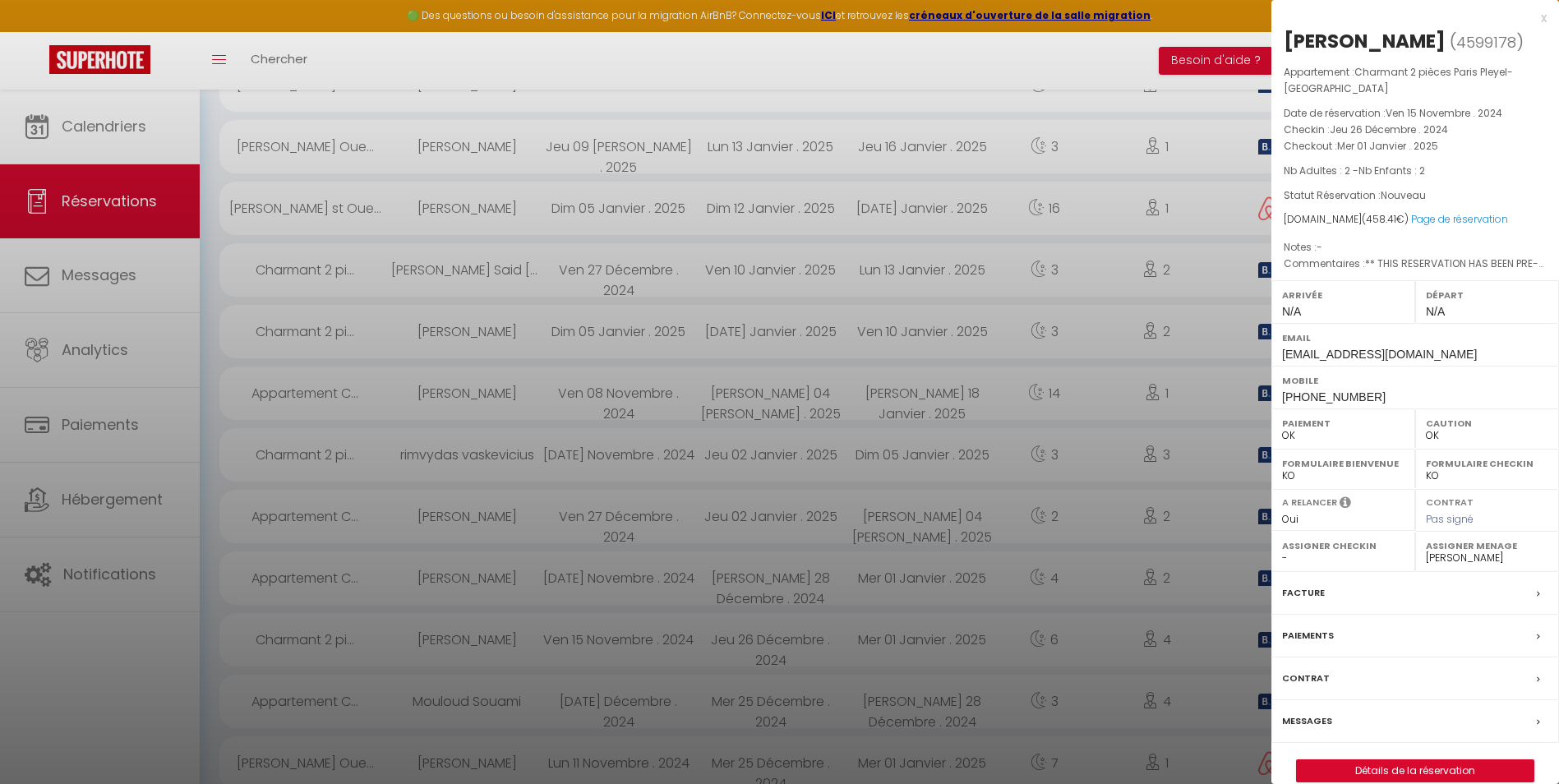
click at [1545, 22] on div "x" at bounding box center [1409, 18] width 275 height 20
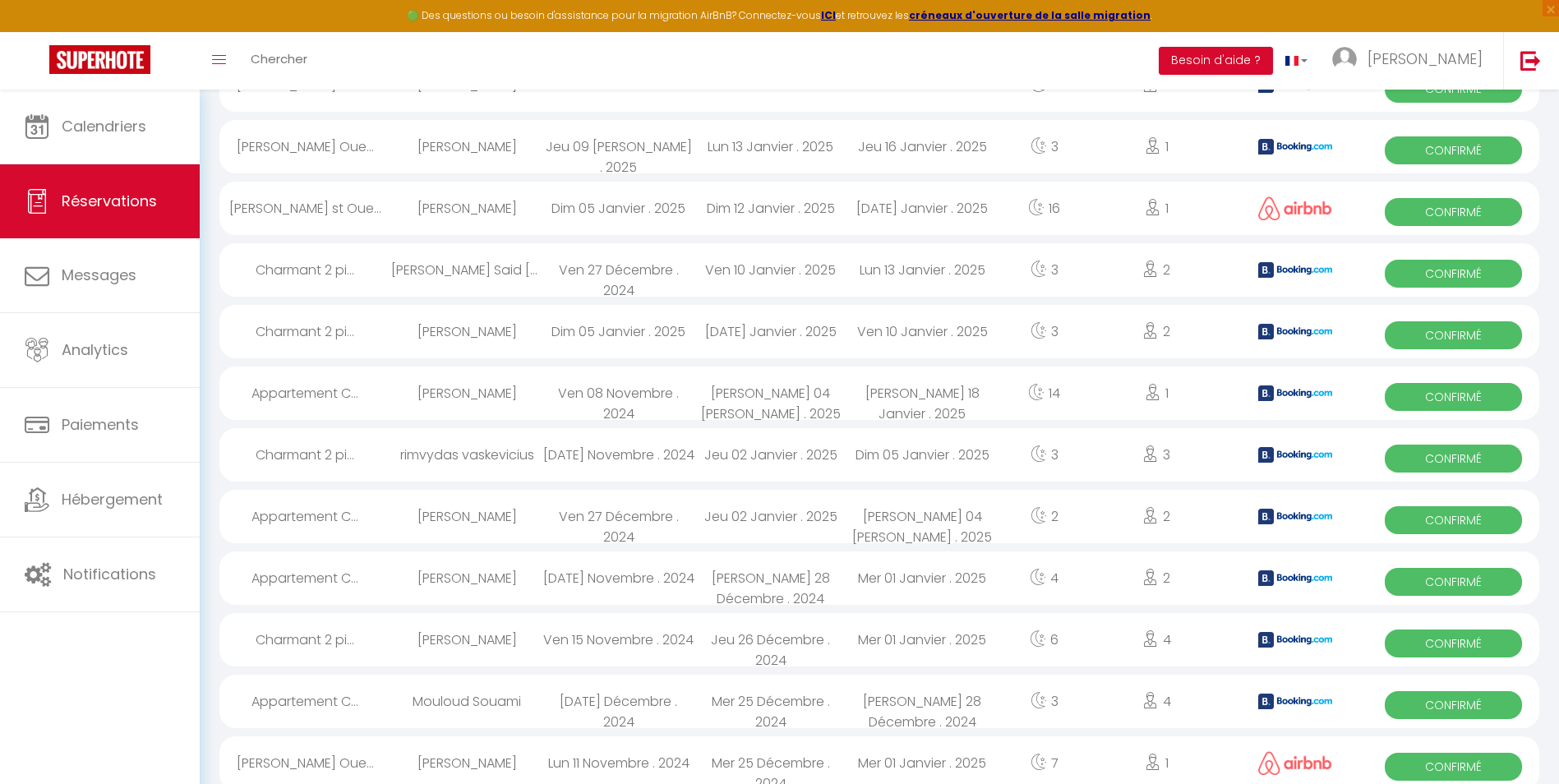
click at [1345, 578] on div at bounding box center [1296, 578] width 146 height 53
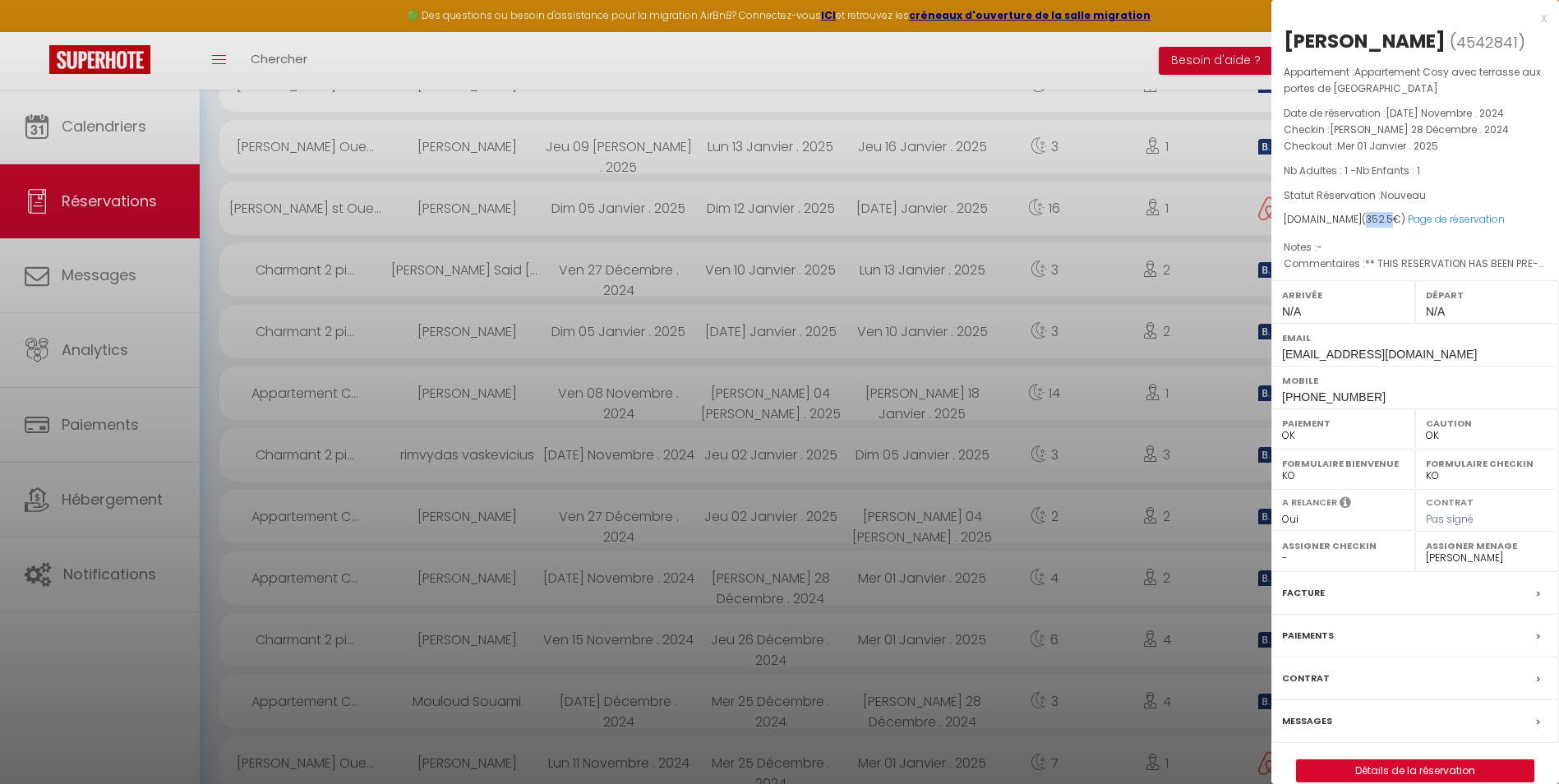
drag, startPoint x: 1353, startPoint y: 217, endPoint x: 1380, endPoint y: 221, distance: 27.3
click at [1380, 221] on span "352.5" at bounding box center [1380, 218] width 27 height 14
click at [1539, 21] on div "x" at bounding box center [1409, 18] width 275 height 20
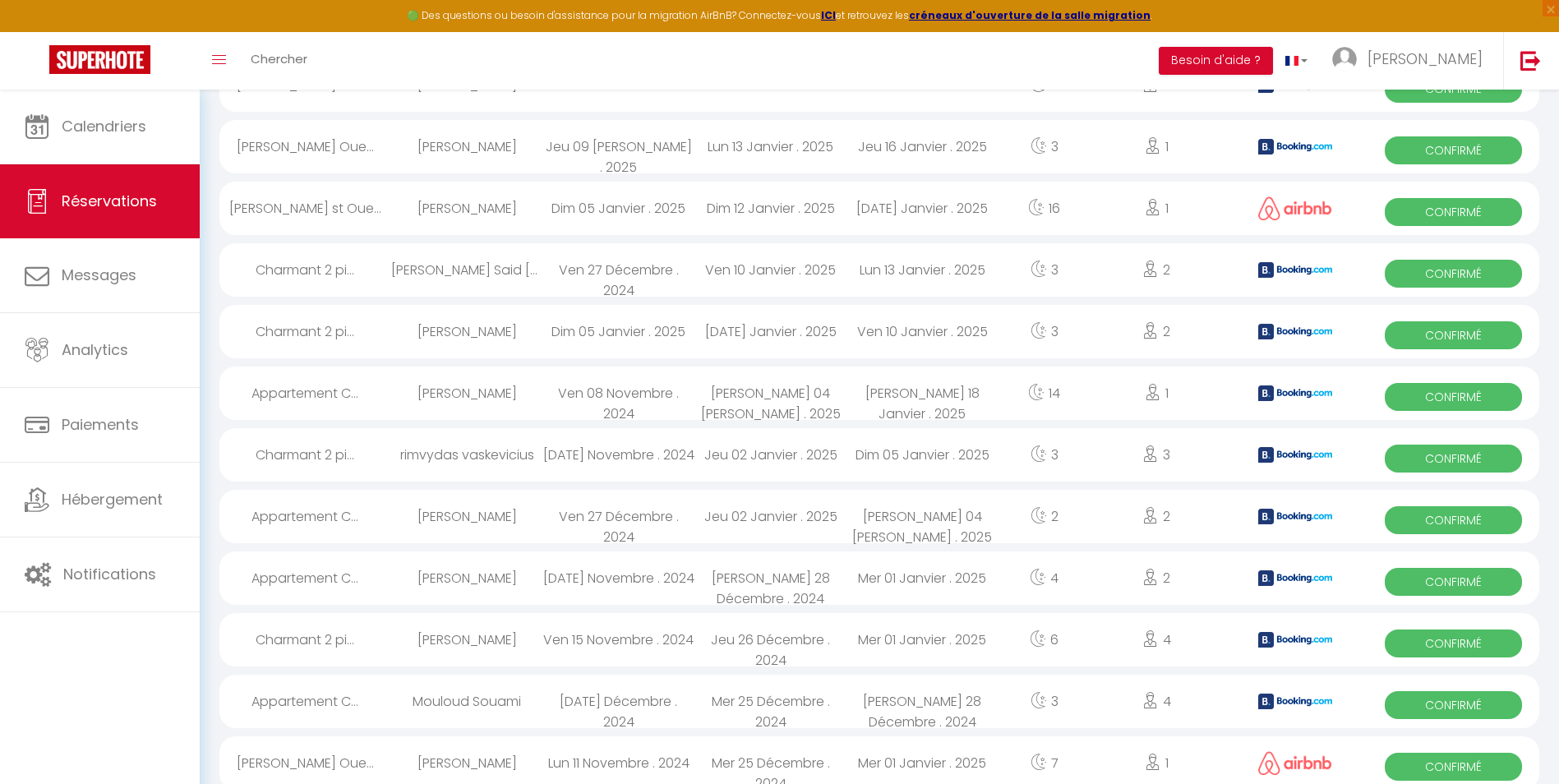
click at [1135, 508] on div "2" at bounding box center [1157, 516] width 132 height 53
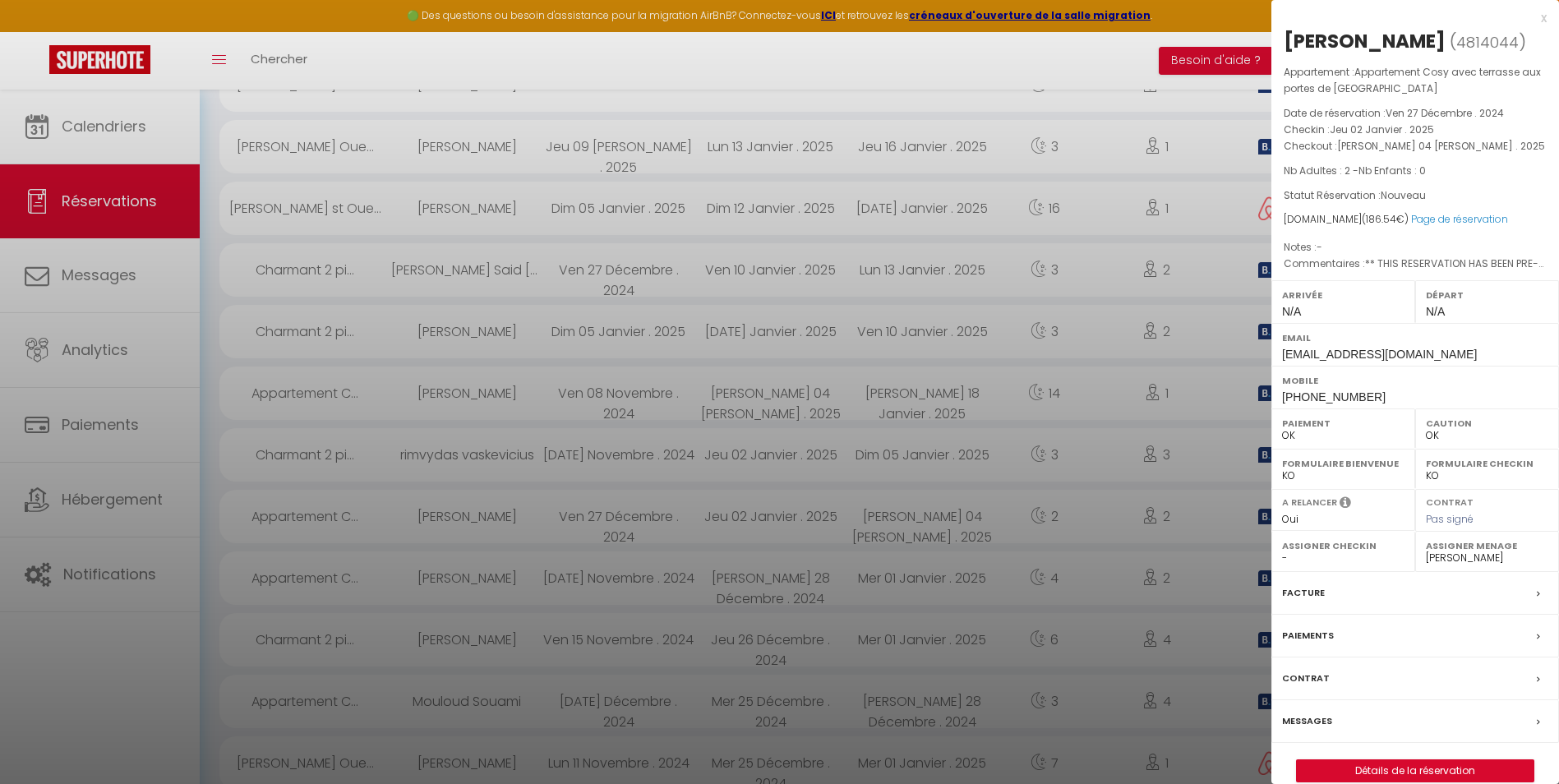
click at [1545, 20] on div "x" at bounding box center [1409, 18] width 275 height 20
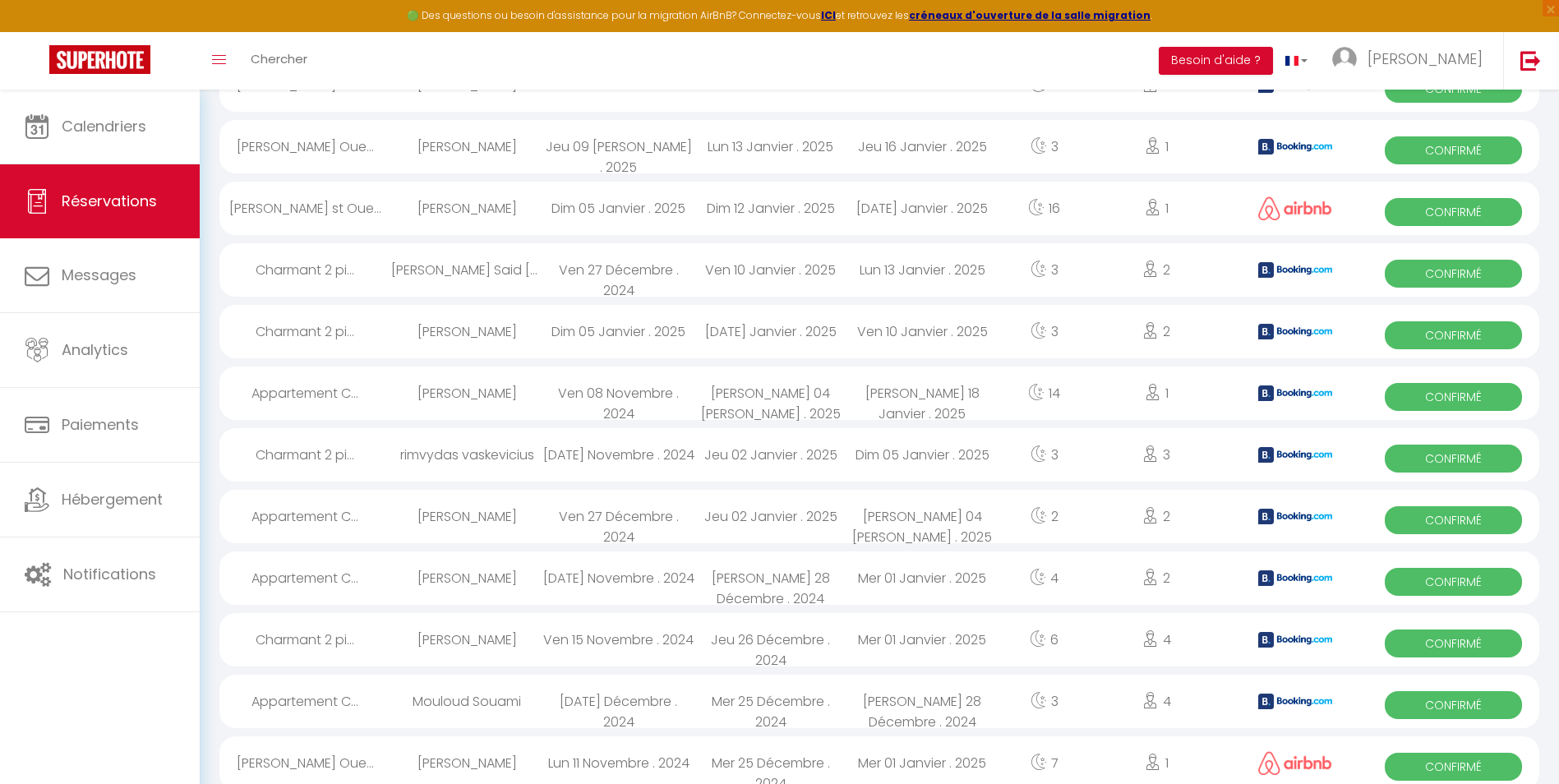
click at [1296, 207] on img at bounding box center [1296, 208] width 74 height 24
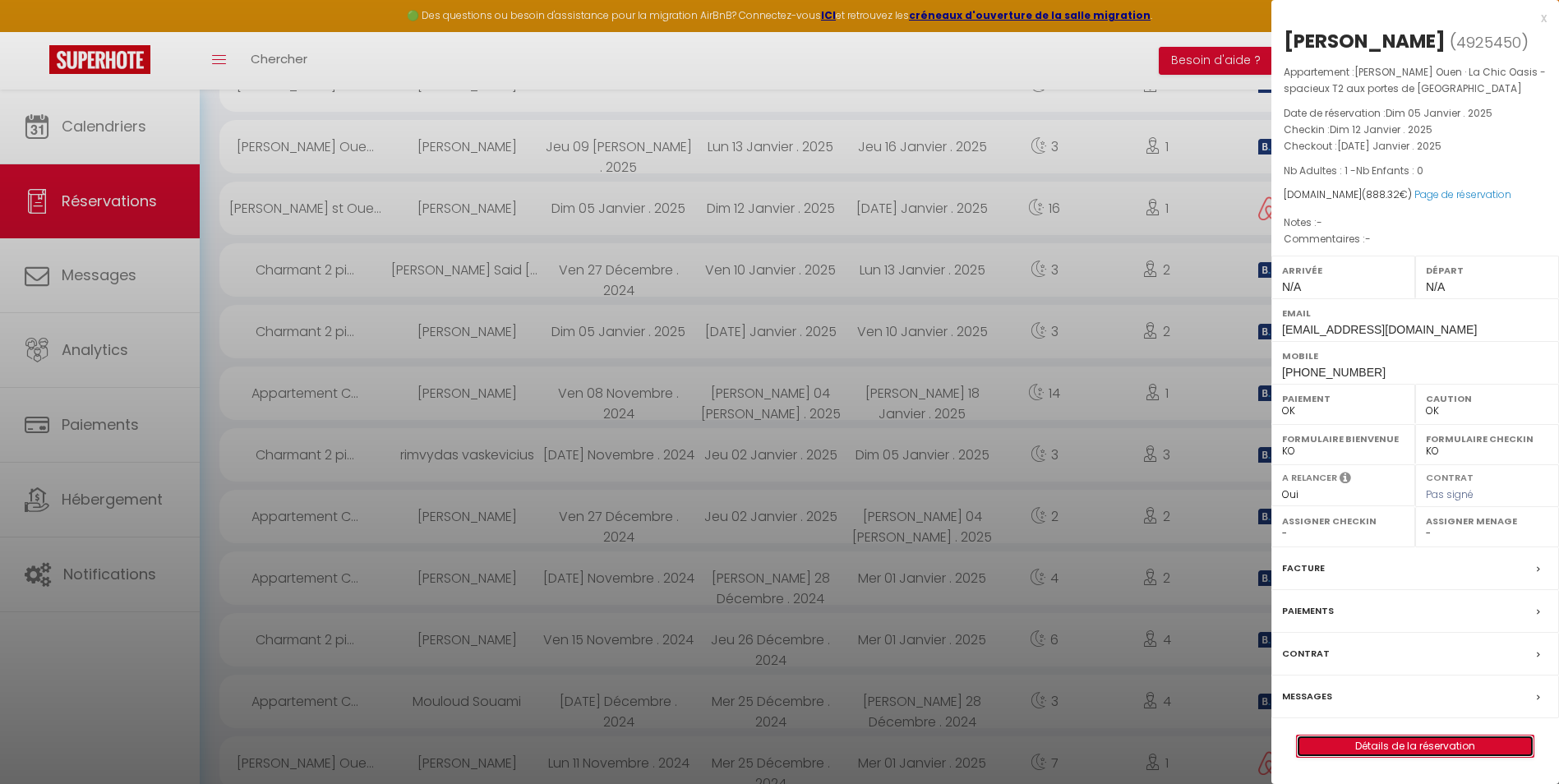
click at [1391, 736] on link "Détails de la réservation" at bounding box center [1414, 746] width 236 height 22
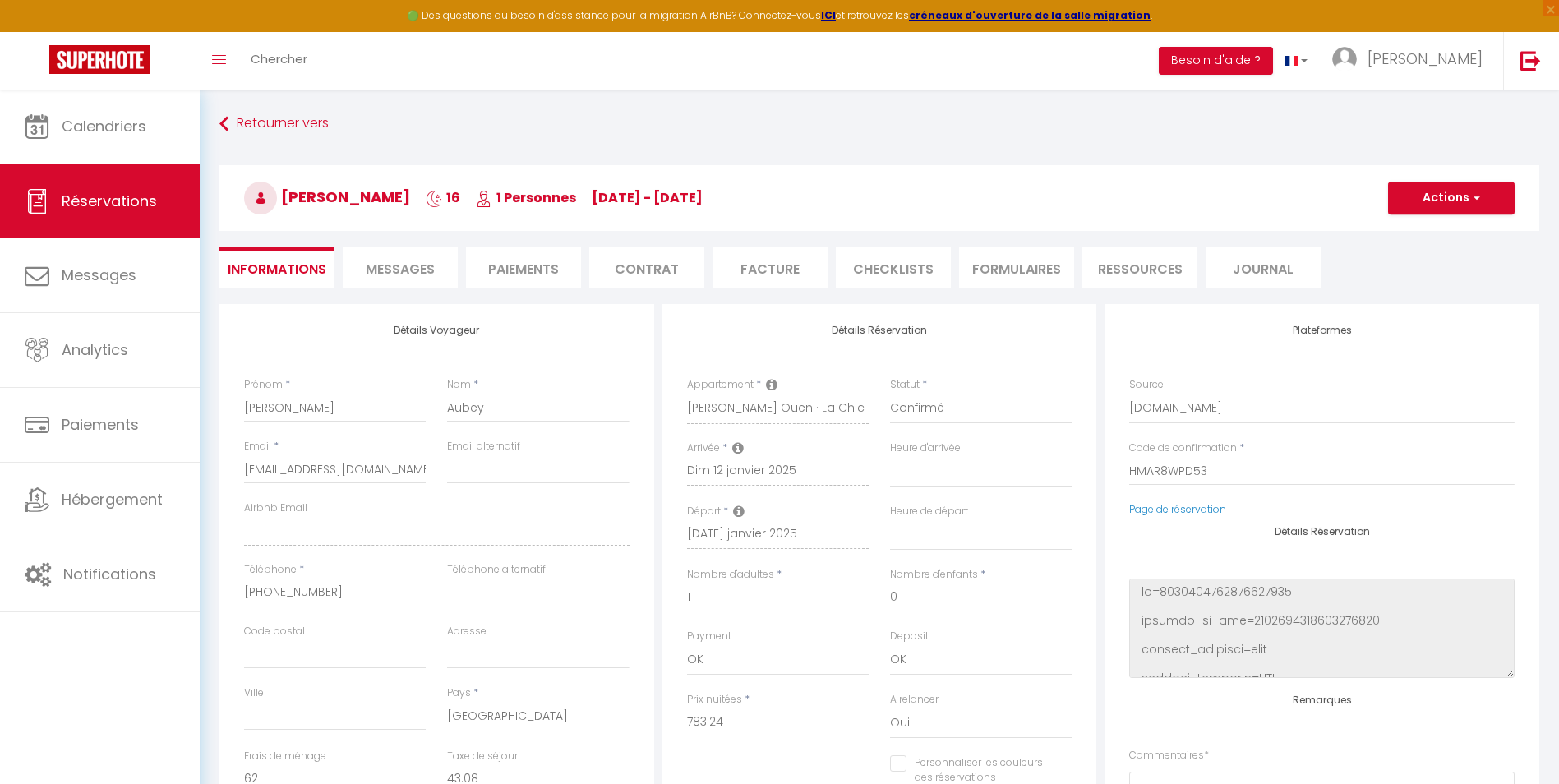
click at [761, 269] on li "Facture" at bounding box center [770, 267] width 115 height 40
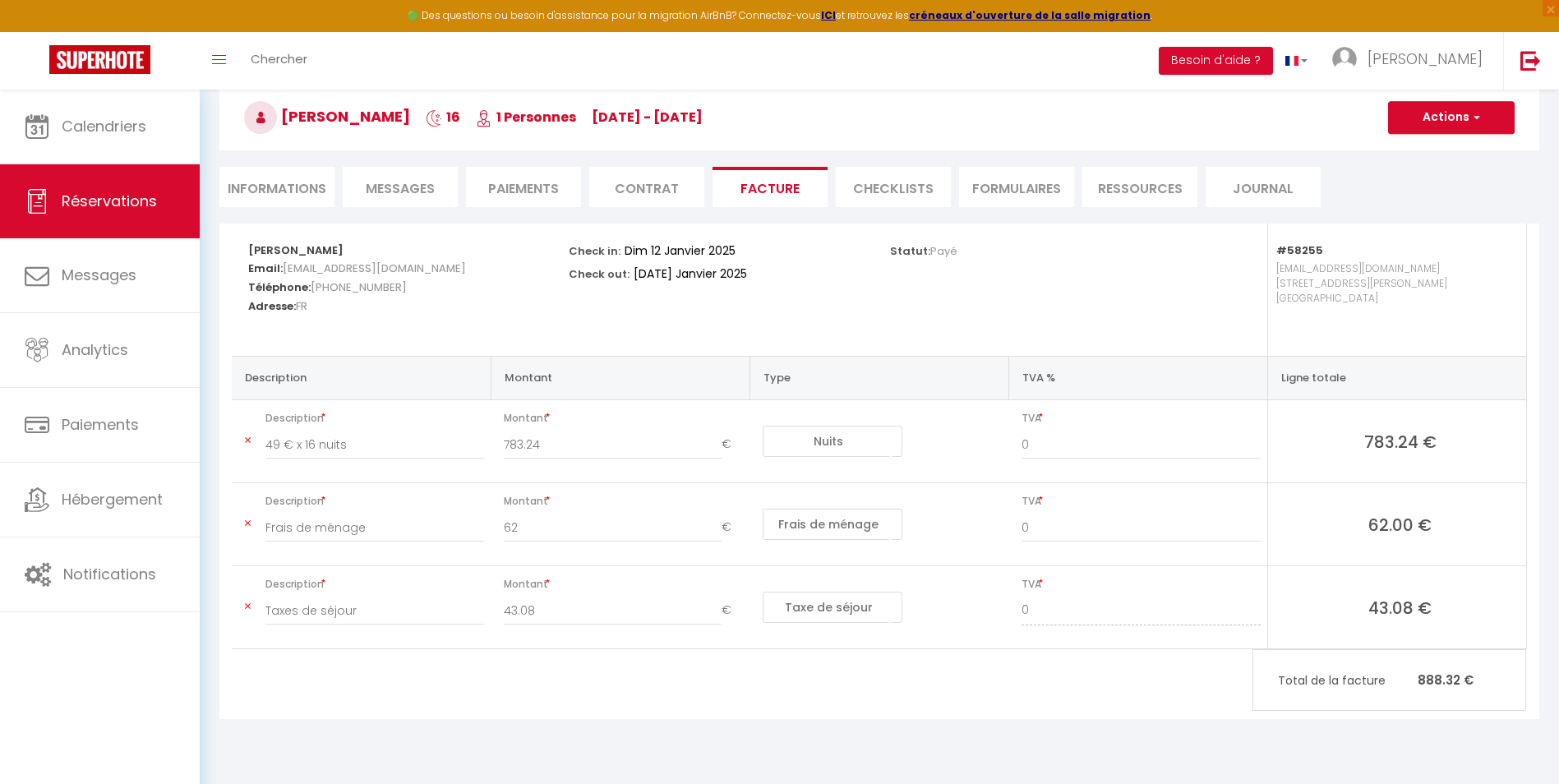
scroll to position [90, 0]
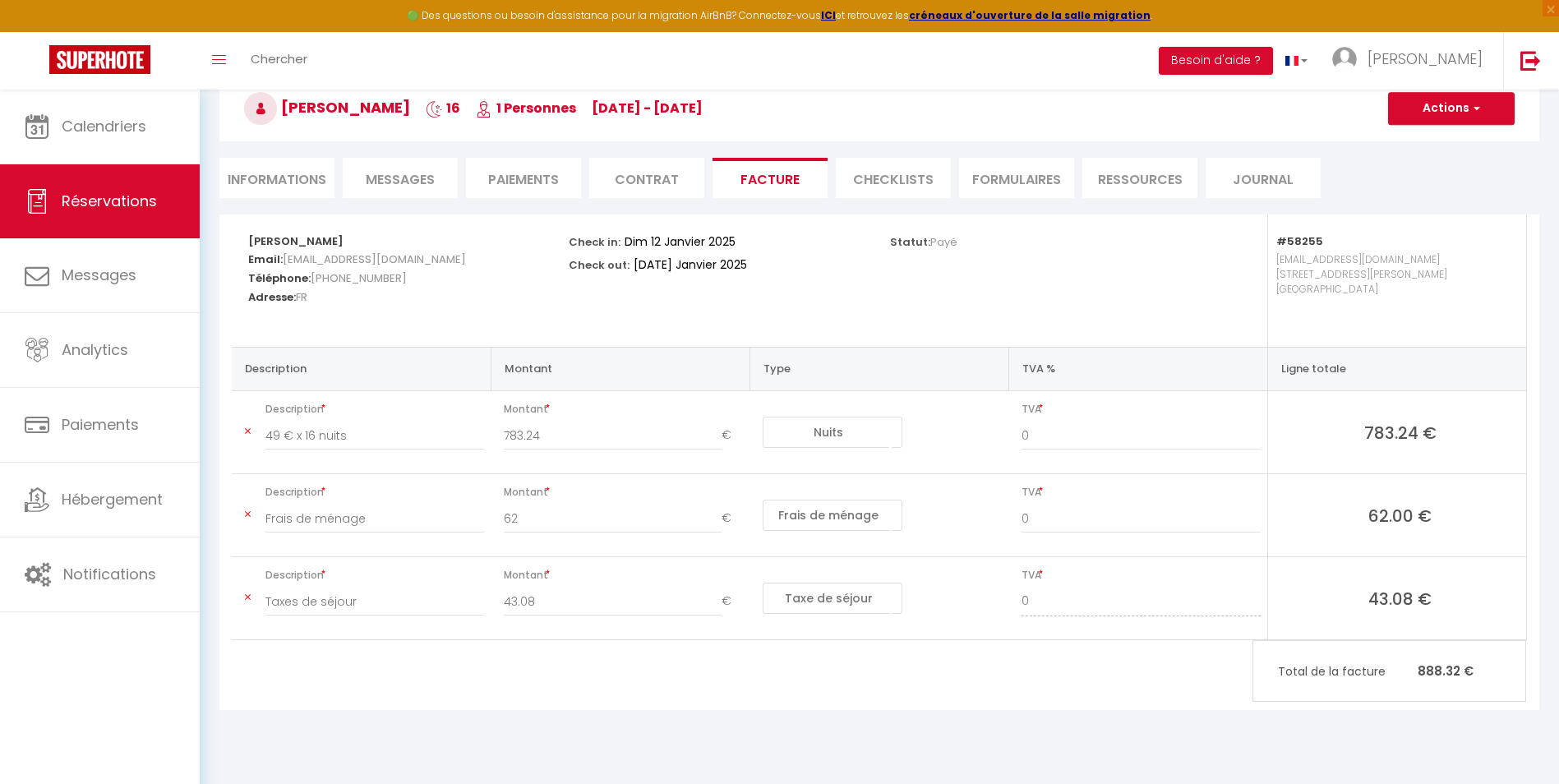
click at [483, 174] on li "Paiements" at bounding box center [523, 177] width 115 height 40
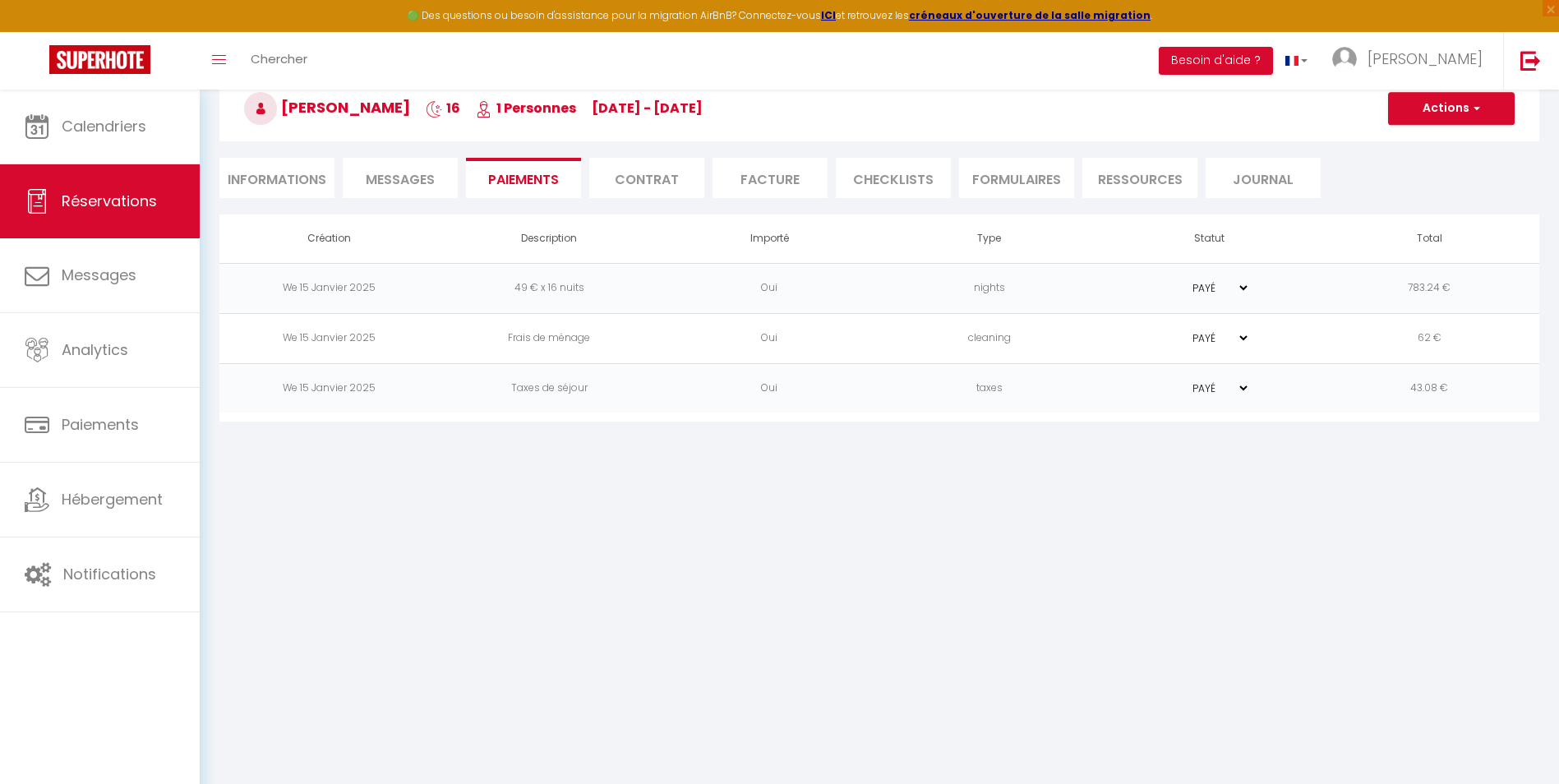
click at [263, 193] on li "Informations" at bounding box center [276, 177] width 115 height 40
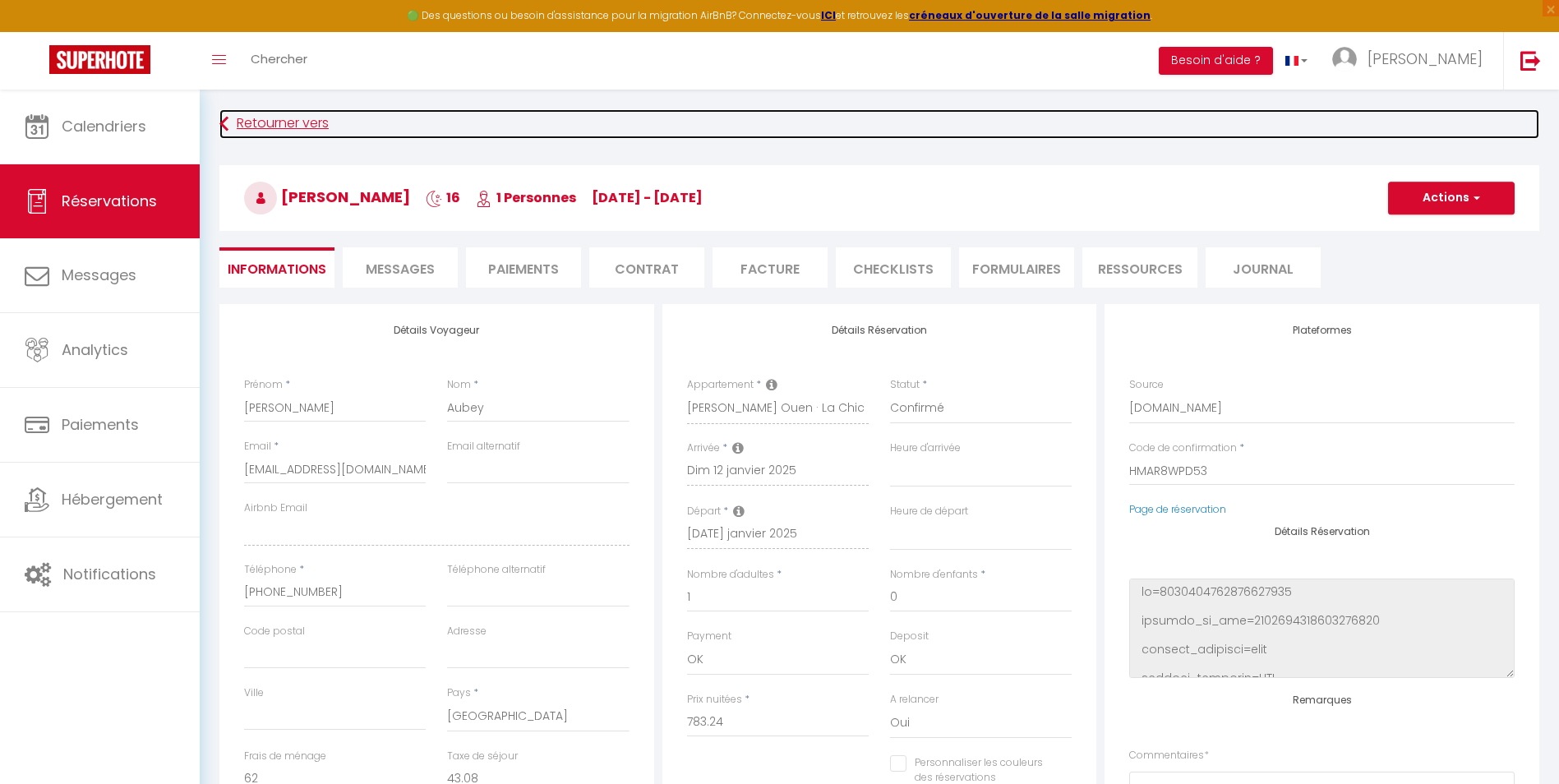
click at [282, 122] on link "Retourner vers" at bounding box center [879, 124] width 1320 height 30
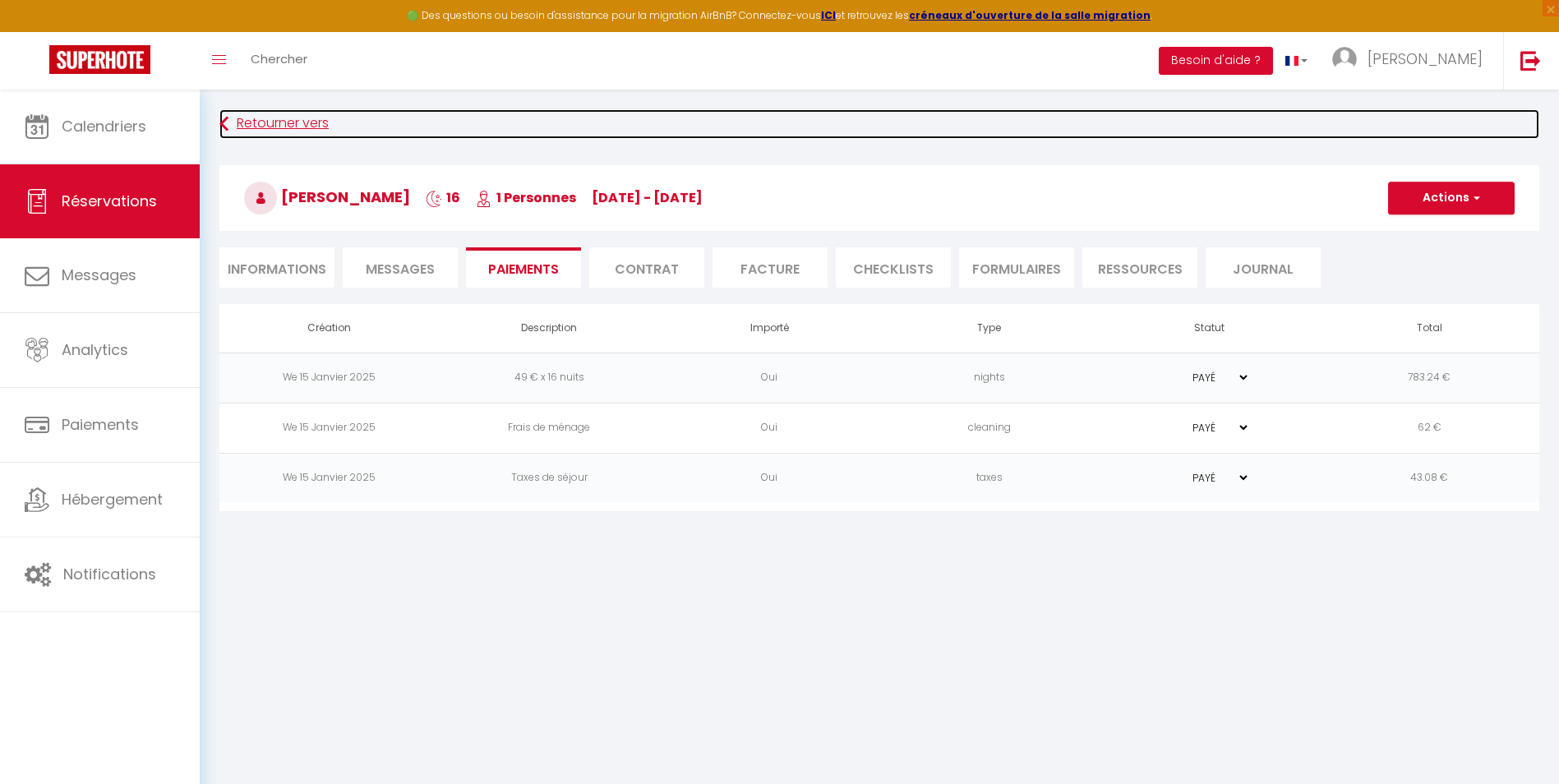
click at [258, 126] on link "Retourner vers" at bounding box center [879, 124] width 1320 height 30
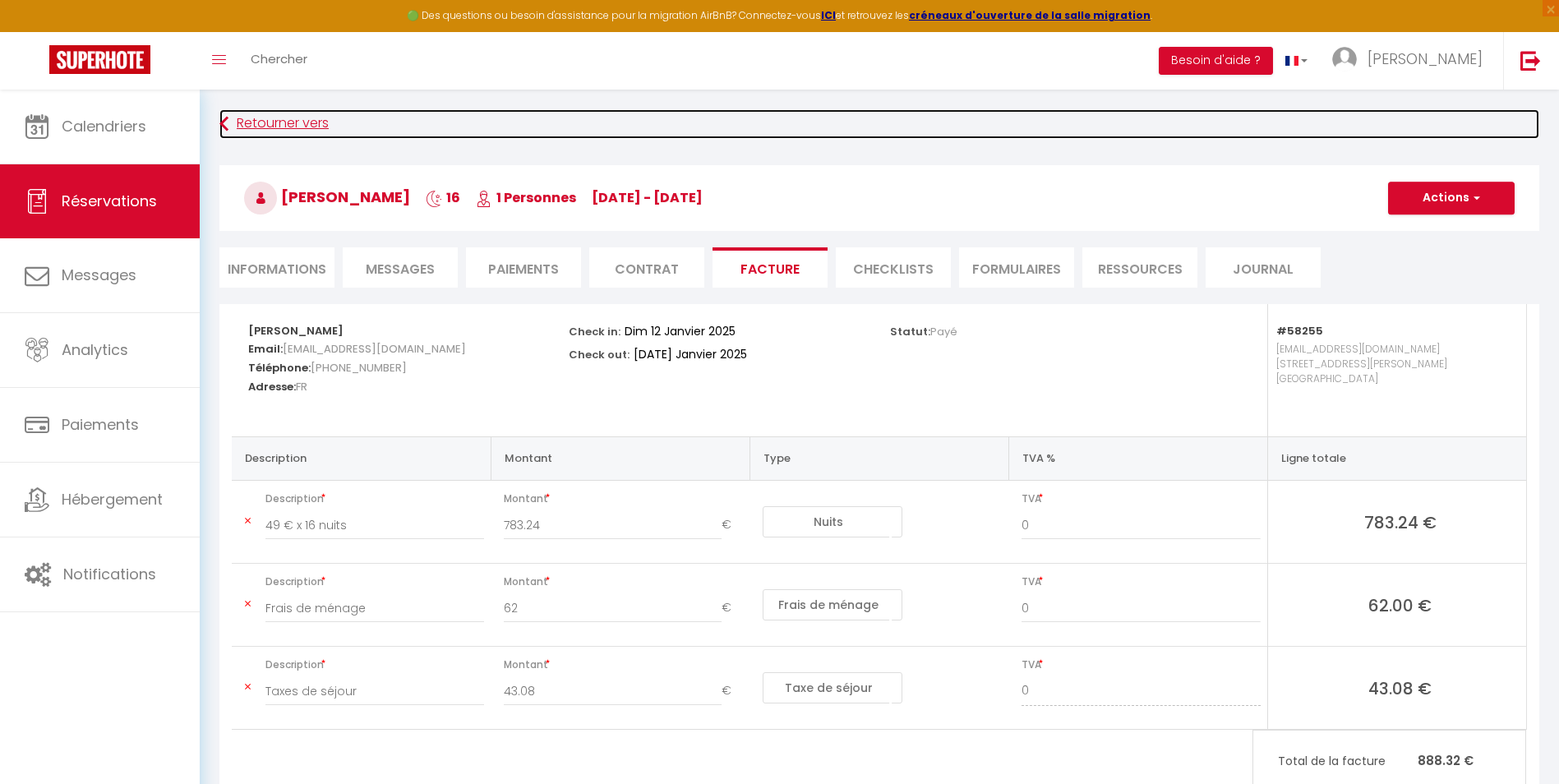
click at [261, 127] on link "Retourner vers" at bounding box center [879, 124] width 1320 height 30
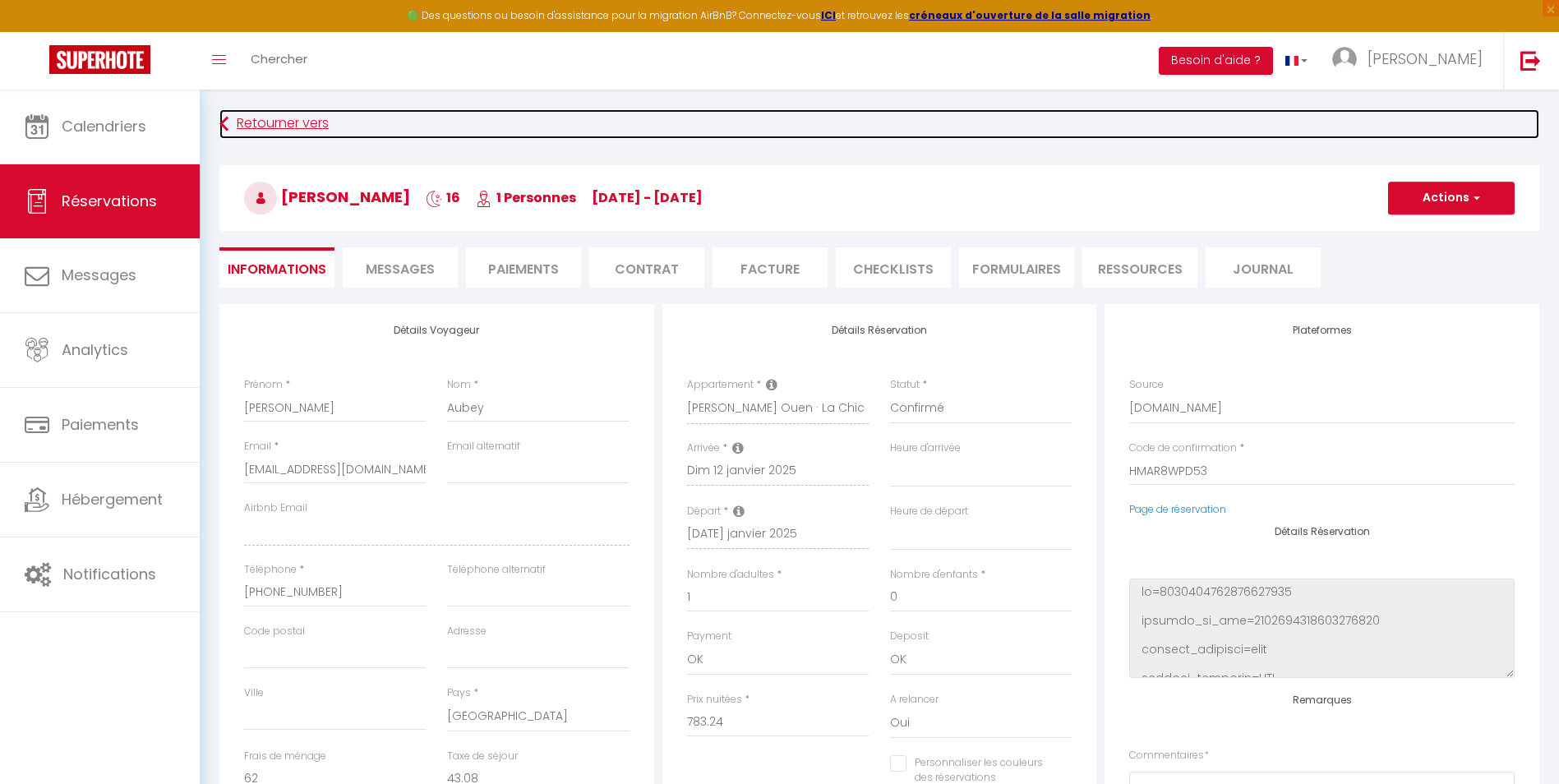
click at [270, 116] on link "Retourner vers" at bounding box center [879, 124] width 1320 height 30
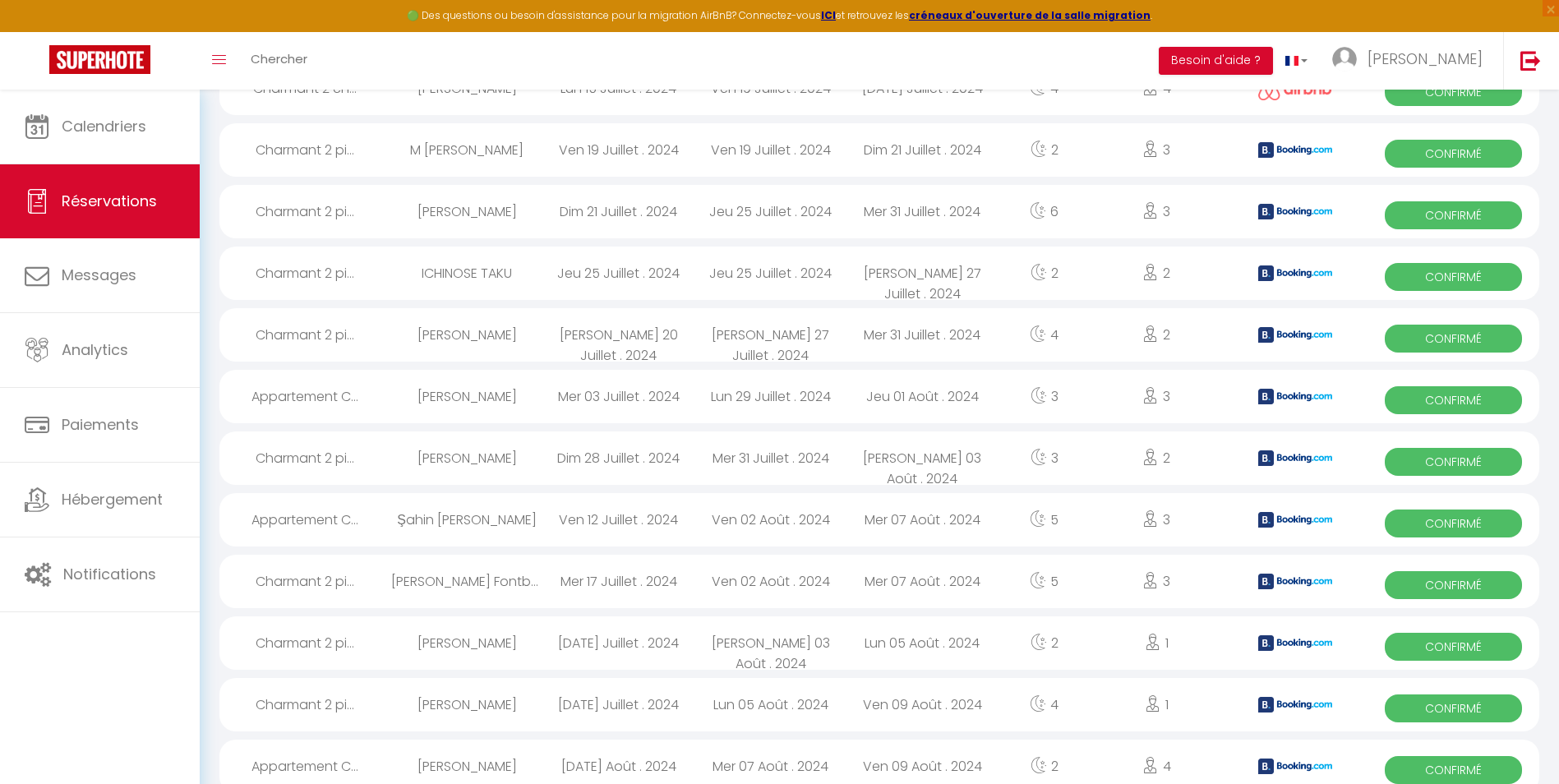
scroll to position [2614, 0]
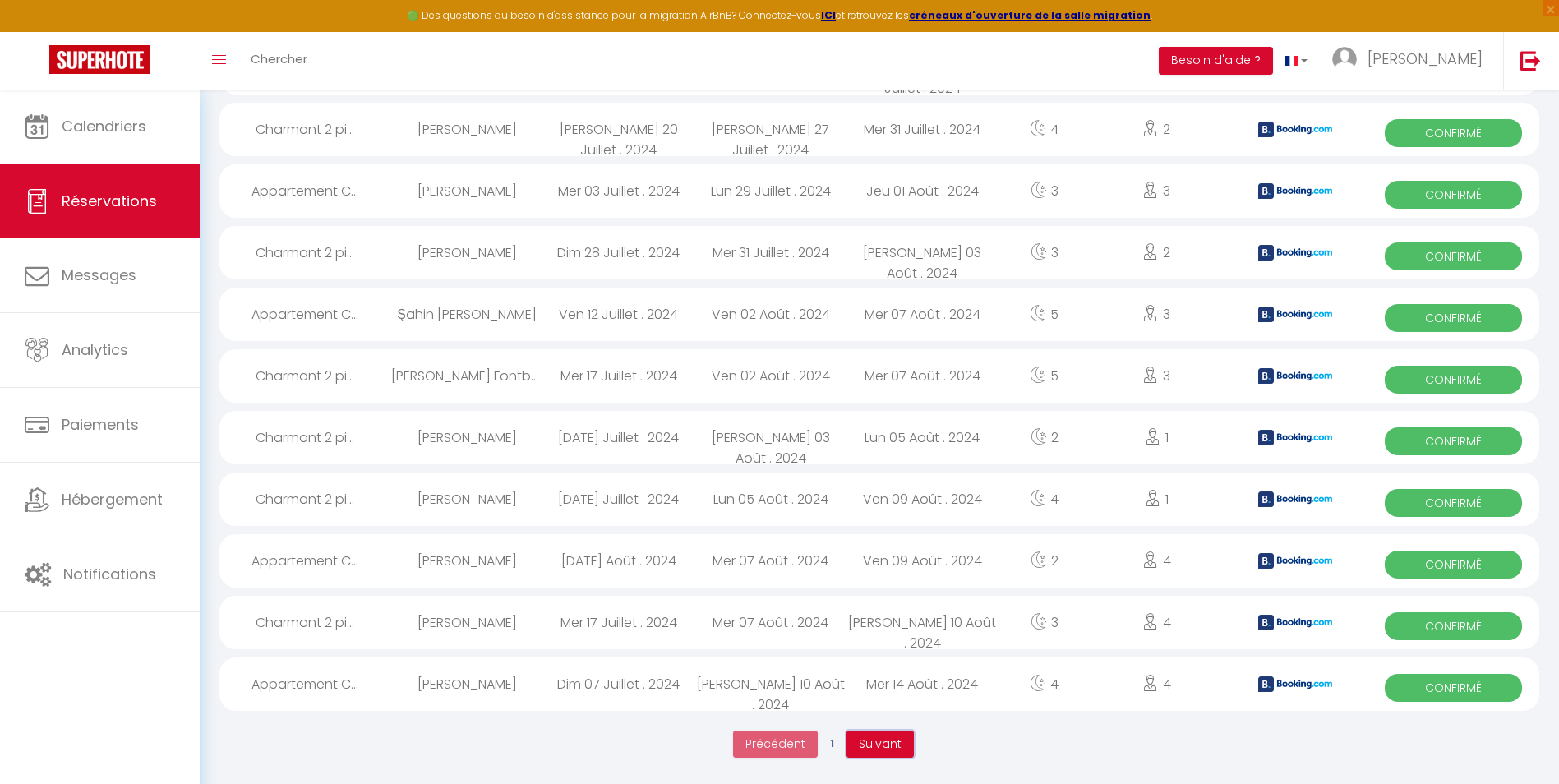
click at [889, 743] on span "Suivant" at bounding box center [880, 743] width 43 height 16
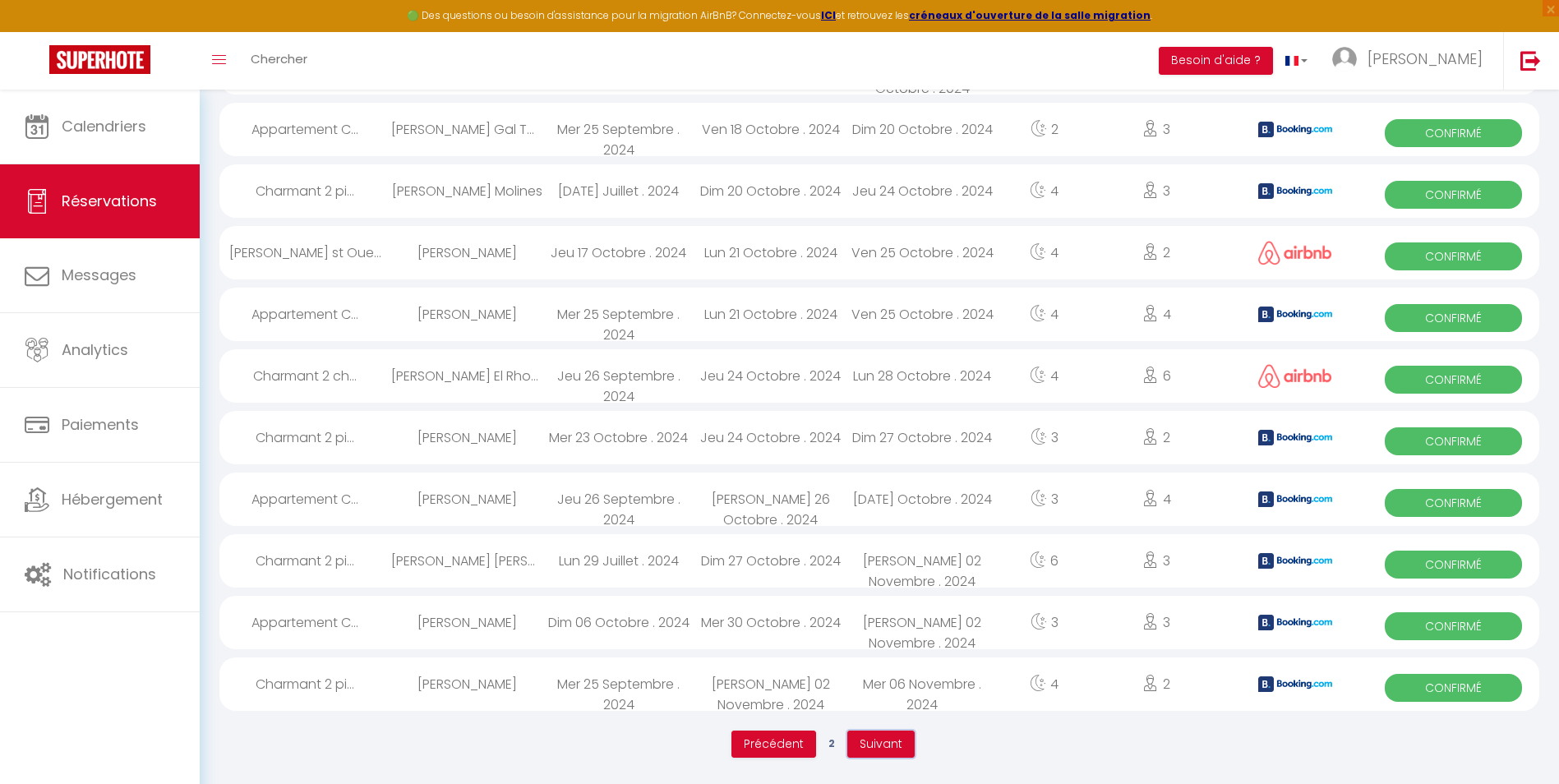
click at [904, 741] on button "Suivant" at bounding box center [881, 744] width 67 height 28
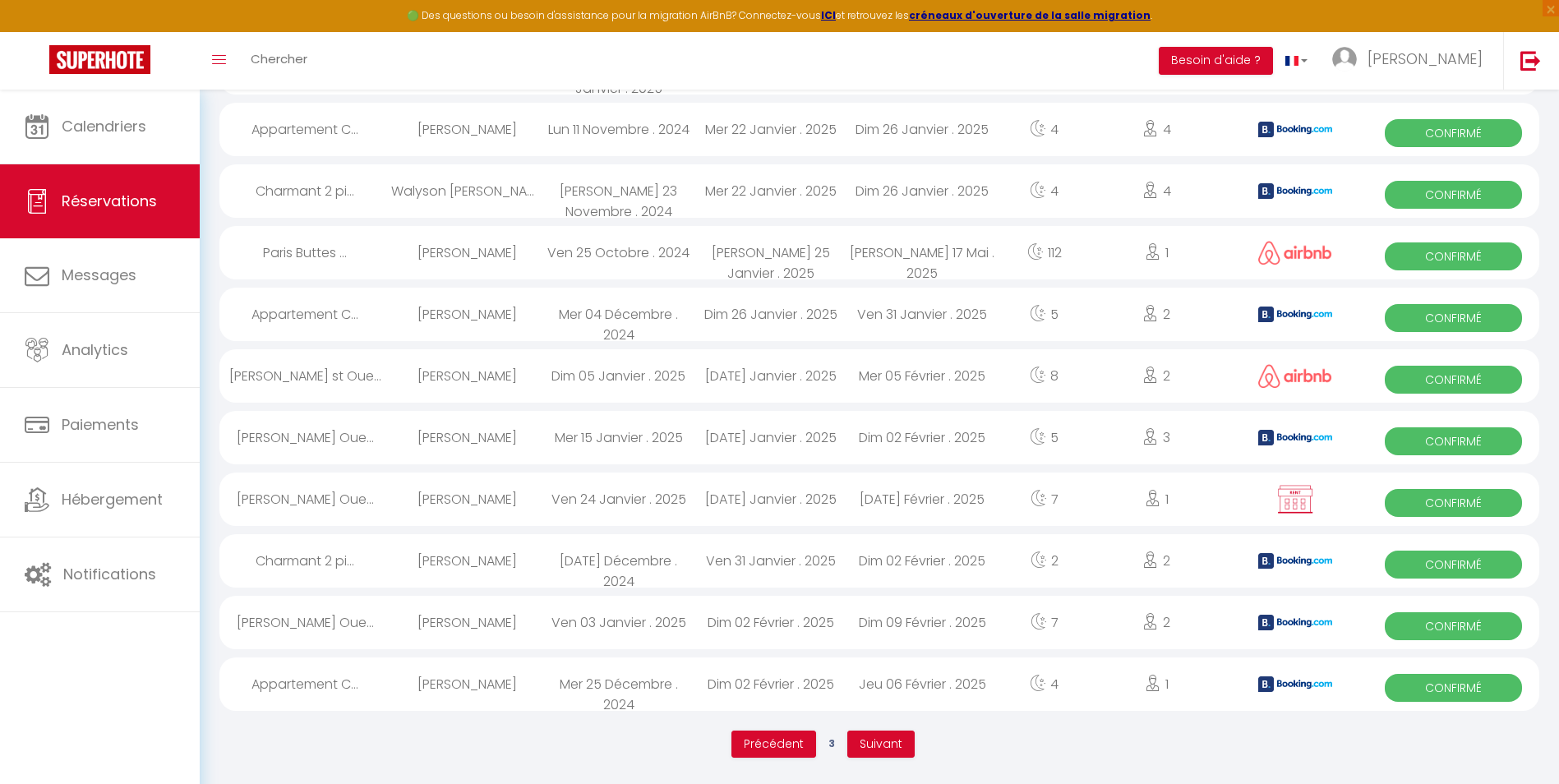
click at [859, 686] on div "Jeu 06 Février . 2025" at bounding box center [923, 684] width 152 height 53
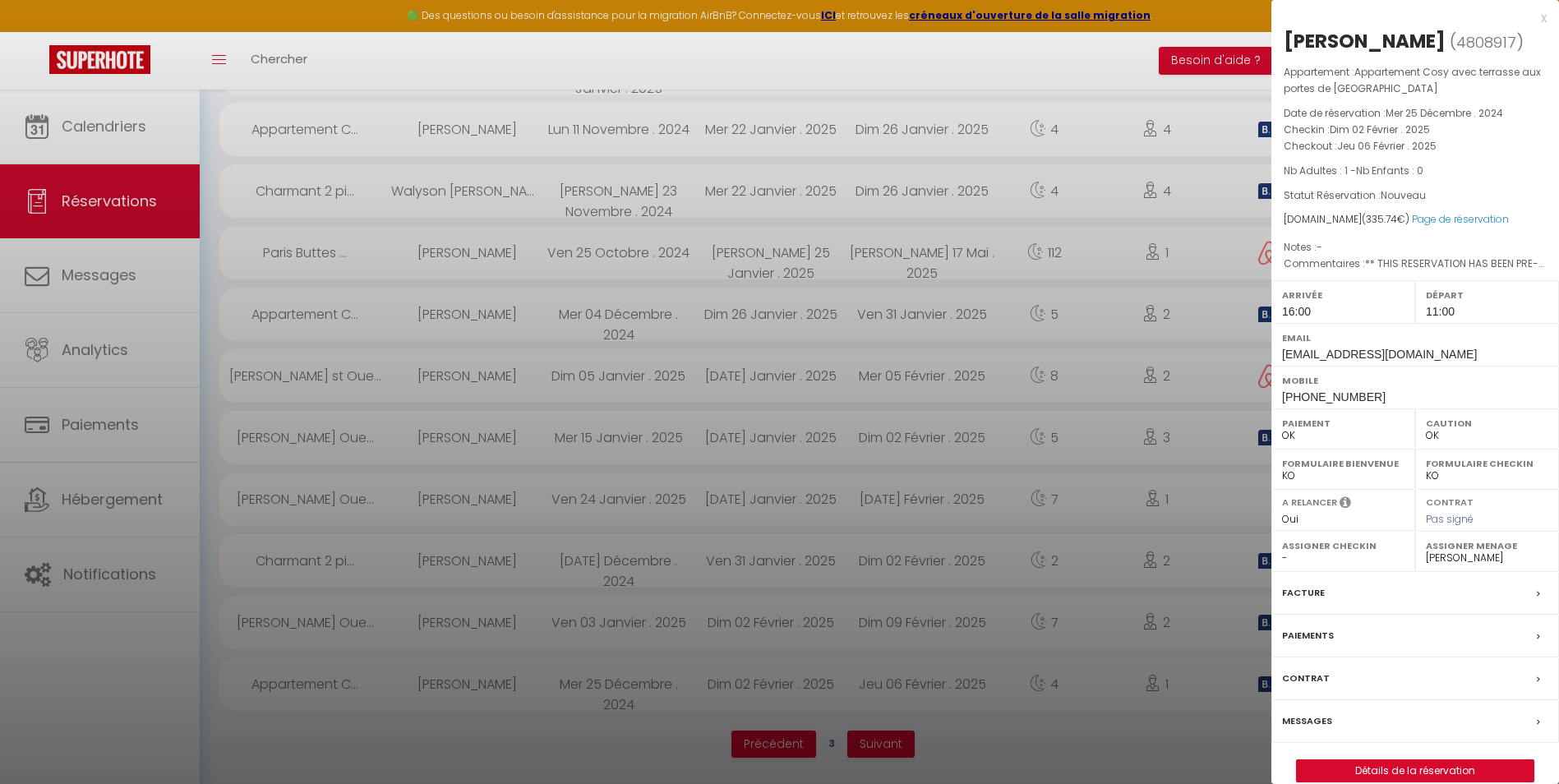
click at [1547, 17] on div "x Samuel Desseaux ( 4808917 ) Appartement : Appartement Cosy avec terrasse aux …" at bounding box center [1415, 403] width 288 height 807
click at [1541, 18] on div "x" at bounding box center [1409, 18] width 275 height 20
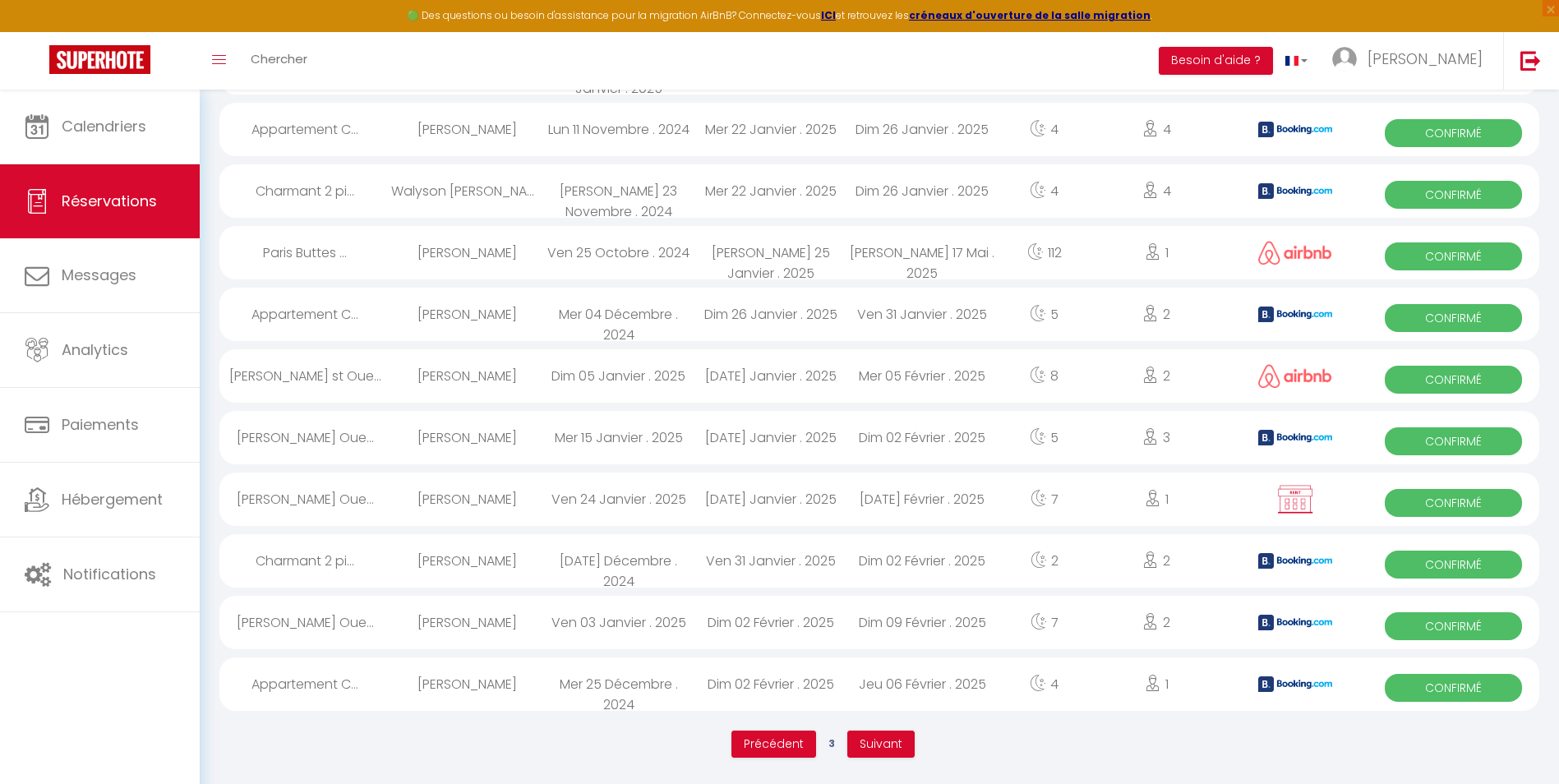
click at [915, 521] on div "[DATE] Février . 2025" at bounding box center [923, 499] width 152 height 53
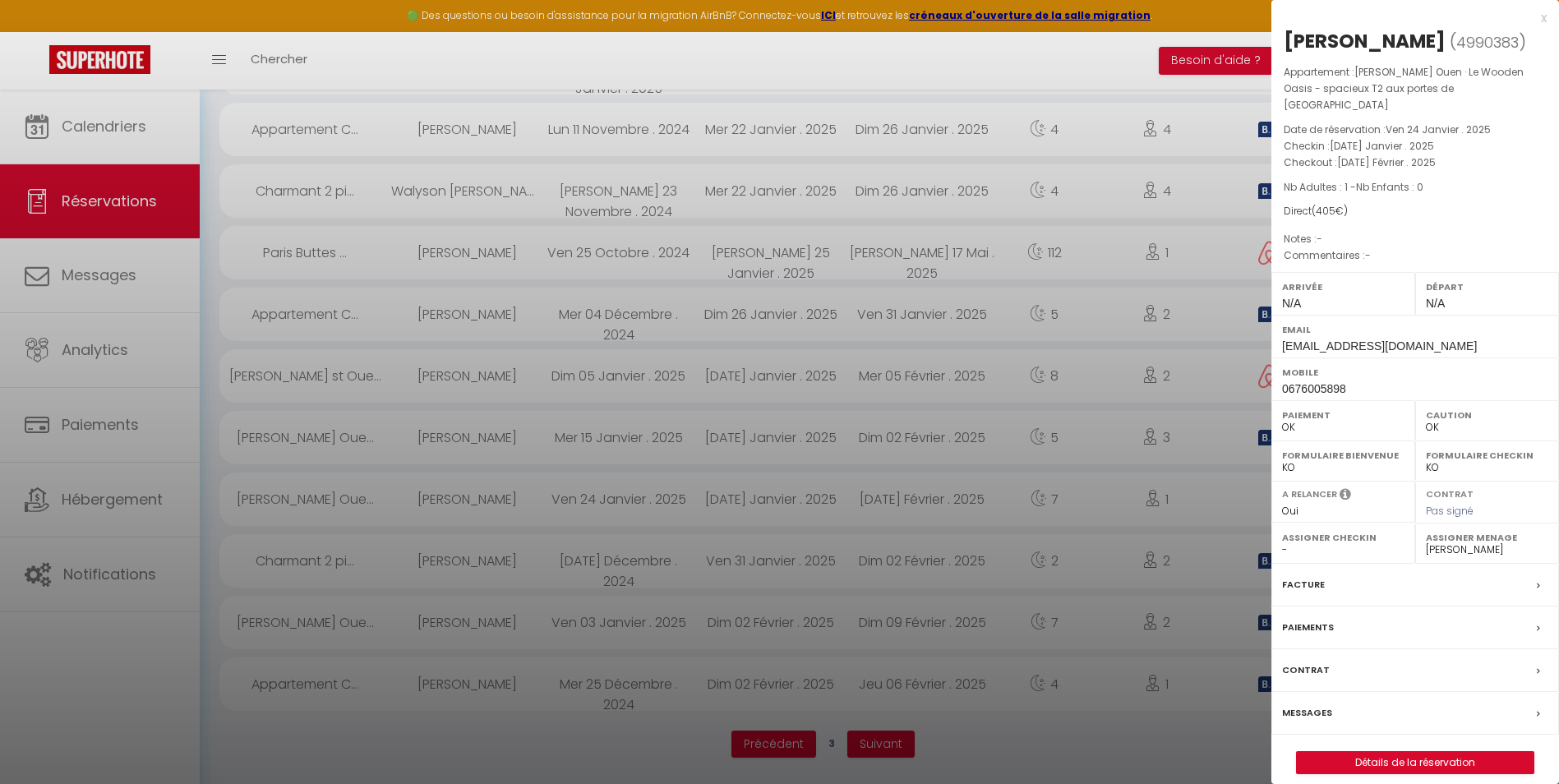
click at [1537, 16] on div "x" at bounding box center [1409, 18] width 275 height 20
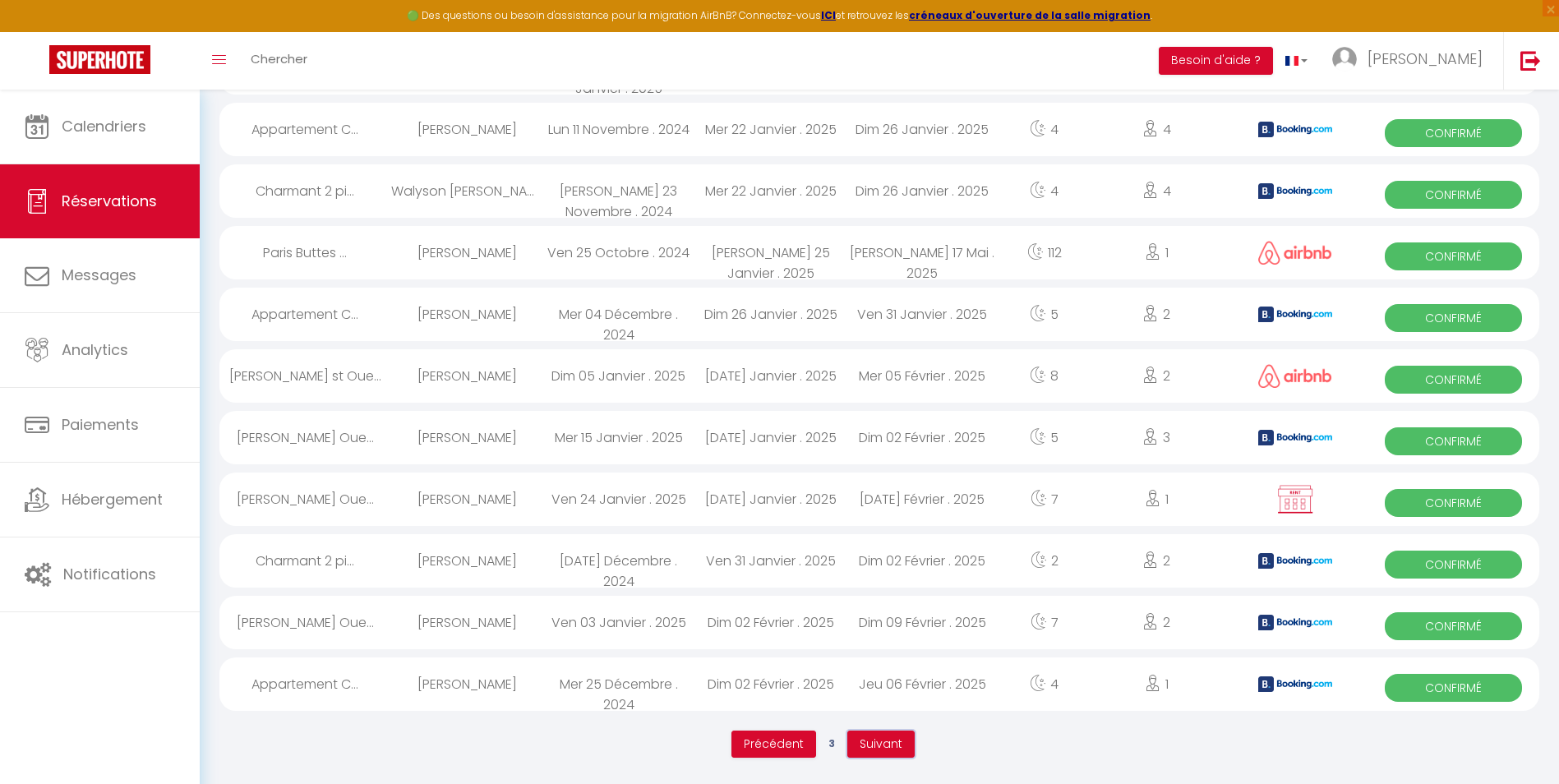
click at [878, 740] on span "Suivant" at bounding box center [881, 743] width 43 height 16
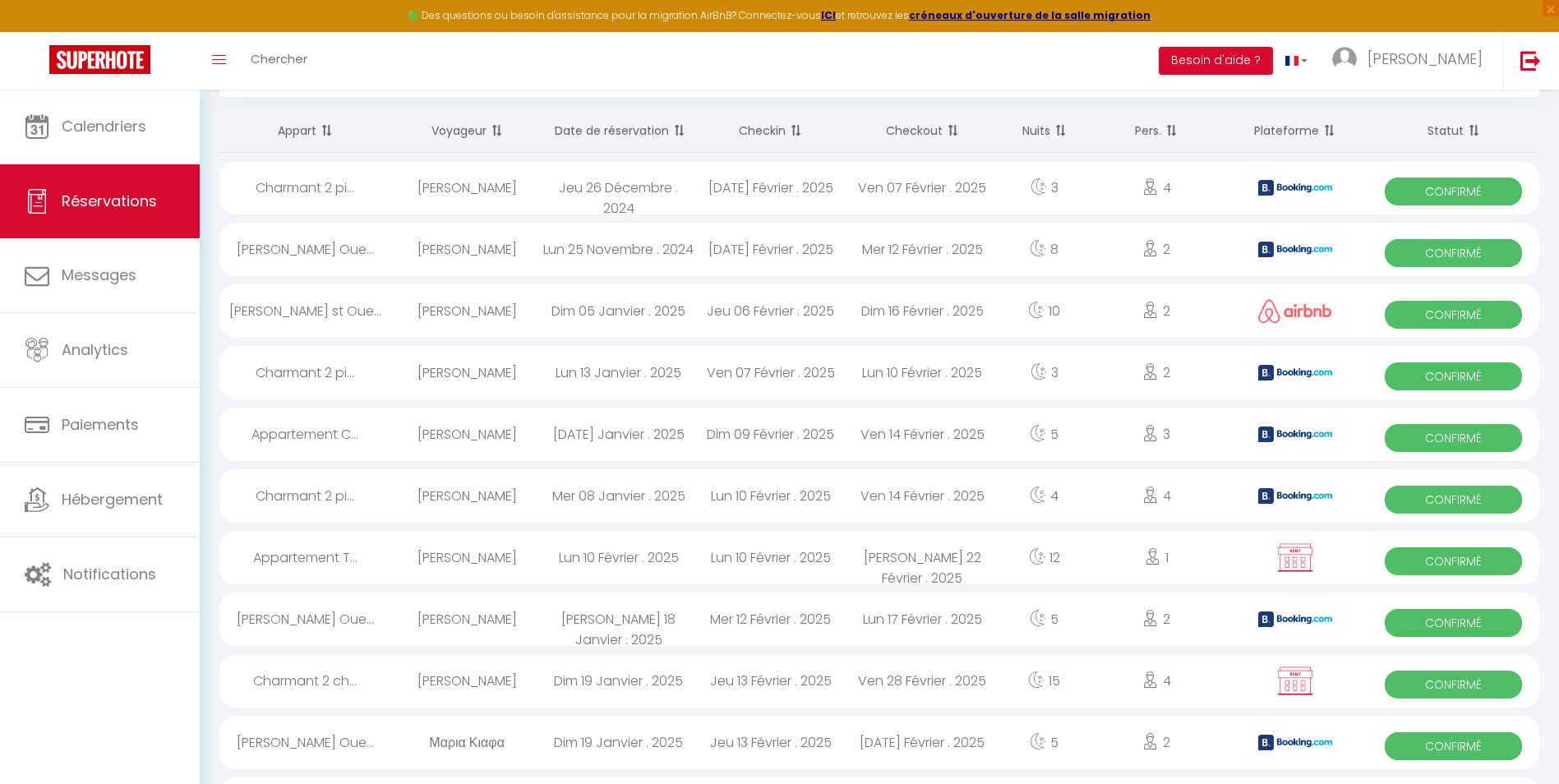
scroll to position [501, 0]
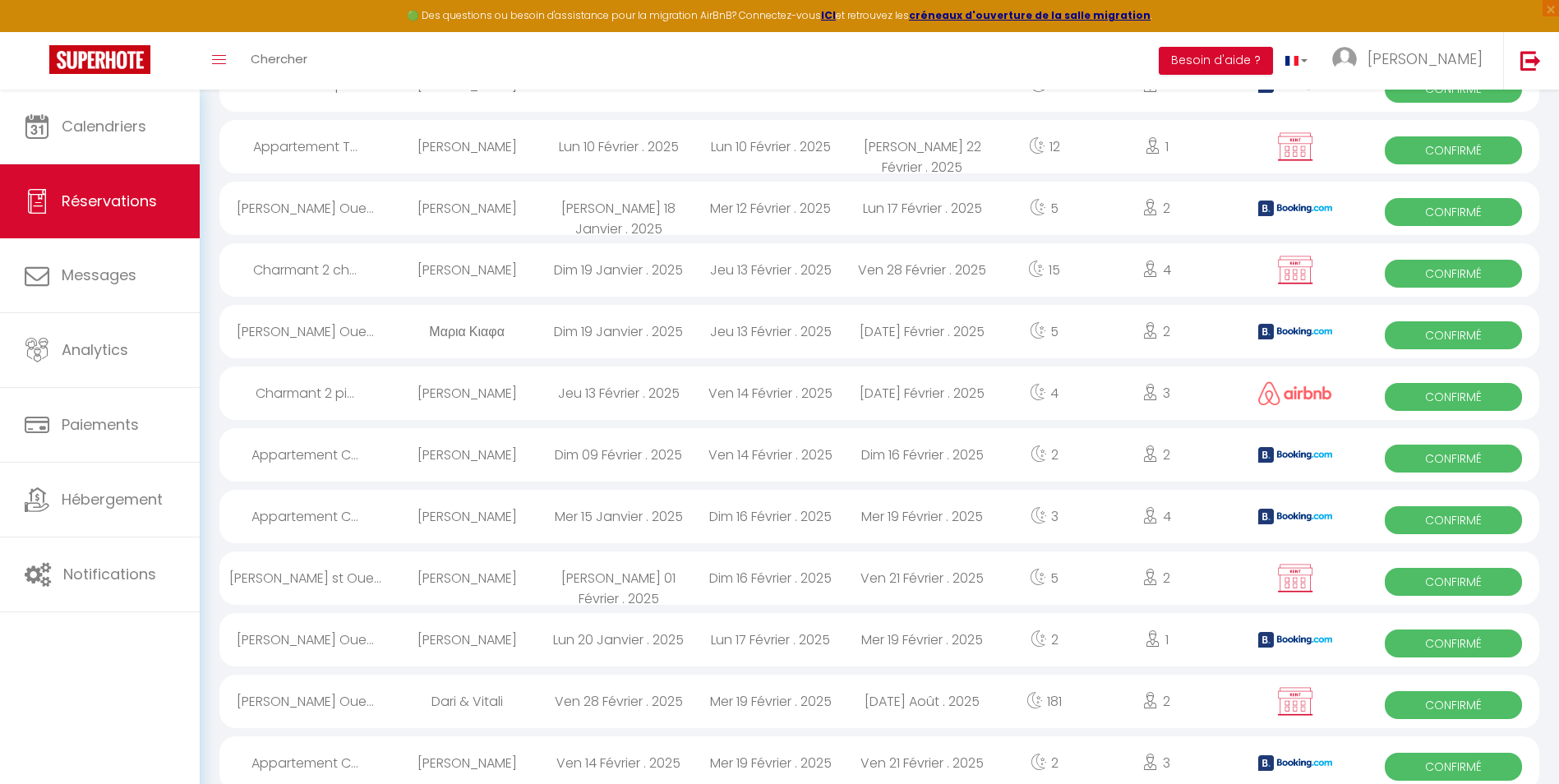
click at [842, 267] on div "Jeu 13 Février . 2025" at bounding box center [770, 270] width 152 height 53
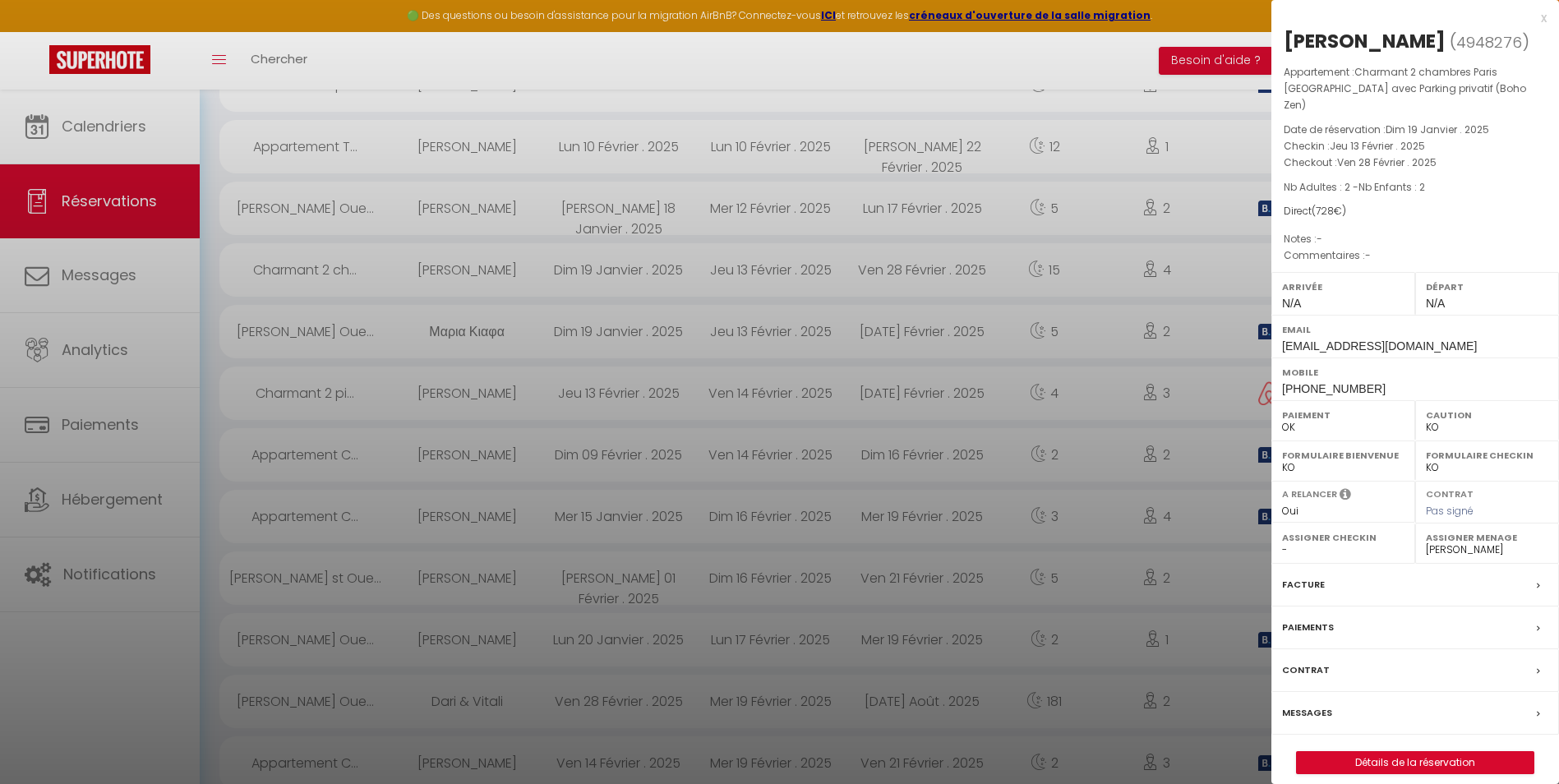
click at [1542, 21] on div "x" at bounding box center [1409, 18] width 275 height 20
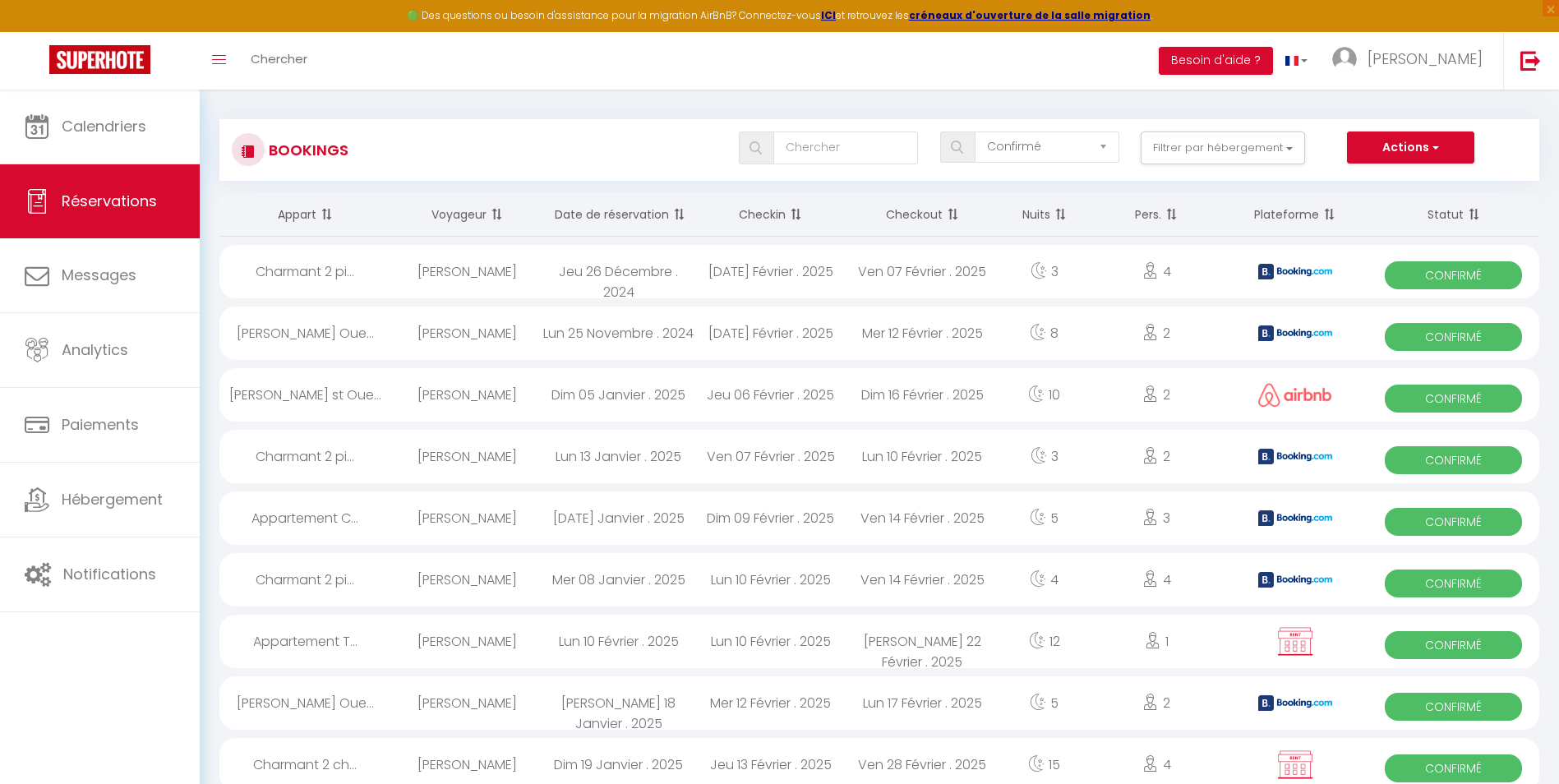
scroll to position [0, 0]
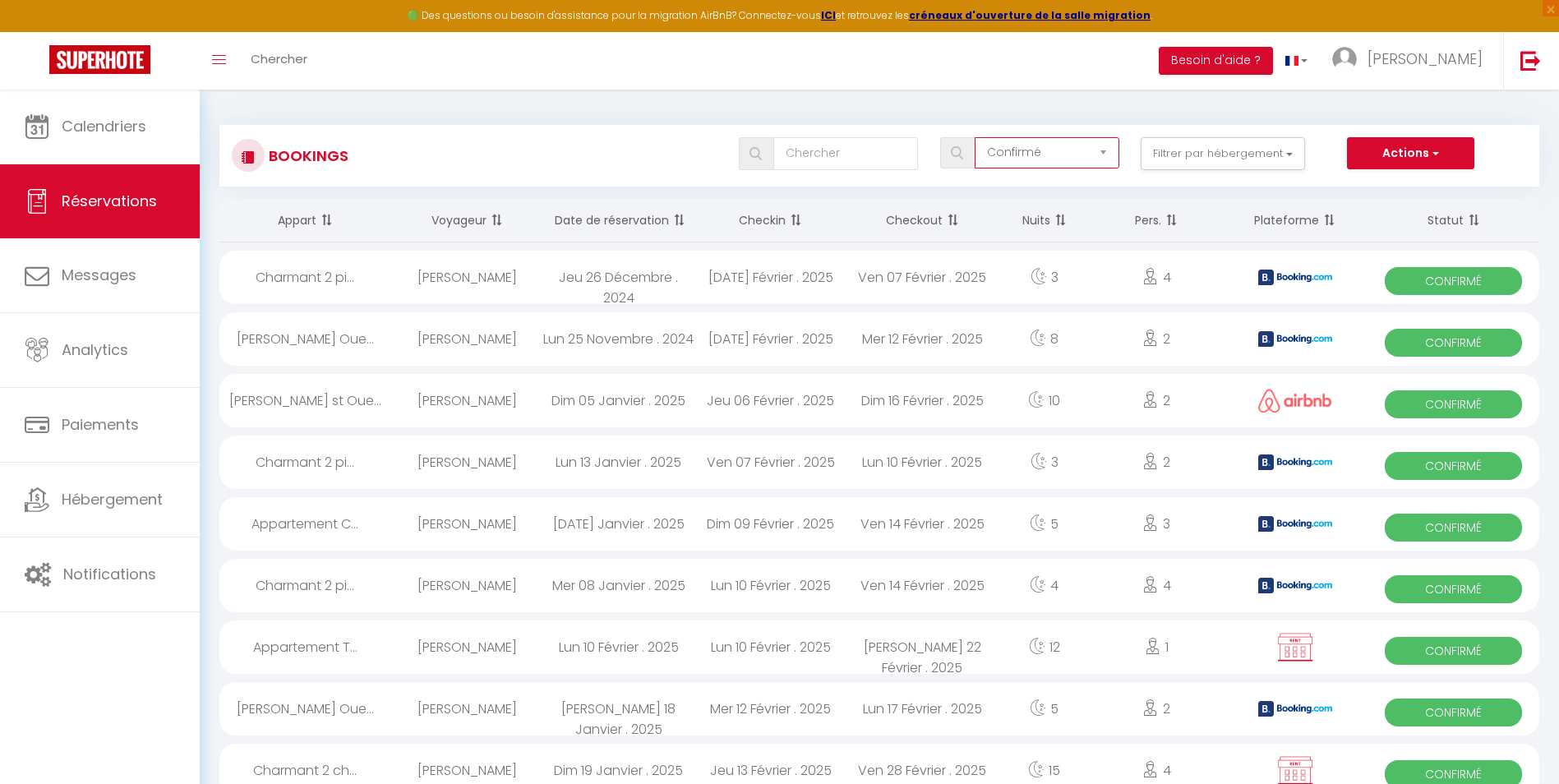
click at [1060, 153] on select "Tous les statuts Annulé Confirmé Non Confirmé Tout sauf annulé No Show Request" at bounding box center [1047, 153] width 146 height 31
click at [1225, 148] on button "Filtrer par hébergement" at bounding box center [1223, 154] width 165 height 33
click at [846, 146] on input "text" at bounding box center [846, 154] width 146 height 33
click at [1240, 151] on button "Filtrer par hébergement" at bounding box center [1223, 154] width 165 height 33
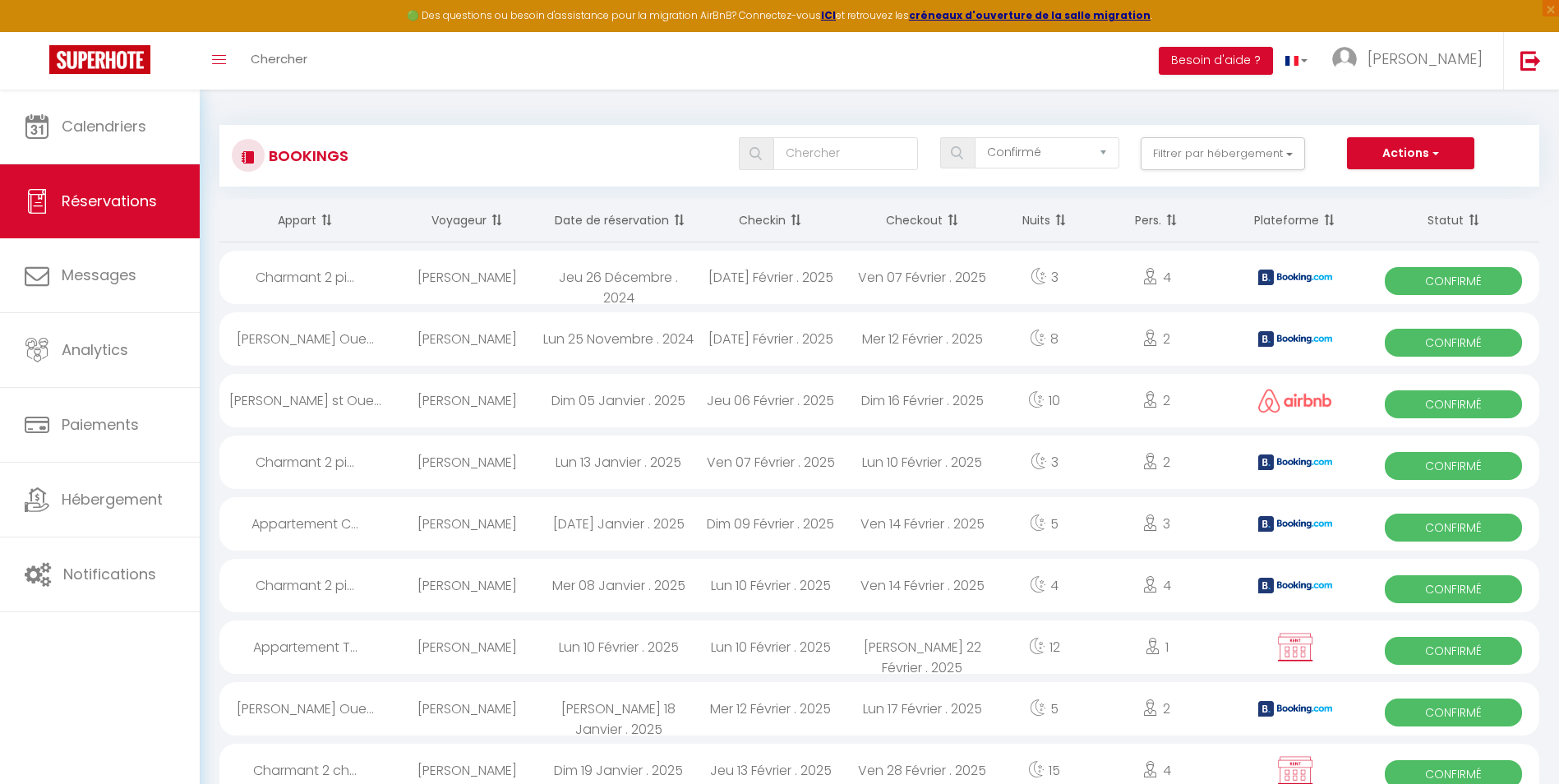
click at [1274, 218] on th "Plateforme" at bounding box center [1296, 221] width 146 height 43
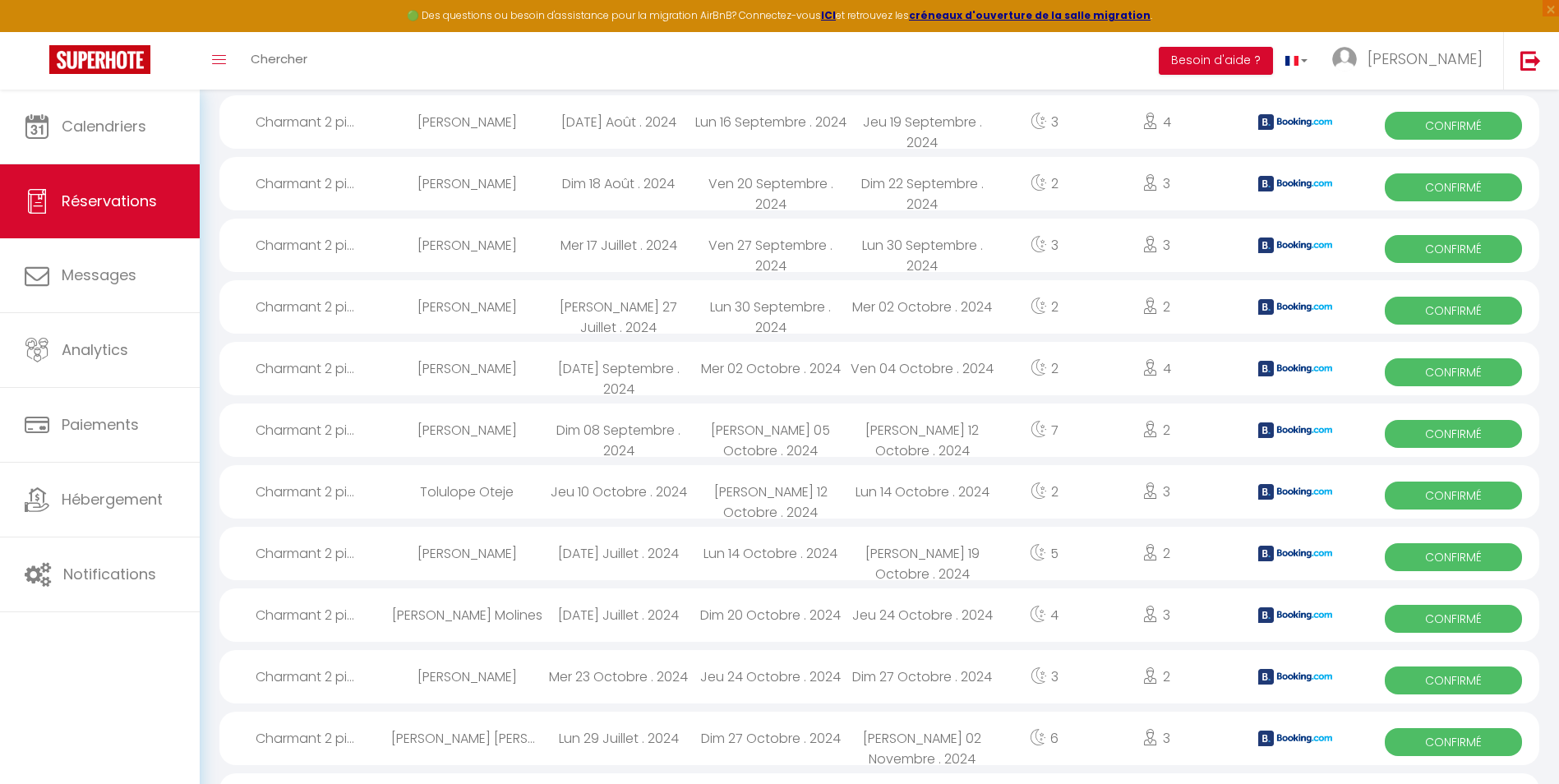
scroll to position [2614, 0]
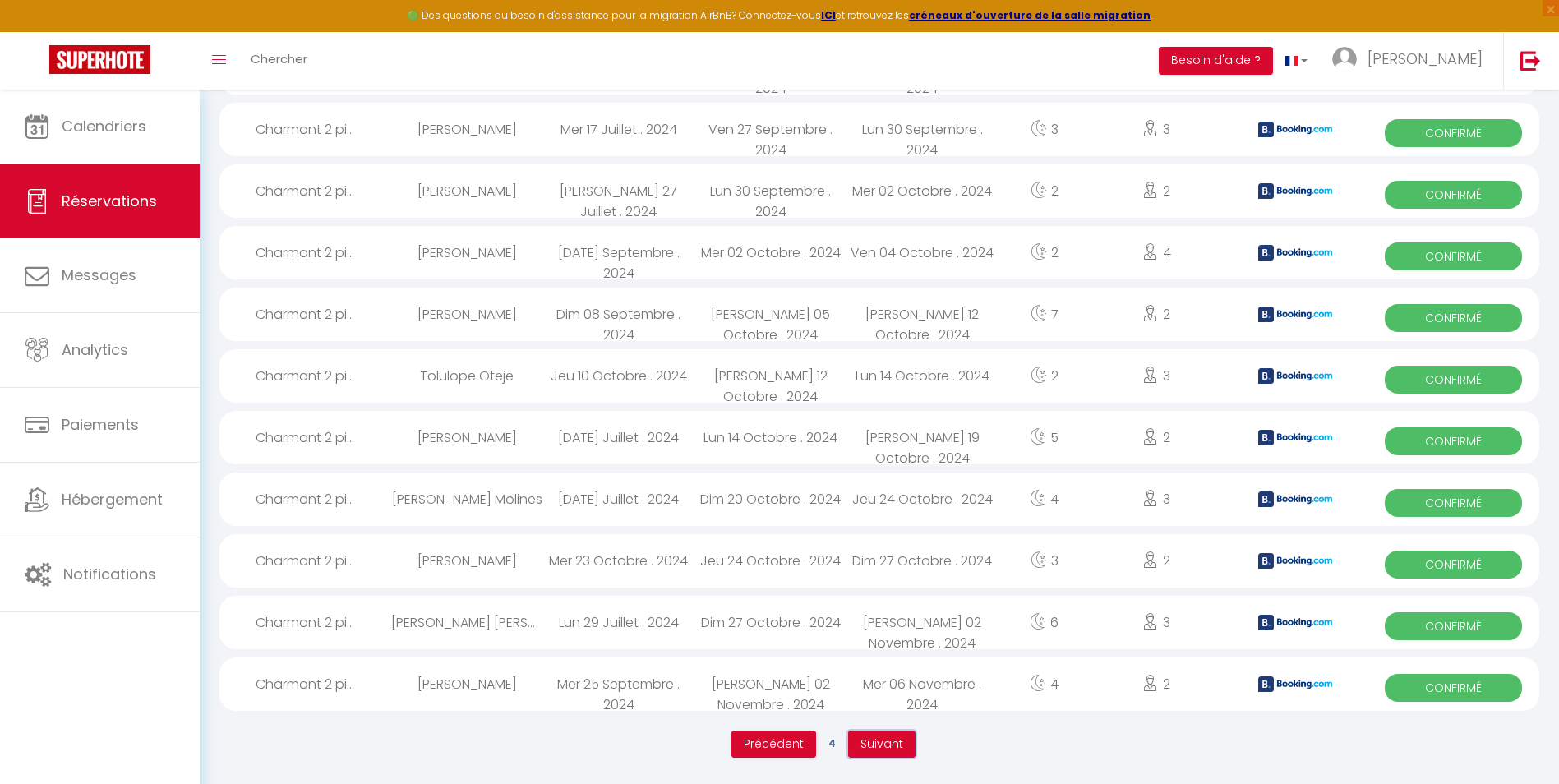
click at [885, 750] on span "Suivant" at bounding box center [881, 743] width 43 height 16
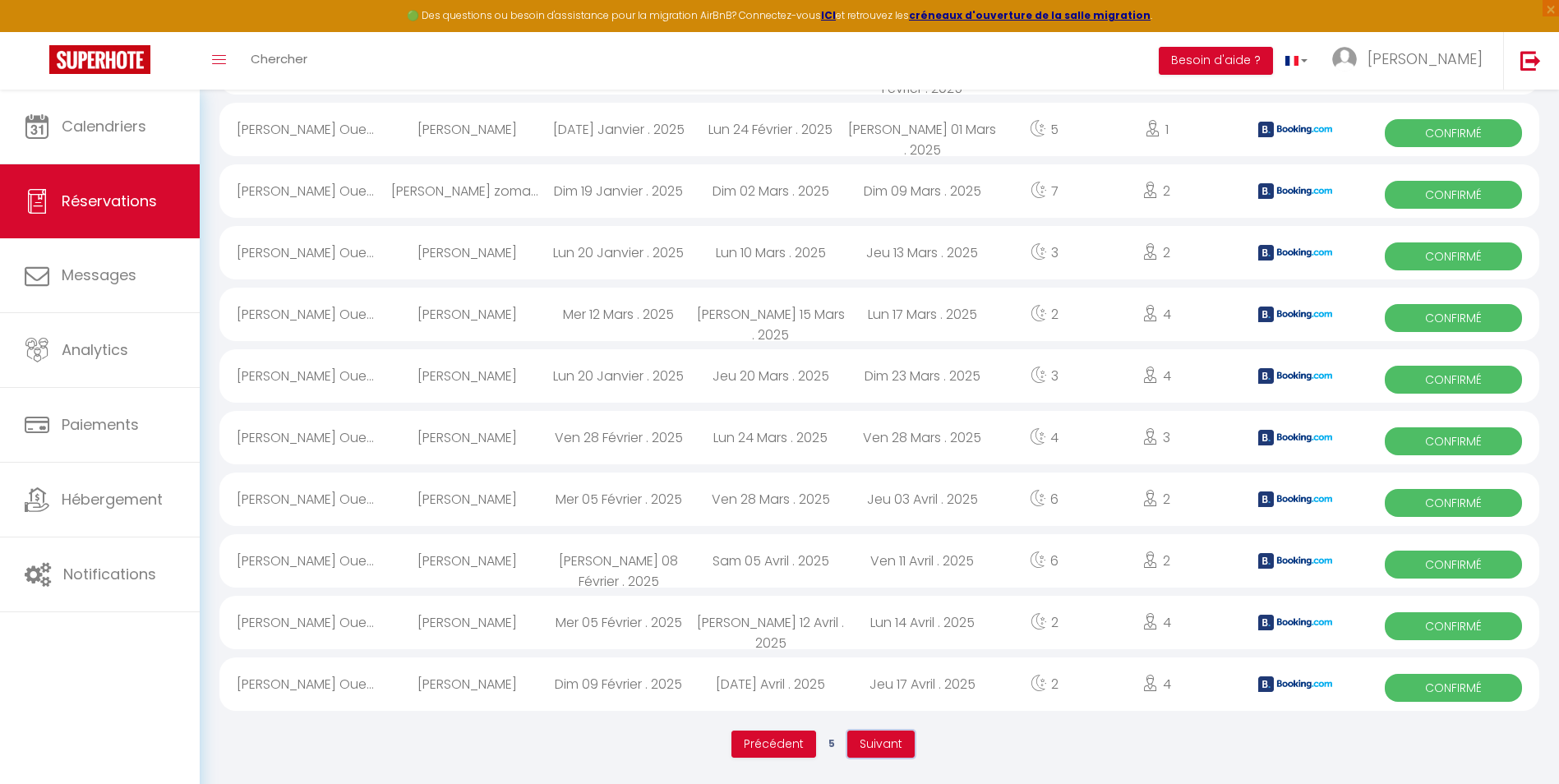
click at [877, 748] on span "Suivant" at bounding box center [881, 743] width 43 height 16
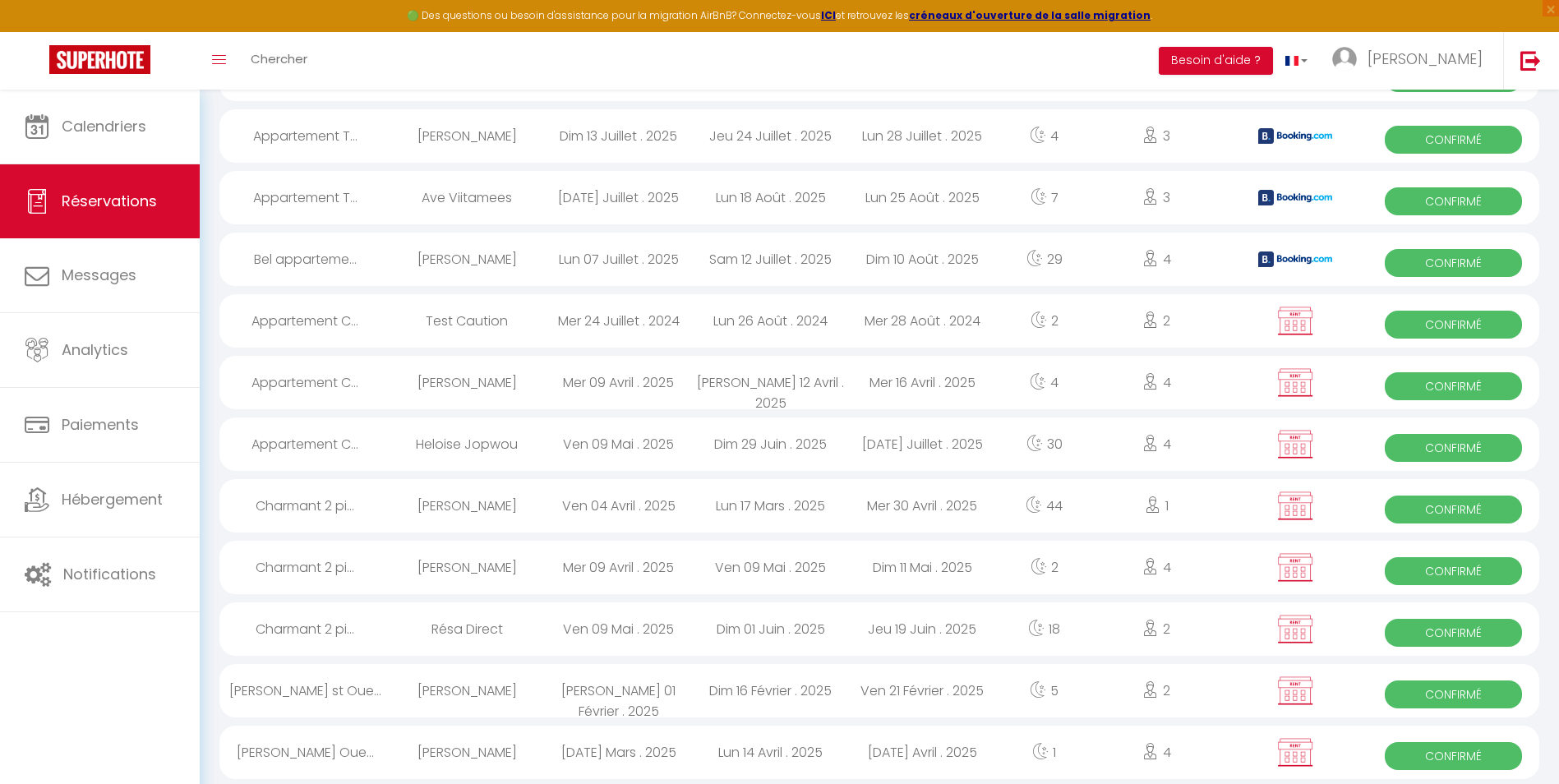
scroll to position [1980, 0]
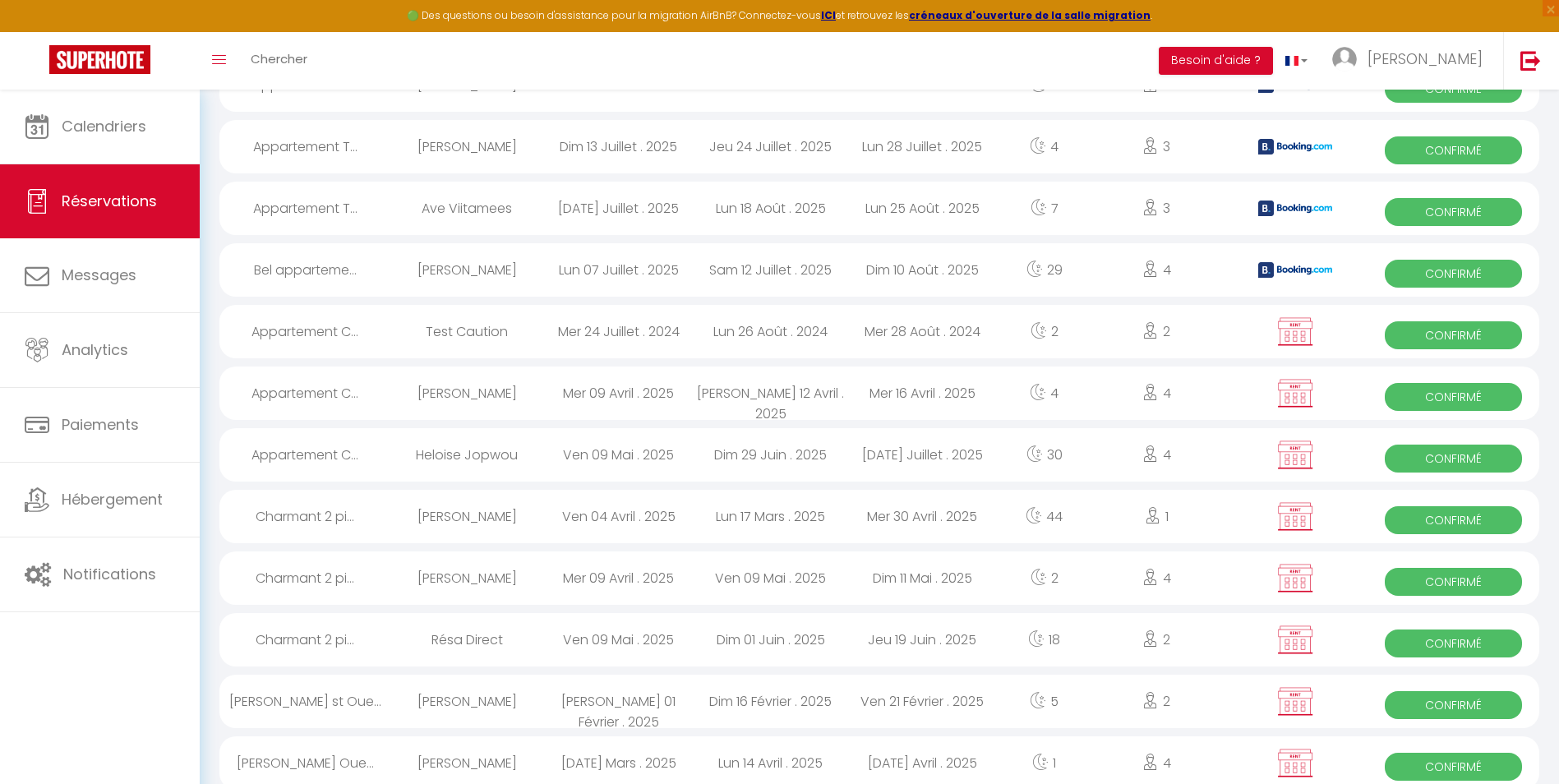
click at [1179, 331] on div "2" at bounding box center [1157, 331] width 132 height 53
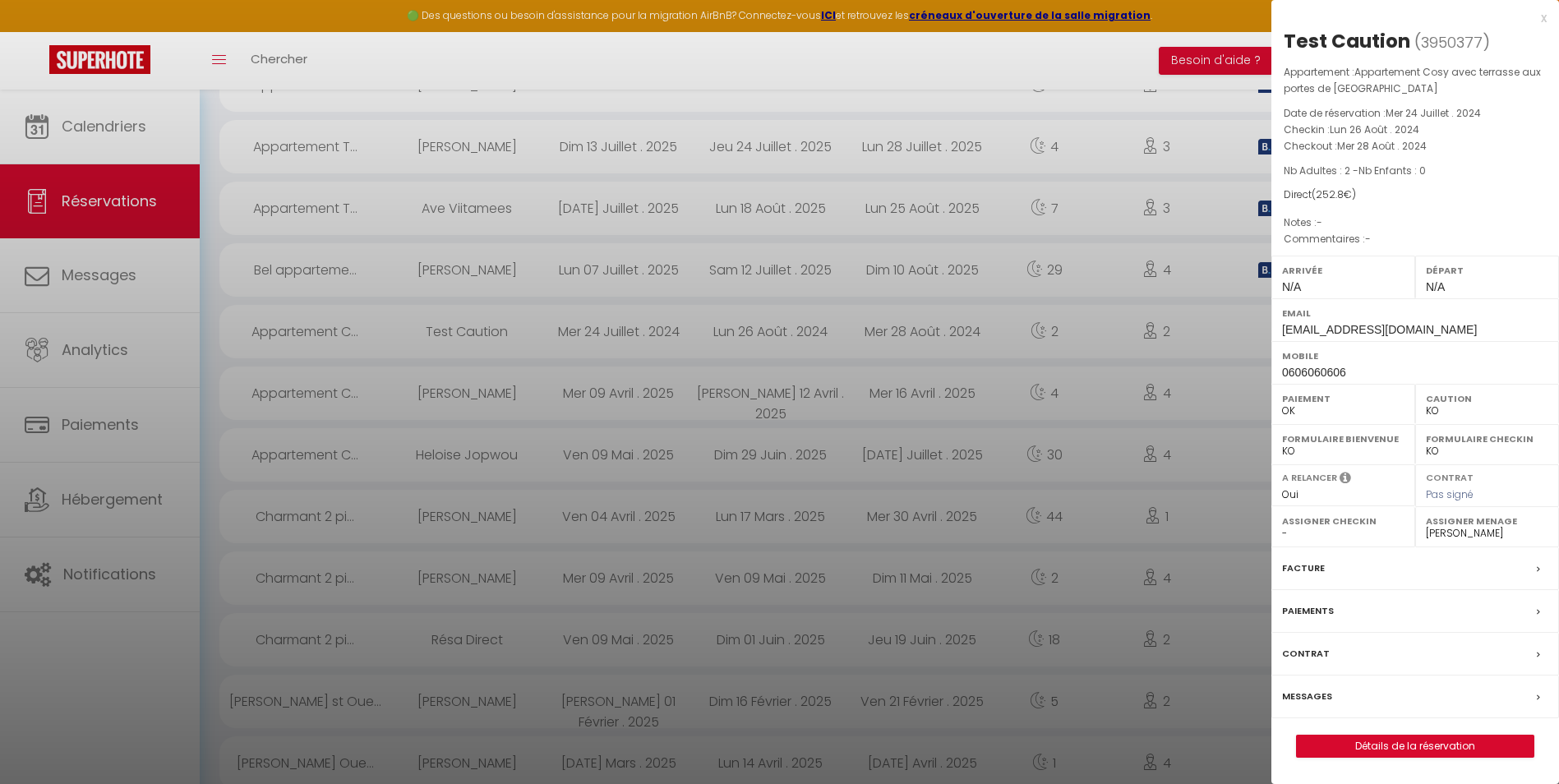
click at [1545, 18] on div "x" at bounding box center [1409, 18] width 275 height 20
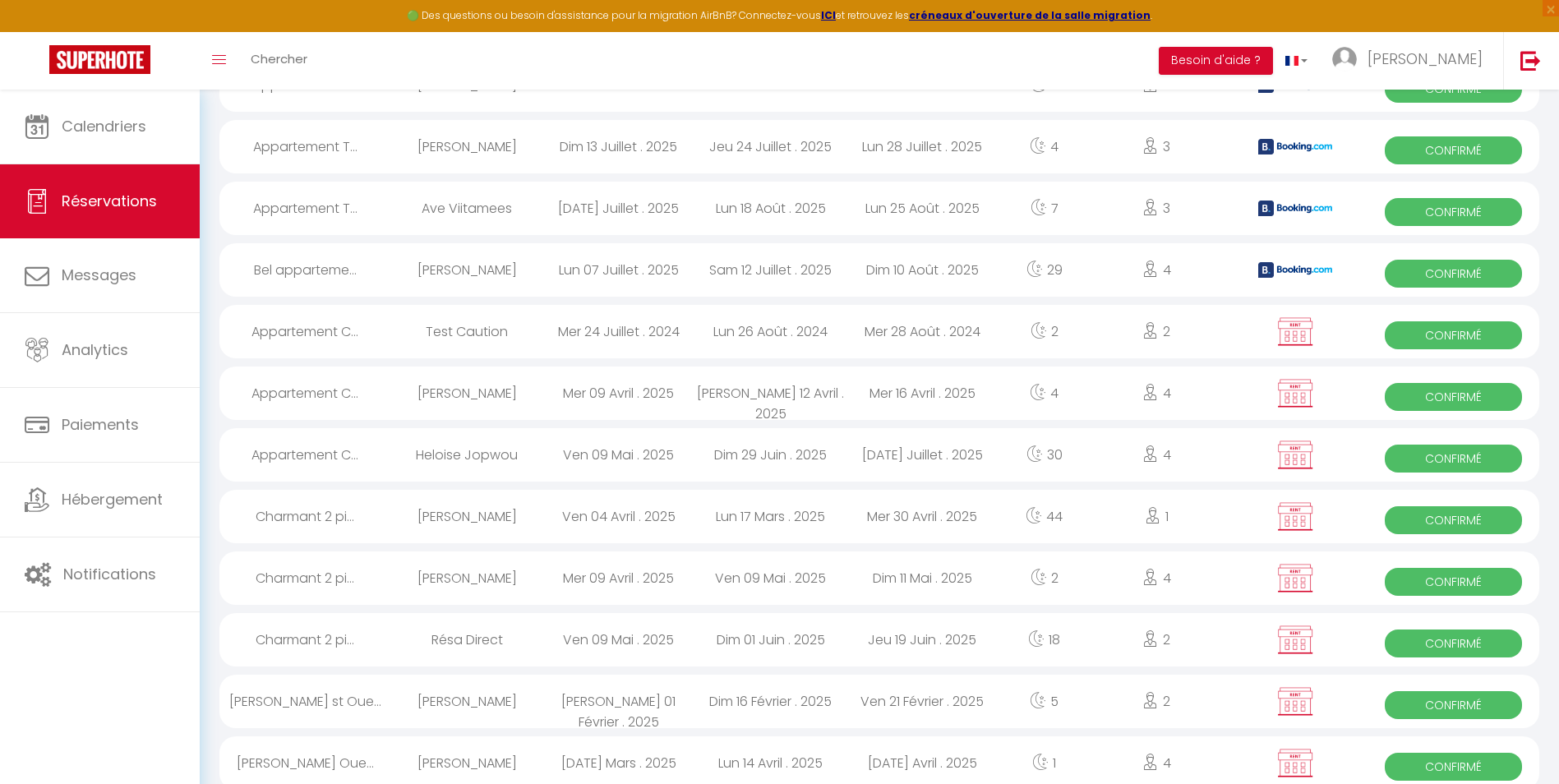
click at [1101, 389] on div "4" at bounding box center [1157, 393] width 132 height 53
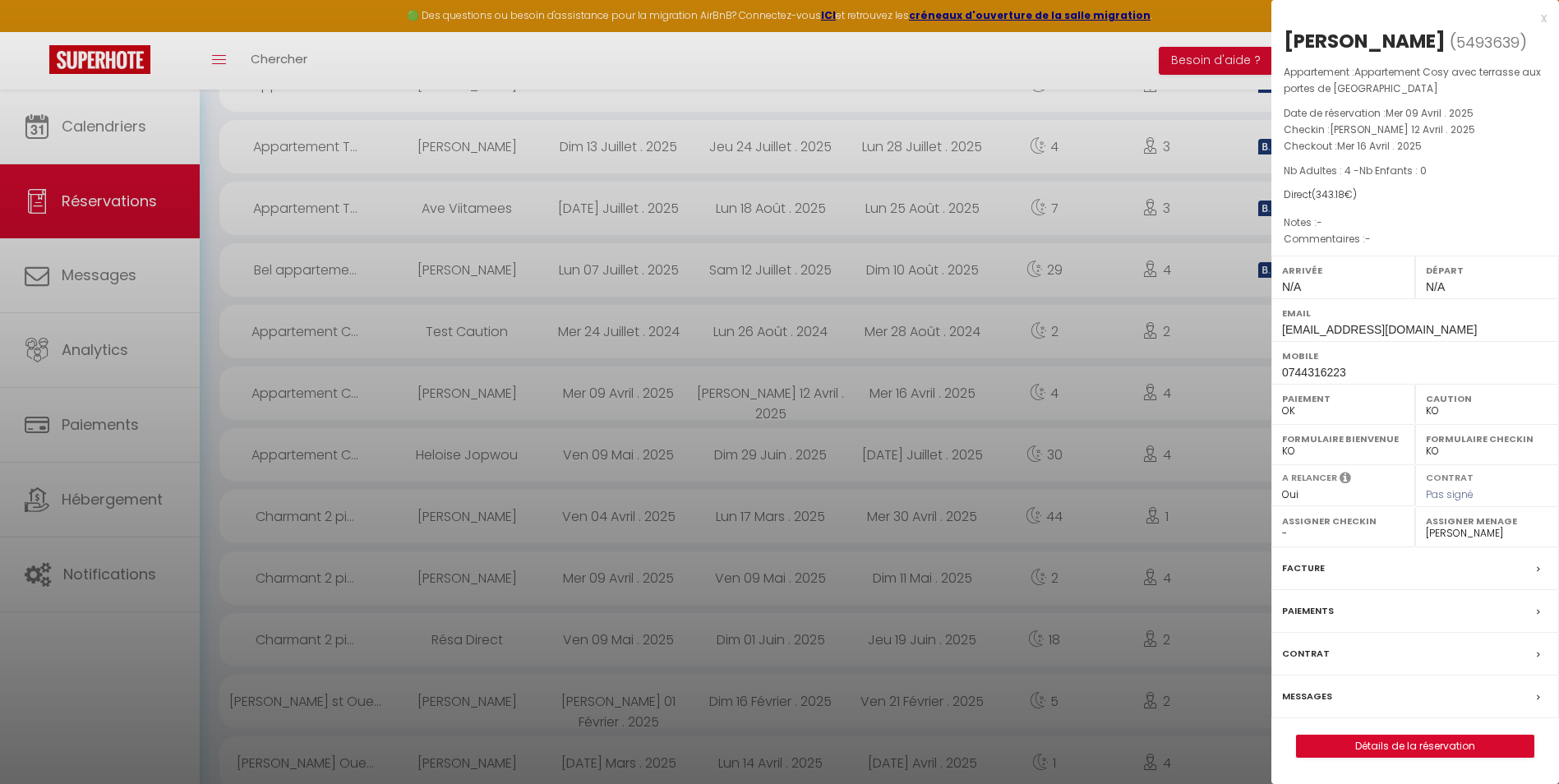
click at [1543, 17] on div "x" at bounding box center [1409, 18] width 275 height 20
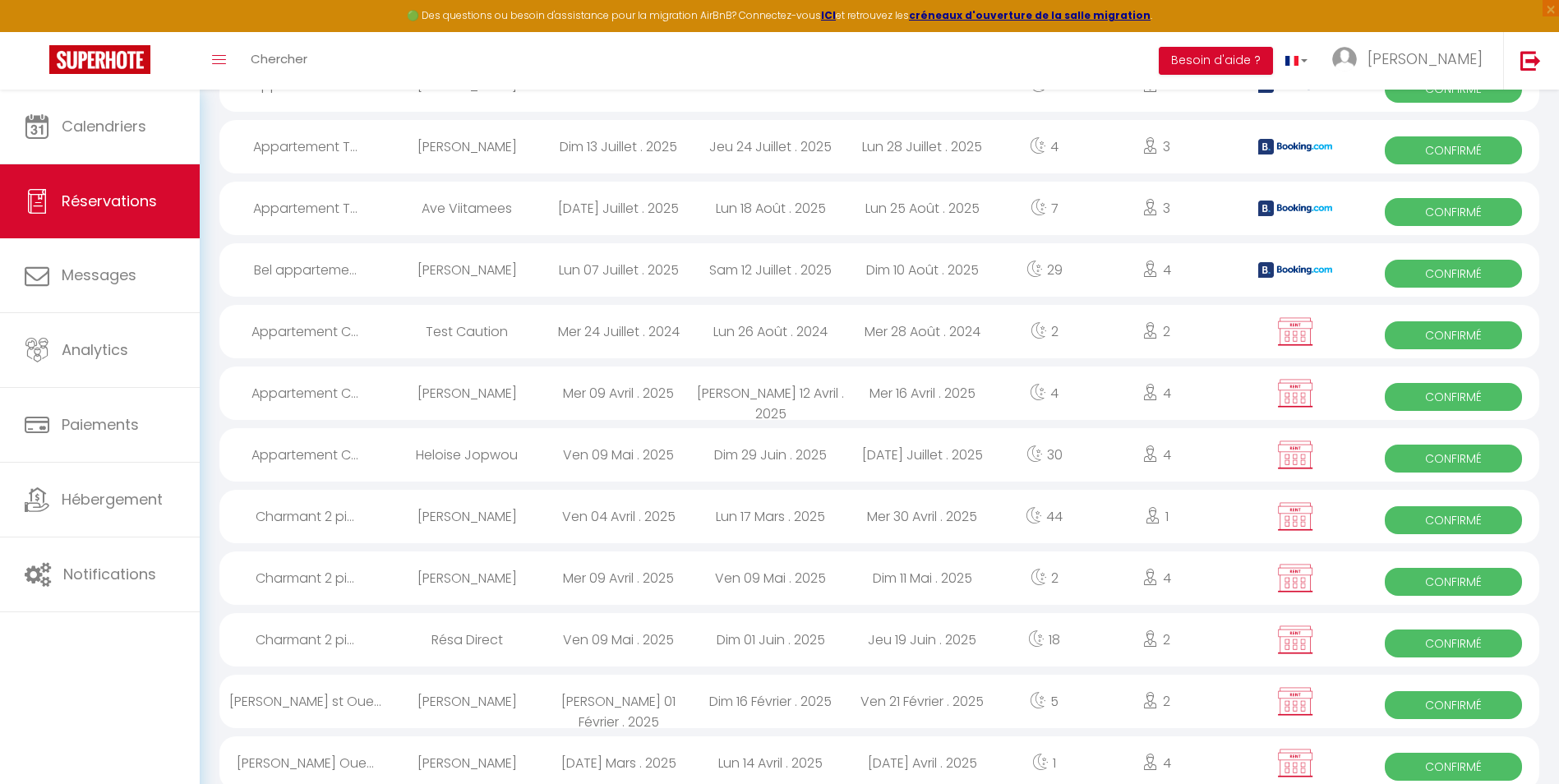
click at [1203, 454] on div "4" at bounding box center [1157, 454] width 132 height 53
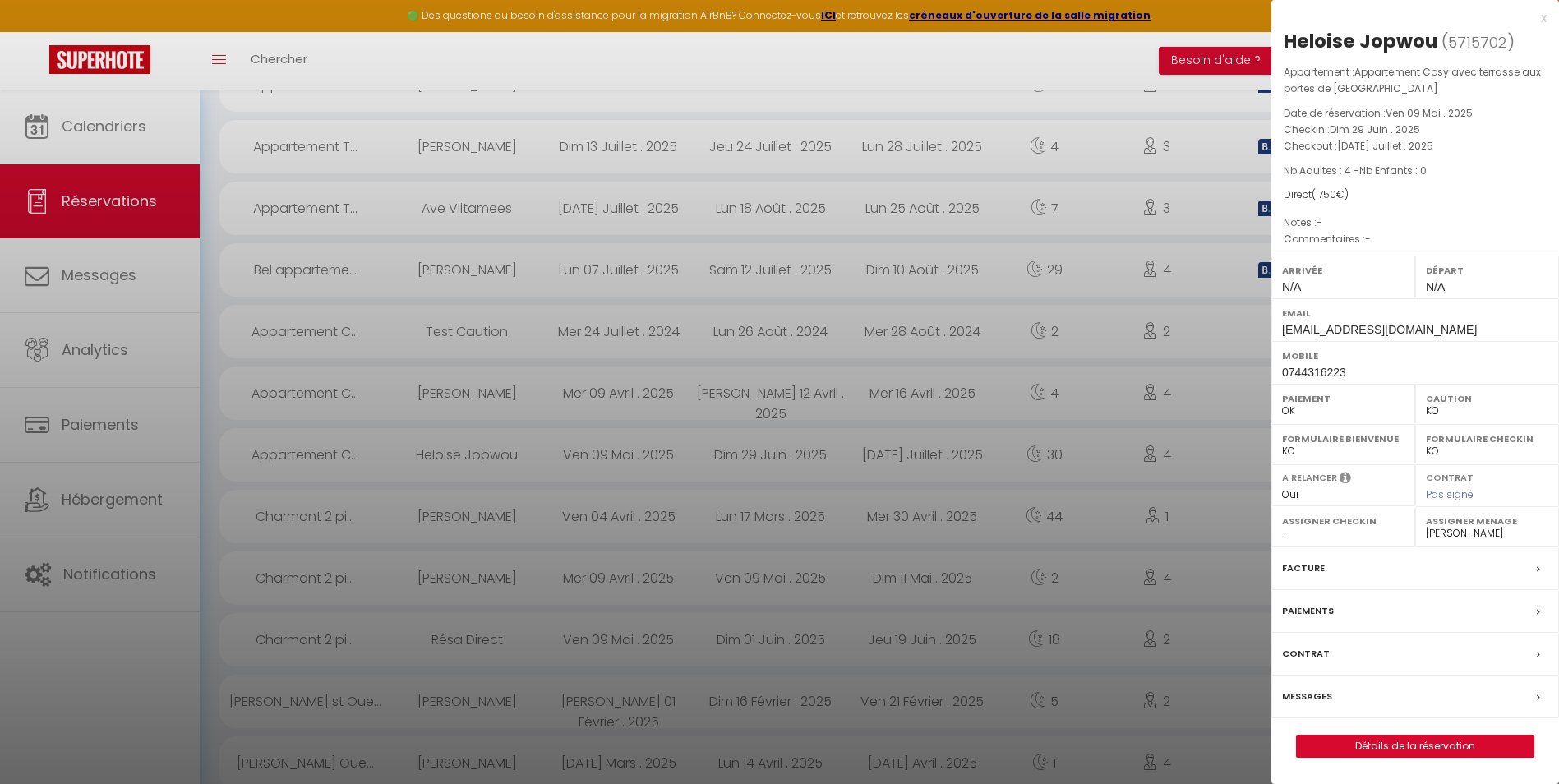
click at [1545, 16] on div "x" at bounding box center [1409, 18] width 275 height 20
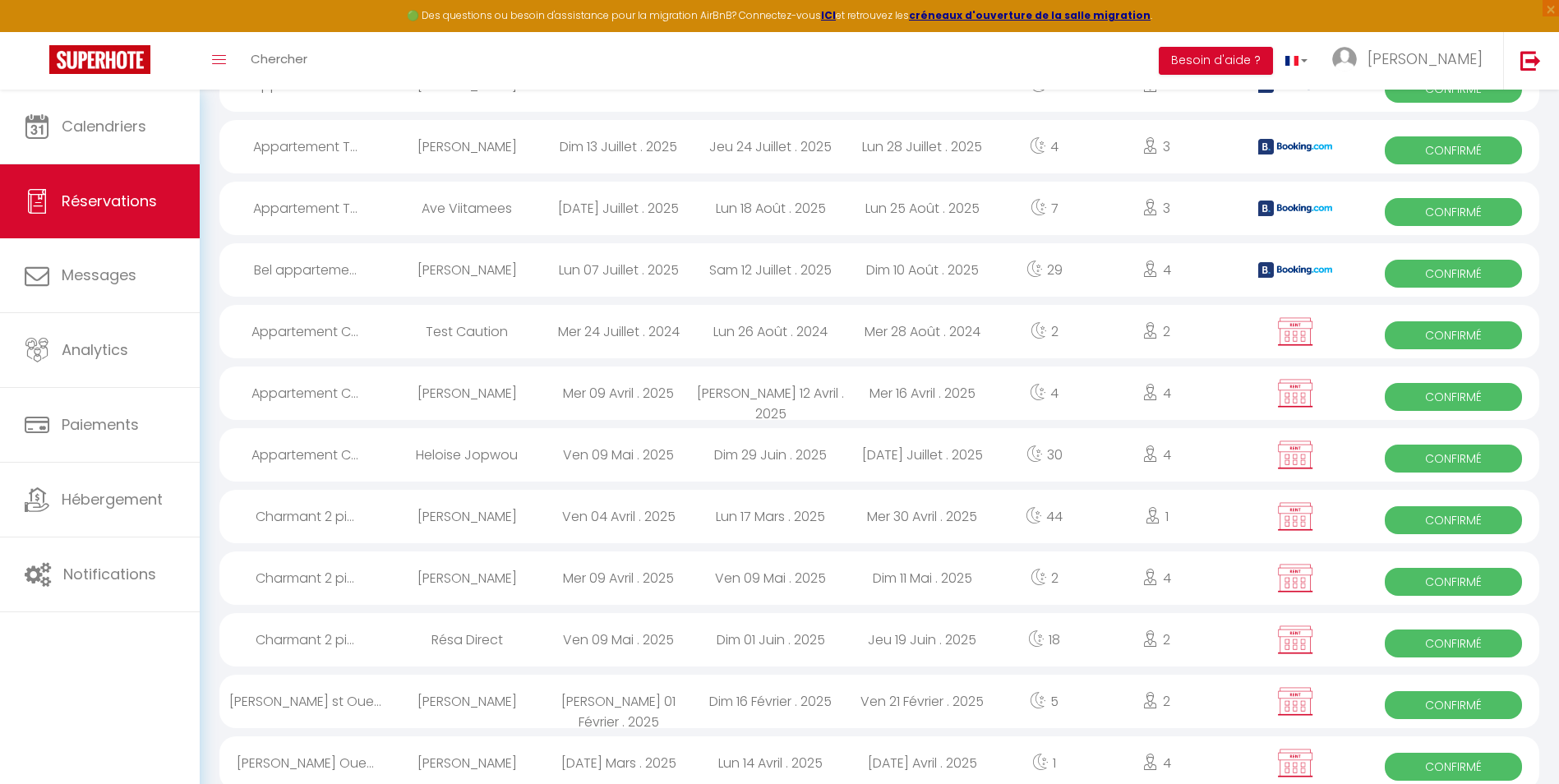
click at [1116, 557] on div "4" at bounding box center [1157, 578] width 132 height 53
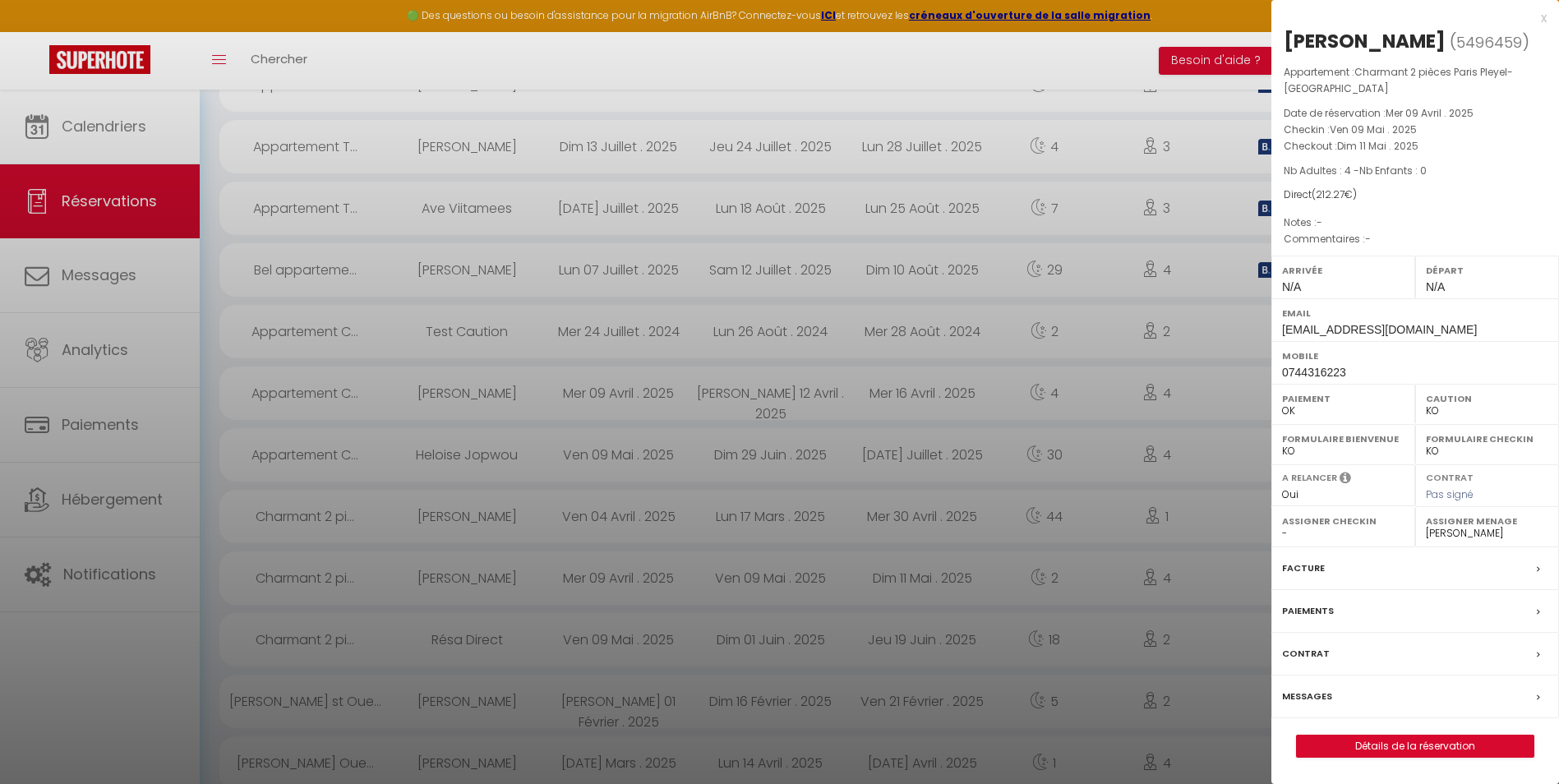
drag, startPoint x: 1545, startPoint y: 19, endPoint x: 1544, endPoint y: 27, distance: 8.1
click at [1545, 19] on div "x" at bounding box center [1409, 18] width 275 height 20
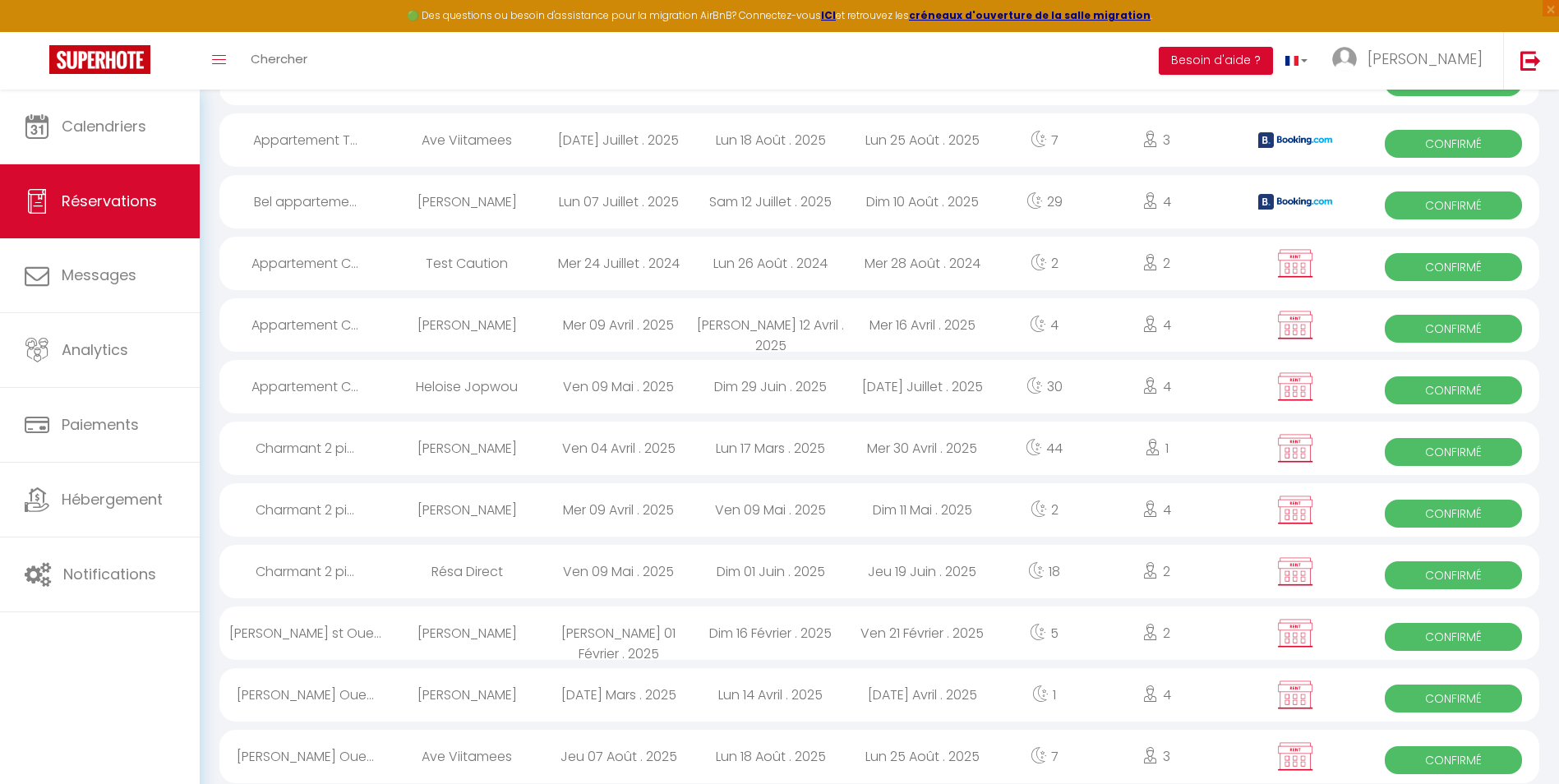
scroll to position [2309, 0]
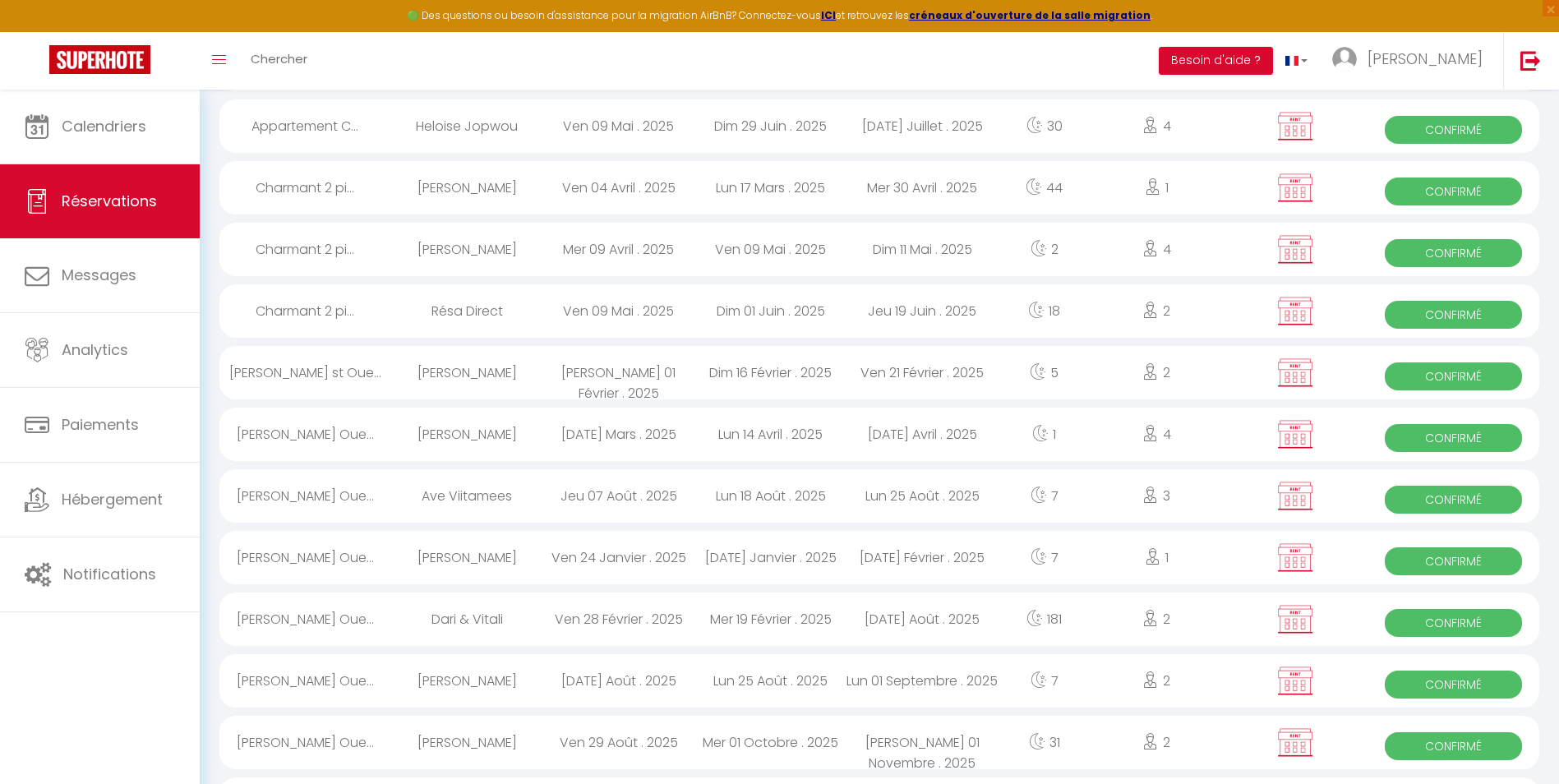
click at [993, 543] on div "[DATE] Février . 2025" at bounding box center [923, 557] width 152 height 53
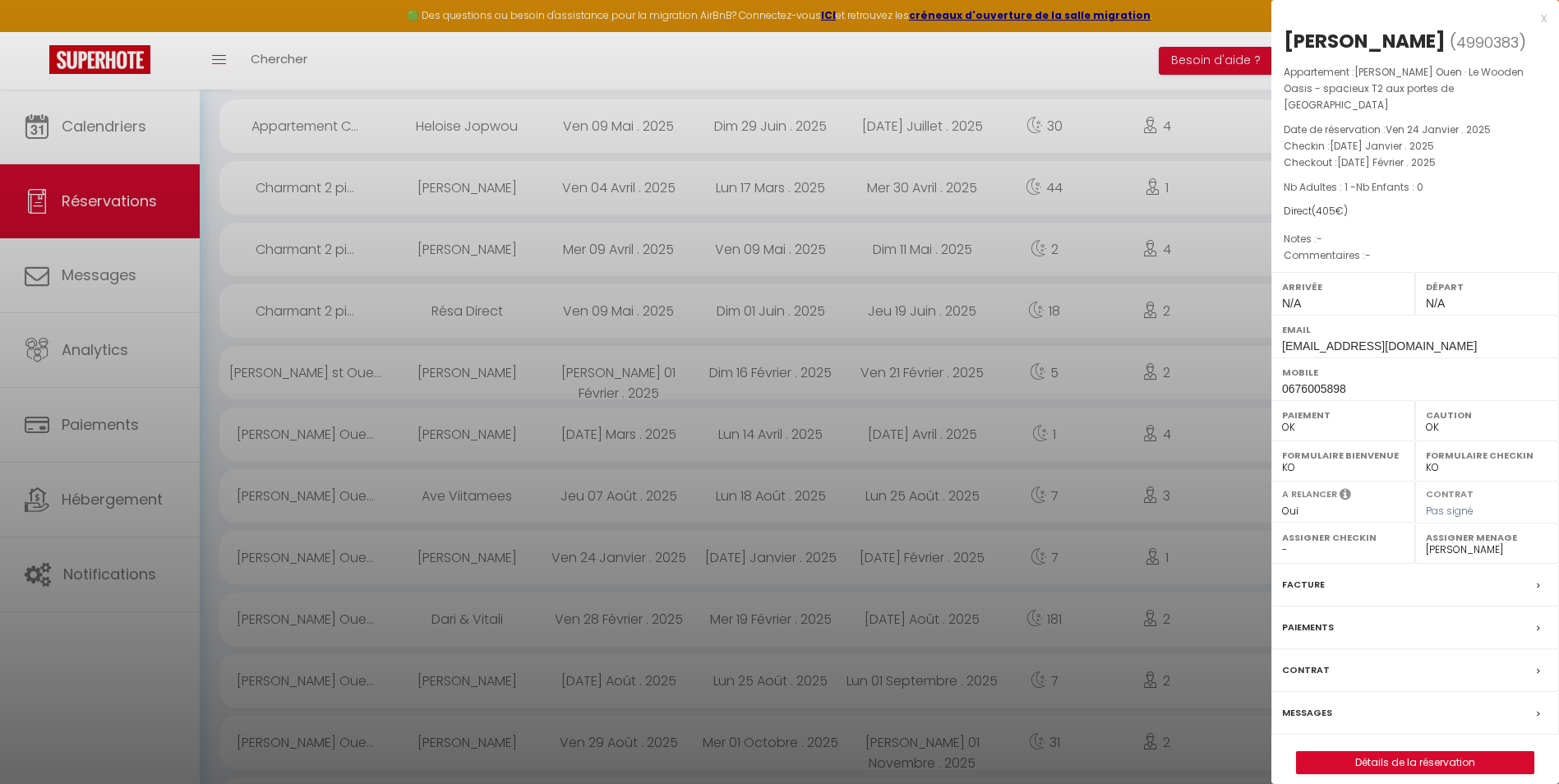
click at [1538, 23] on div "x" at bounding box center [1409, 18] width 275 height 20
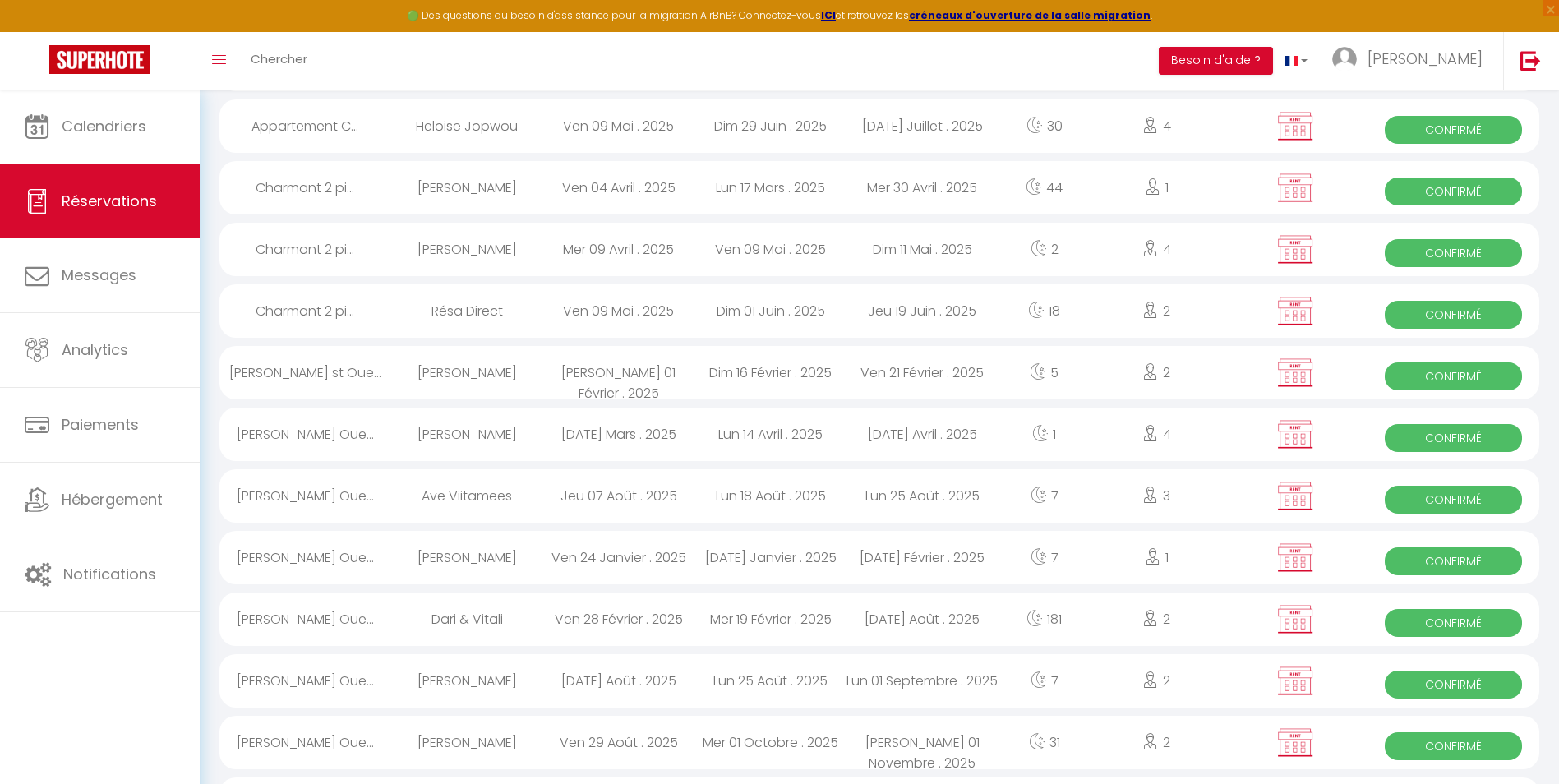
click at [767, 686] on div "Lun 25 Août . 2025" at bounding box center [770, 681] width 152 height 53
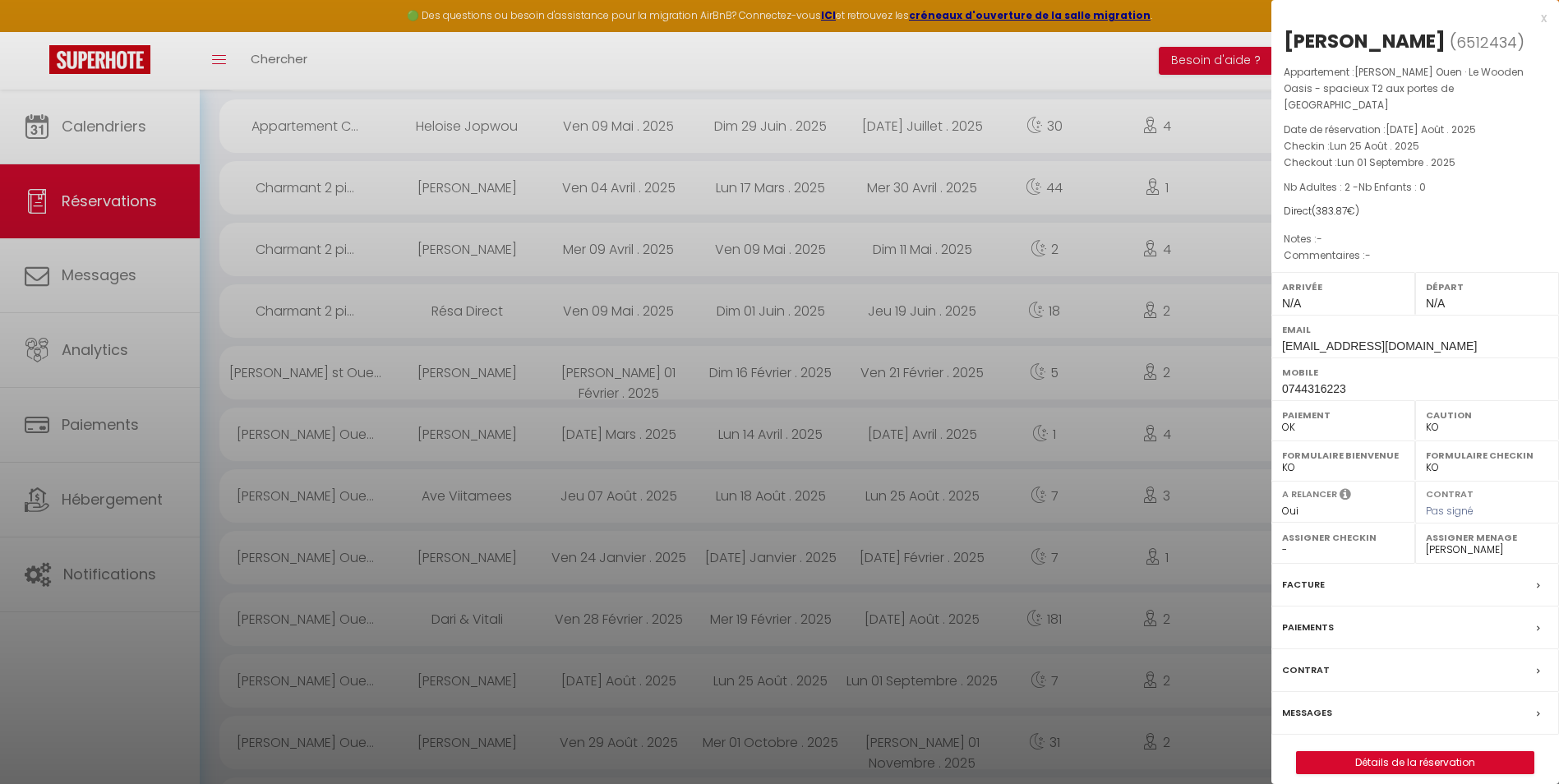
click at [1544, 23] on div "x" at bounding box center [1409, 18] width 275 height 20
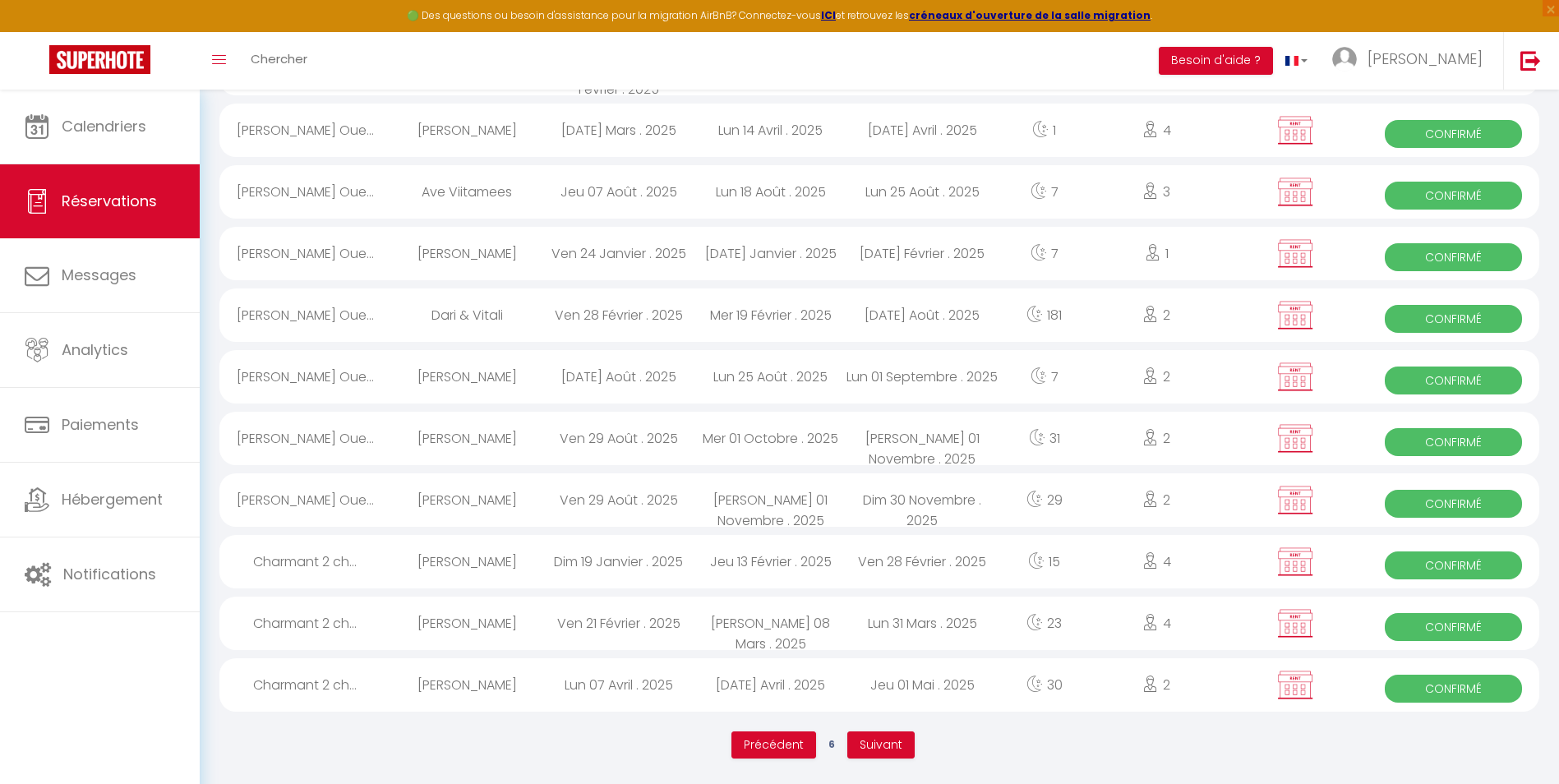
scroll to position [2614, 0]
